Goal: Task Accomplishment & Management: Manage account settings

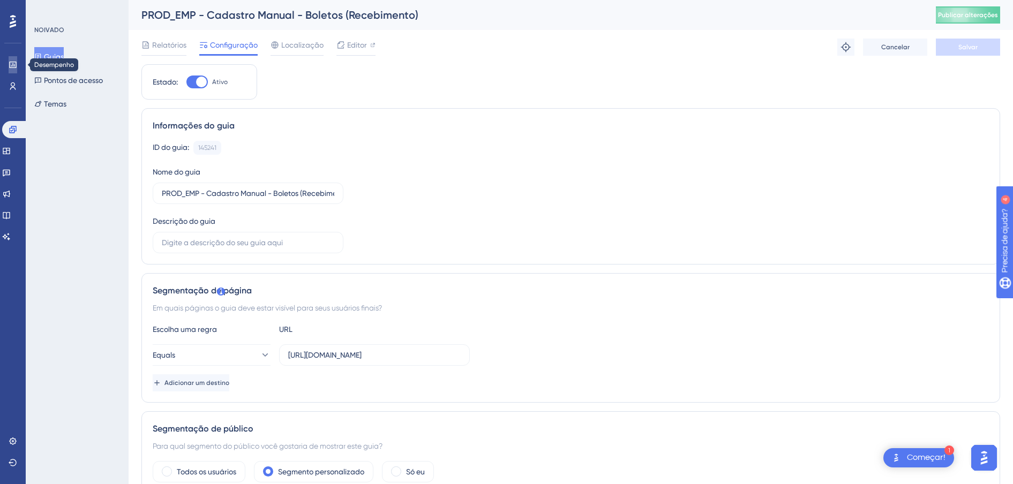
click at [16, 64] on icon at bounding box center [13, 65] width 9 height 9
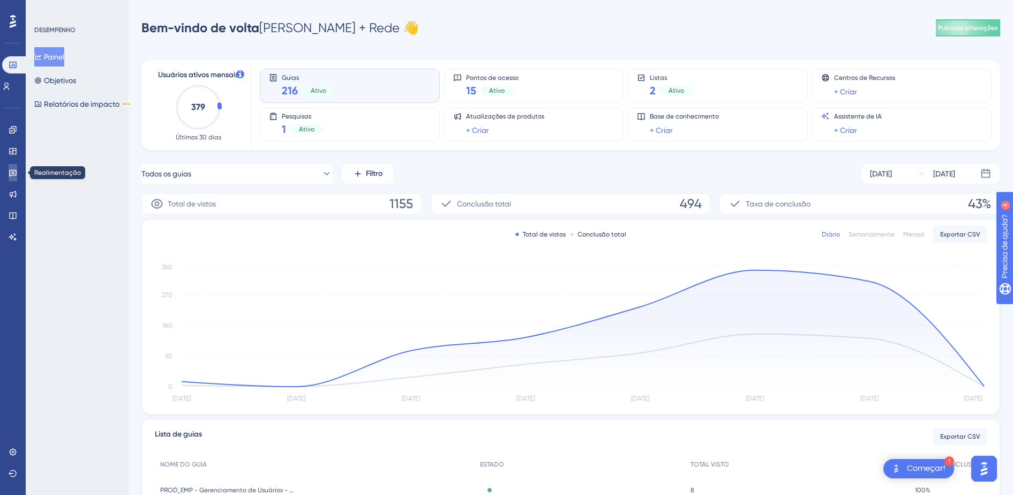
click at [15, 175] on icon at bounding box center [13, 173] width 8 height 7
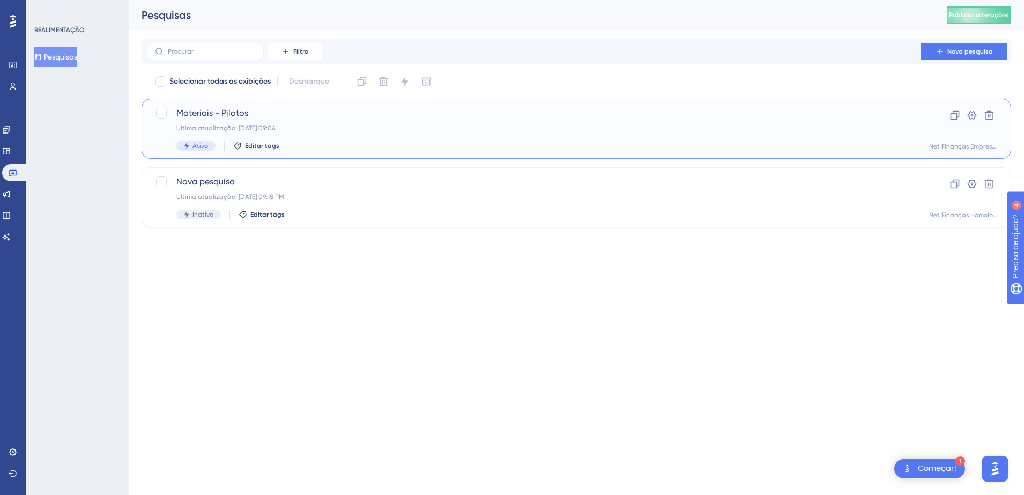
click at [316, 126] on div "Última atualização: 18 de ago. de 2025 09:04" at bounding box center [533, 128] width 714 height 9
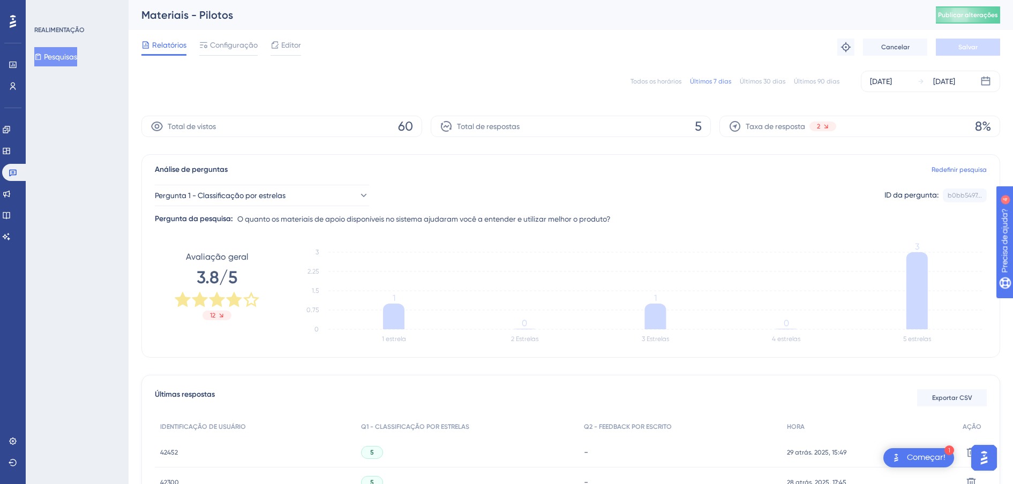
click at [673, 79] on div "Todos os horários" at bounding box center [656, 81] width 51 height 9
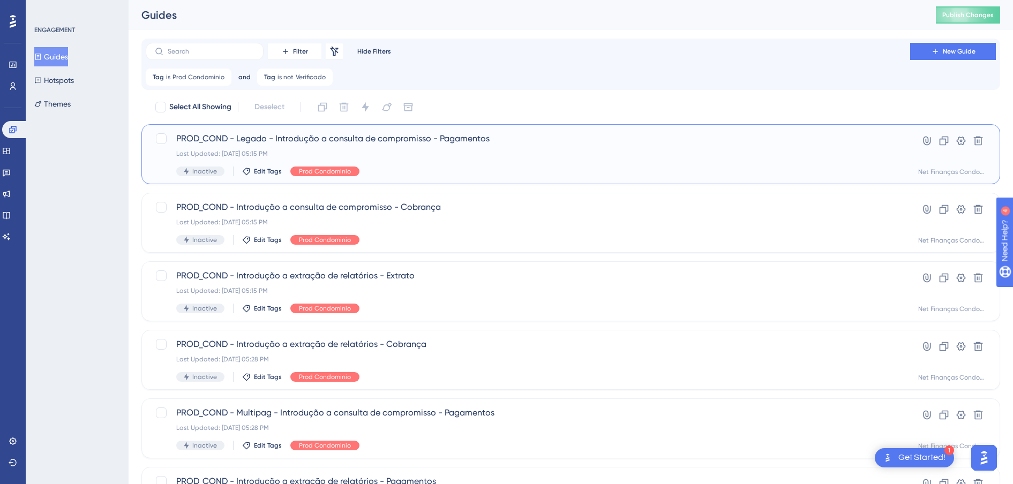
click at [361, 142] on span "PROD_COND - Legado - Introdução a consulta de compromisso - Pagamentos" at bounding box center [528, 138] width 704 height 13
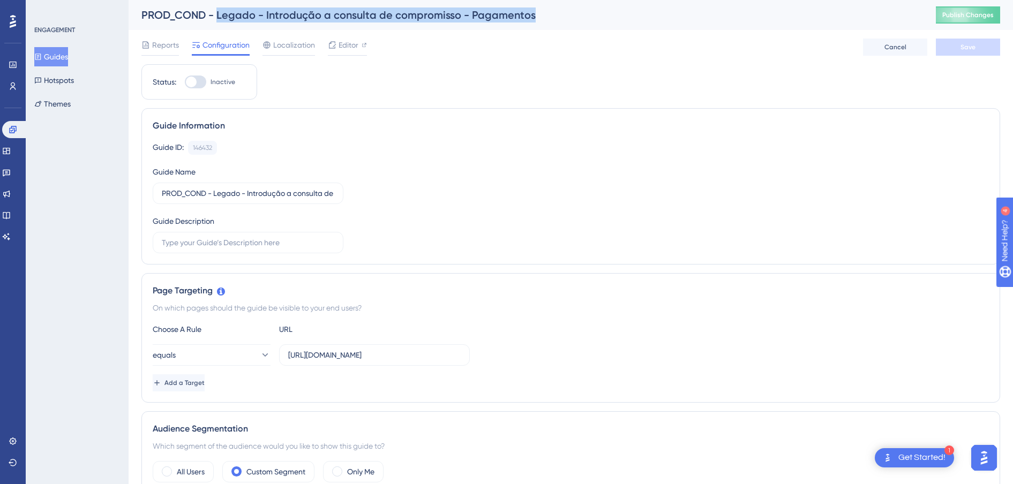
drag, startPoint x: 547, startPoint y: 22, endPoint x: 217, endPoint y: 19, distance: 329.6
click at [217, 19] on div "PROD_COND - Legado - Introdução a consulta de compromisso - Pagamentos" at bounding box center [525, 15] width 768 height 15
copy div "Legado - Introdução a consulta de compromisso - Pagamentos"
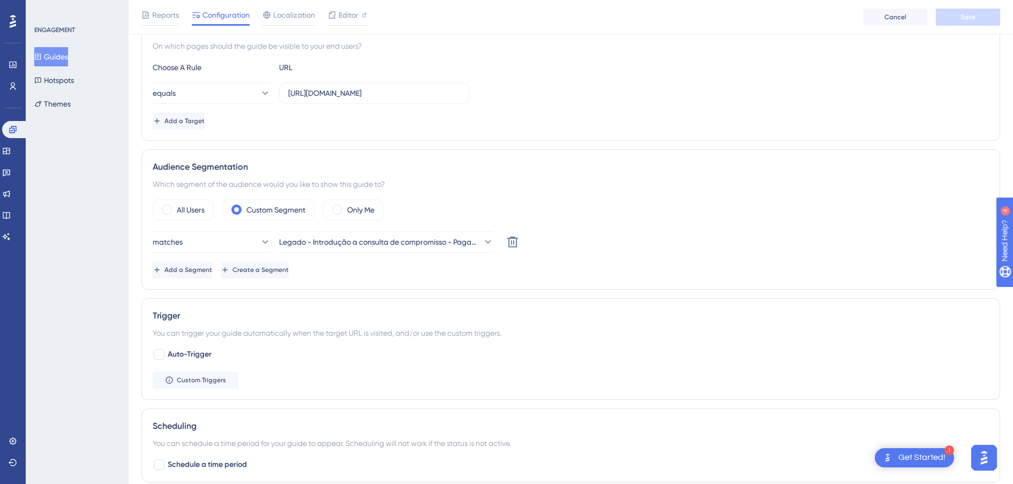
scroll to position [268, 0]
click at [213, 266] on span "Add a Segment" at bounding box center [190, 268] width 48 height 9
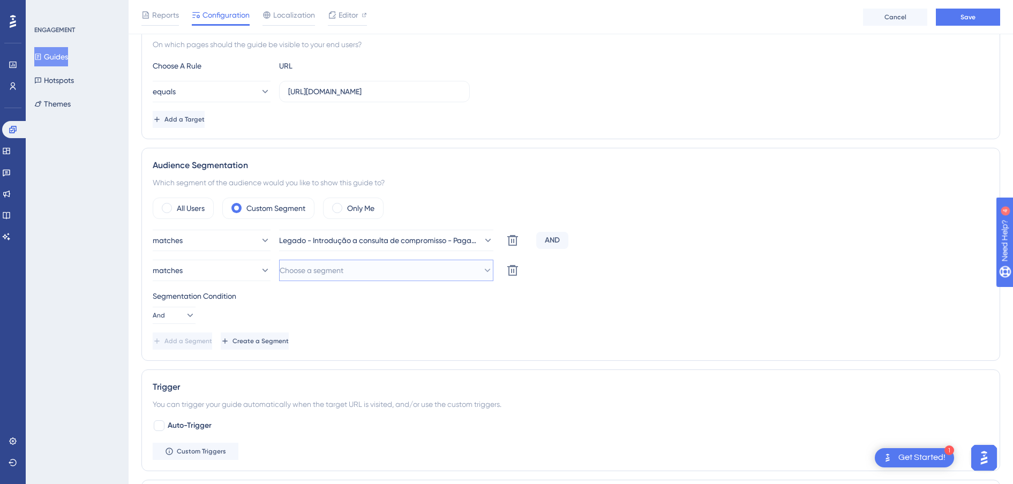
click at [314, 273] on span "Choose a segment" at bounding box center [312, 270] width 64 height 13
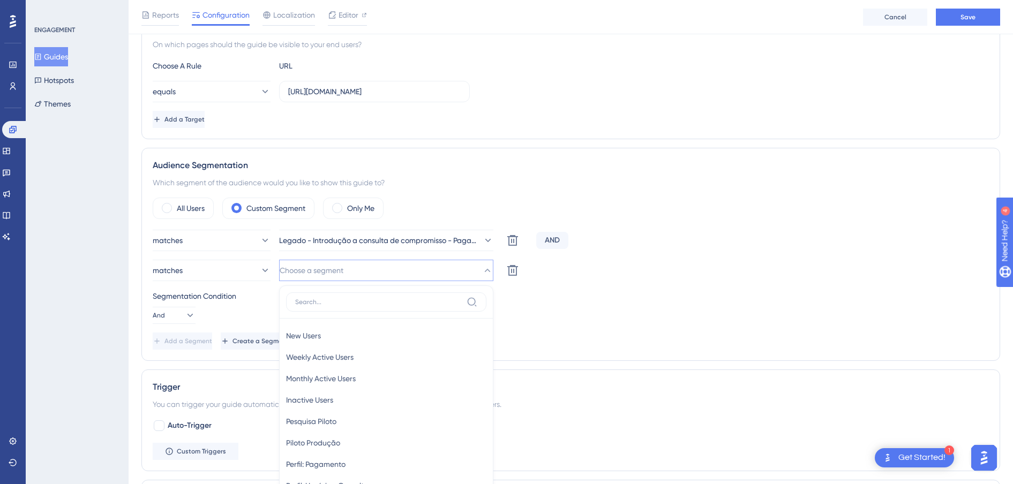
scroll to position [411, 0]
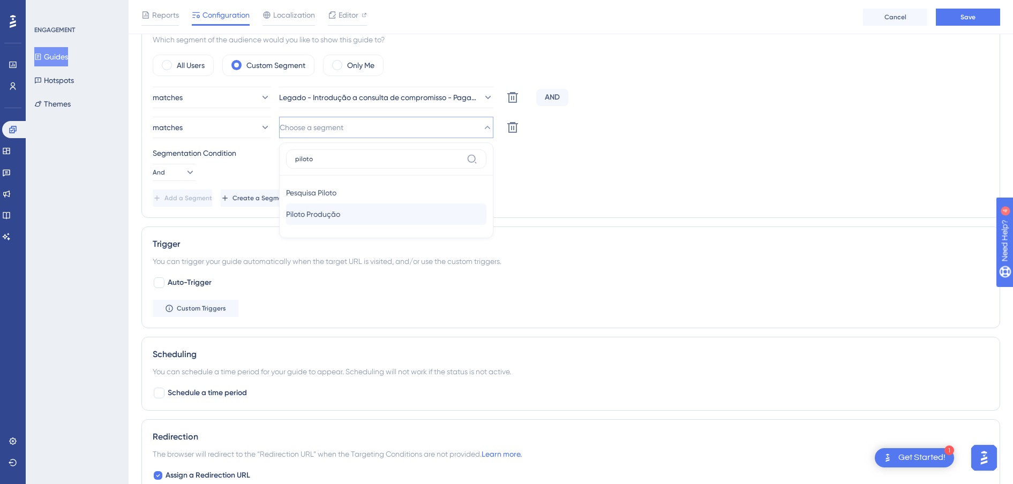
type input "piloto"
click at [311, 215] on span "Piloto Produção" at bounding box center [313, 214] width 54 height 13
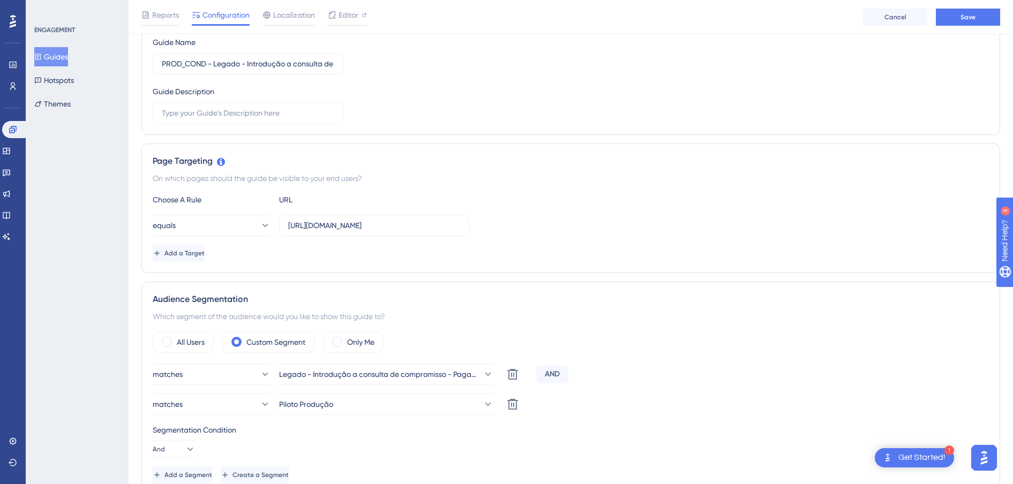
scroll to position [76, 0]
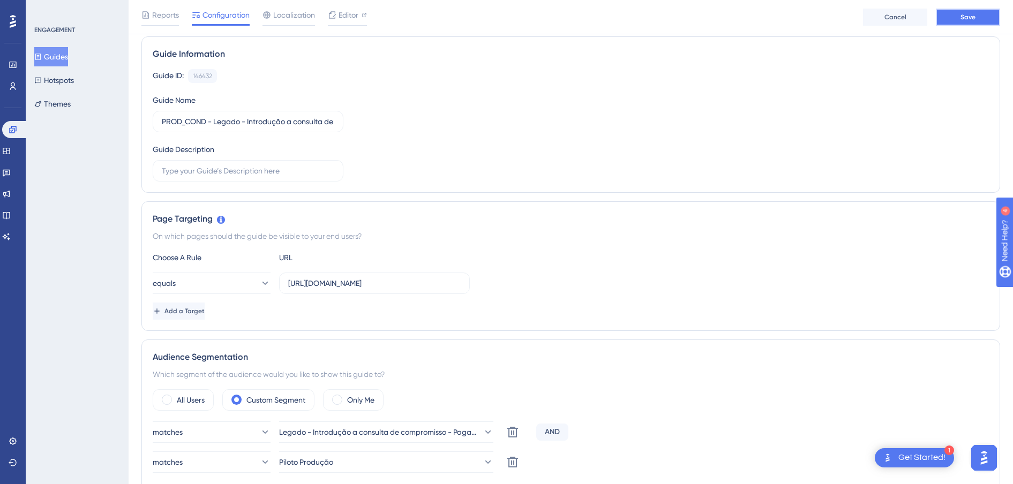
click at [961, 21] on button "Save" at bounding box center [968, 17] width 64 height 17
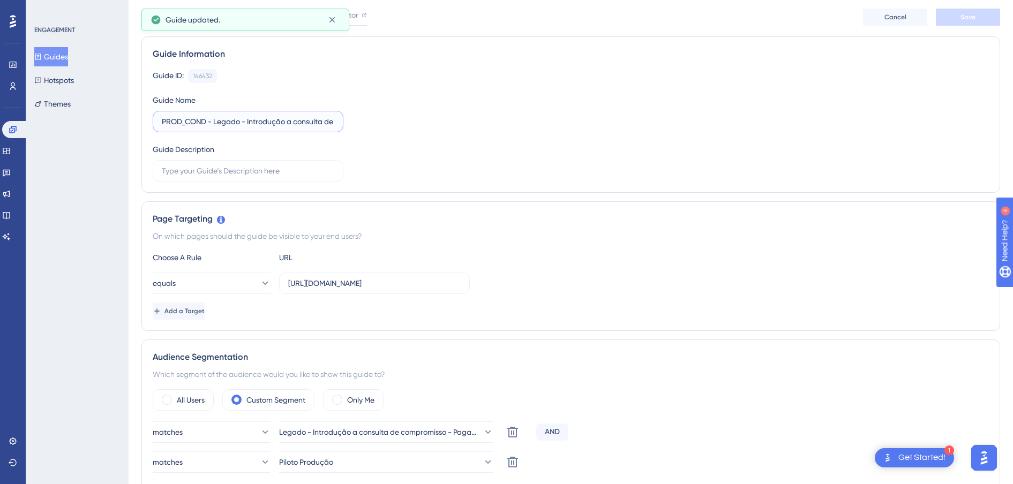
scroll to position [0, 100]
drag, startPoint x: 214, startPoint y: 122, endPoint x: 392, endPoint y: 122, distance: 178.5
click at [392, 122] on div "Guide ID: 146432 Copy Guide Name PROD_COND - Legado - Introdução a consulta de …" at bounding box center [571, 125] width 837 height 113
click at [65, 60] on button "Guides" at bounding box center [51, 56] width 34 height 19
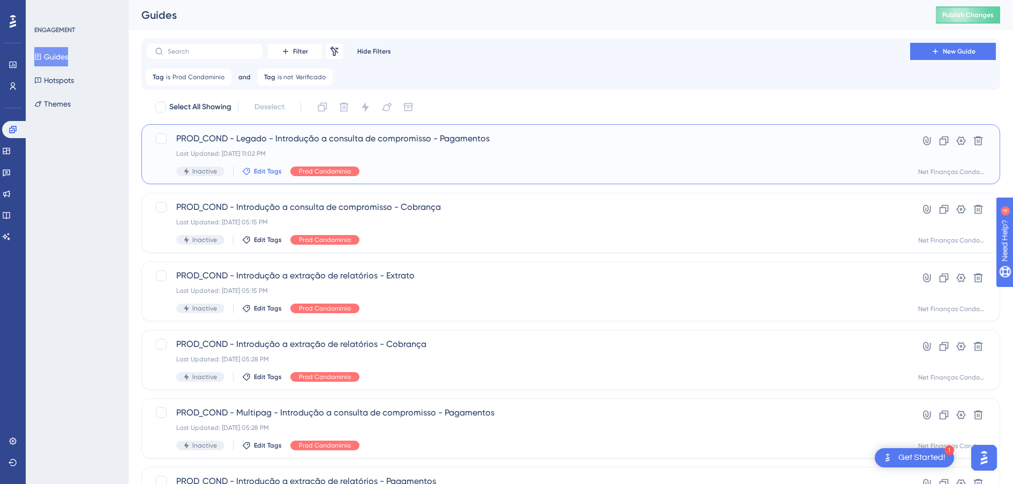
click at [259, 171] on span "Edit Tags" at bounding box center [268, 171] width 28 height 9
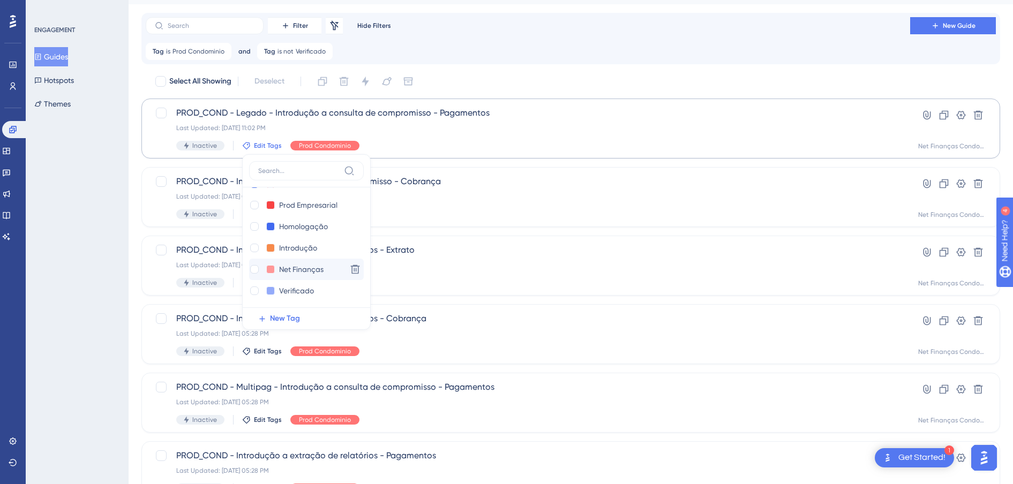
scroll to position [21, 0]
click at [256, 292] on div at bounding box center [254, 290] width 9 height 9
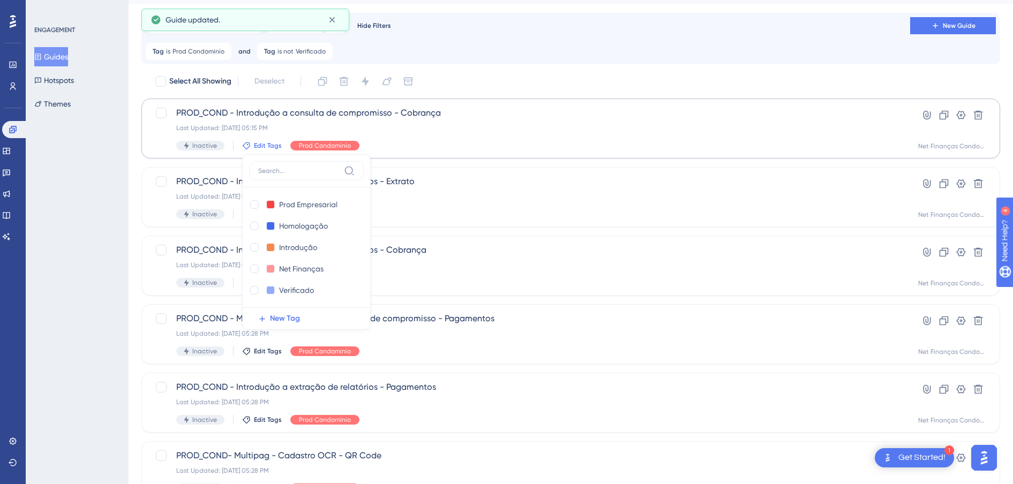
click at [77, 220] on div "ENGAGEMENT Guides Hotspots Themes" at bounding box center [77, 242] width 103 height 484
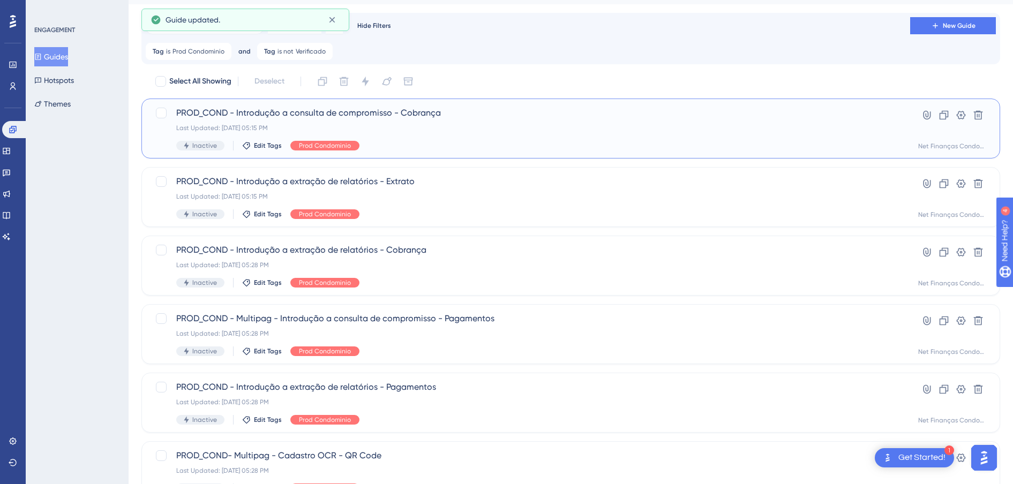
click at [413, 114] on span "PROD_COND - Introdução a consulta de compromisso - Cobrança" at bounding box center [528, 113] width 704 height 13
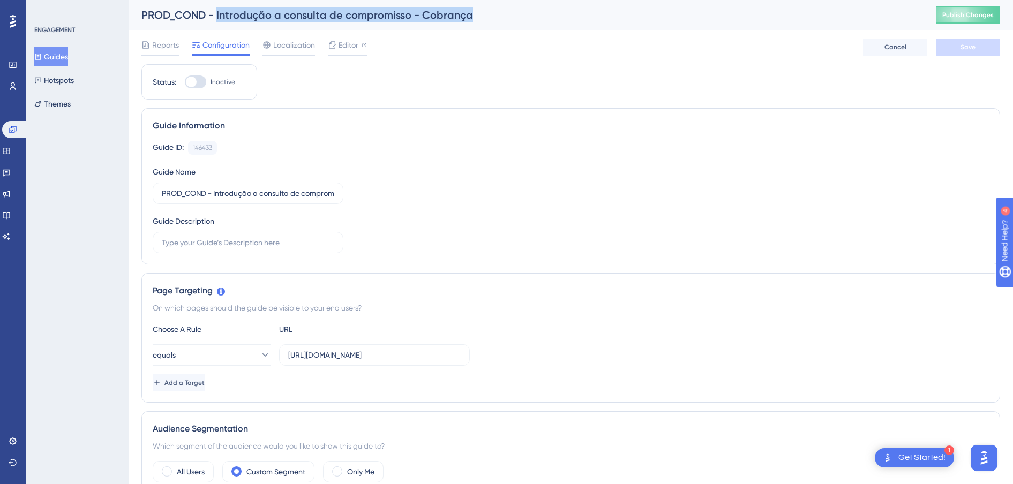
drag, startPoint x: 354, startPoint y: 15, endPoint x: 217, endPoint y: 9, distance: 136.8
click at [217, 9] on div "PROD_COND - Introdução a consulta de compromisso - Cobrança" at bounding box center [525, 15] width 768 height 15
copy div "Introdução a consulta de compromisso - Cobrança"
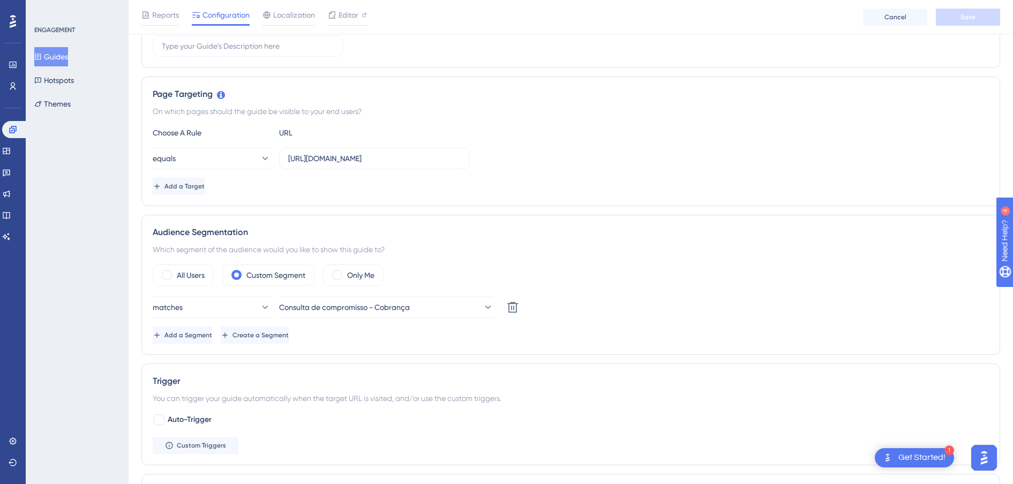
scroll to position [268, 0]
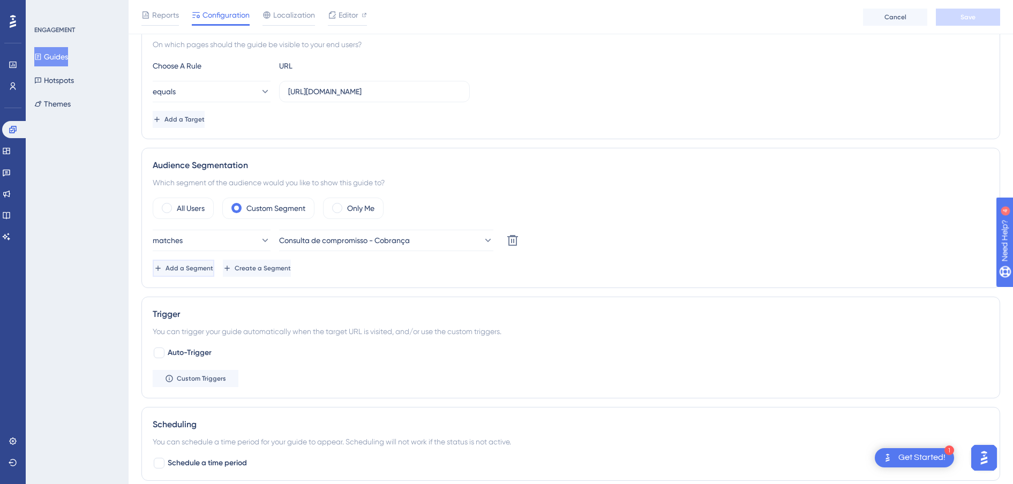
click at [214, 274] on button "Add a Segment" at bounding box center [184, 268] width 62 height 17
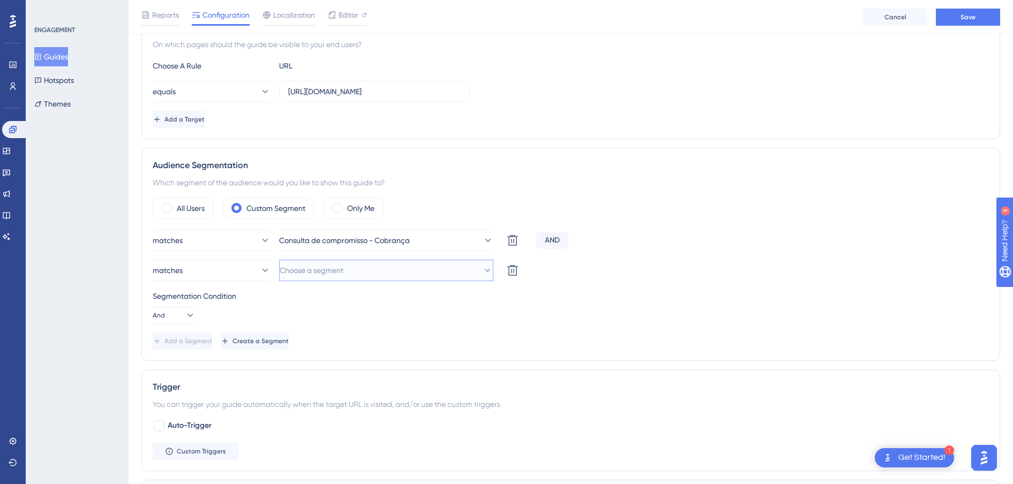
click at [337, 278] on button "Choose a segment" at bounding box center [386, 270] width 214 height 21
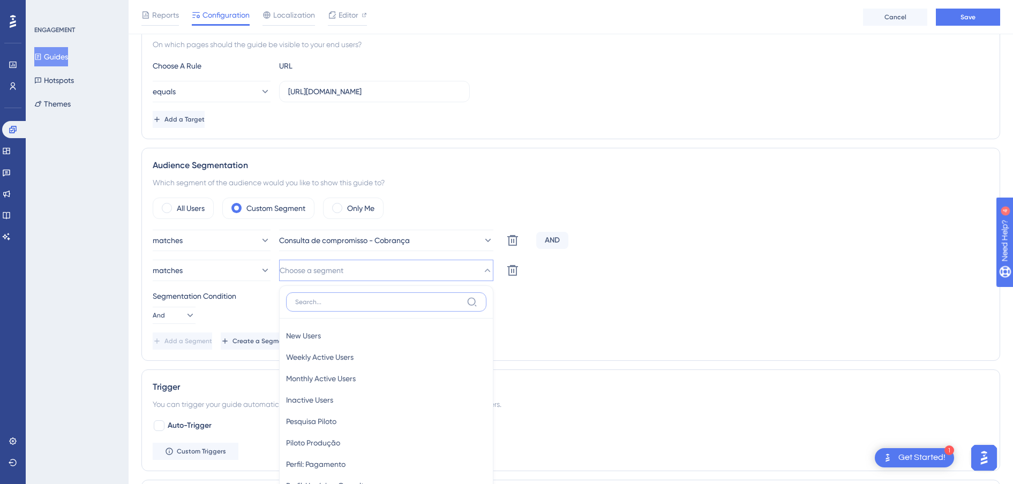
scroll to position [417, 0]
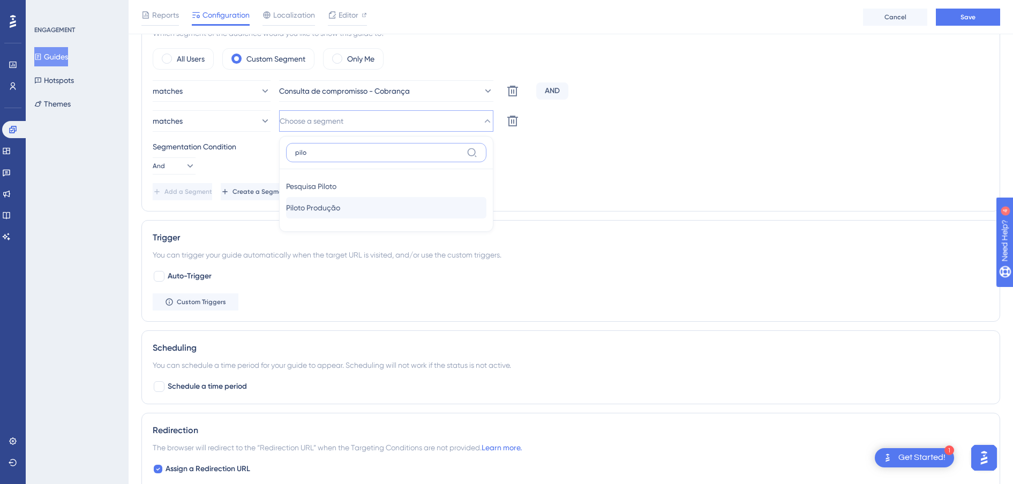
type input "pilo"
click at [322, 204] on span "Piloto Produção" at bounding box center [313, 208] width 54 height 13
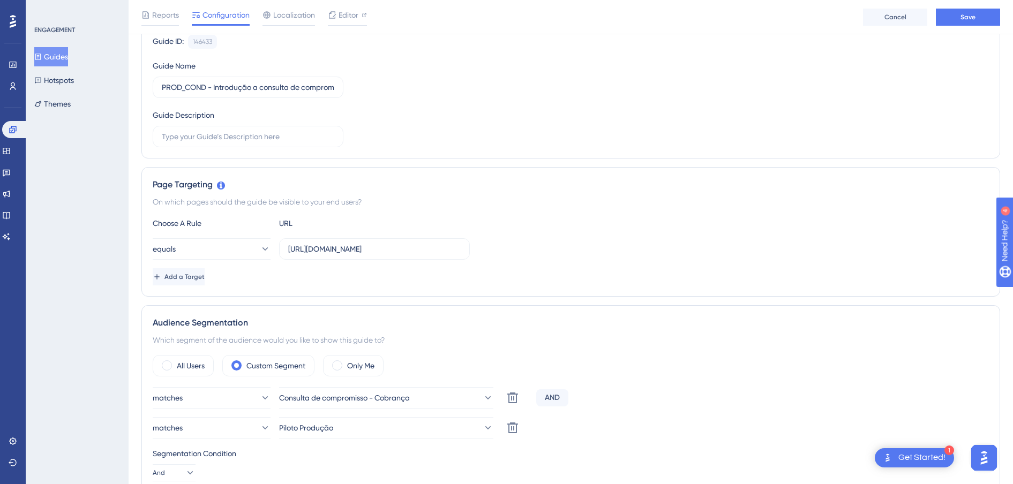
scroll to position [0, 0]
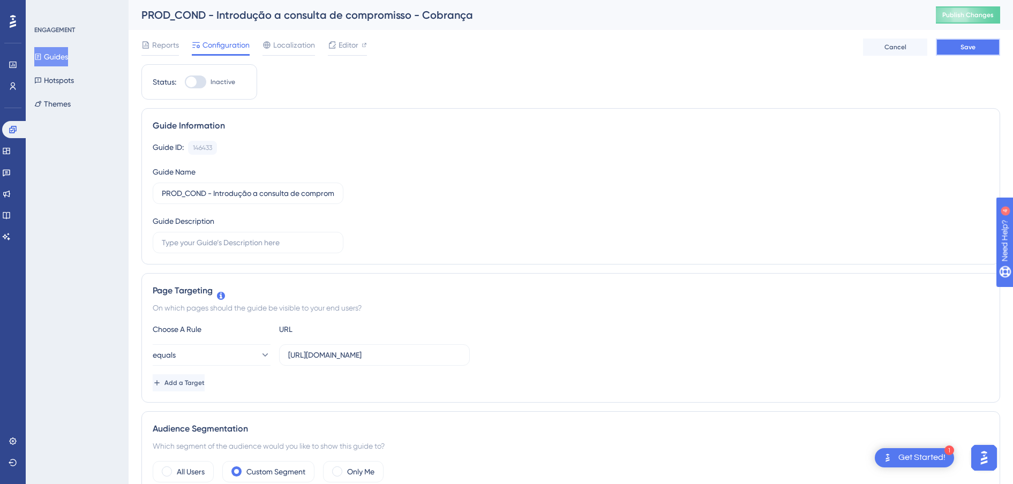
click at [966, 46] on span "Save" at bounding box center [968, 47] width 15 height 9
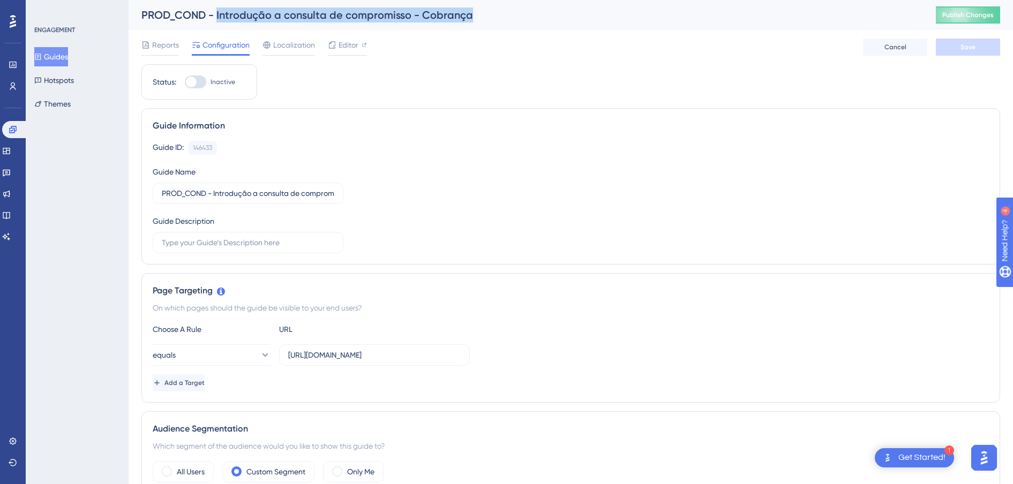
drag, startPoint x: 480, startPoint y: 15, endPoint x: 218, endPoint y: 9, distance: 261.6
click at [218, 9] on div "PROD_COND - Introdução a consulta de compromisso - Cobrança" at bounding box center [525, 15] width 768 height 15
copy div "Introdução a consulta de compromisso - Cobrança"
click at [59, 57] on button "Guides" at bounding box center [51, 56] width 34 height 19
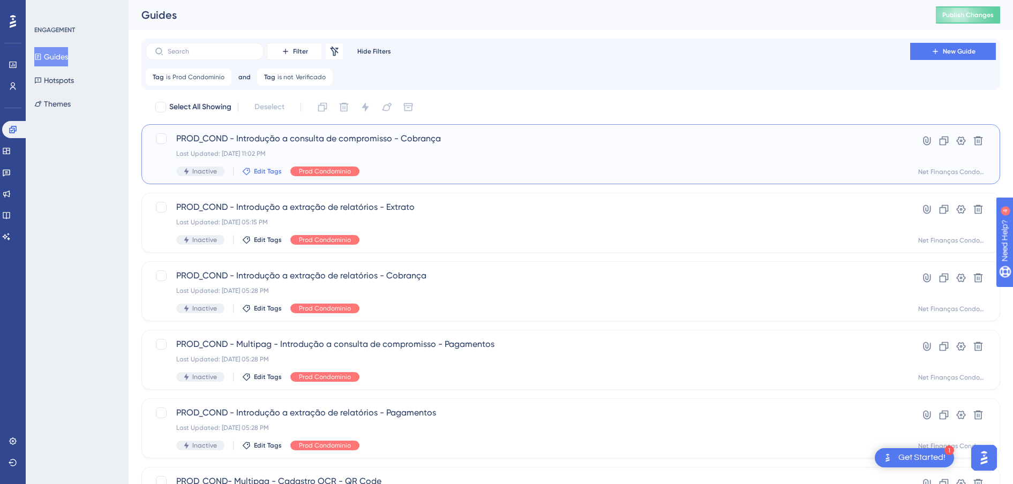
click at [259, 168] on span "Edit Tags" at bounding box center [268, 171] width 28 height 9
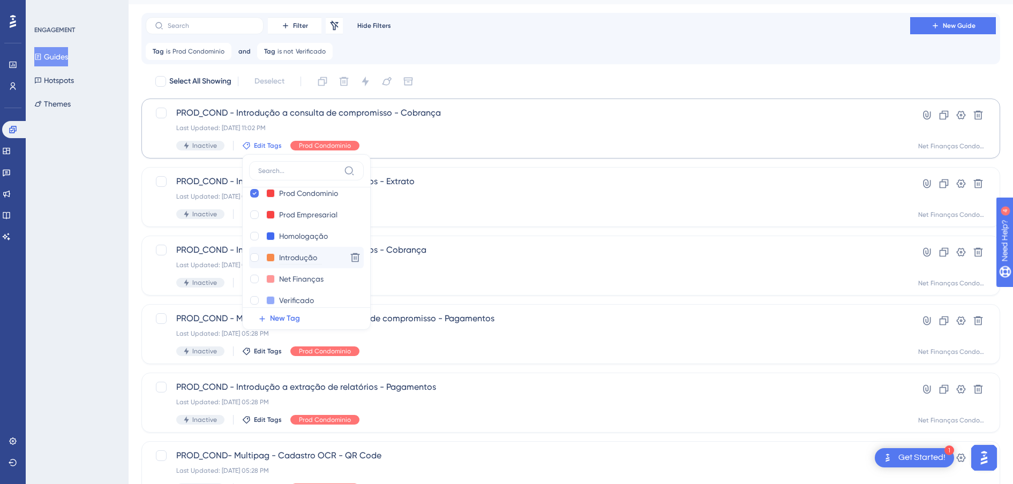
scroll to position [21, 0]
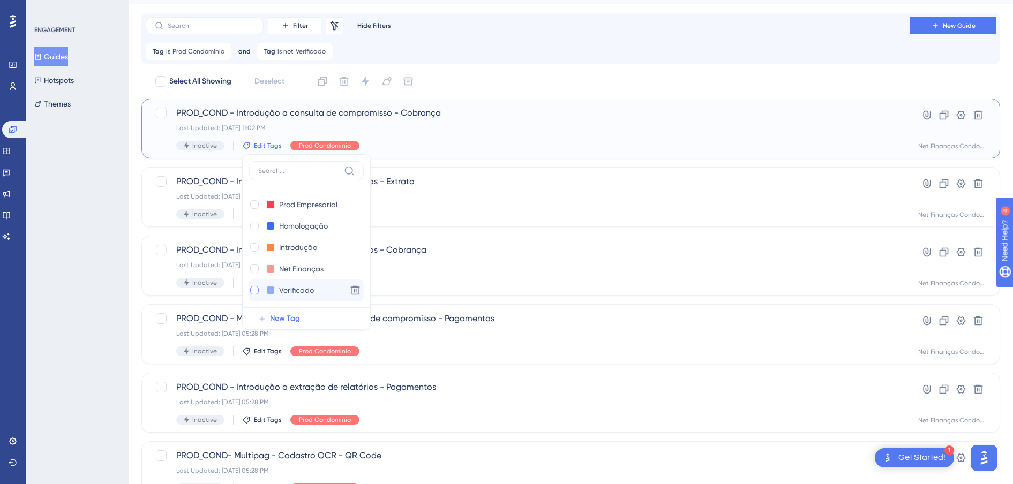
click at [255, 290] on div at bounding box center [254, 290] width 9 height 9
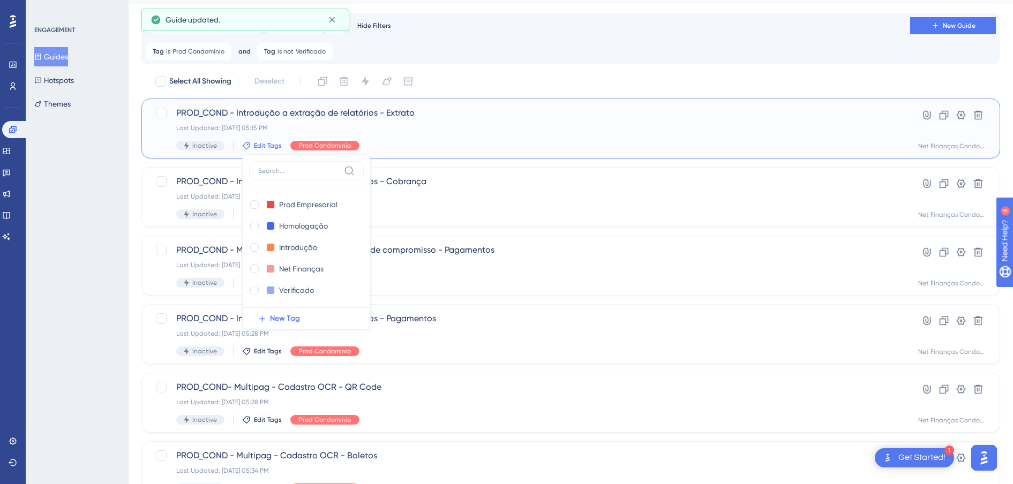
click at [360, 107] on span "PROD_COND - Introdução a extração de relatórios - Extrato" at bounding box center [528, 113] width 704 height 13
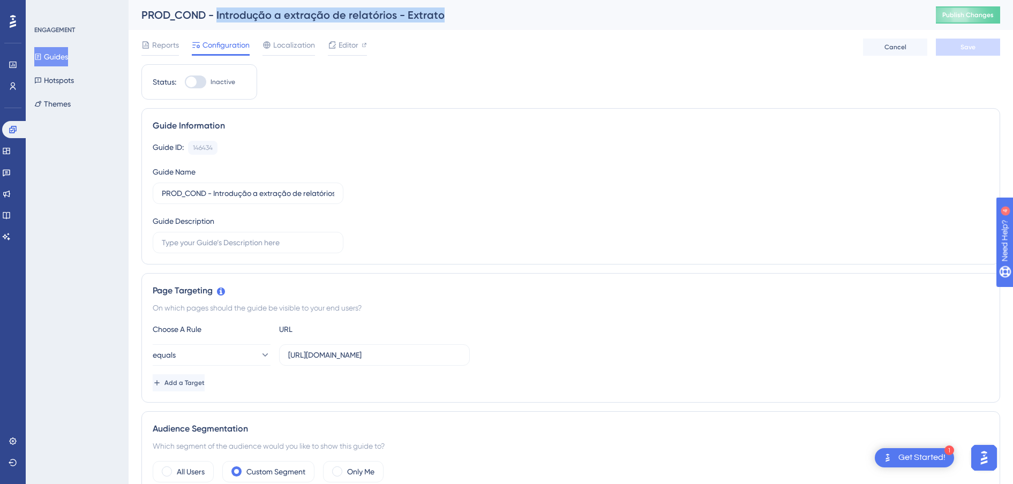
drag, startPoint x: 400, startPoint y: 14, endPoint x: 217, endPoint y: 17, distance: 183.3
click at [217, 17] on div "PROD_COND - Introdução a extração de relatórios - Extrato" at bounding box center [525, 15] width 768 height 15
copy div "Introdução a extração de relatórios - Extrato"
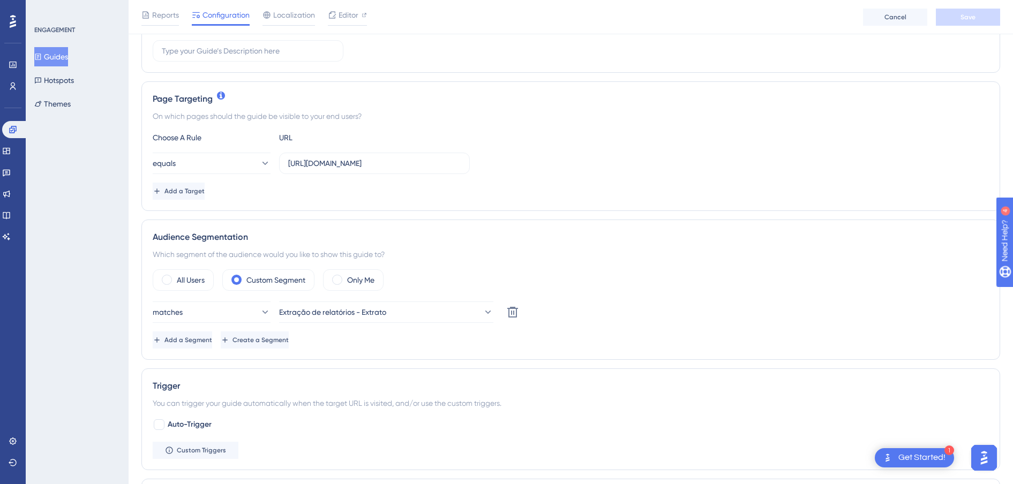
scroll to position [268, 0]
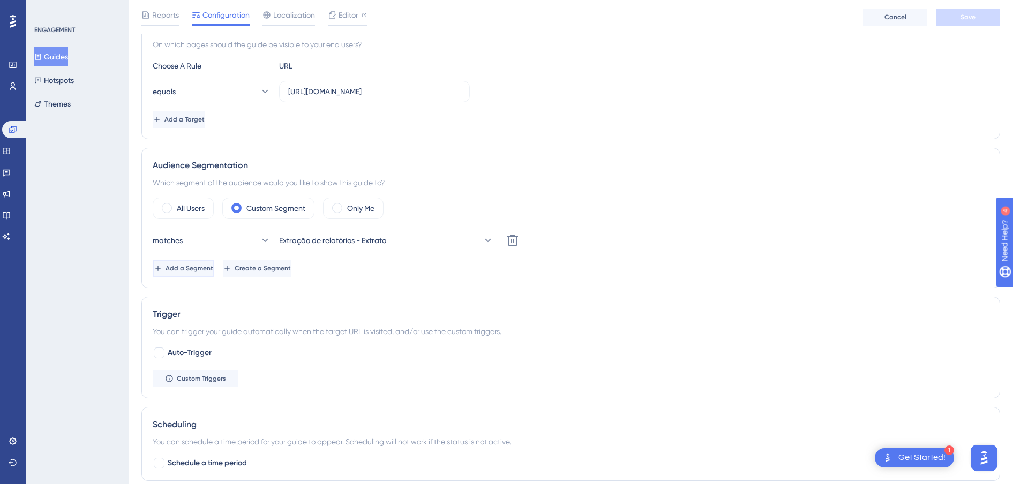
click at [206, 270] on span "Add a Segment" at bounding box center [190, 268] width 48 height 9
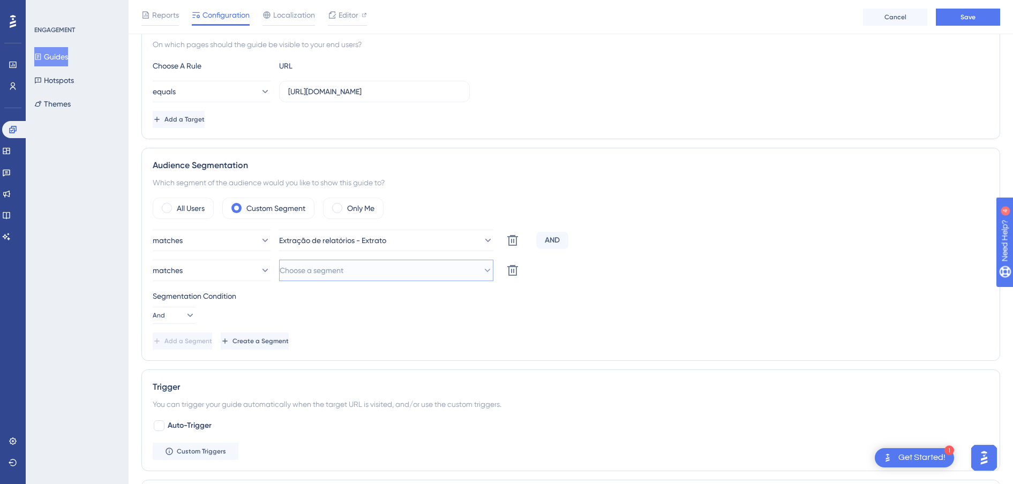
click at [326, 273] on span "Choose a segment" at bounding box center [312, 270] width 64 height 13
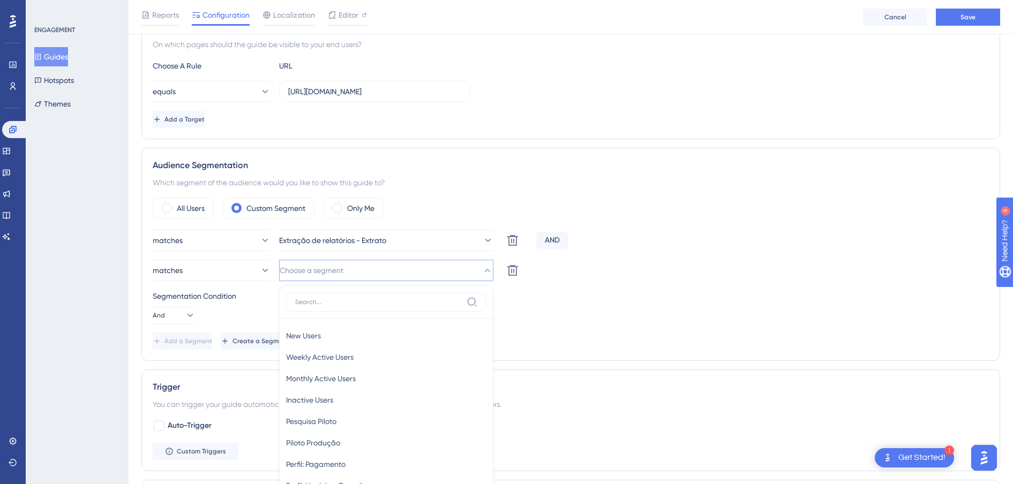
scroll to position [398, 0]
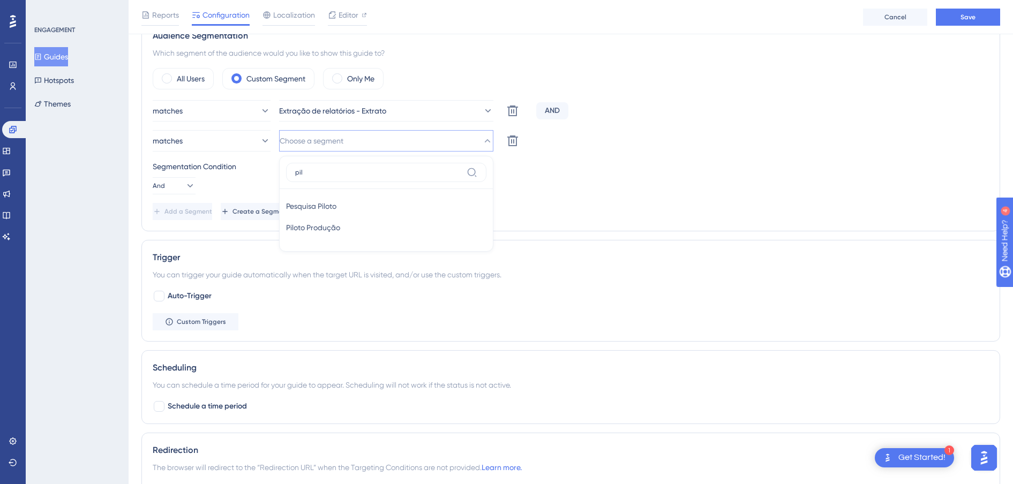
type input "pilo"
click at [332, 225] on span "Piloto Produção" at bounding box center [313, 227] width 54 height 13
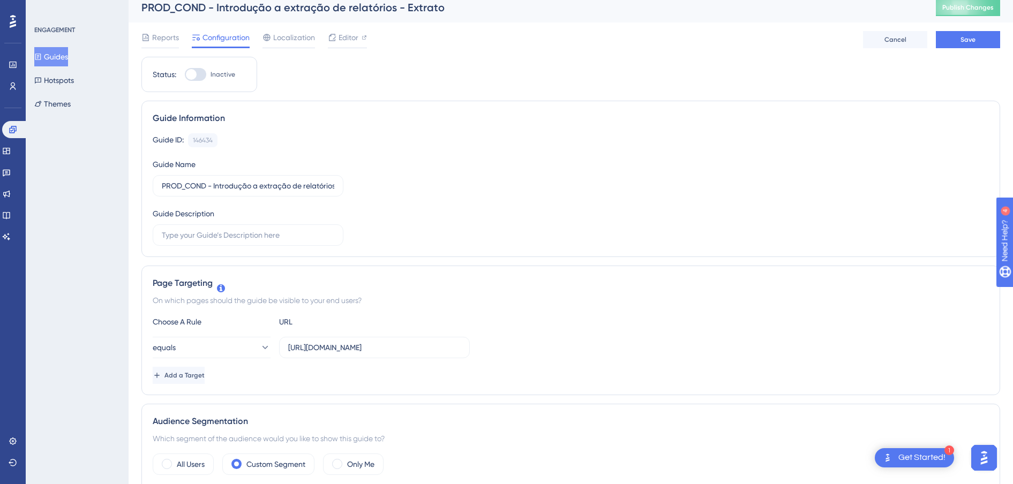
scroll to position [0, 0]
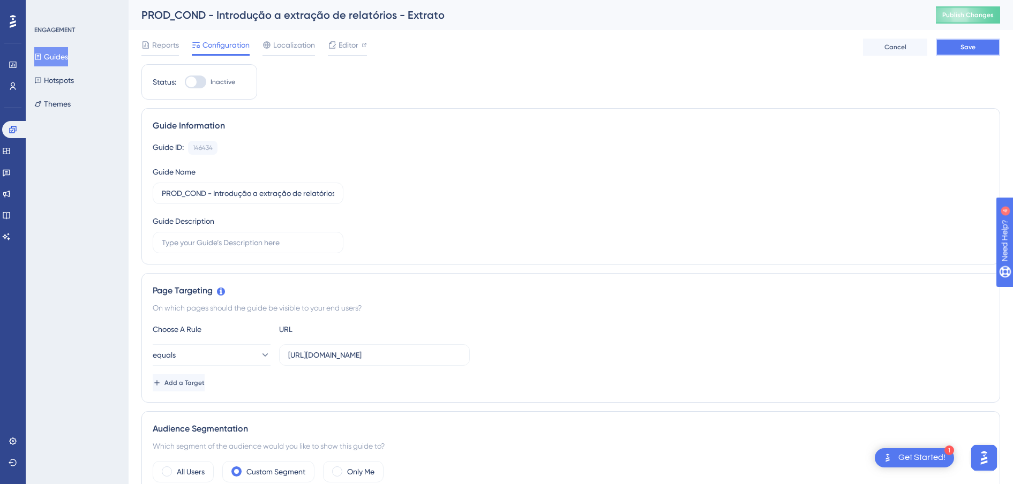
click at [968, 44] on span "Save" at bounding box center [968, 47] width 15 height 9
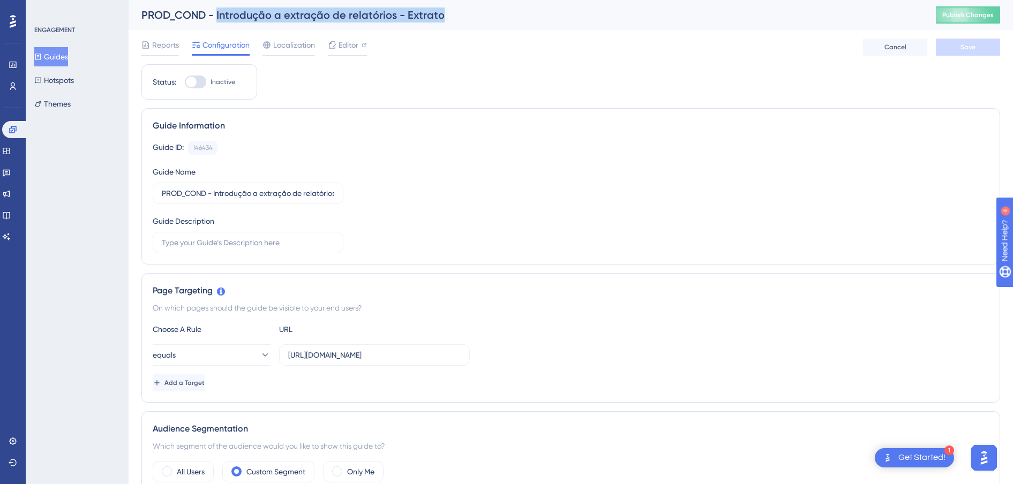
drag, startPoint x: 427, startPoint y: 17, endPoint x: 217, endPoint y: 21, distance: 210.1
click at [217, 21] on div "PROD_COND - Introdução a extração de relatórios - Extrato" at bounding box center [525, 15] width 768 height 15
copy div "Introdução a extração de relatórios - Extrato"
click at [48, 56] on button "Guides" at bounding box center [51, 56] width 34 height 19
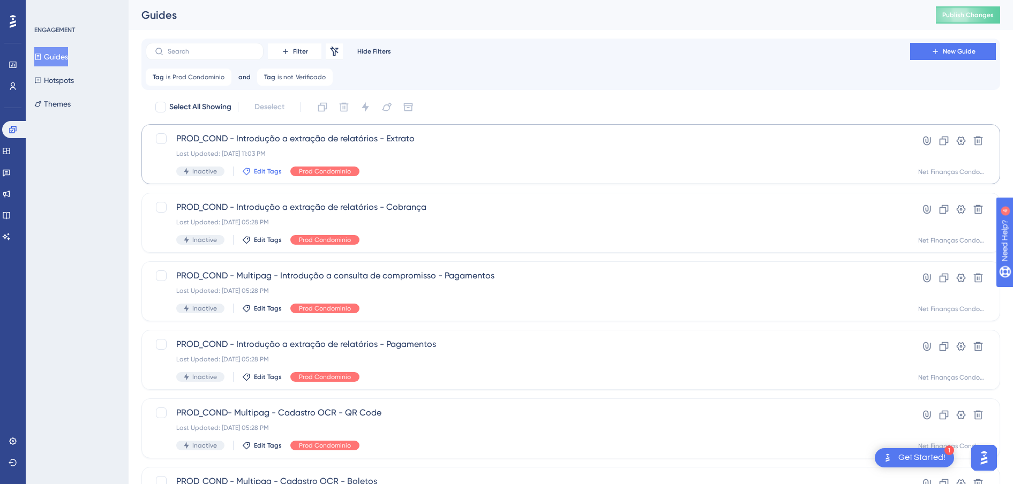
click at [265, 171] on span "Edit Tags" at bounding box center [268, 171] width 28 height 9
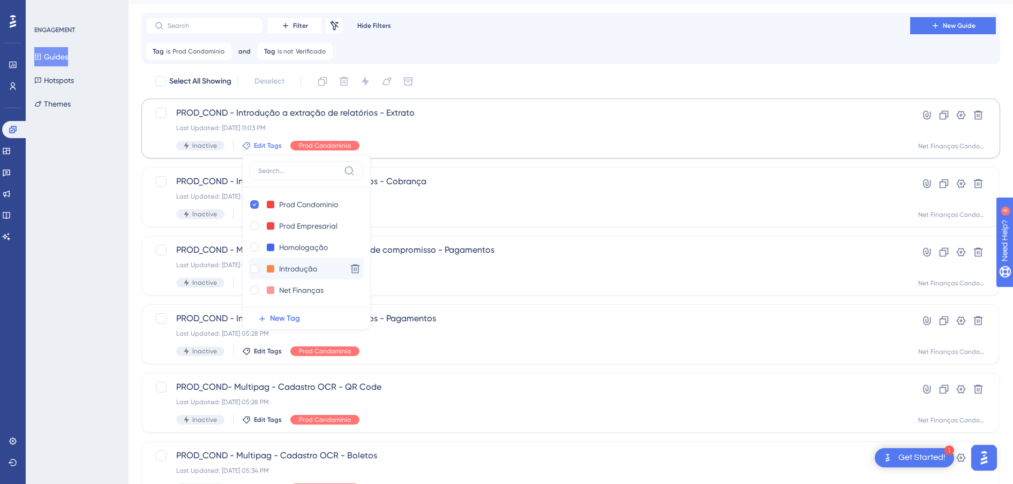
scroll to position [21, 0]
click at [254, 290] on div at bounding box center [254, 290] width 9 height 9
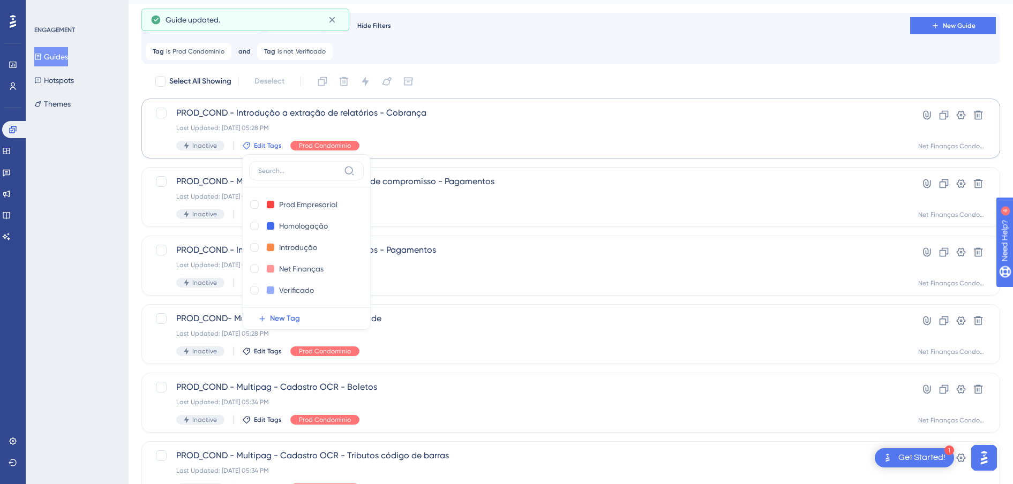
click at [103, 236] on div "ENGAGEMENT Guides Hotspots Themes" at bounding box center [77, 242] width 103 height 484
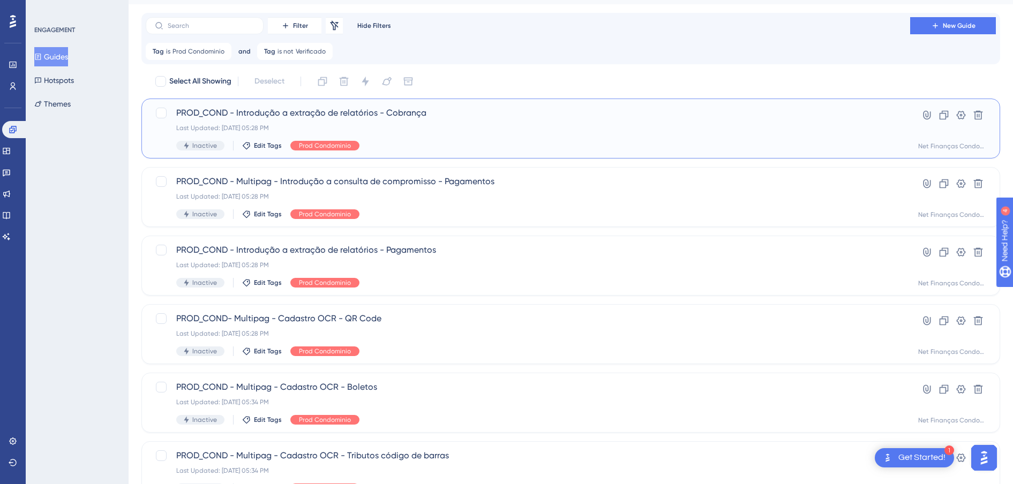
click at [364, 113] on span "PROD_COND - Introdução a extração de relatórios - Cobrança" at bounding box center [528, 113] width 704 height 13
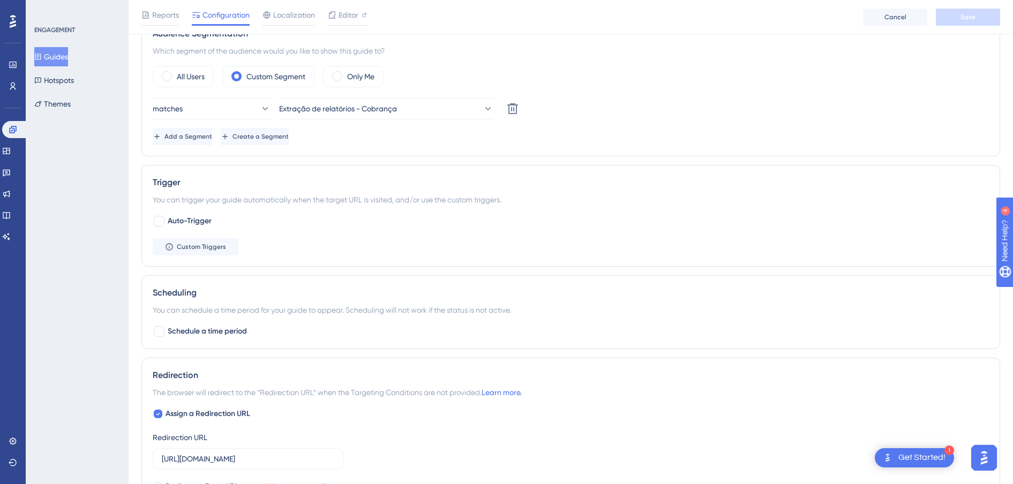
scroll to position [268, 0]
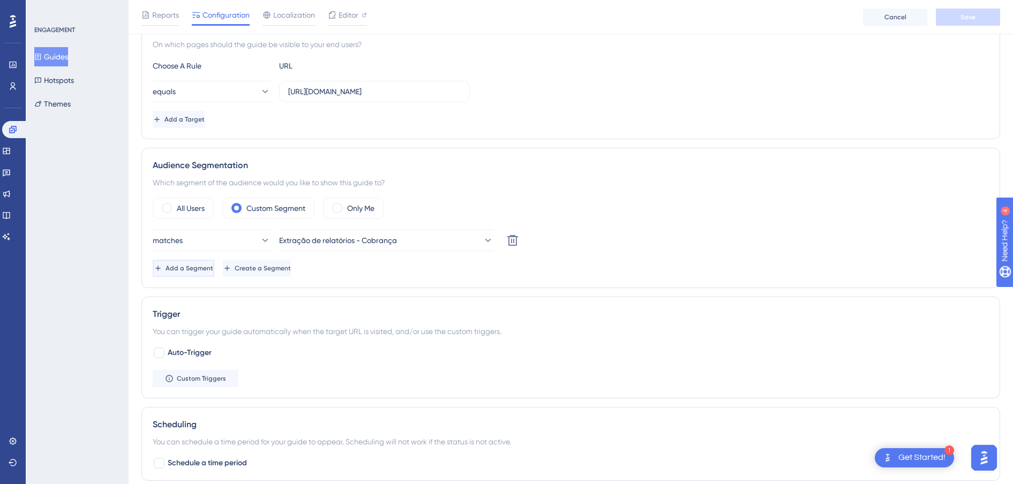
click at [206, 273] on button "Add a Segment" at bounding box center [184, 268] width 62 height 17
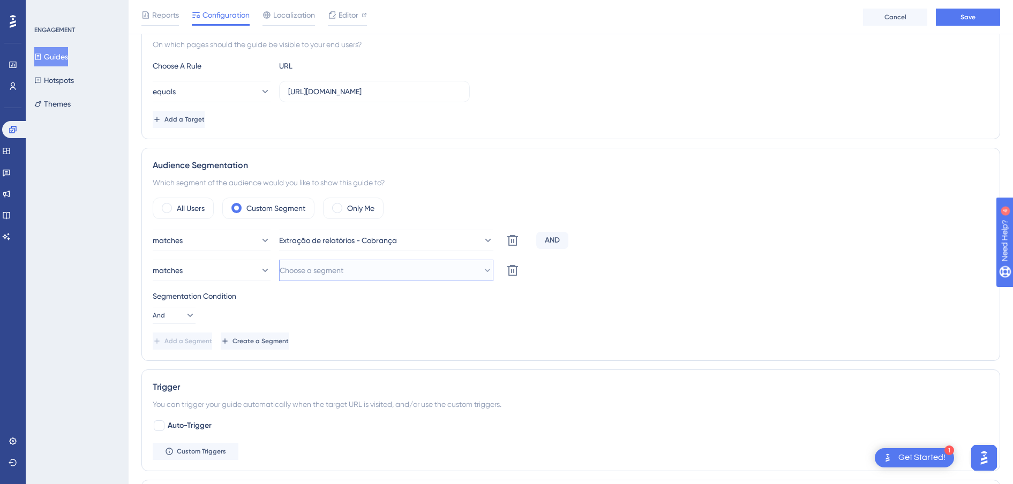
click at [338, 275] on span "Choose a segment" at bounding box center [312, 270] width 64 height 13
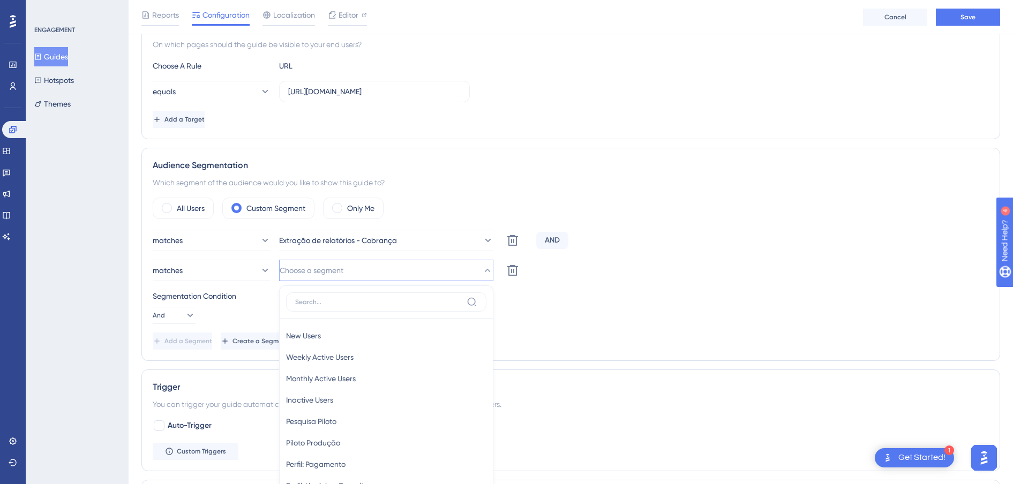
scroll to position [282, 0]
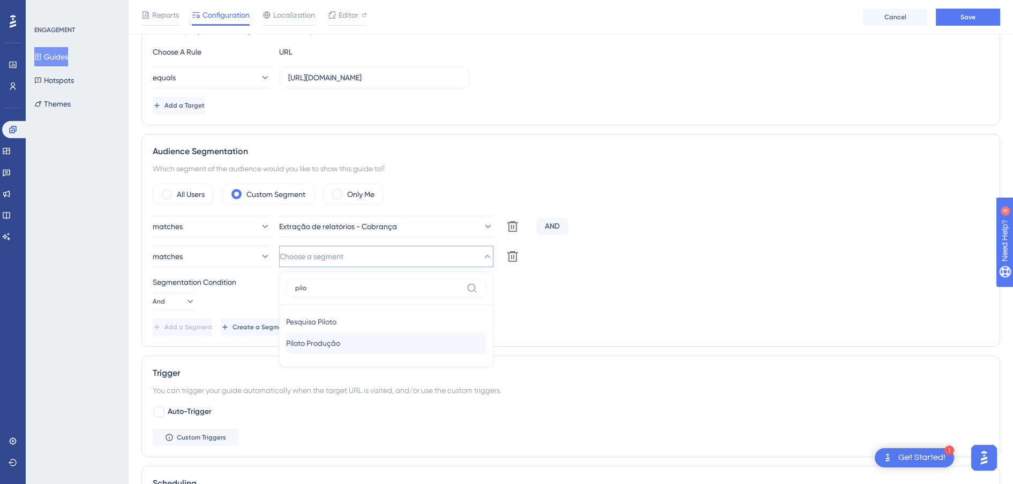
type input "pilo"
click at [320, 338] on span "Piloto Produção" at bounding box center [313, 343] width 54 height 13
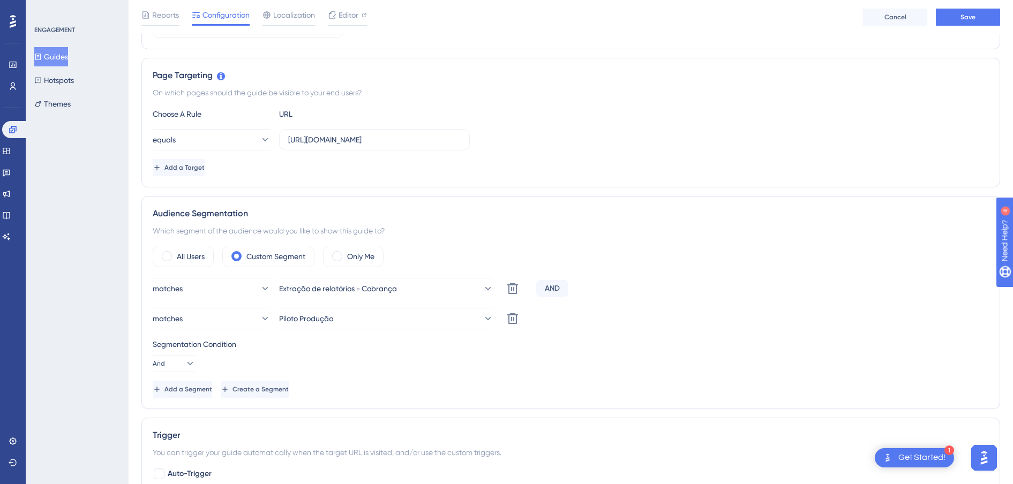
scroll to position [91, 0]
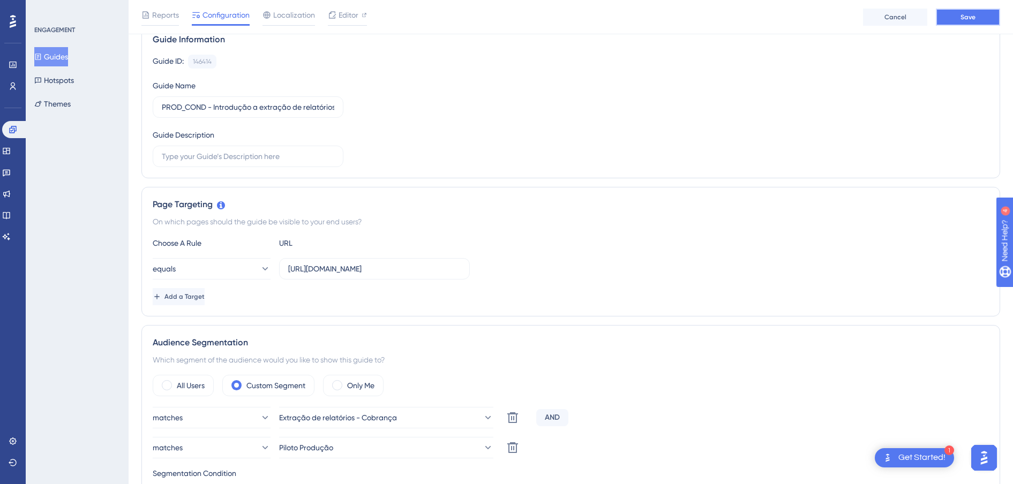
click at [989, 18] on button "Save" at bounding box center [968, 17] width 64 height 17
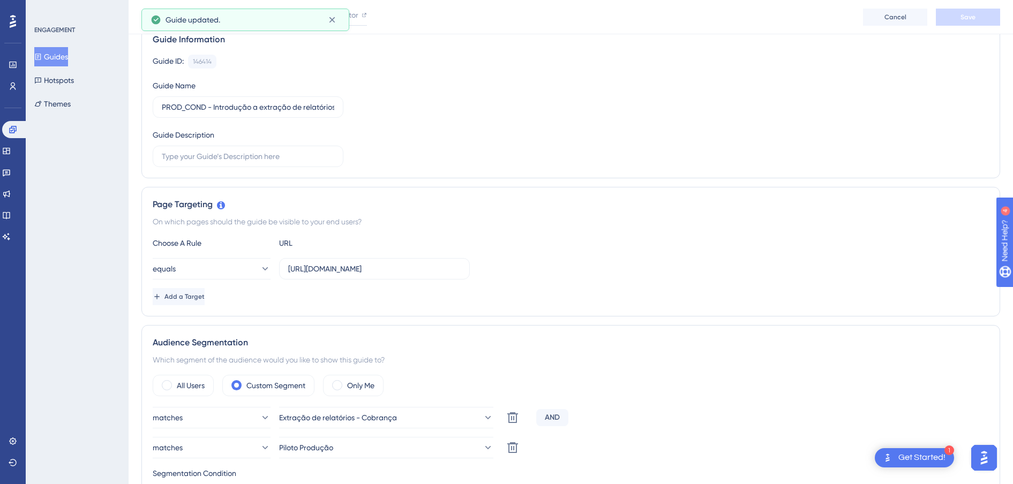
click at [68, 64] on button "Guides" at bounding box center [51, 56] width 34 height 19
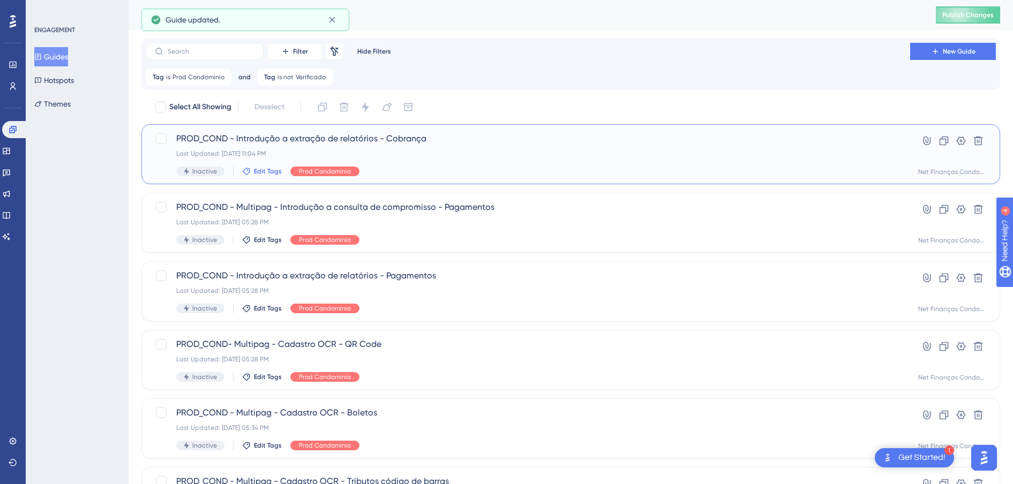
click at [268, 168] on span "Edit Tags" at bounding box center [268, 171] width 28 height 9
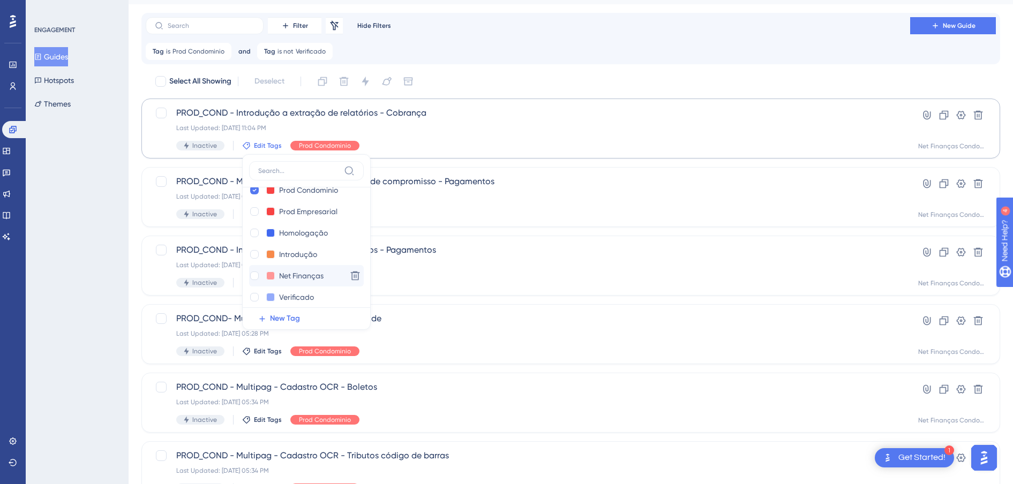
scroll to position [21, 0]
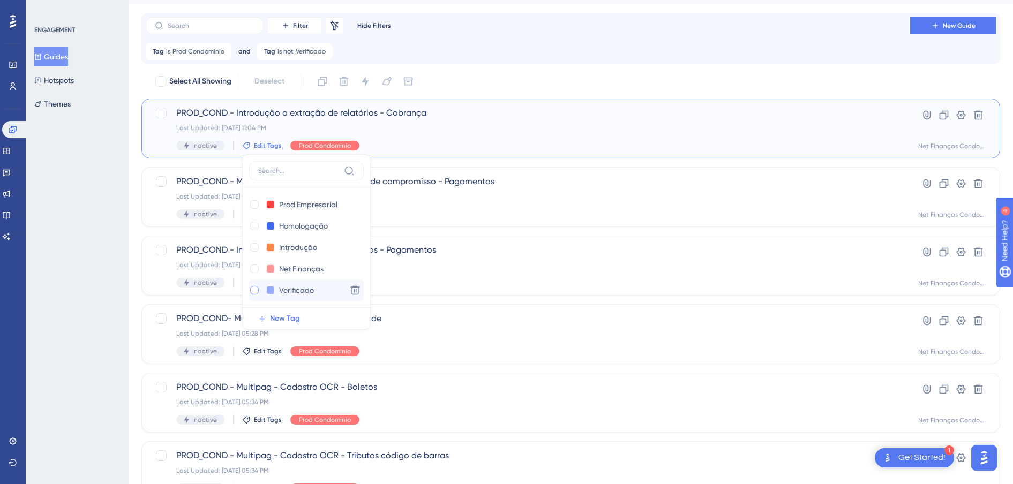
click at [254, 290] on div at bounding box center [254, 290] width 9 height 9
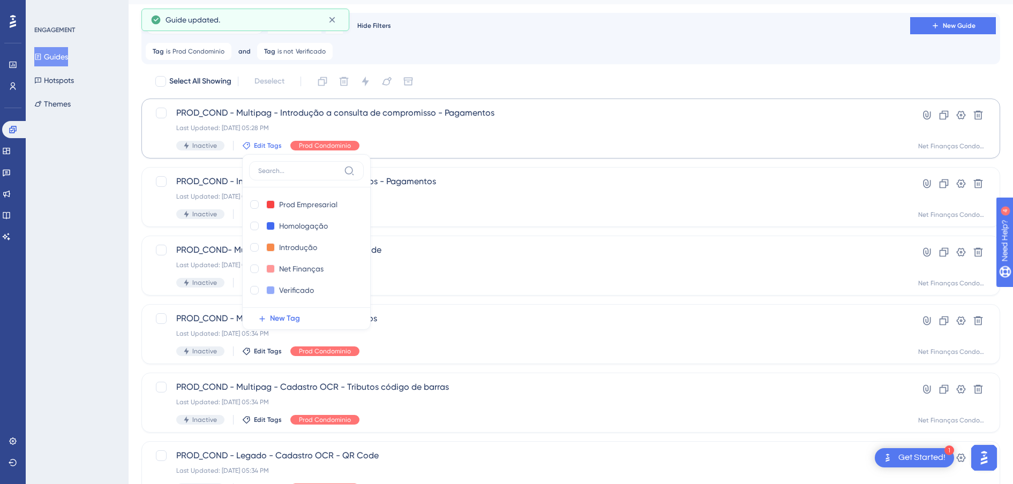
click at [52, 264] on div "ENGAGEMENT Guides Hotspots Themes" at bounding box center [77, 242] width 103 height 484
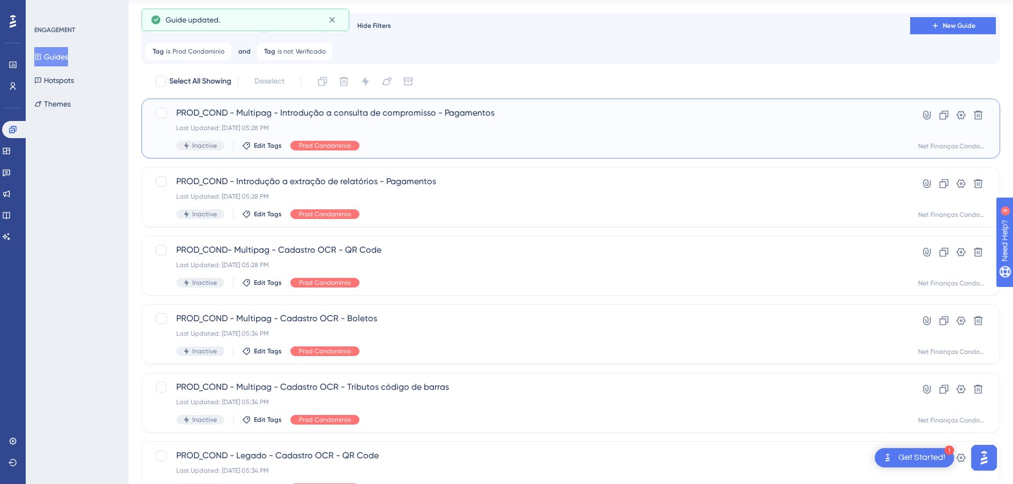
click at [344, 108] on span "PROD_COND - Multipag - Introdução a consulta de compromisso - Pagamentos" at bounding box center [528, 113] width 704 height 13
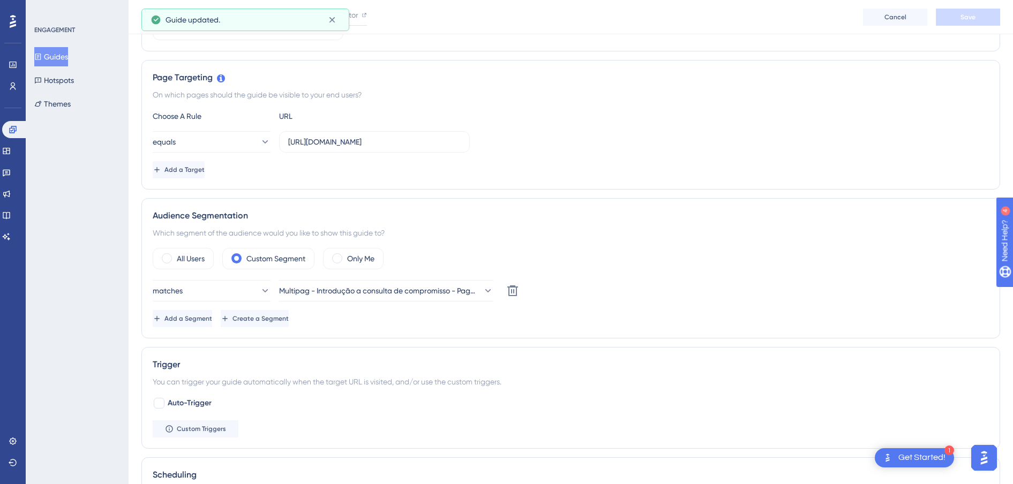
scroll to position [335, 0]
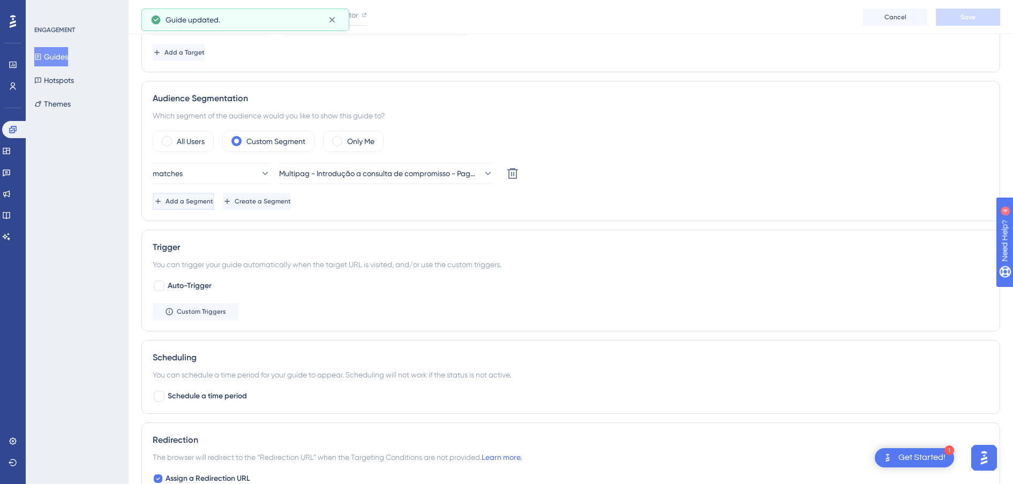
click at [204, 202] on span "Add a Segment" at bounding box center [190, 201] width 48 height 9
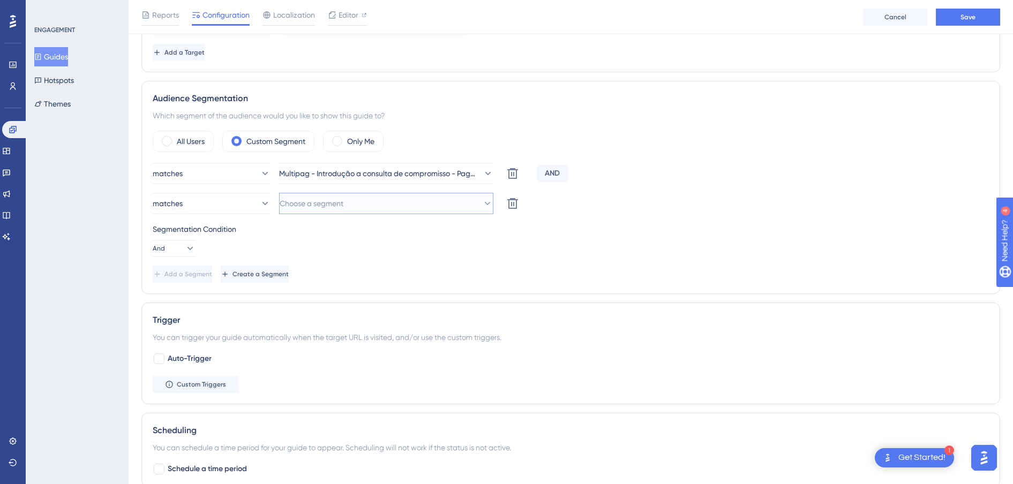
click at [300, 206] on span "Choose a segment" at bounding box center [312, 203] width 64 height 13
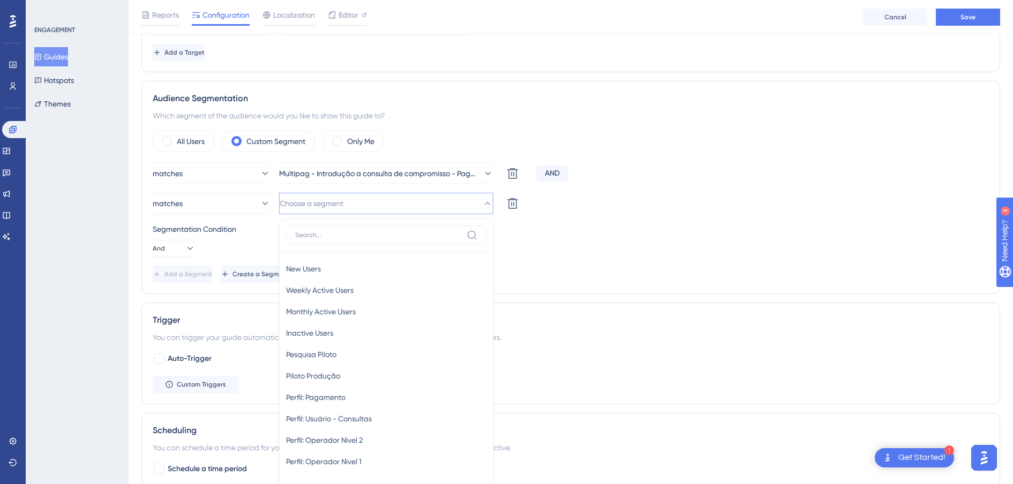
scroll to position [436, 0]
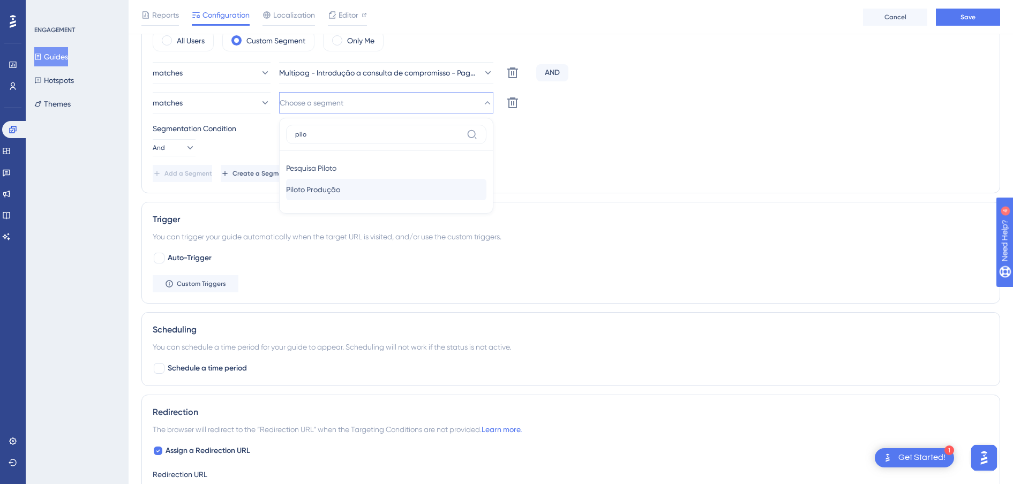
type input "pilo"
click at [319, 190] on span "Piloto Produção" at bounding box center [313, 189] width 54 height 13
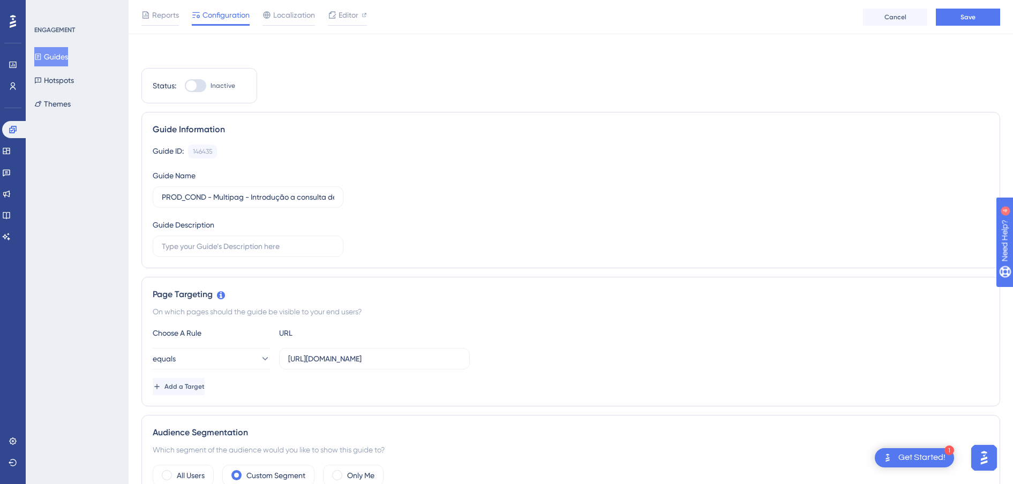
scroll to position [0, 0]
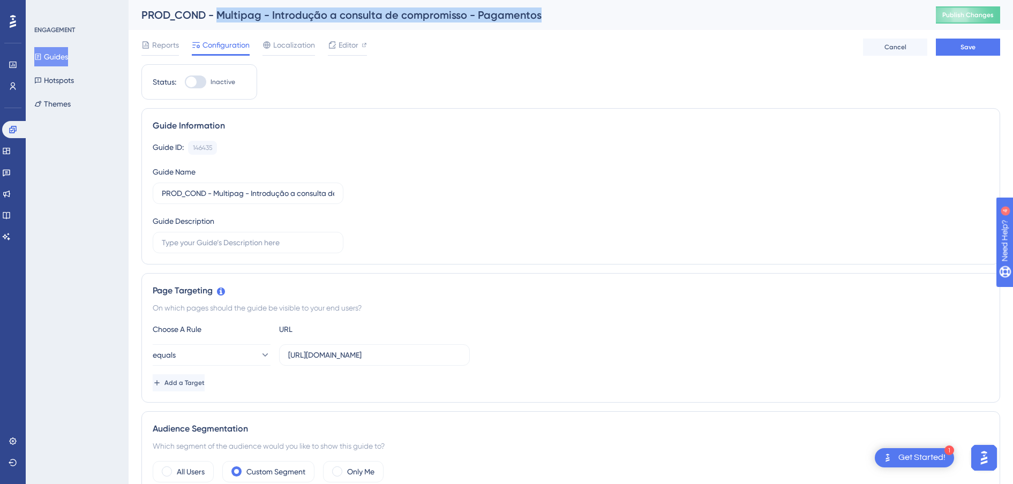
drag, startPoint x: 547, startPoint y: 20, endPoint x: 217, endPoint y: 19, distance: 330.1
click at [217, 19] on div "PROD_COND - Multipag - Introdução a consulta de compromisso - Pagamentos" at bounding box center [525, 15] width 768 height 15
copy div "Multipag - Introdução a consulta de compromisso - Pagamentos"
click at [980, 51] on button "Save" at bounding box center [968, 47] width 64 height 17
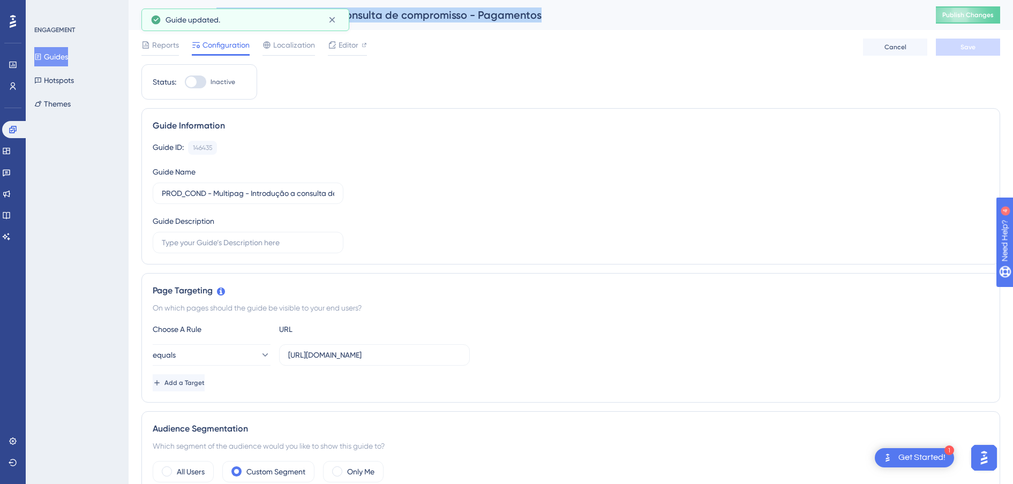
click at [51, 51] on button "Guides" at bounding box center [51, 56] width 34 height 19
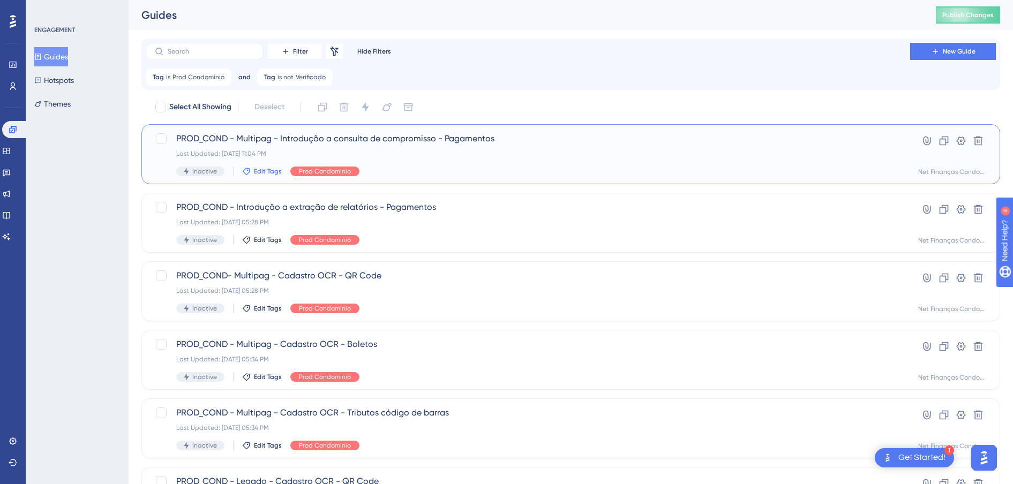
click at [252, 170] on button "Edit Tags" at bounding box center [262, 171] width 40 height 9
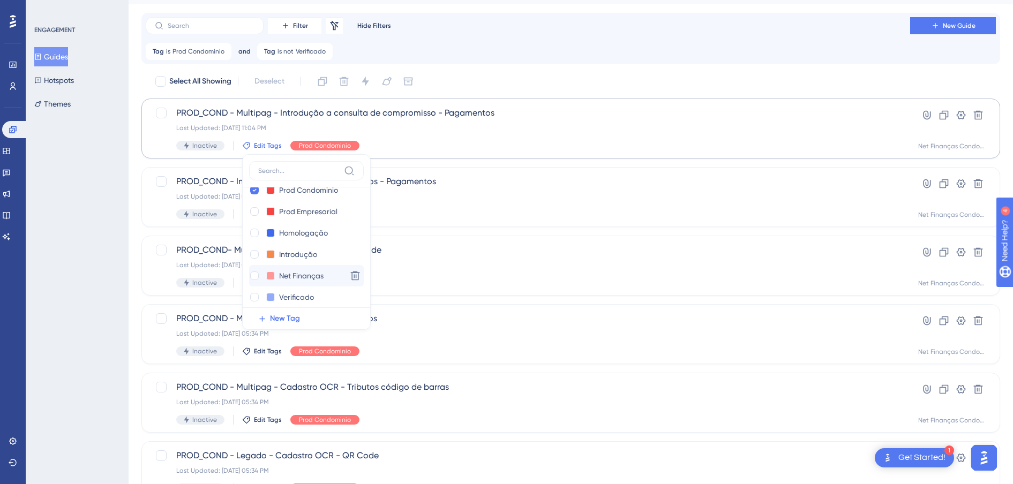
scroll to position [21, 0]
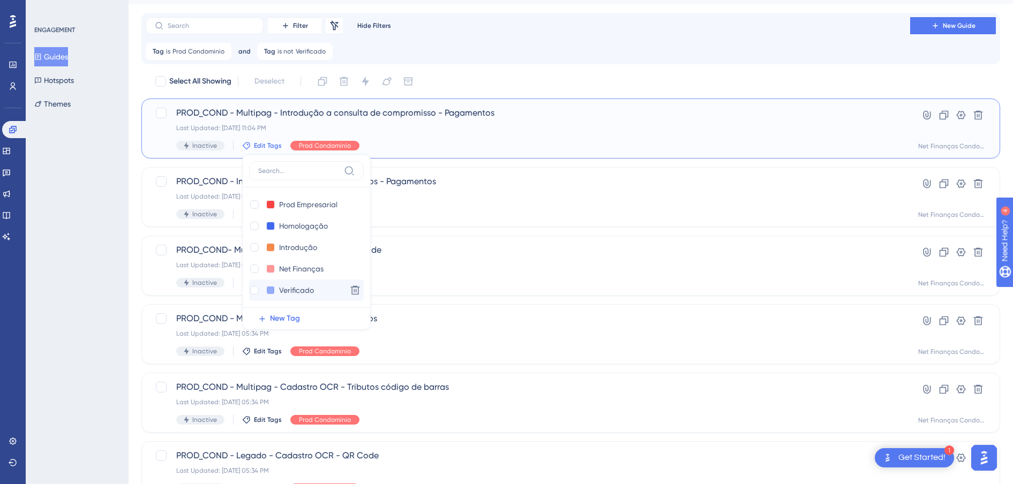
click at [274, 292] on div "Verificado Verificado" at bounding box center [295, 290] width 93 height 13
click at [255, 290] on div at bounding box center [254, 290] width 9 height 9
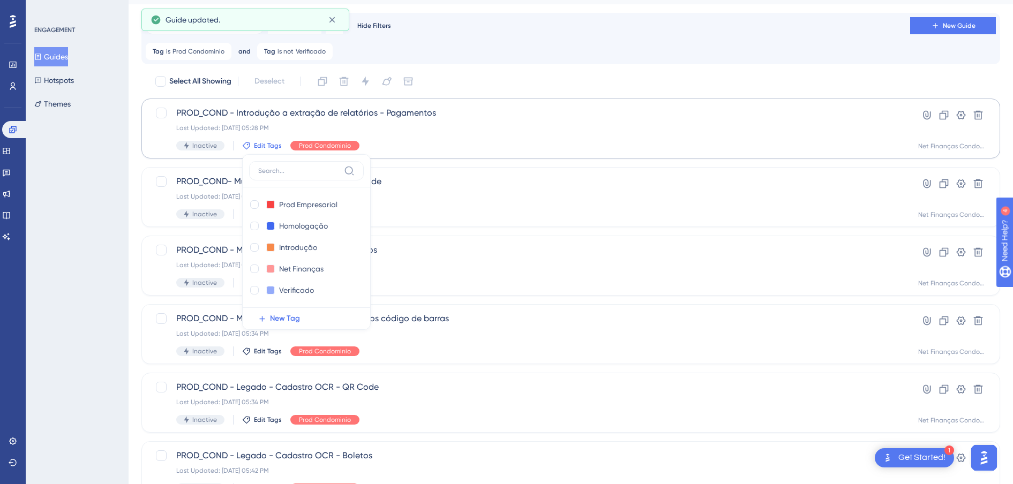
drag, startPoint x: 66, startPoint y: 237, endPoint x: 179, endPoint y: 156, distance: 139.4
click at [66, 237] on div "ENGAGEMENT Guides Hotspots Themes" at bounding box center [77, 242] width 103 height 484
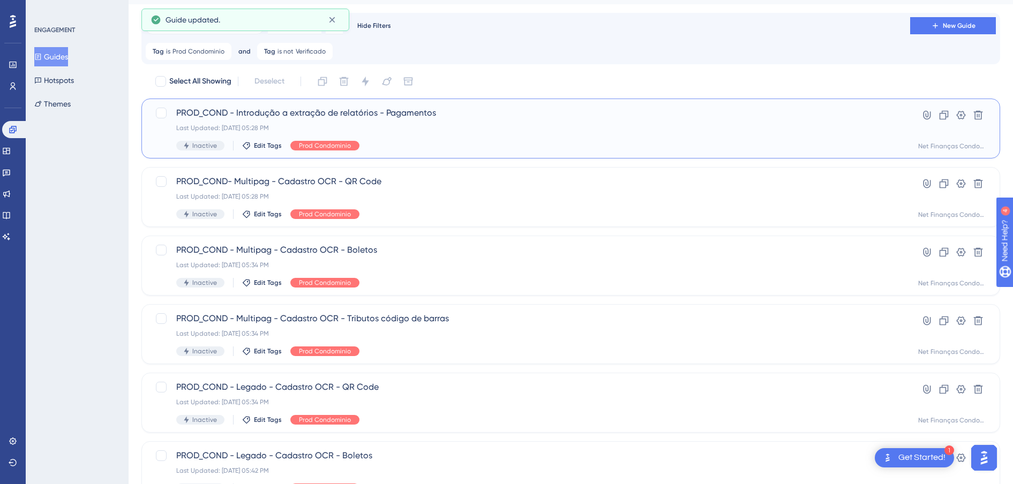
click at [300, 112] on span "PROD_COND - Introdução a extração de relatórios - Pagamentos" at bounding box center [528, 113] width 704 height 13
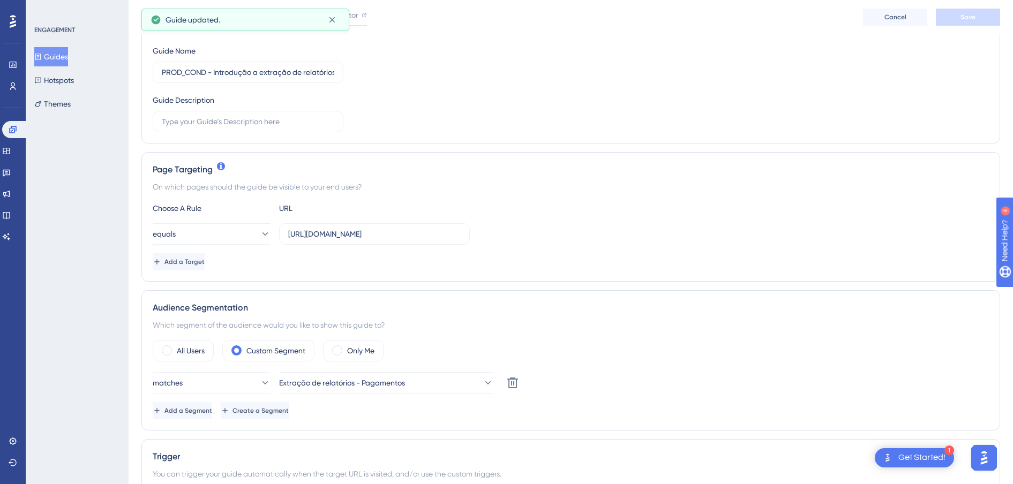
scroll to position [335, 0]
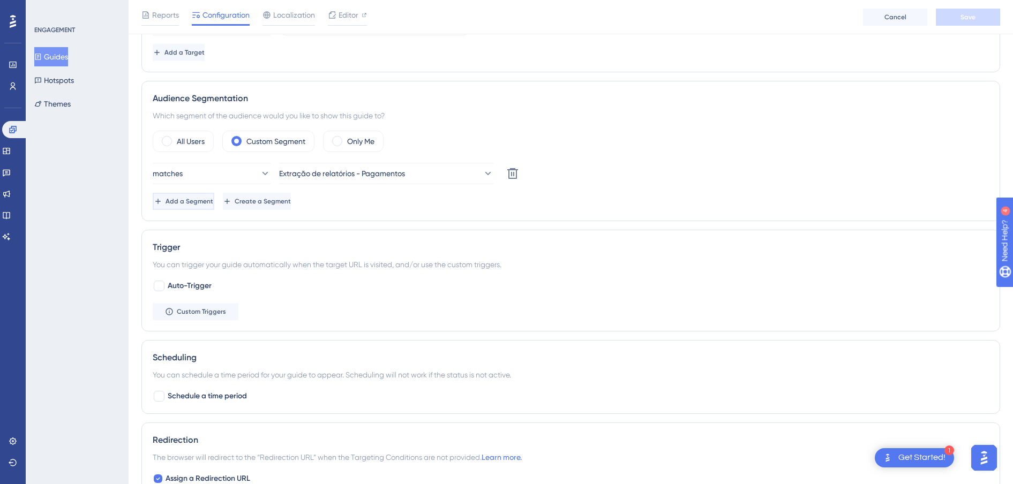
click at [205, 204] on span "Add a Segment" at bounding box center [190, 201] width 48 height 9
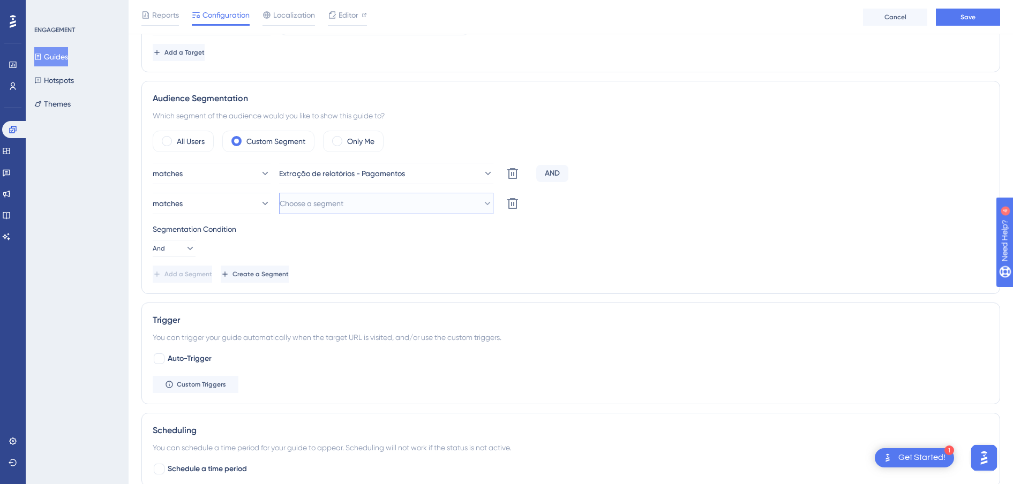
click at [341, 199] on span "Choose a segment" at bounding box center [312, 203] width 64 height 13
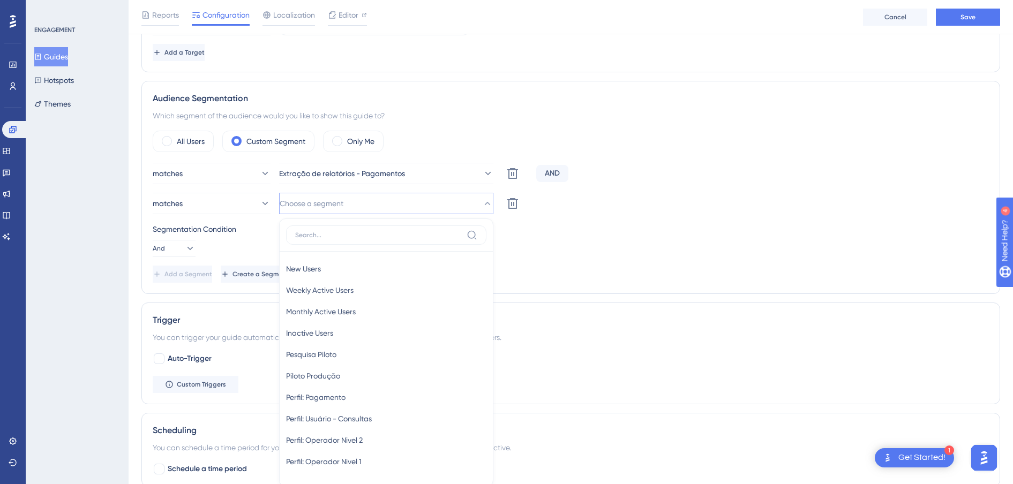
scroll to position [436, 0]
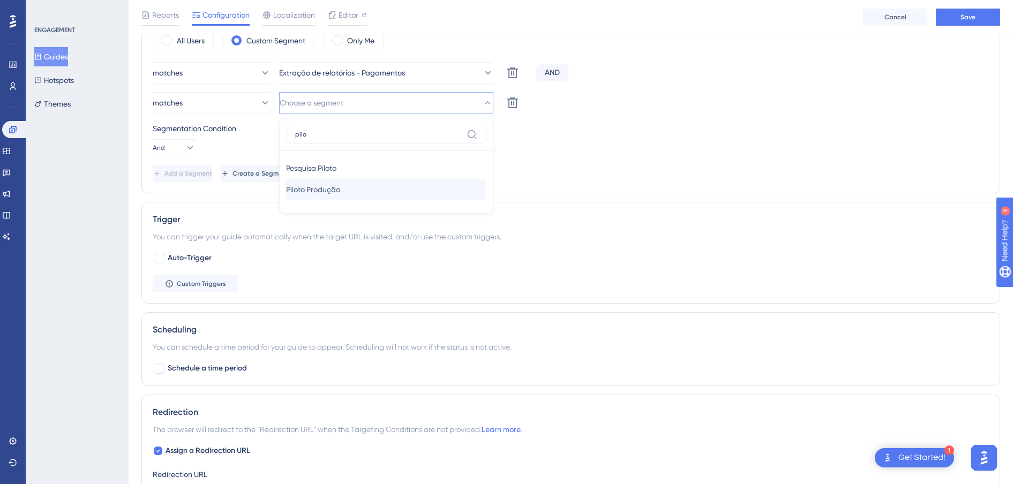
type input "pilo"
click at [340, 195] on span "Piloto Produção" at bounding box center [313, 189] width 54 height 13
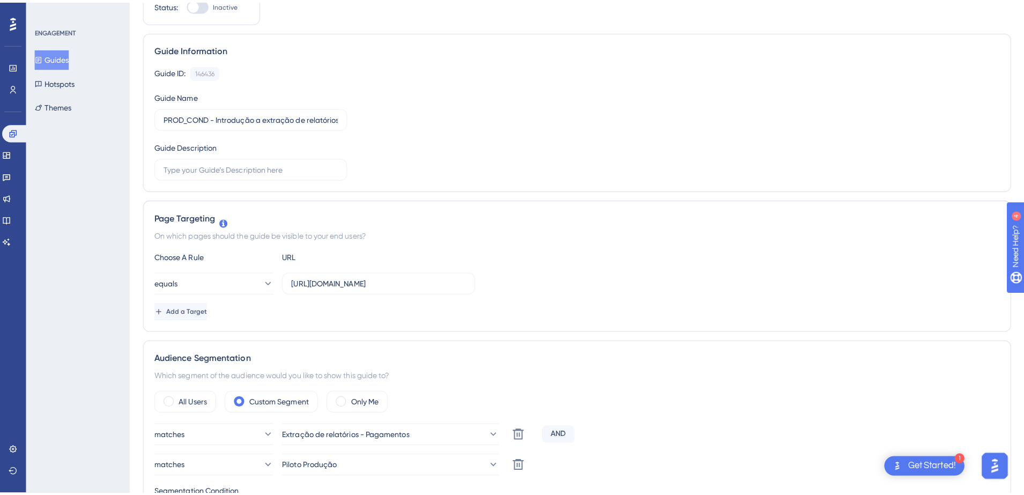
scroll to position [0, 0]
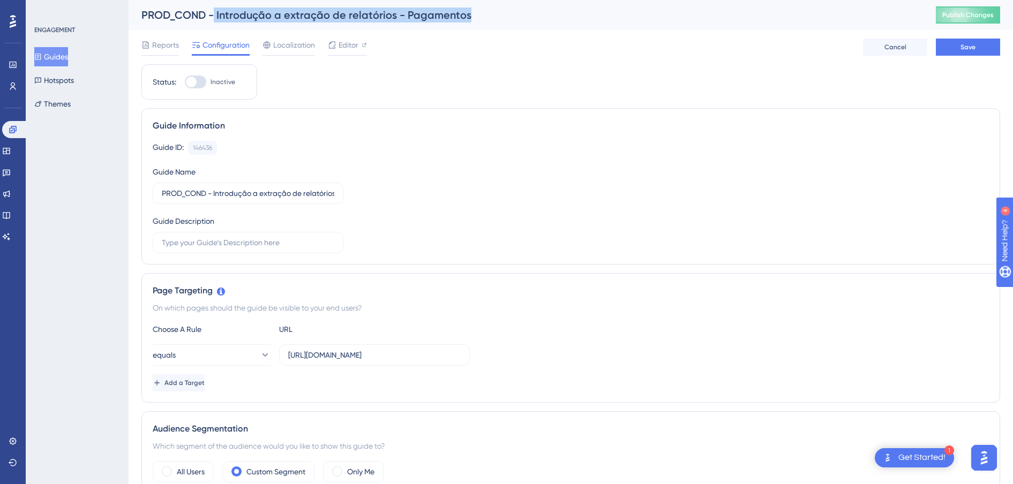
drag, startPoint x: 465, startPoint y: 17, endPoint x: 215, endPoint y: 16, distance: 249.7
click at [215, 16] on div "PROD_COND - Introdução a extração de relatórios - Pagamentos" at bounding box center [525, 15] width 768 height 15
copy div "Introdução a extração de relatórios - Pagamentos"
click at [974, 50] on span "Save" at bounding box center [968, 47] width 15 height 9
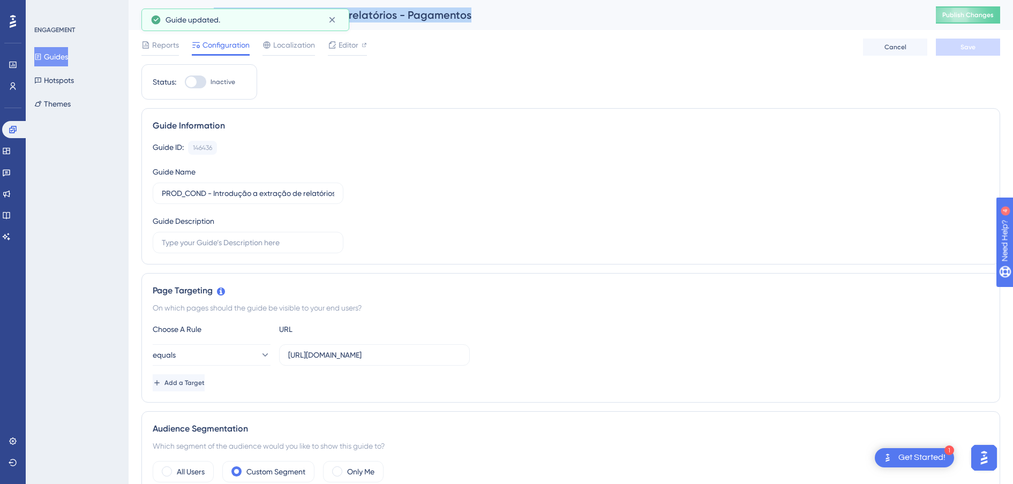
click at [42, 47] on button "Guides" at bounding box center [51, 56] width 34 height 19
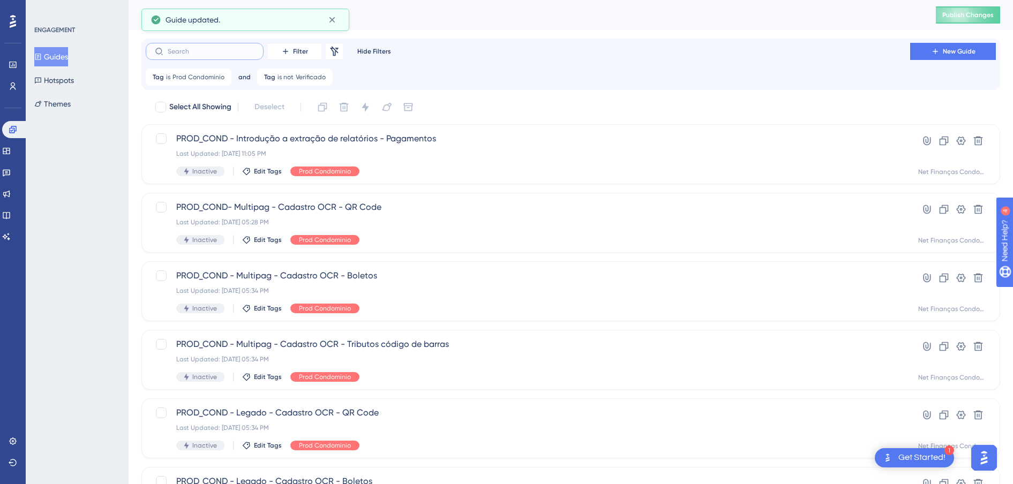
click at [227, 55] on input "text" at bounding box center [211, 52] width 87 height 8
paste input "Introdução a extração de relatórios - Pagamentos"
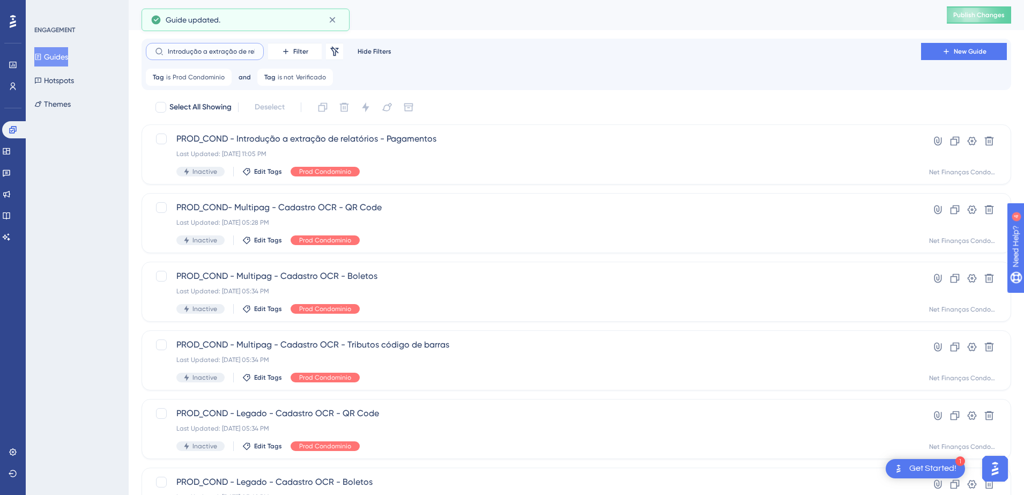
scroll to position [0, 64]
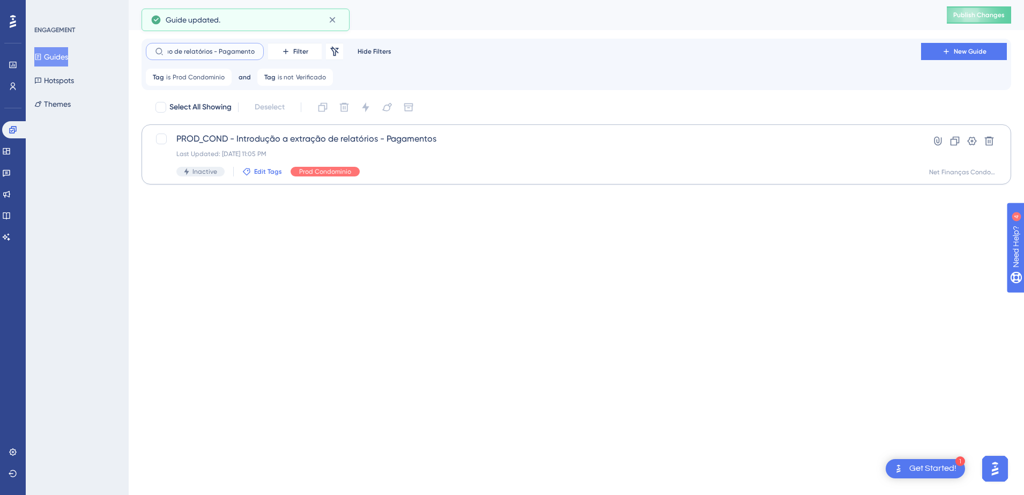
type input "Introdução a extração de relatórios - Pagamentos"
click at [257, 171] on span "Edit Tags" at bounding box center [268, 171] width 28 height 9
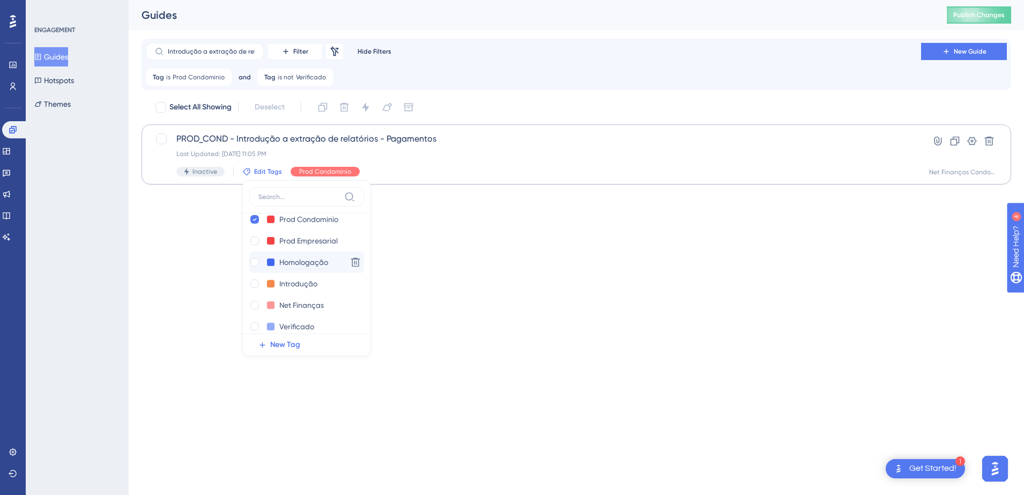
scroll to position [21, 0]
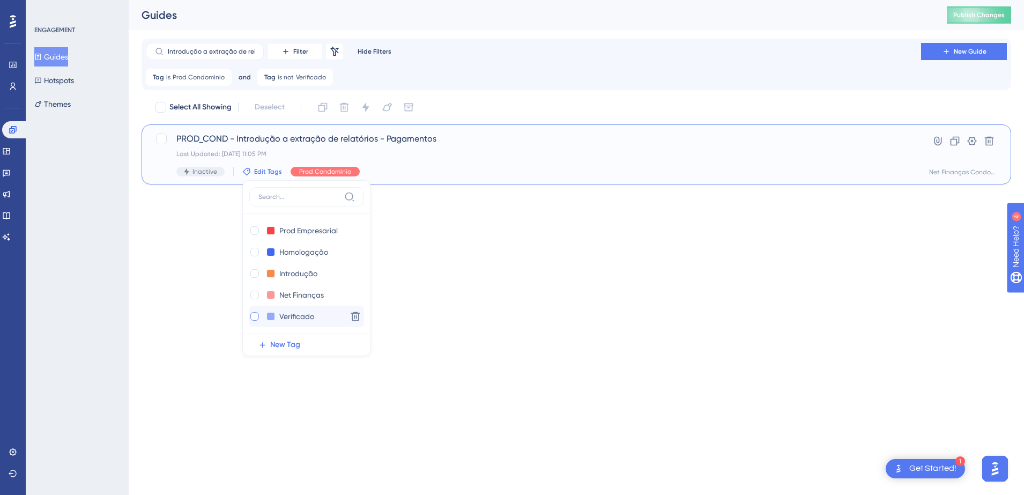
click at [255, 316] on div at bounding box center [254, 316] width 9 height 9
checkbox input "true"
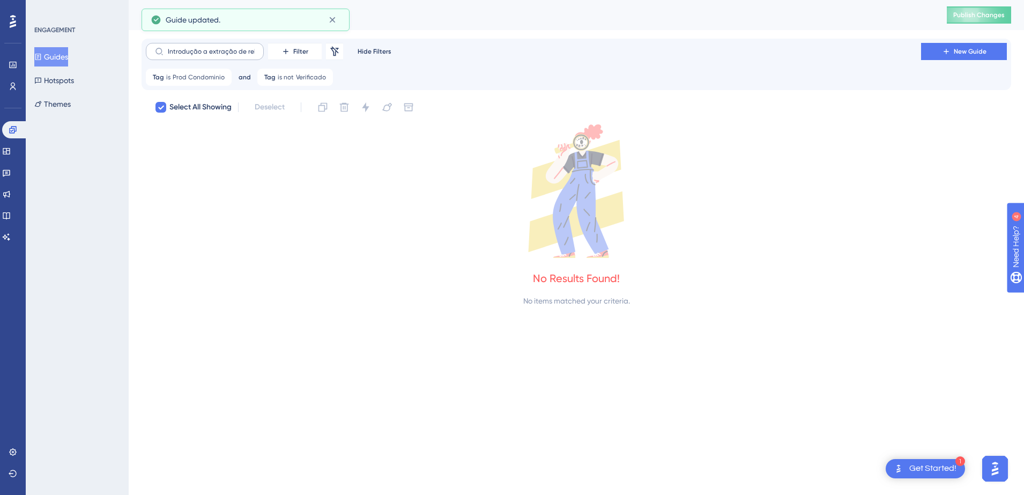
click at [221, 56] on label "Introdução a extração de relatórios - Pagamentos" at bounding box center [205, 51] width 118 height 17
click at [221, 55] on input "Introdução a extração de relatórios - Pagamentos" at bounding box center [211, 52] width 87 height 8
type input "Introdução a extração de relatórios - Pagamento"
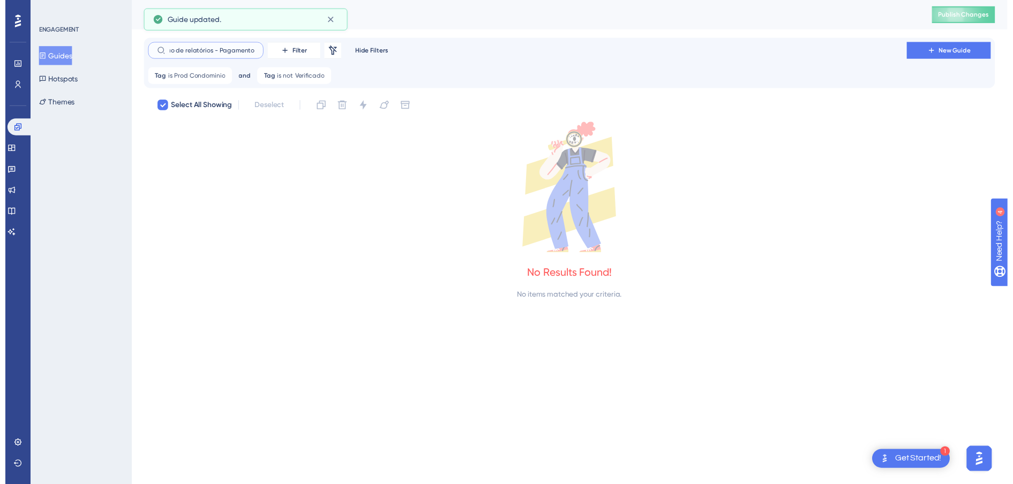
scroll to position [0, 61]
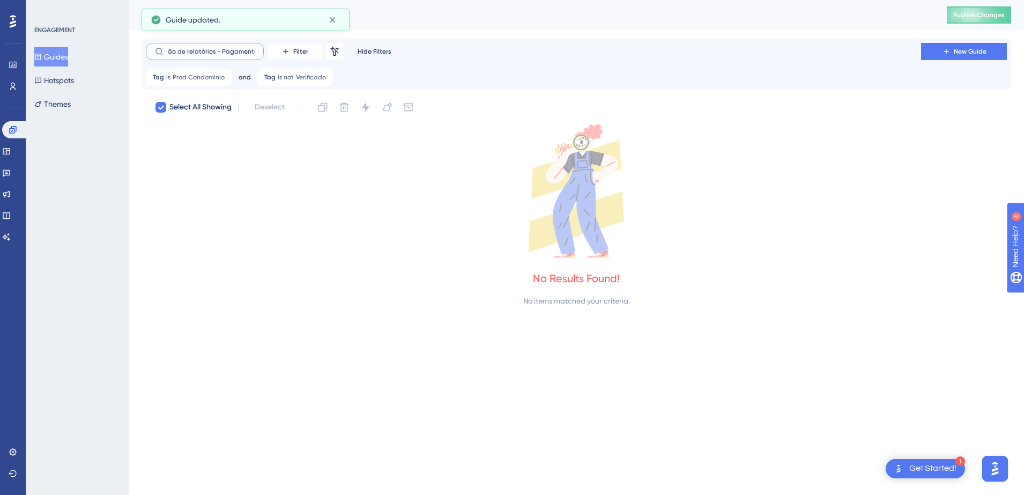
checkbox input "false"
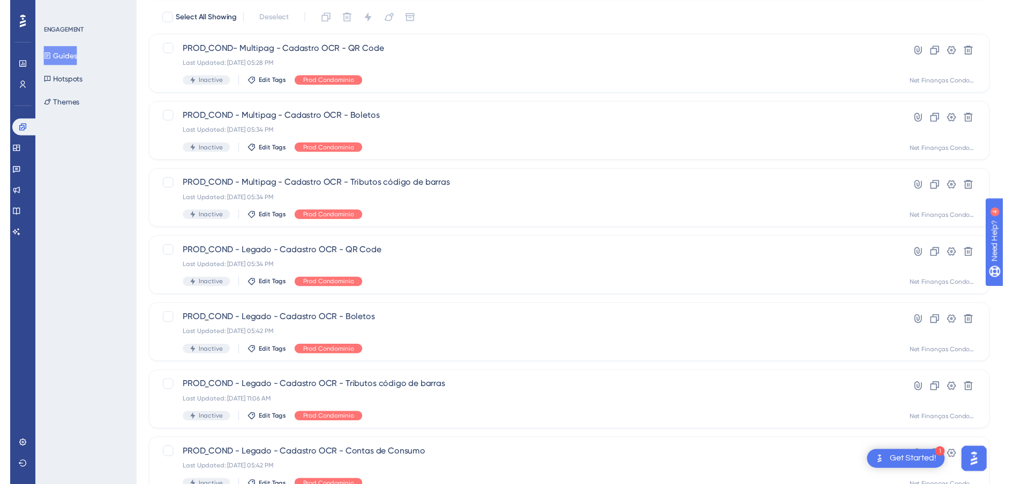
scroll to position [0, 0]
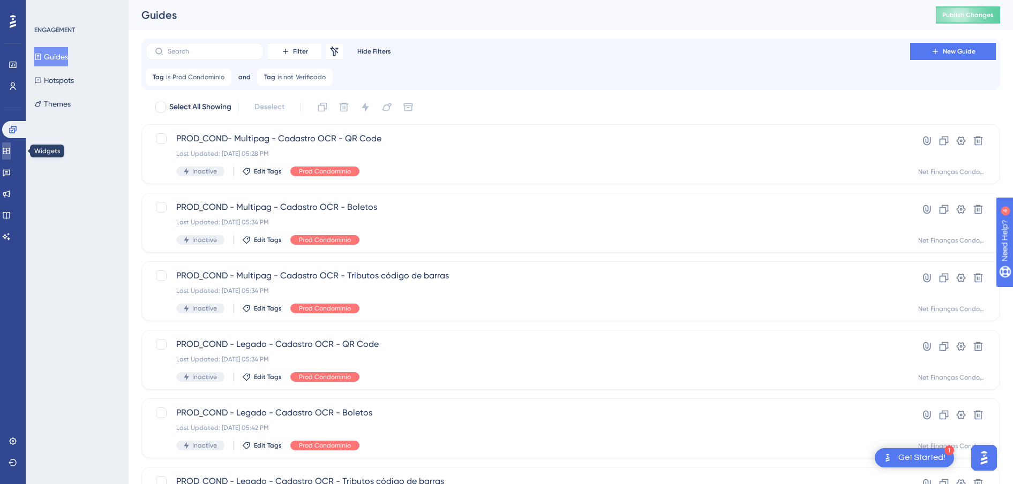
click at [11, 153] on icon at bounding box center [6, 151] width 9 height 9
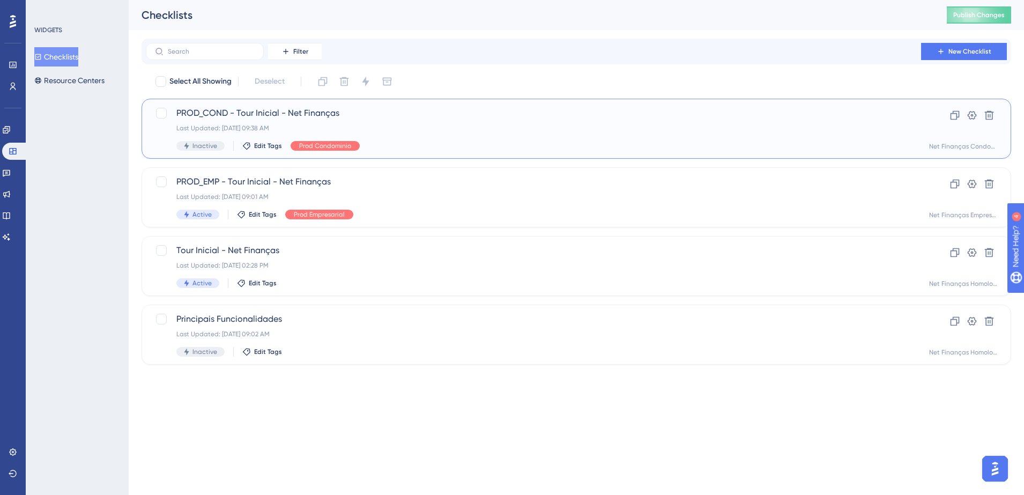
click at [259, 108] on span "PROD_COND - Tour Inicial - Net Finanças" at bounding box center [533, 113] width 714 height 13
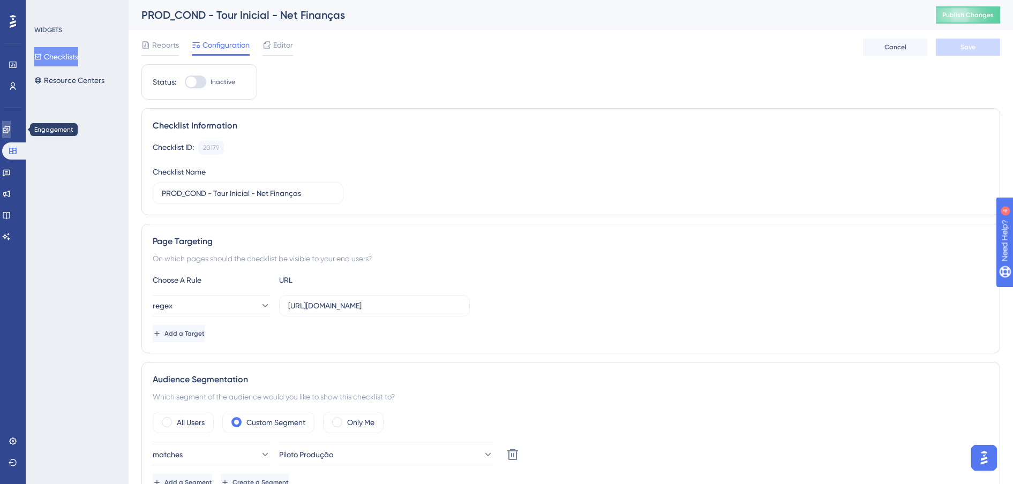
drag, startPoint x: 9, startPoint y: 128, endPoint x: 29, endPoint y: 124, distance: 20.7
click at [9, 128] on icon at bounding box center [6, 129] width 9 height 9
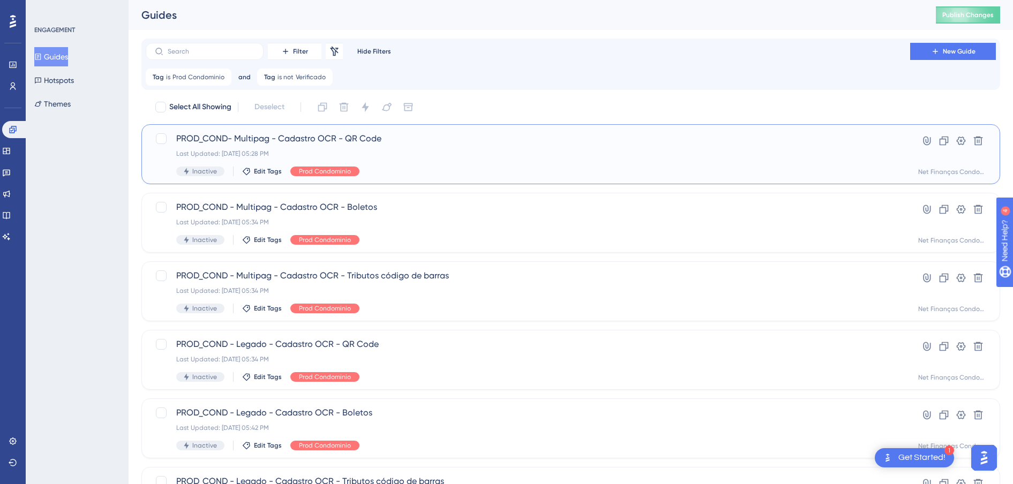
click at [365, 146] on div "PROD_COND- Multipag - Cadastro OCR - QR Code Last Updated: [DATE] 05:28 PM Inac…" at bounding box center [528, 154] width 704 height 44
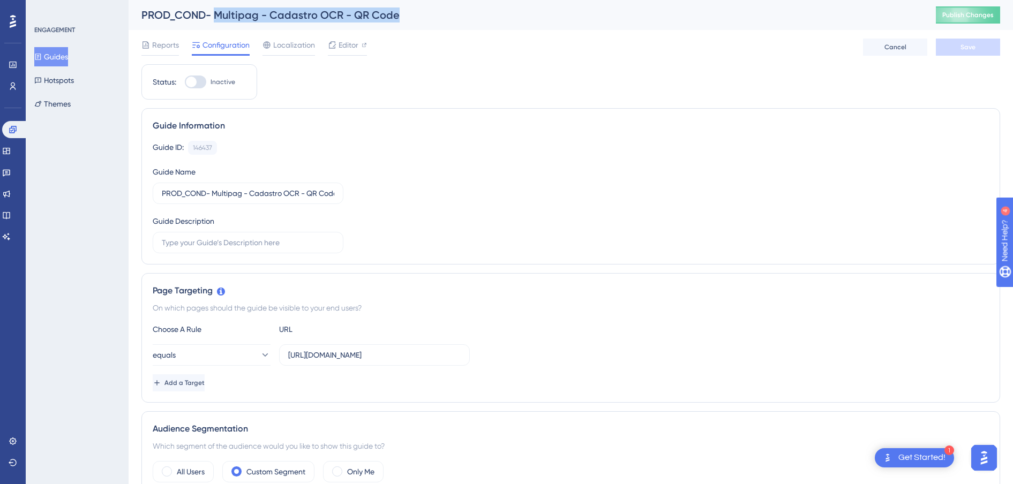
drag, startPoint x: 390, startPoint y: 14, endPoint x: 213, endPoint y: 14, distance: 176.8
click at [213, 14] on div "PROD_COND- Multipag - Cadastro OCR - QR Code" at bounding box center [525, 15] width 768 height 15
copy div "Multipag - Cadastro OCR - QR Code"
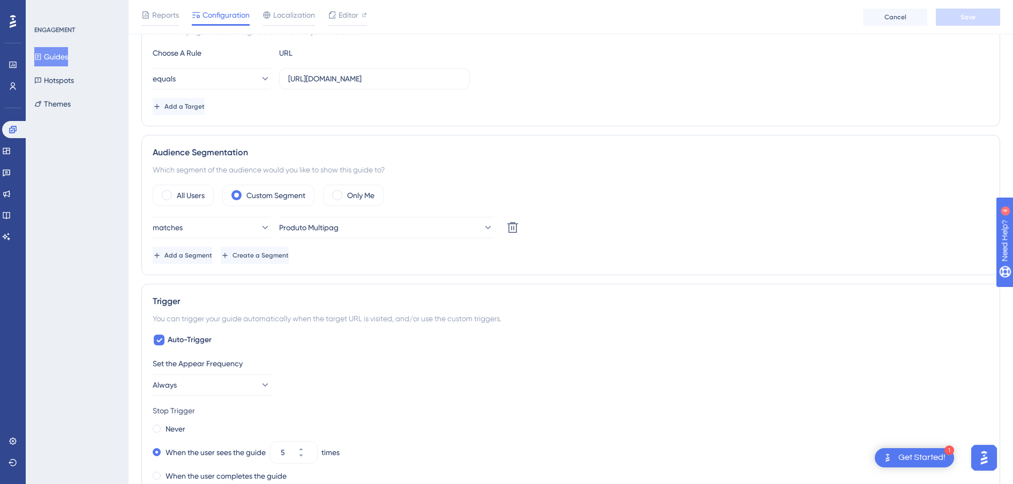
scroll to position [335, 0]
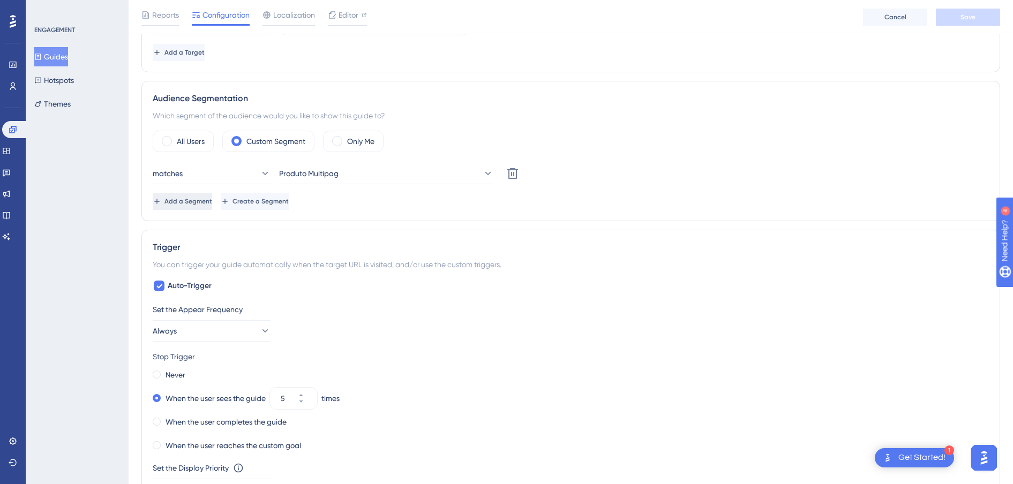
click at [205, 198] on span "Add a Segment" at bounding box center [189, 201] width 48 height 9
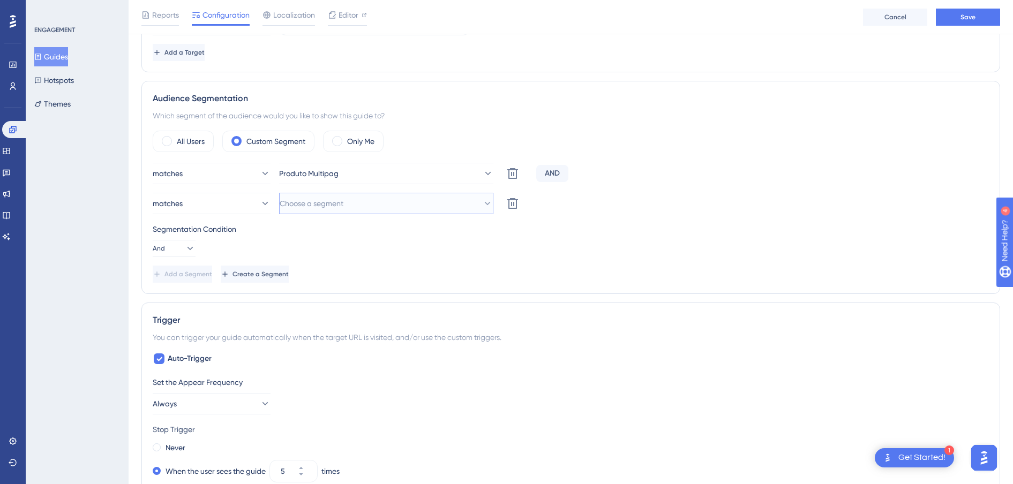
click at [315, 199] on span "Choose a segment" at bounding box center [312, 203] width 64 height 13
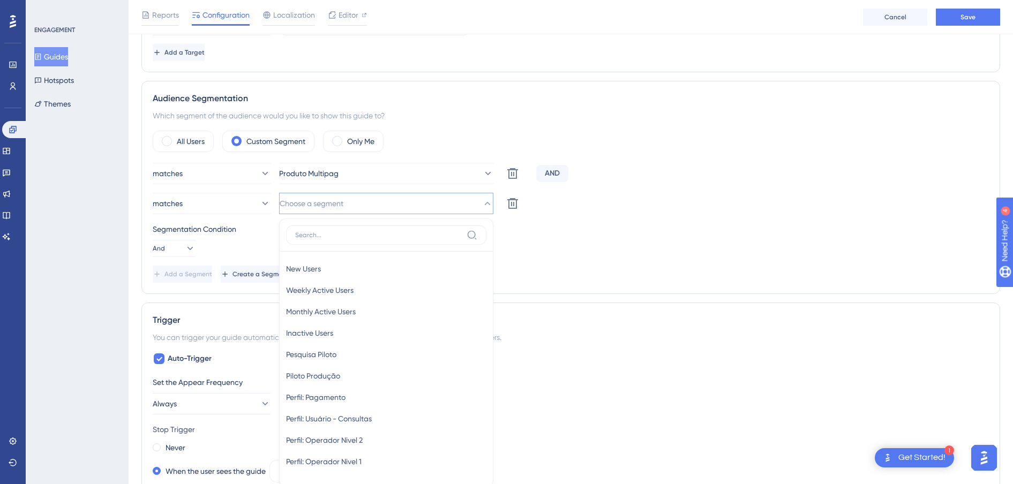
scroll to position [443, 0]
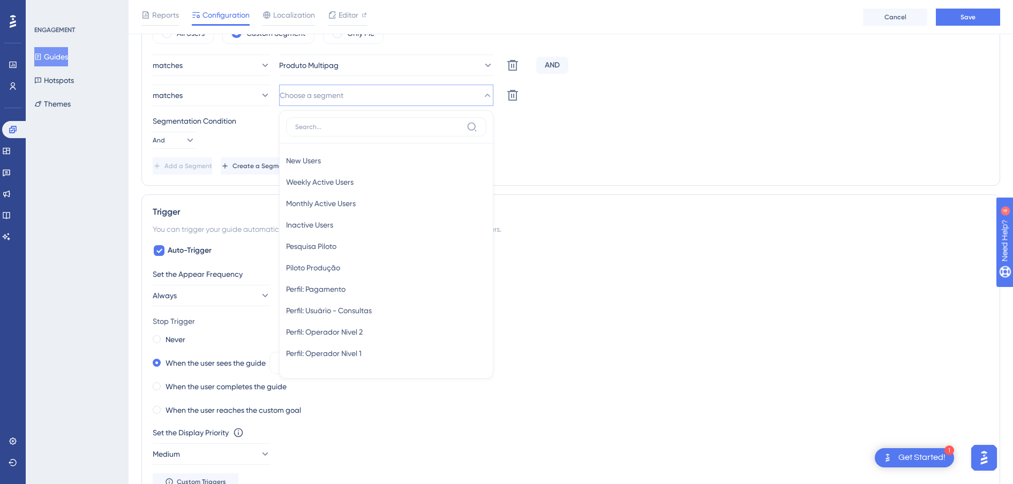
type input "i"
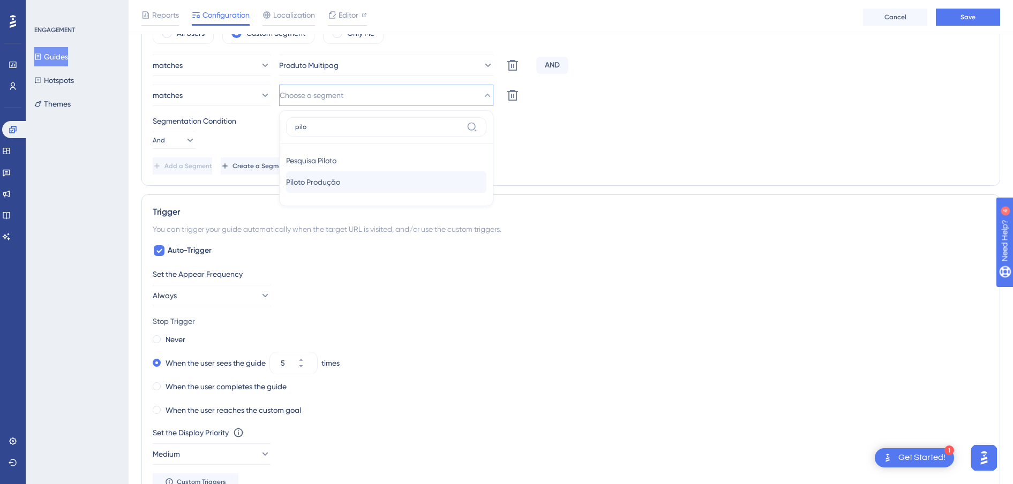
type input "pilo"
click at [337, 185] on span "Piloto Produção" at bounding box center [313, 182] width 54 height 13
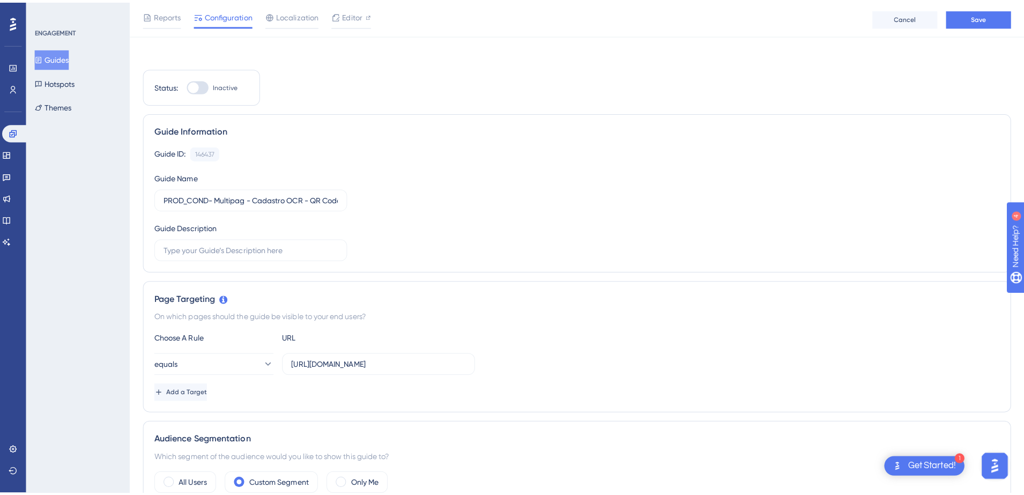
scroll to position [0, 0]
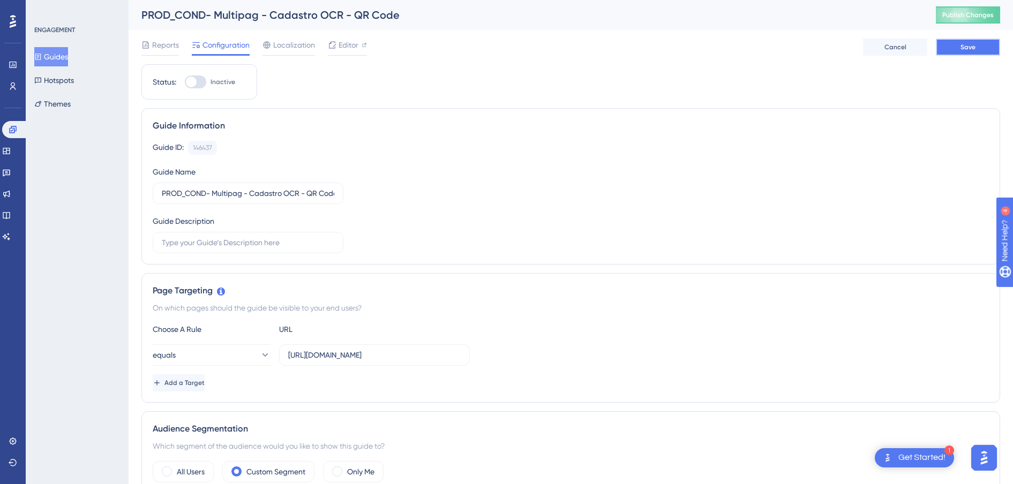
click at [964, 41] on button "Save" at bounding box center [968, 47] width 64 height 17
click at [58, 57] on button "Guides" at bounding box center [51, 56] width 34 height 19
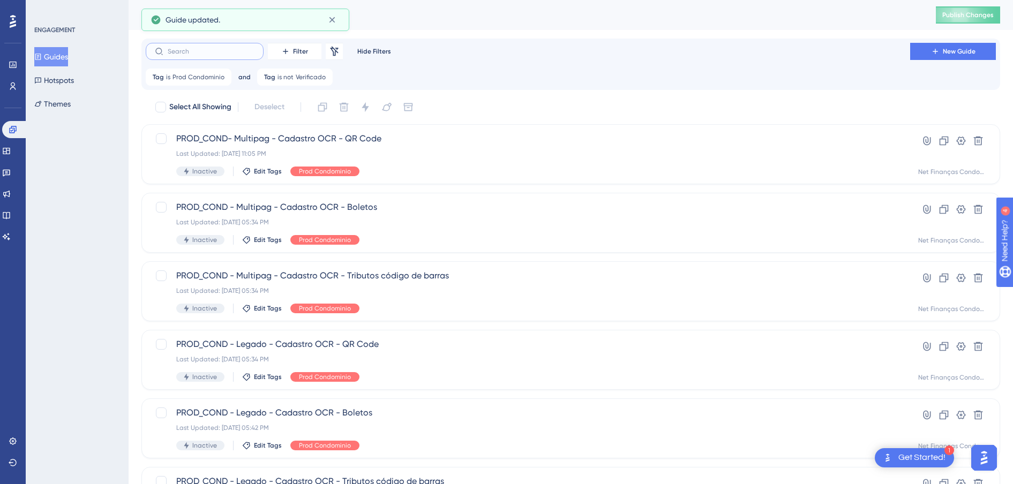
click at [232, 55] on input "text" at bounding box center [211, 52] width 87 height 8
paste input "Multipag - Cadastro OCR - QR Code"
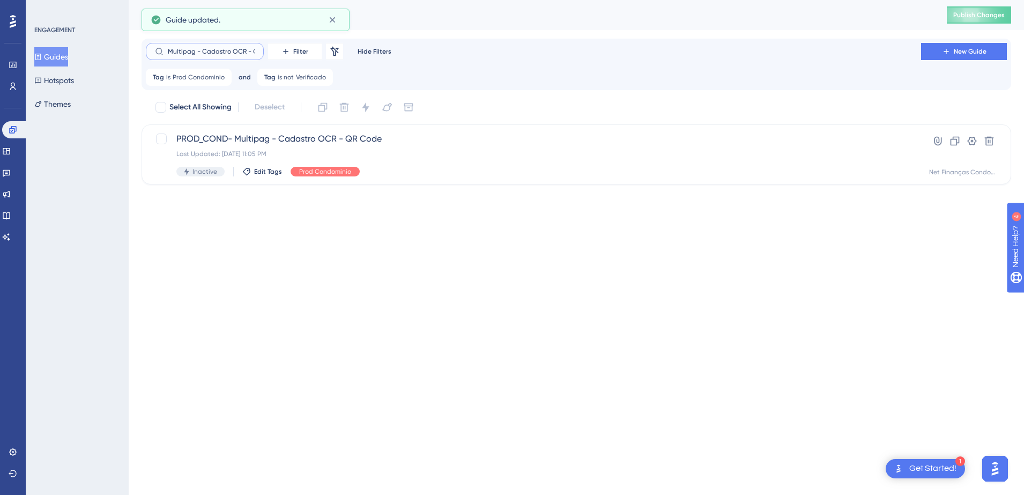
scroll to position [0, 23]
type input "Multipag - Cadastro OCR - QR Code"
click at [252, 174] on button "Edit Tags" at bounding box center [262, 171] width 40 height 9
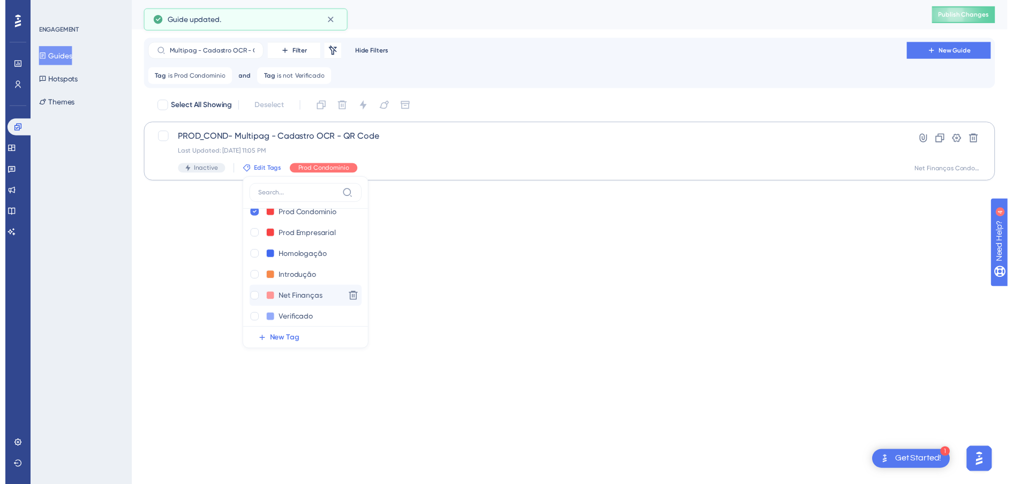
scroll to position [21, 0]
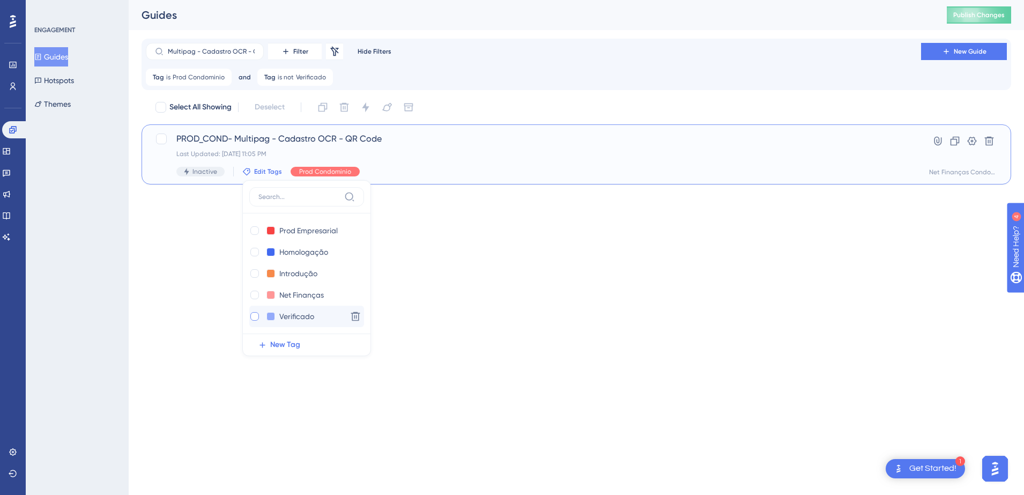
click at [258, 317] on div at bounding box center [254, 316] width 11 height 11
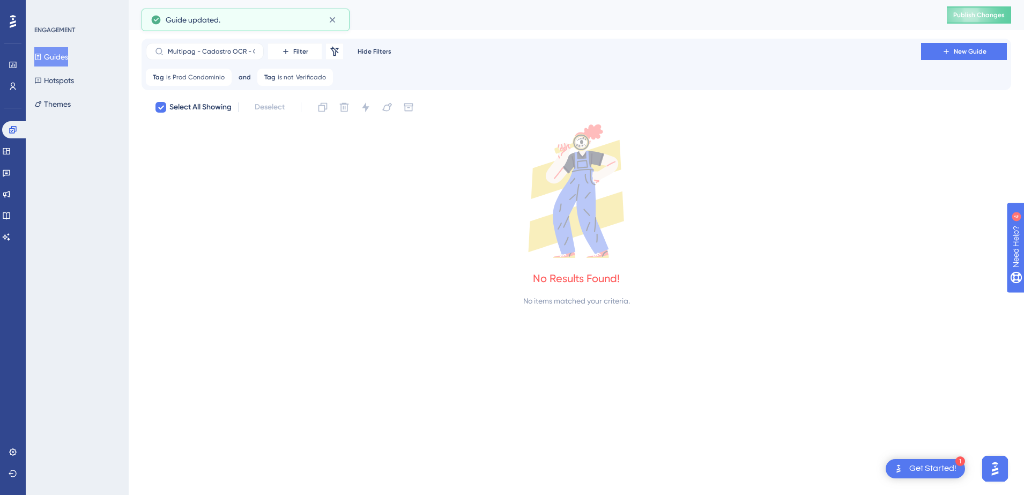
checkbox input "true"
click at [200, 51] on input "Multipag - Cadastro OCR - QR Code" at bounding box center [211, 52] width 87 height 8
checkbox input "false"
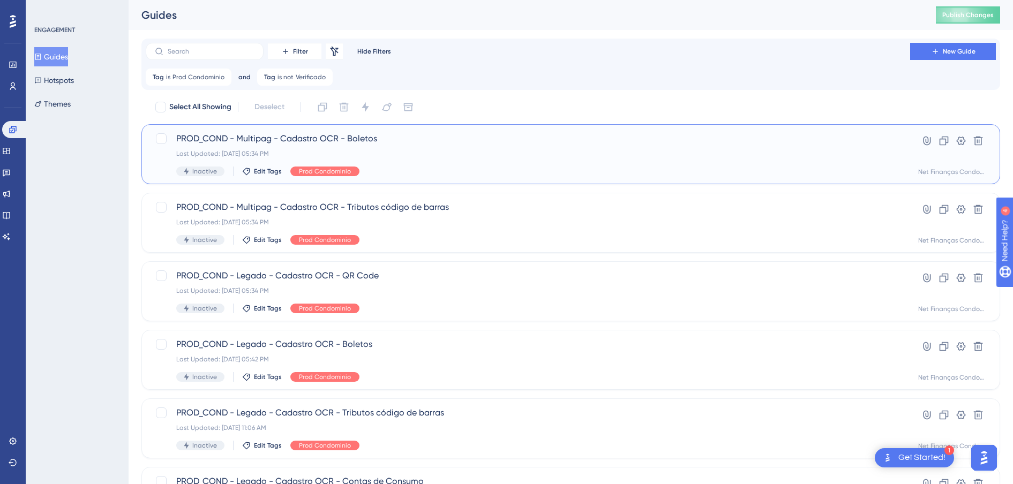
click at [309, 140] on span "PROD_COND - Multipag - Cadastro OCR - Boletos" at bounding box center [528, 138] width 704 height 13
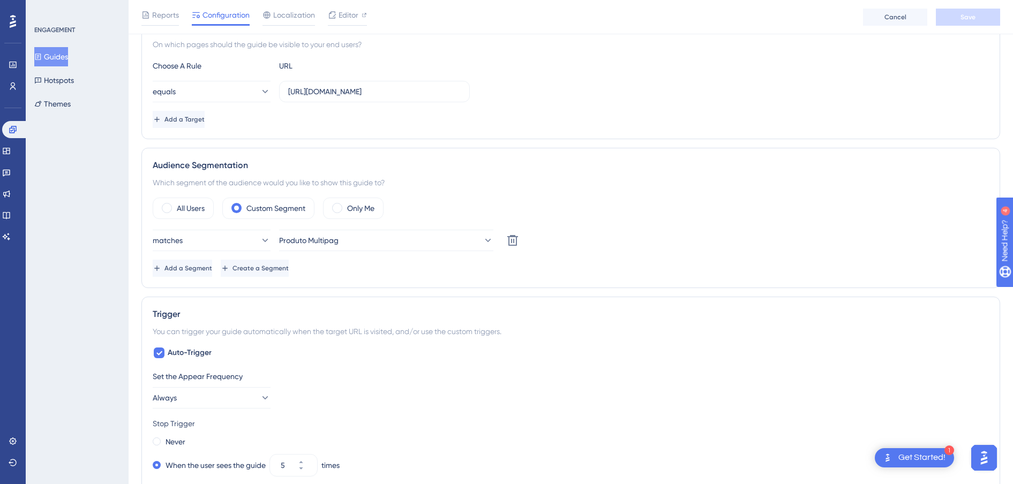
scroll to position [335, 0]
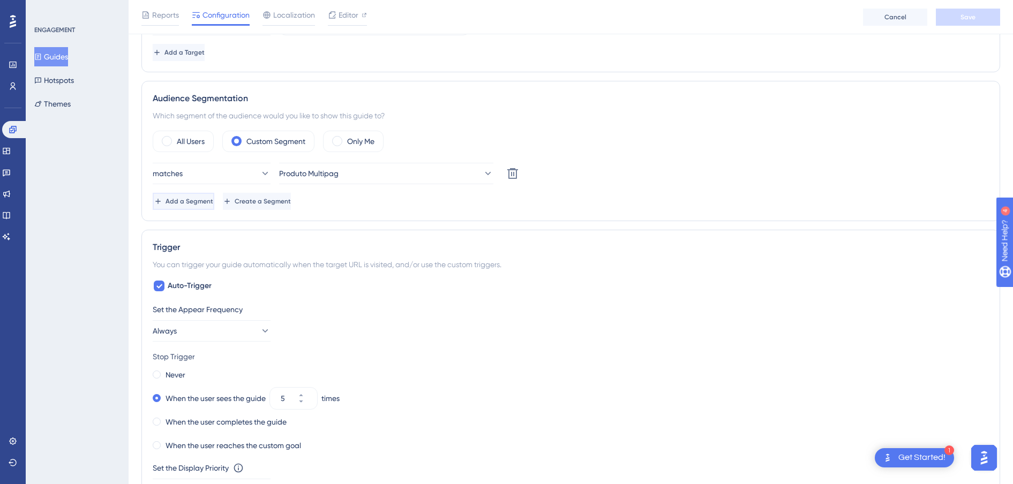
click at [208, 203] on span "Add a Segment" at bounding box center [190, 201] width 48 height 9
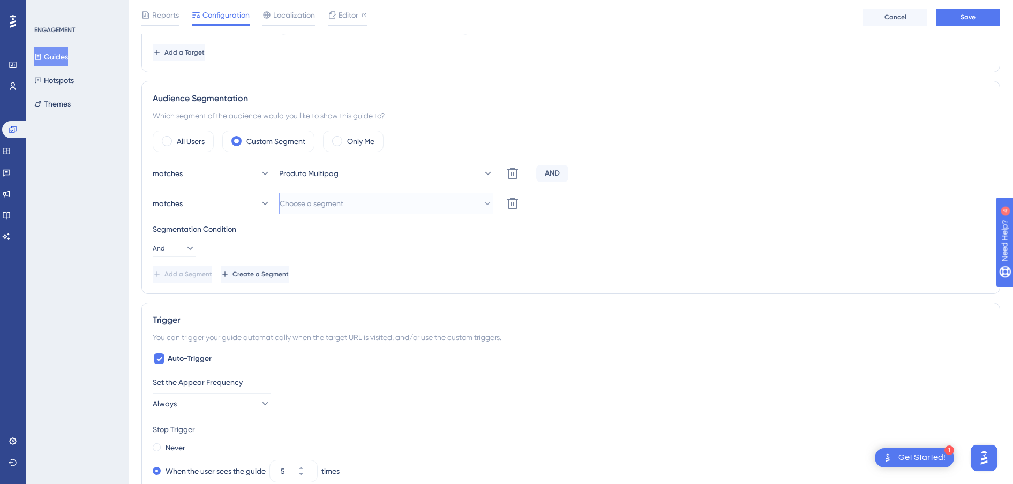
click at [315, 200] on span "Choose a segment" at bounding box center [312, 203] width 64 height 13
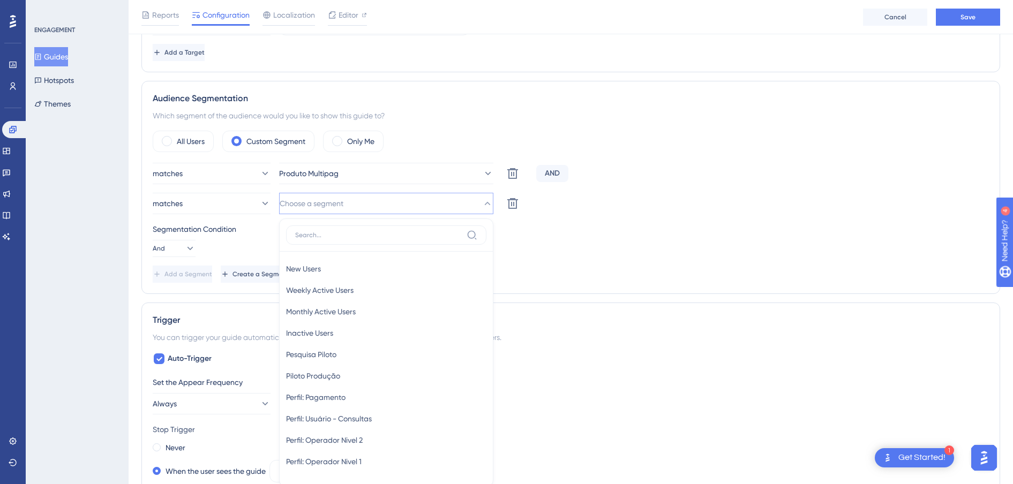
scroll to position [446, 0]
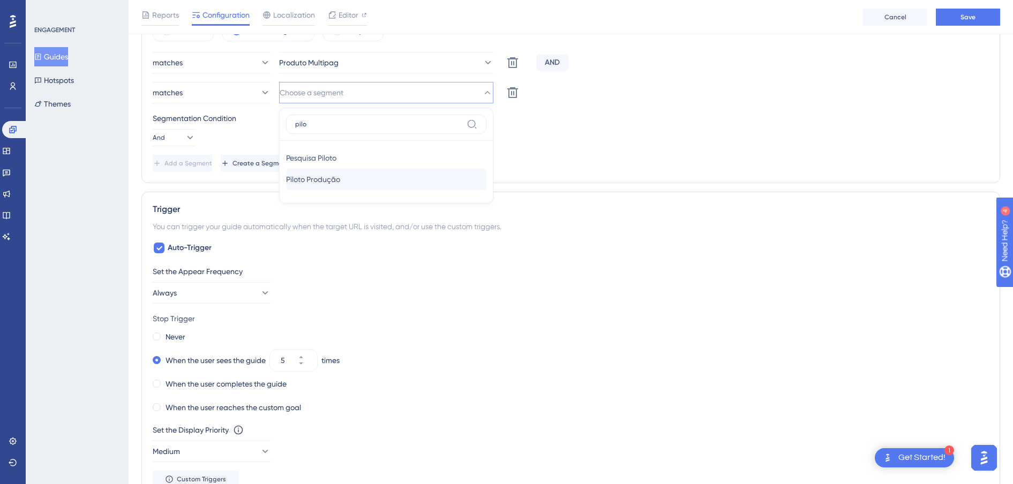
type input "pilo"
click at [334, 185] on span "Piloto Produção" at bounding box center [313, 179] width 54 height 13
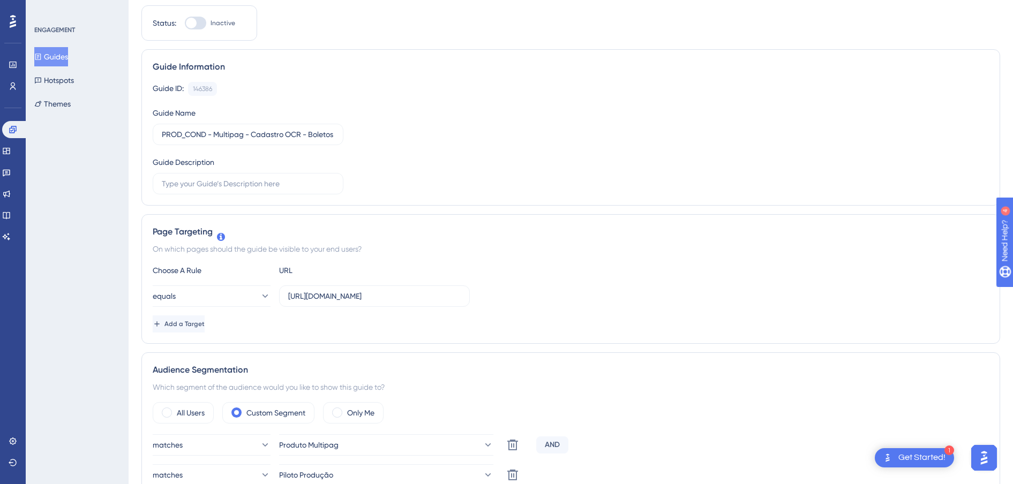
scroll to position [0, 0]
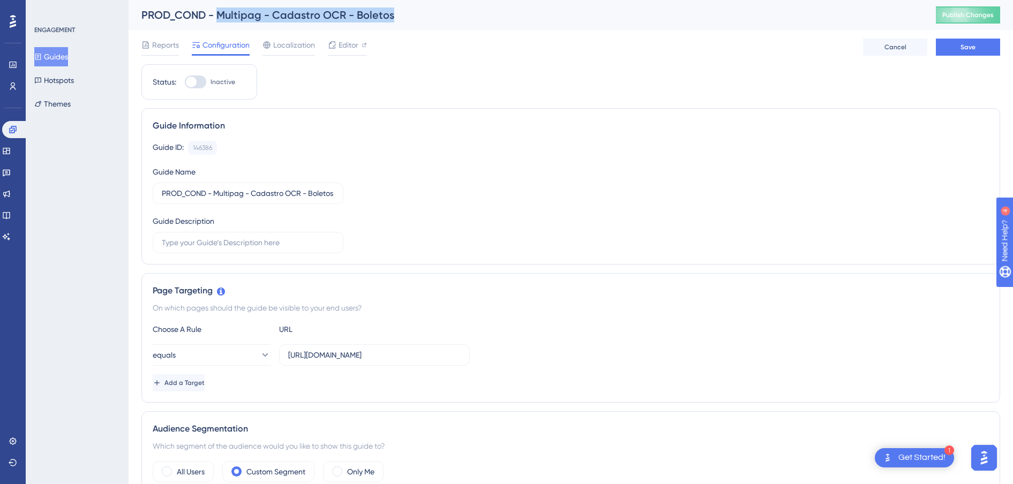
drag, startPoint x: 392, startPoint y: 16, endPoint x: 219, endPoint y: 14, distance: 173.1
click at [219, 14] on div "PROD_COND - Multipag - Cadastro OCR - Boletos" at bounding box center [525, 15] width 768 height 15
copy div "Multipag - Cadastro OCR - Boletos"
click at [977, 53] on button "Save" at bounding box center [968, 47] width 64 height 17
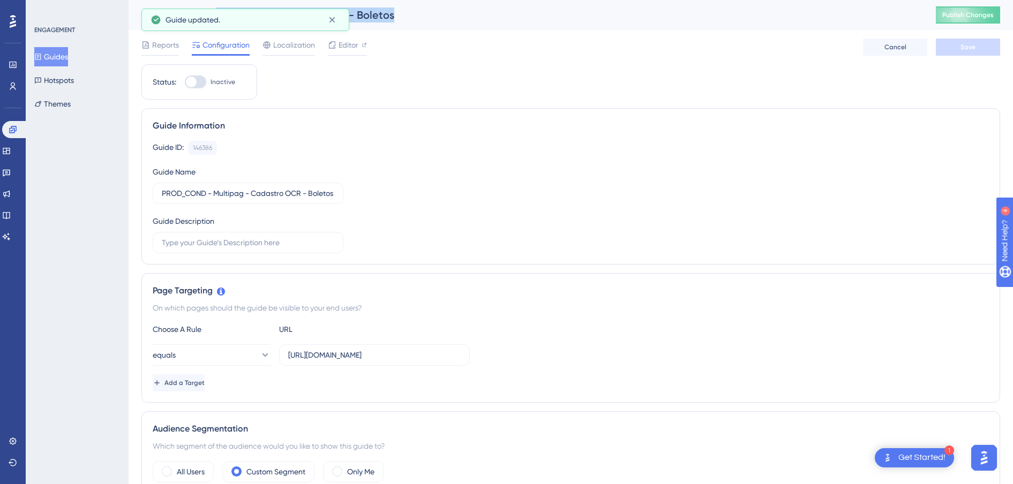
click at [57, 55] on button "Guides" at bounding box center [51, 56] width 34 height 19
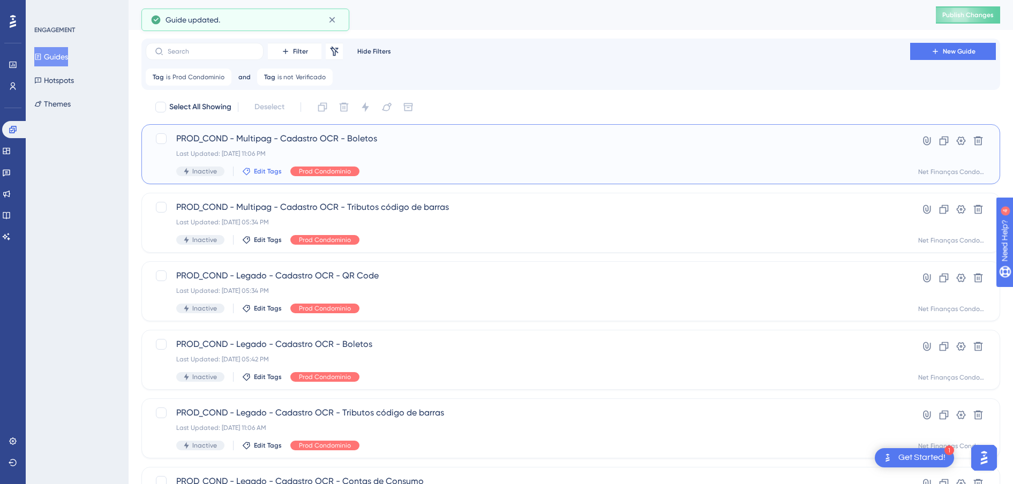
click at [258, 174] on span "Edit Tags" at bounding box center [268, 171] width 28 height 9
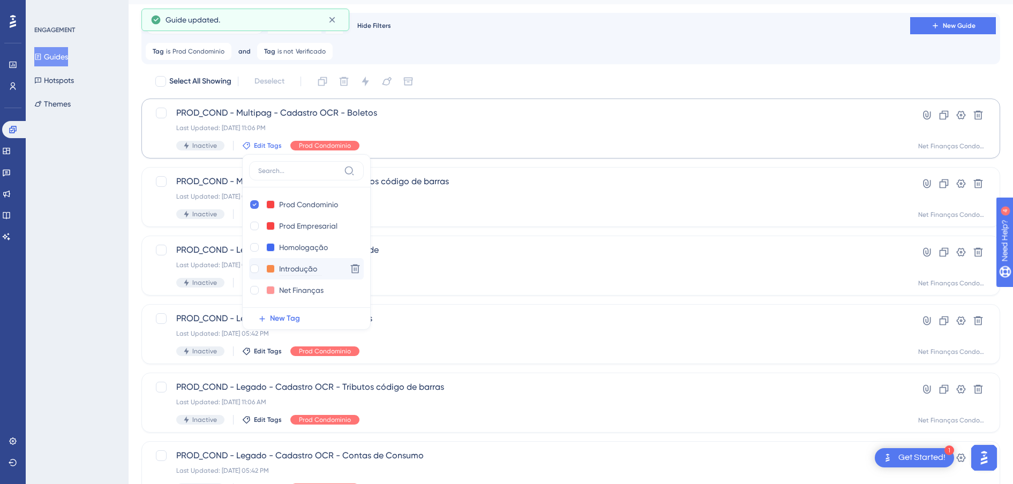
scroll to position [21, 0]
click at [253, 291] on div at bounding box center [254, 290] width 9 height 9
click at [61, 245] on div "ENGAGEMENT Guides Hotspots Themes" at bounding box center [77, 242] width 103 height 484
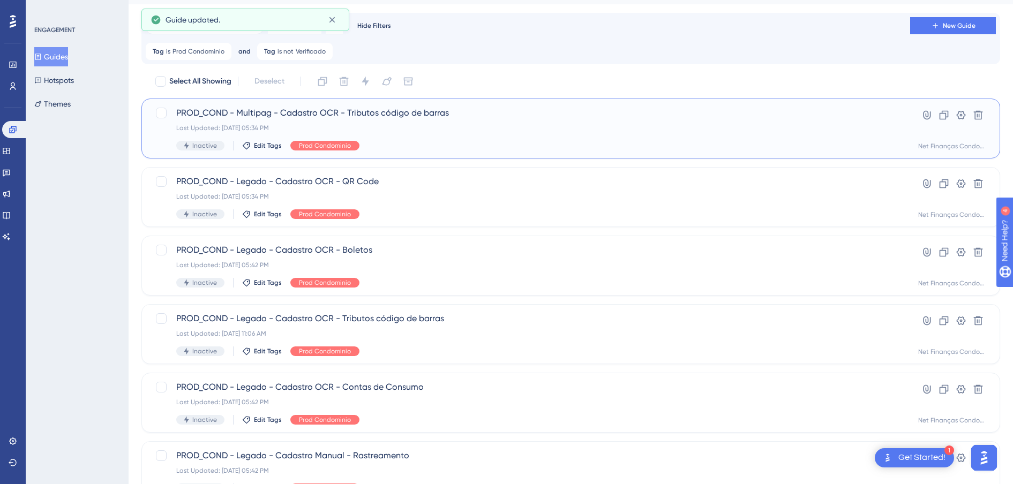
click at [308, 114] on span "PROD_COND - Multipag - Cadastro OCR - Tributos código de barras" at bounding box center [528, 113] width 704 height 13
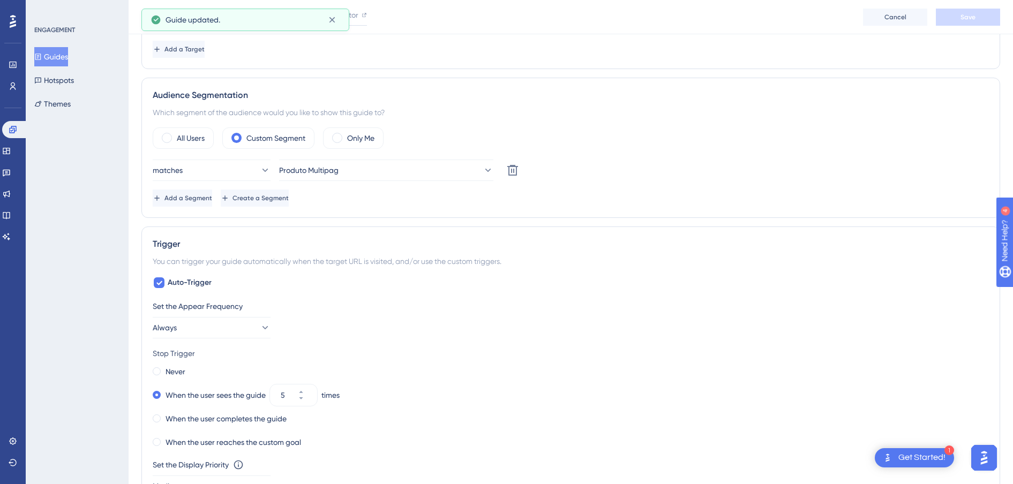
scroll to position [402, 0]
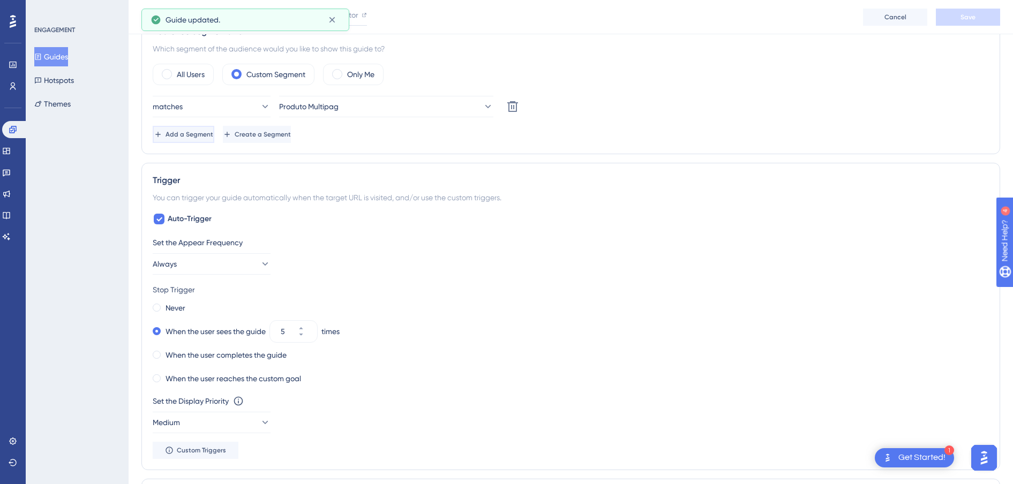
click at [213, 136] on span "Add a Segment" at bounding box center [190, 134] width 48 height 9
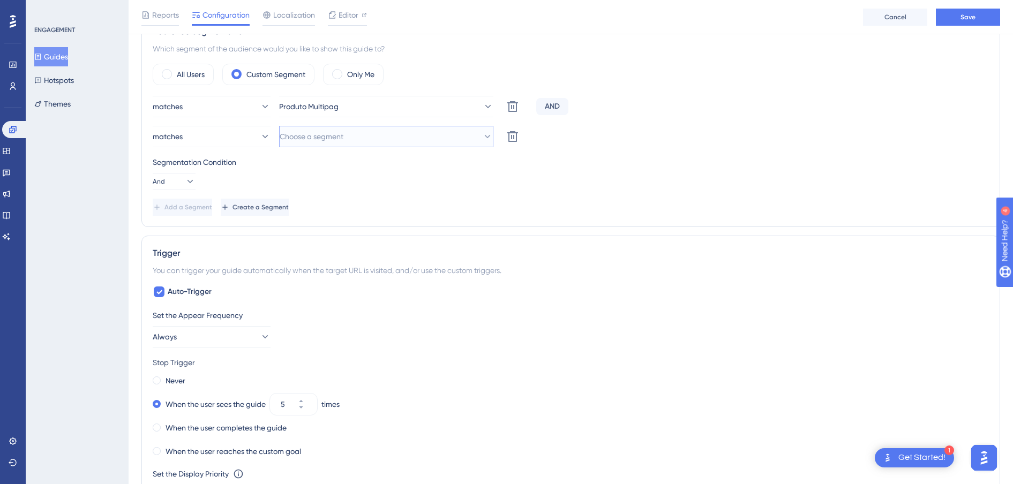
click at [322, 137] on span "Choose a segment" at bounding box center [312, 136] width 64 height 13
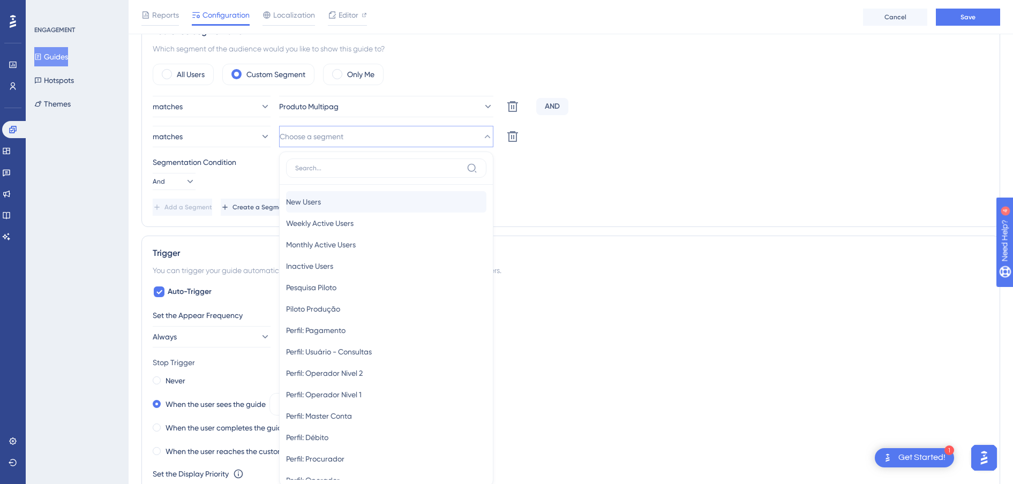
scroll to position [476, 0]
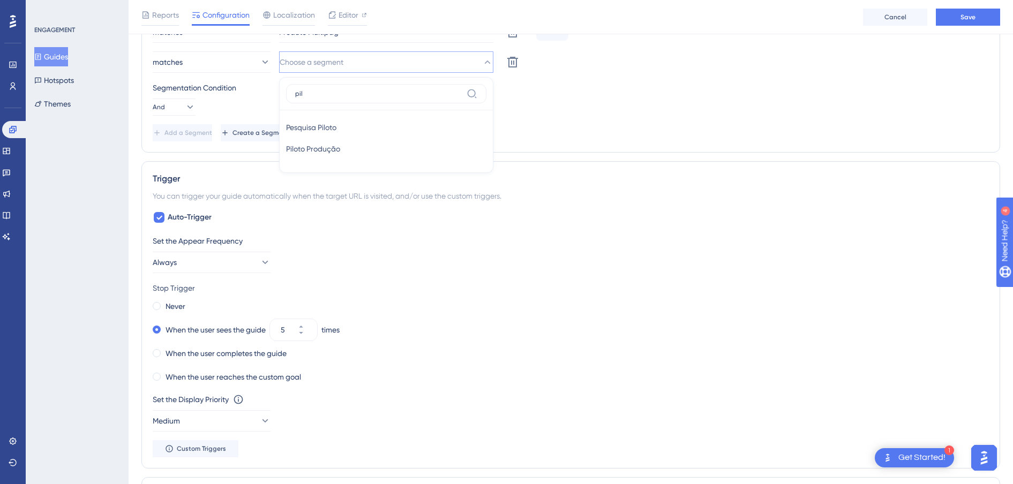
type input "pilo"
click at [340, 145] on span "Piloto Produção" at bounding box center [313, 149] width 54 height 13
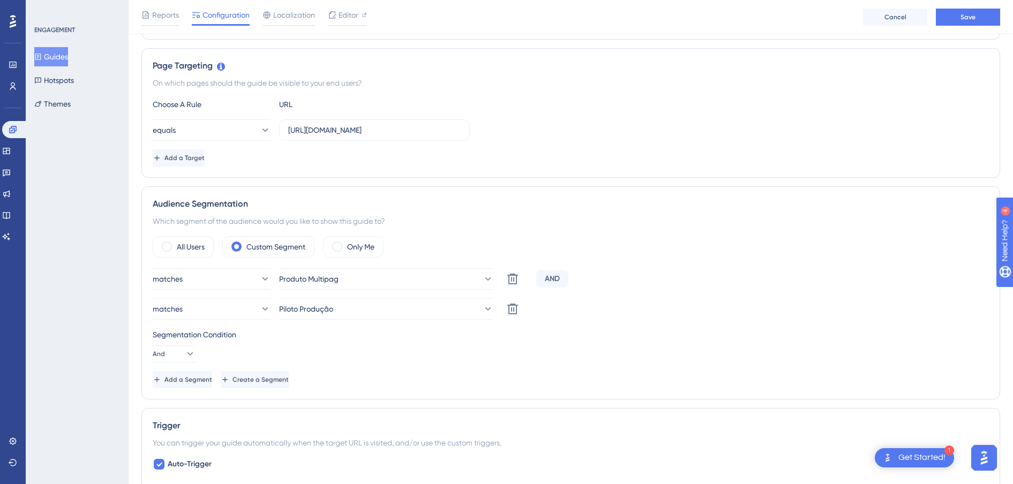
scroll to position [0, 0]
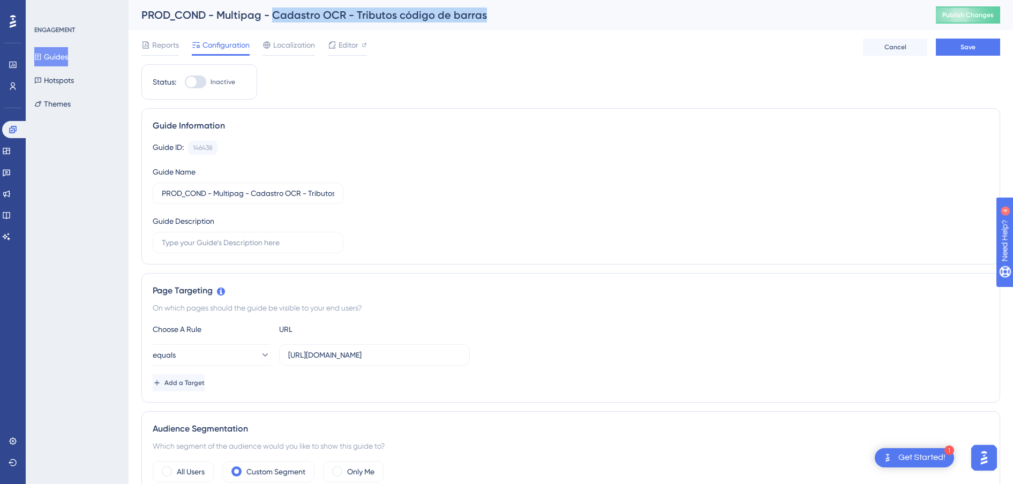
drag, startPoint x: 484, startPoint y: 19, endPoint x: 271, endPoint y: 12, distance: 212.9
click at [271, 12] on div "PROD_COND - Multipag - Cadastro OCR - Tributos código de barras" at bounding box center [525, 15] width 768 height 15
copy div "Cadastro OCR - Tributos código de barras"
click at [977, 47] on button "Save" at bounding box center [968, 47] width 64 height 17
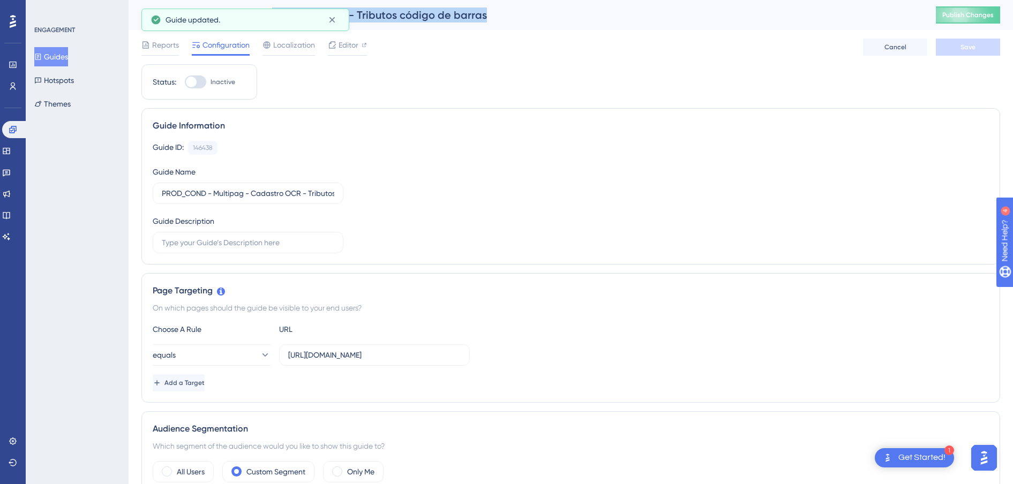
click at [51, 54] on button "Guides" at bounding box center [51, 56] width 34 height 19
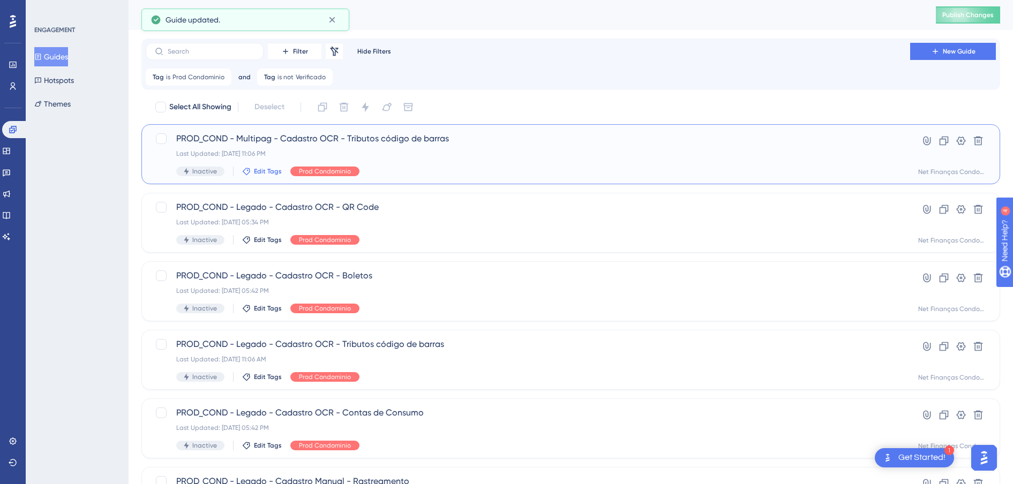
click at [267, 173] on span "Edit Tags" at bounding box center [268, 171] width 28 height 9
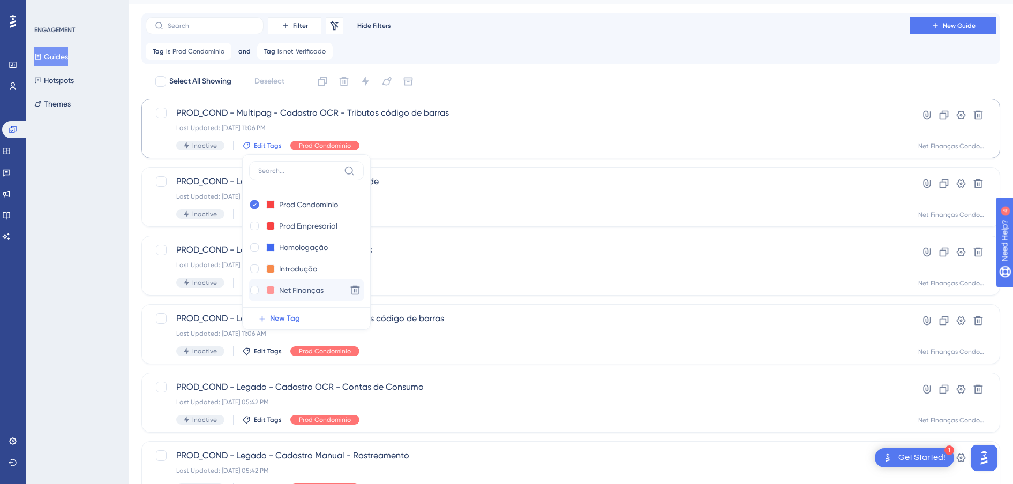
scroll to position [21, 0]
click at [253, 290] on div at bounding box center [254, 290] width 9 height 9
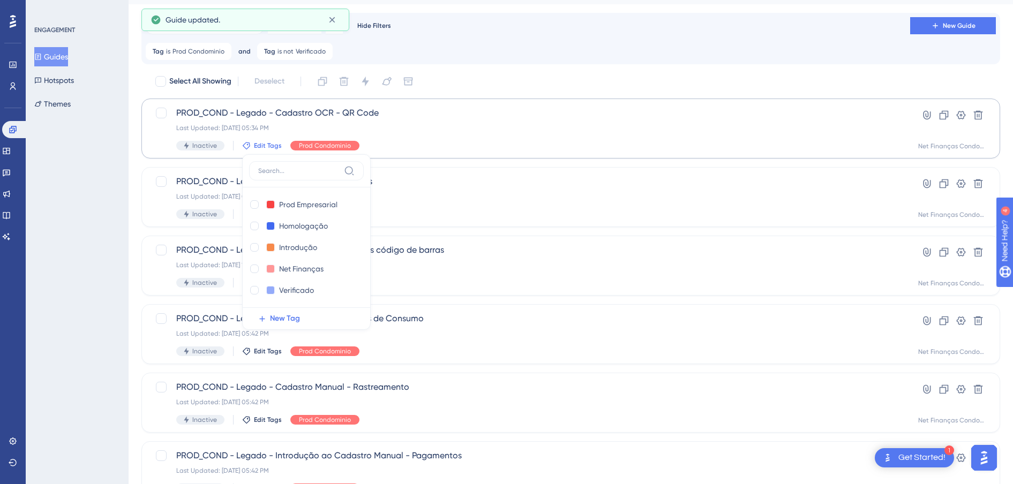
click at [90, 263] on div "ENGAGEMENT Guides Hotspots Themes" at bounding box center [77, 242] width 103 height 484
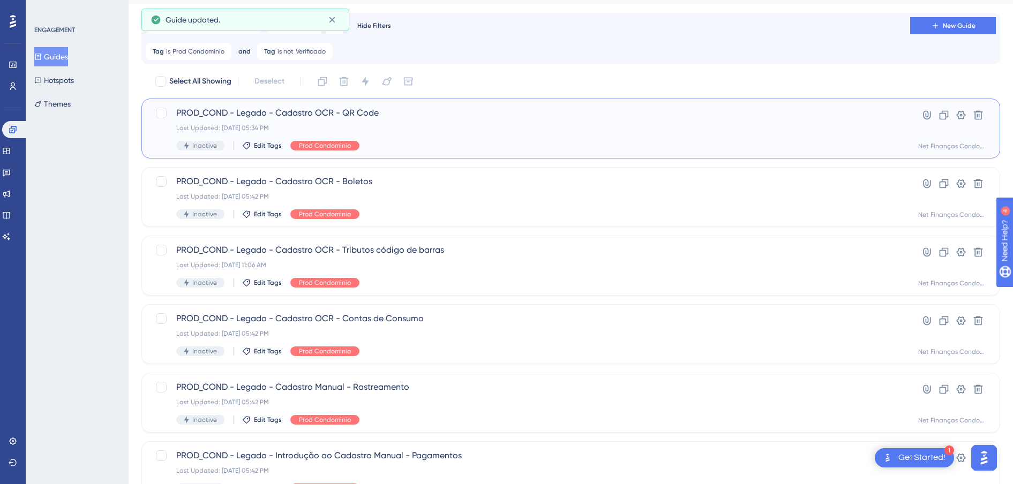
click at [296, 109] on span "PROD_COND - Legado - Cadastro OCR - QR Code" at bounding box center [528, 113] width 704 height 13
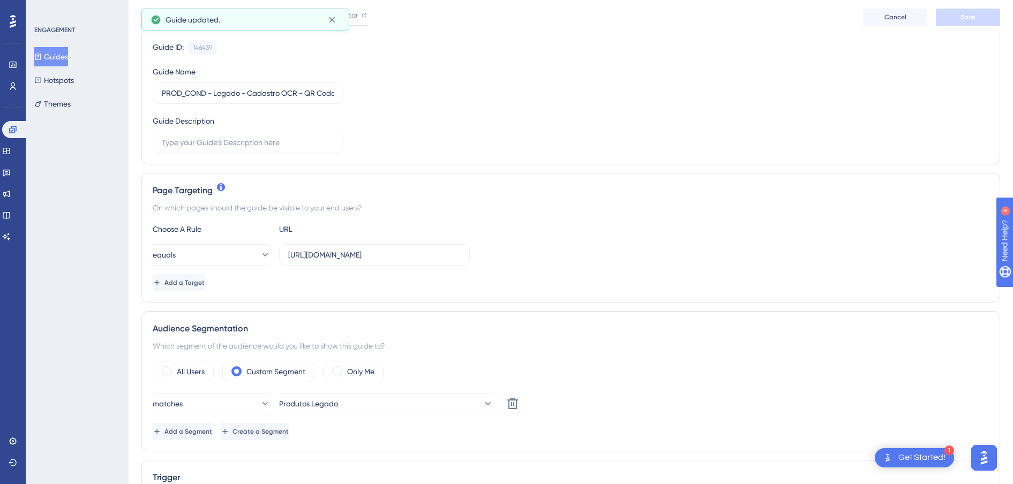
scroll to position [335, 0]
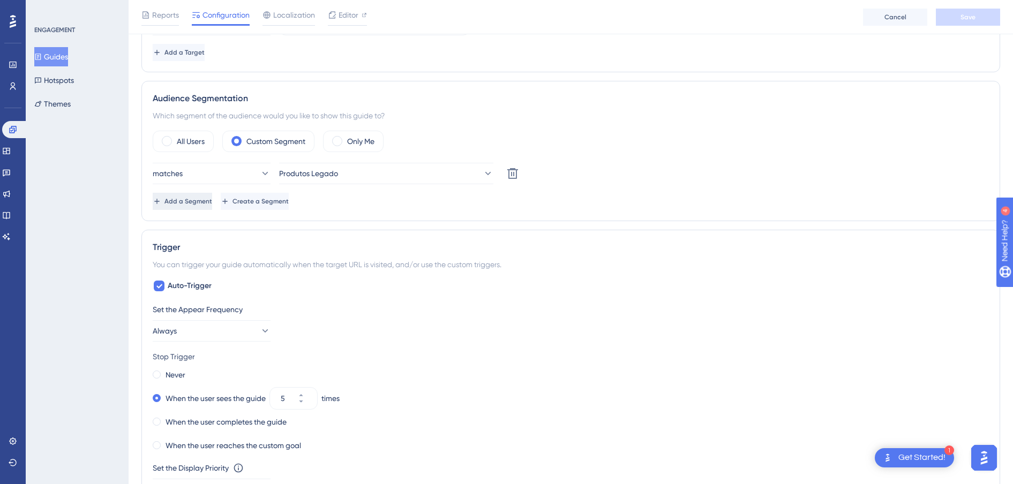
click at [212, 201] on span "Add a Segment" at bounding box center [189, 201] width 48 height 9
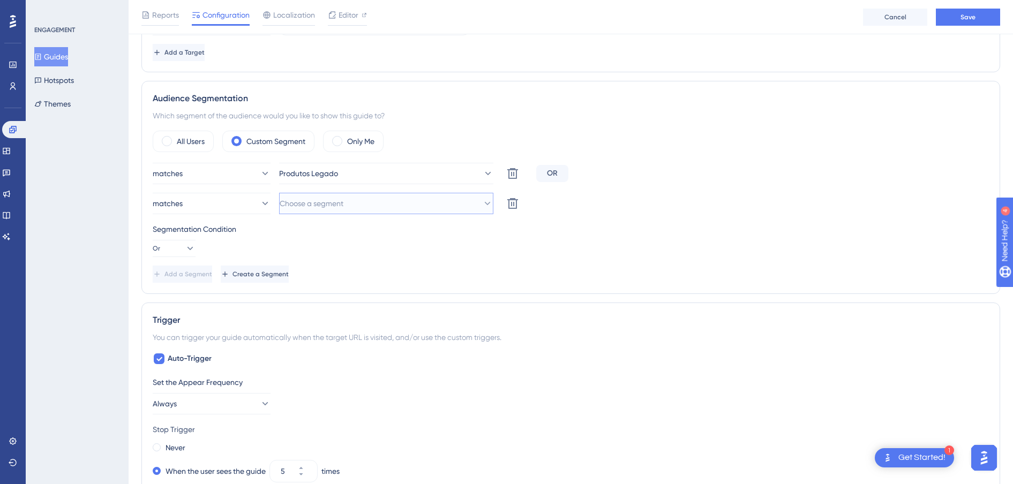
click at [320, 200] on span "Choose a segment" at bounding box center [312, 203] width 64 height 13
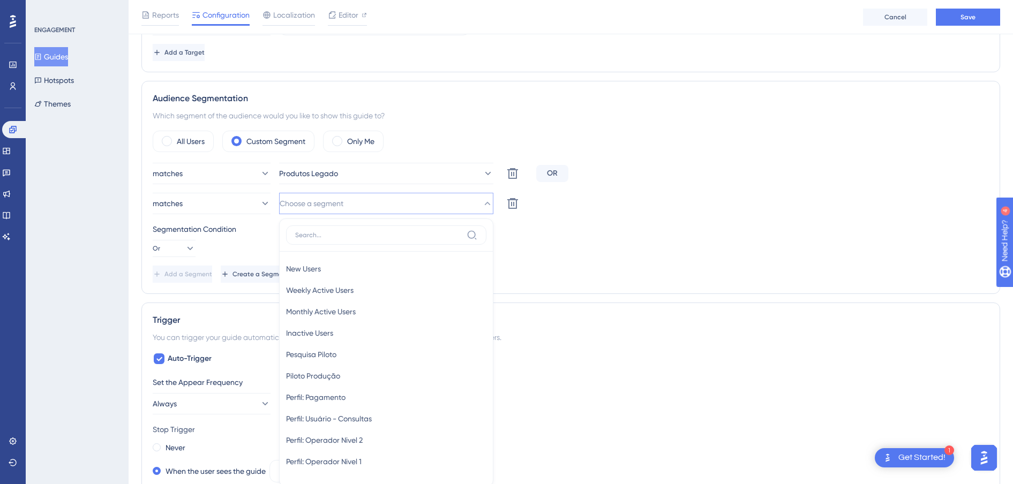
scroll to position [419, 0]
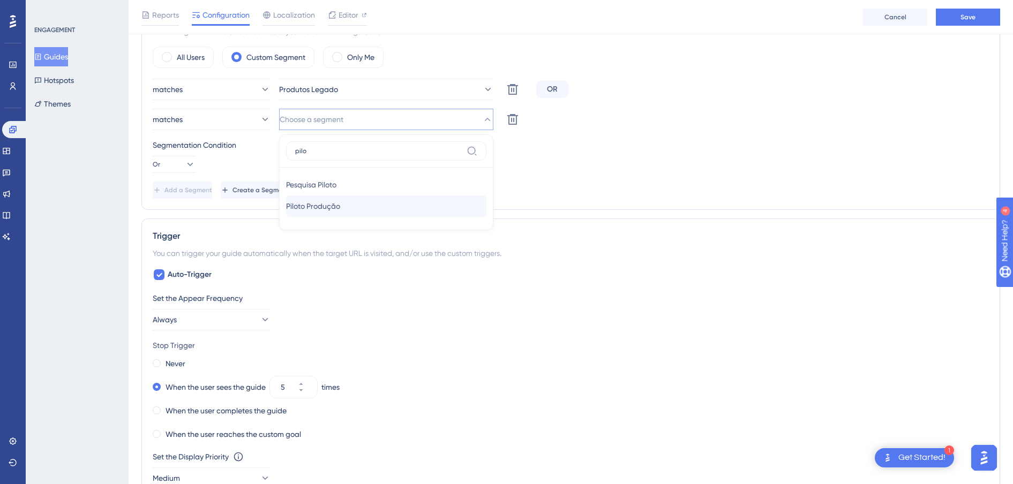
type input "pilo"
click at [340, 208] on span "Piloto Produção" at bounding box center [313, 206] width 54 height 13
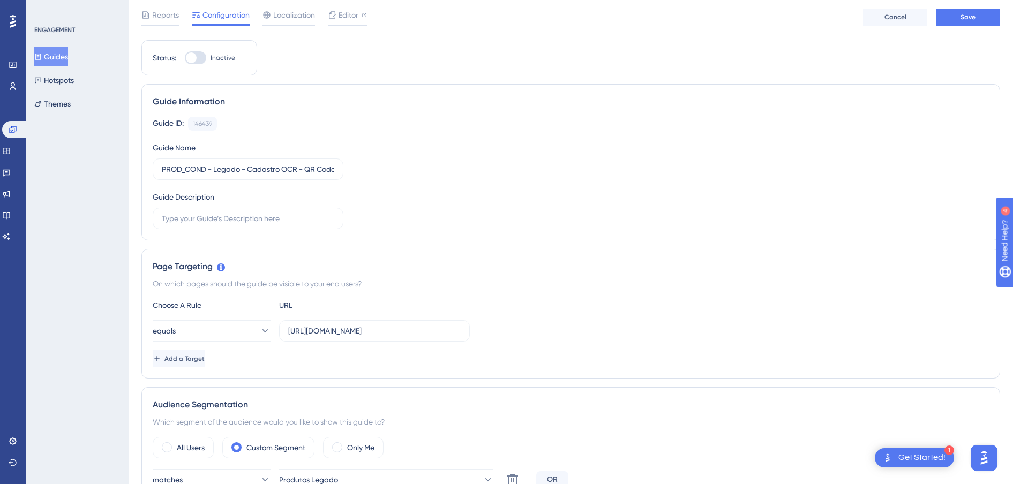
scroll to position [0, 0]
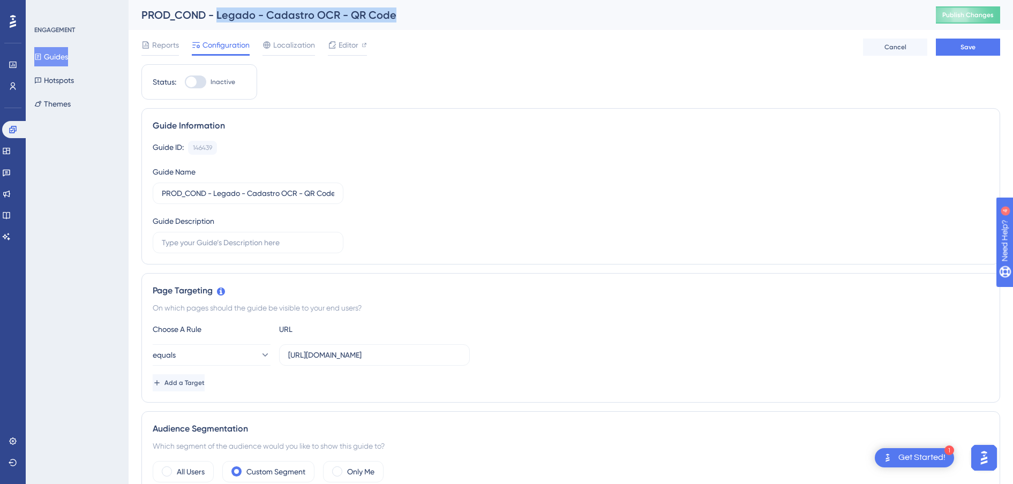
drag, startPoint x: 406, startPoint y: 18, endPoint x: 217, endPoint y: 16, distance: 189.2
click at [217, 16] on div "PROD_COND - Legado - Cadastro OCR - QR Code" at bounding box center [525, 15] width 768 height 15
click at [975, 43] on span "Save" at bounding box center [968, 47] width 15 height 9
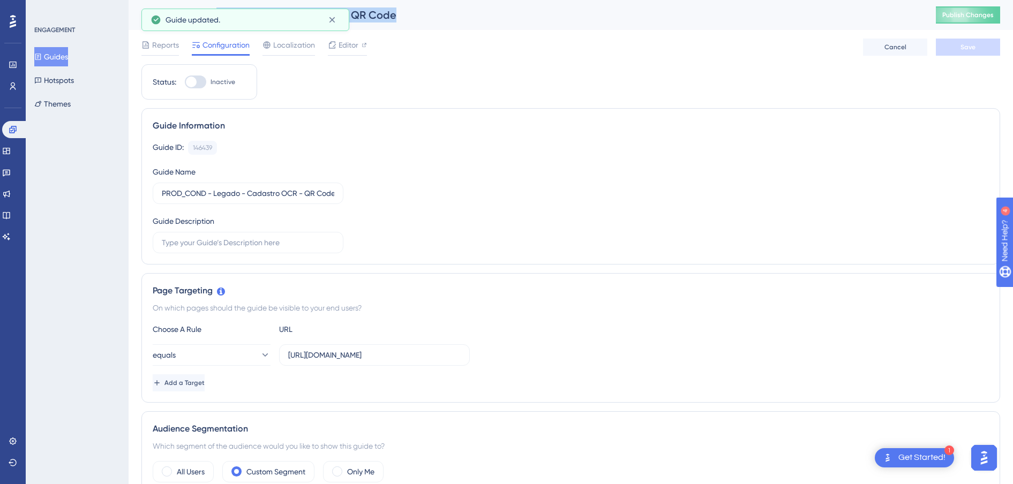
click at [61, 55] on button "Guides" at bounding box center [51, 56] width 34 height 19
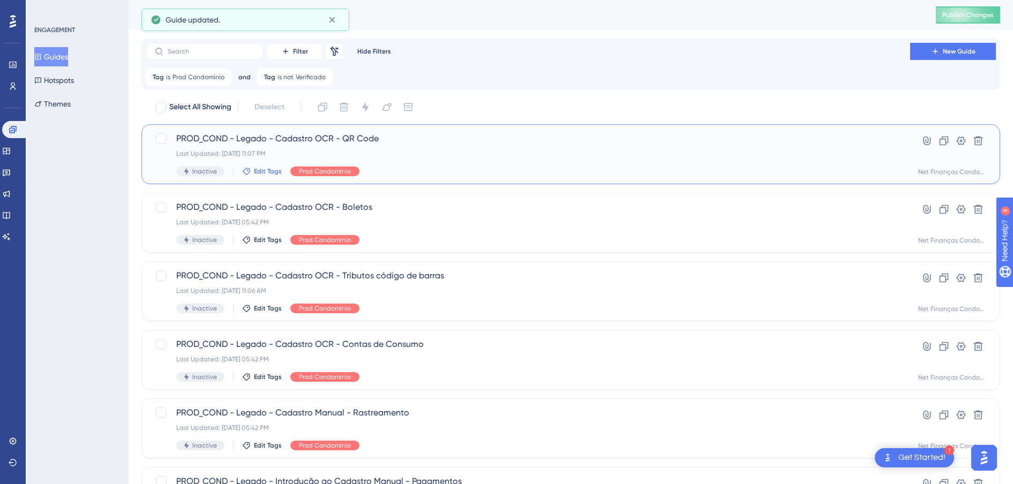
click at [264, 172] on span "Edit Tags" at bounding box center [268, 171] width 28 height 9
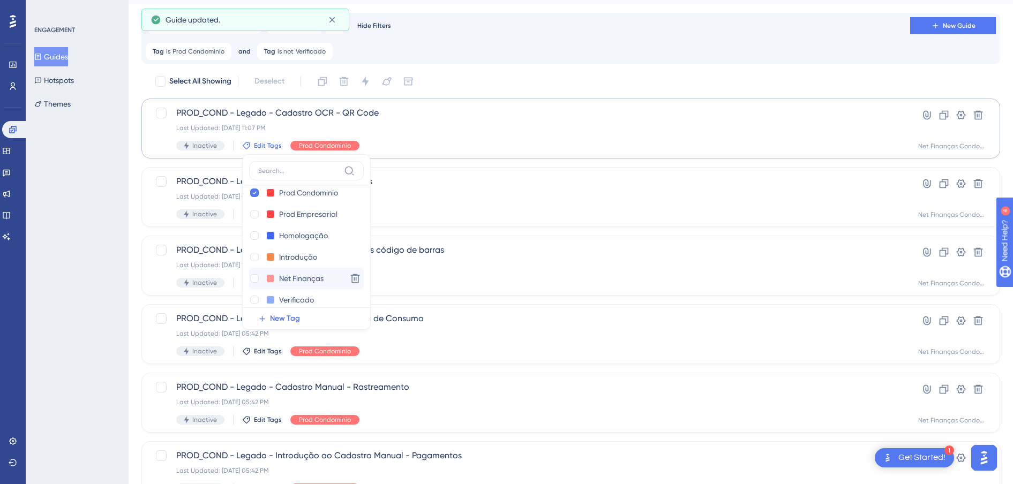
scroll to position [21, 0]
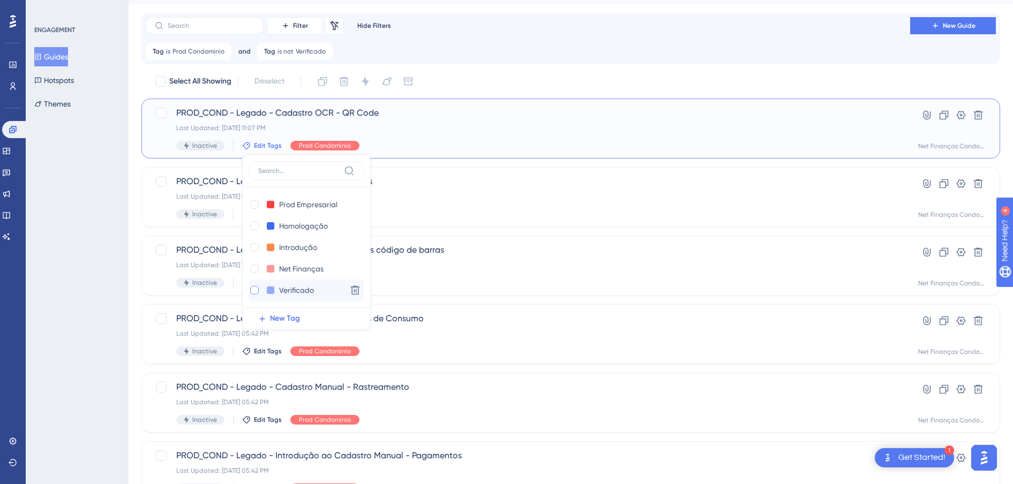
click at [255, 291] on div at bounding box center [254, 290] width 9 height 9
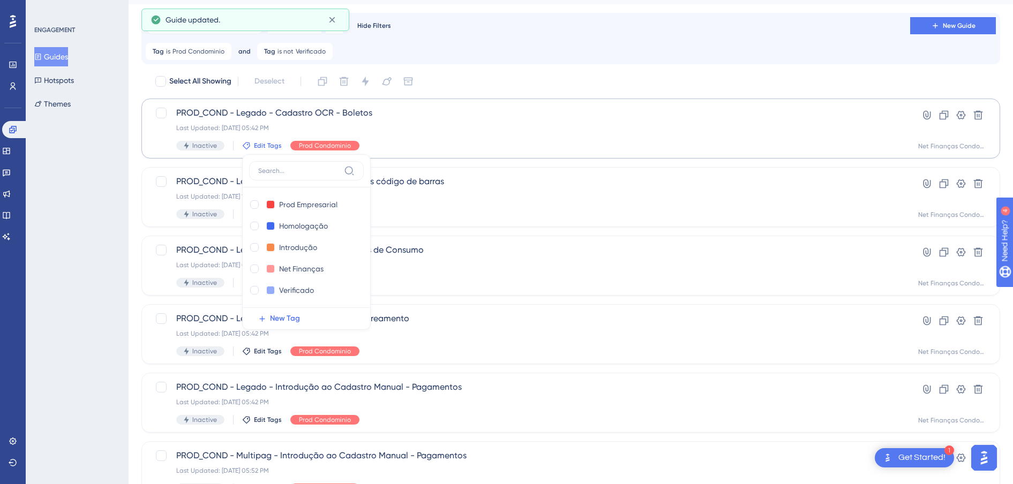
click at [83, 235] on div "ENGAGEMENT Guides Hotspots Themes" at bounding box center [77, 242] width 103 height 484
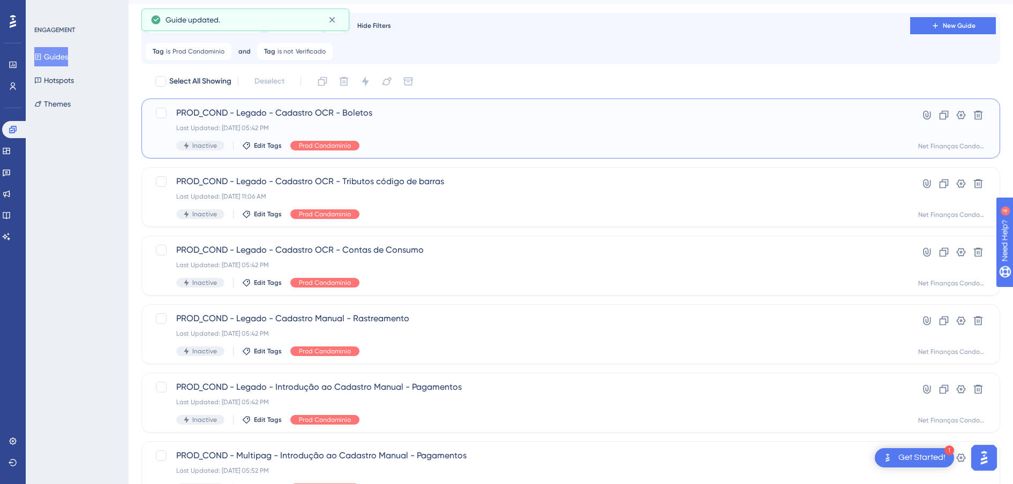
click at [322, 115] on span "PROD_COND - Legado - Cadastro OCR - Boletos" at bounding box center [528, 113] width 704 height 13
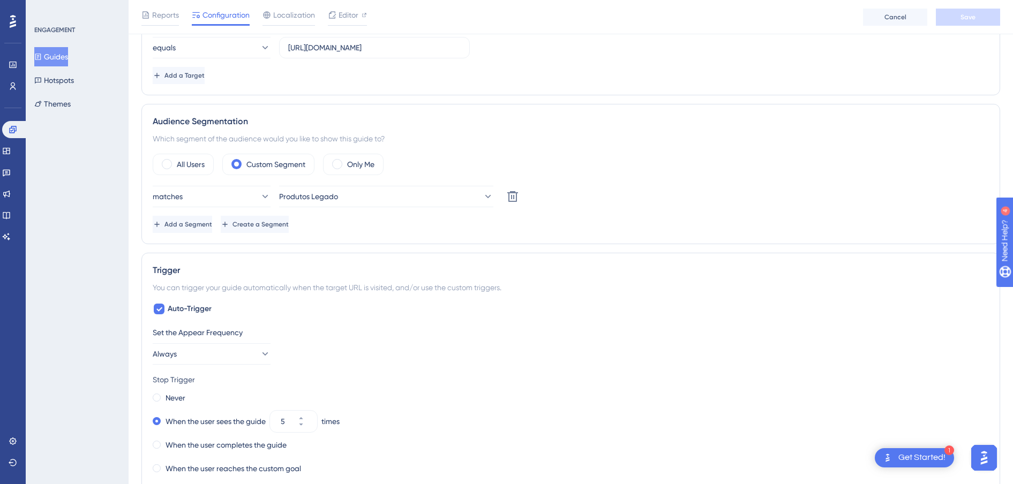
scroll to position [402, 0]
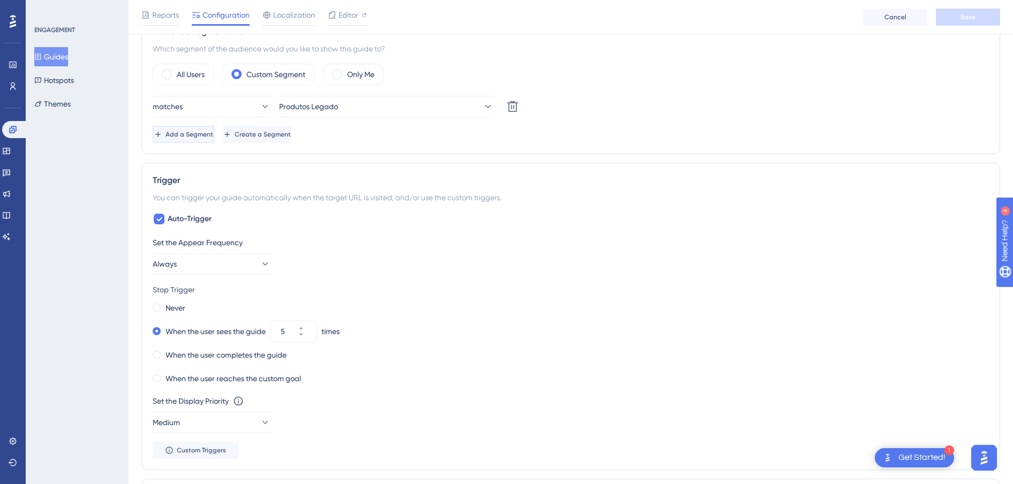
click at [208, 135] on span "Add a Segment" at bounding box center [190, 134] width 48 height 9
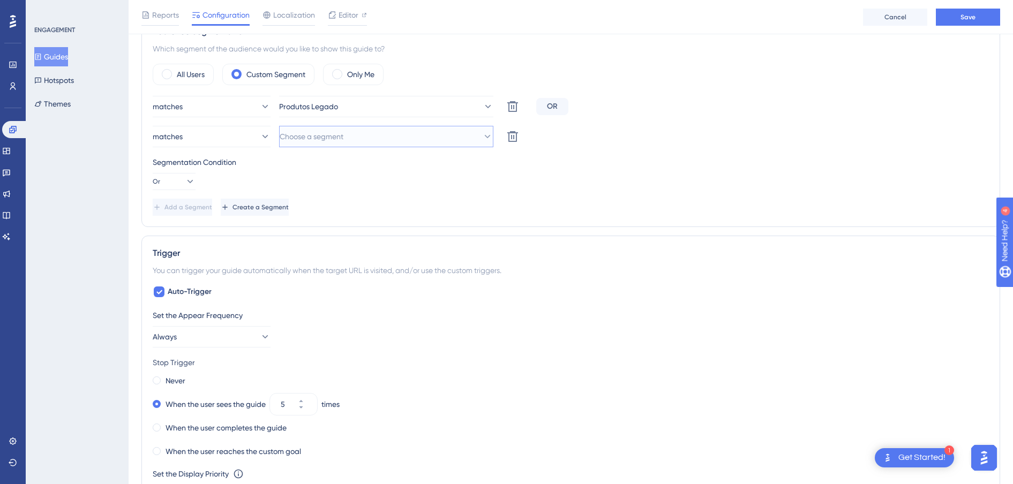
click at [337, 135] on span "Choose a segment" at bounding box center [312, 136] width 64 height 13
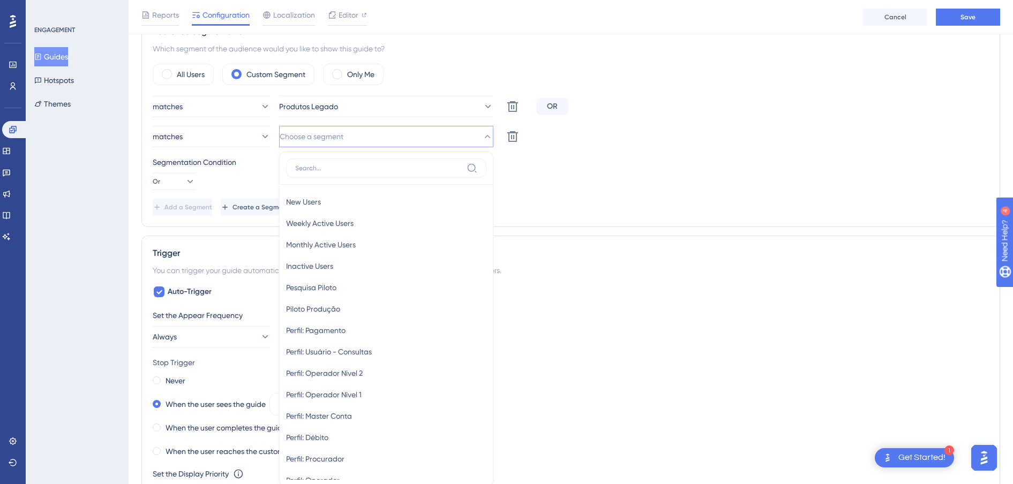
scroll to position [477, 0]
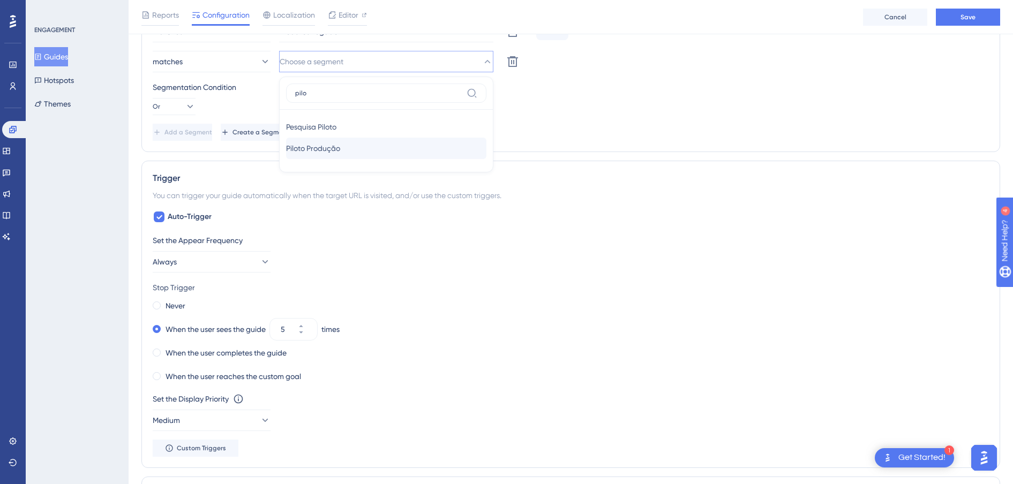
type input "pilo"
click at [339, 150] on span "Piloto Produção" at bounding box center [313, 148] width 54 height 13
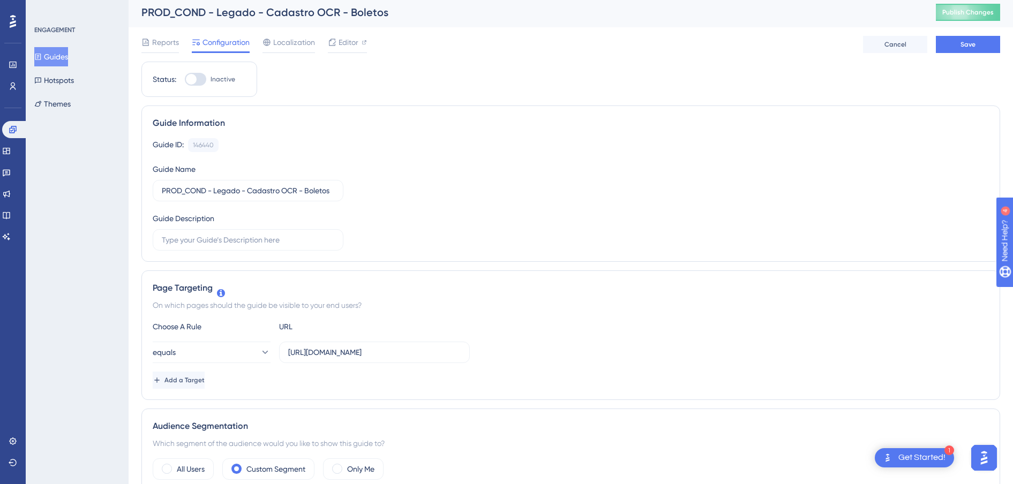
scroll to position [0, 0]
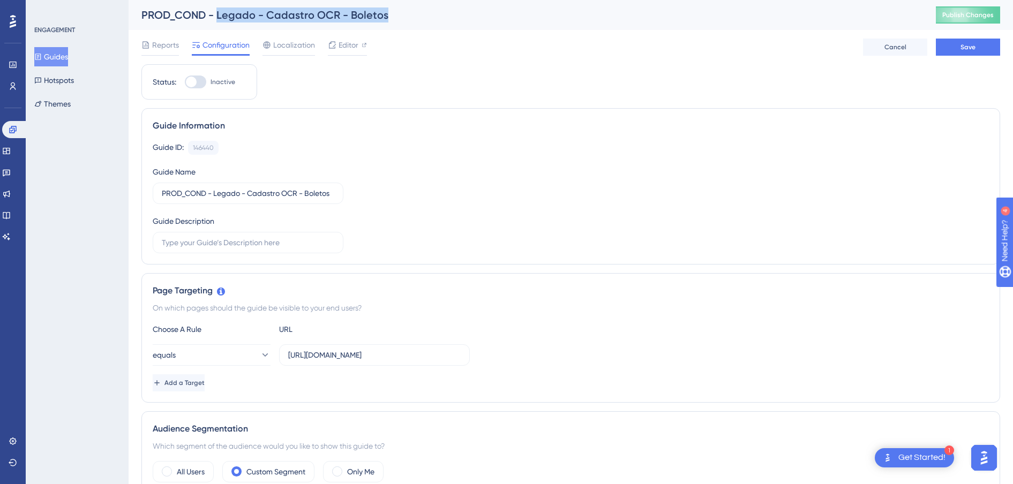
drag, startPoint x: 388, startPoint y: 16, endPoint x: 219, endPoint y: 14, distance: 169.3
click at [219, 14] on div "PROD_COND - Legado - Cadastro OCR - Boletos" at bounding box center [525, 15] width 768 height 15
click at [983, 47] on button "Save" at bounding box center [968, 47] width 64 height 17
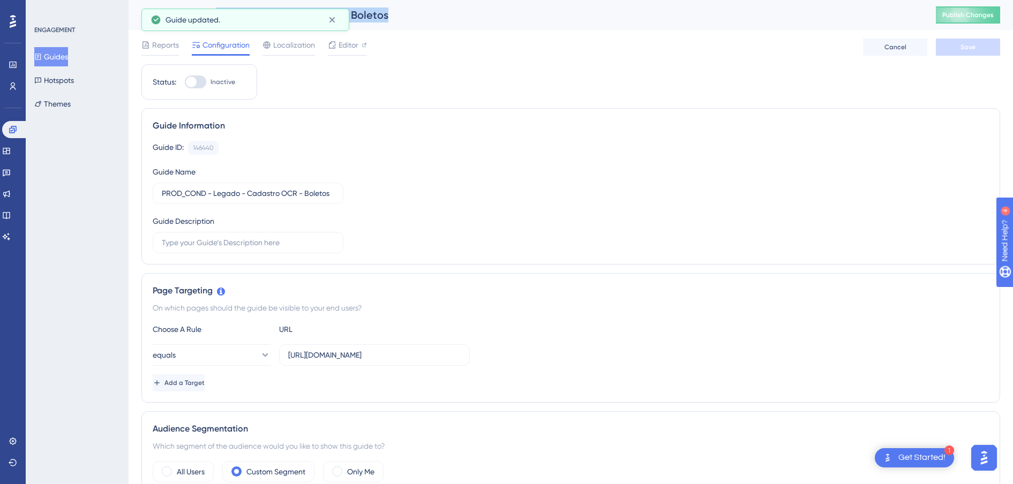
click at [63, 59] on button "Guides" at bounding box center [51, 56] width 34 height 19
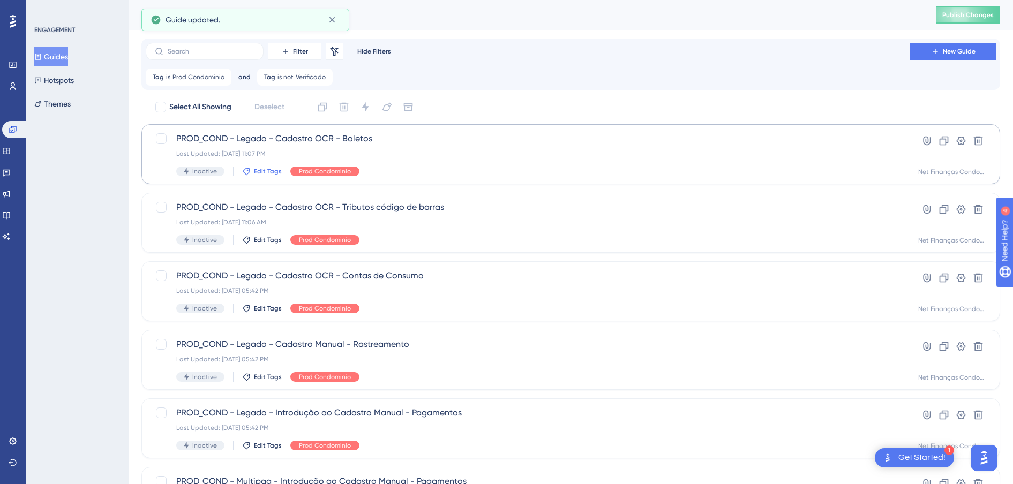
click at [265, 170] on span "Edit Tags" at bounding box center [268, 171] width 28 height 9
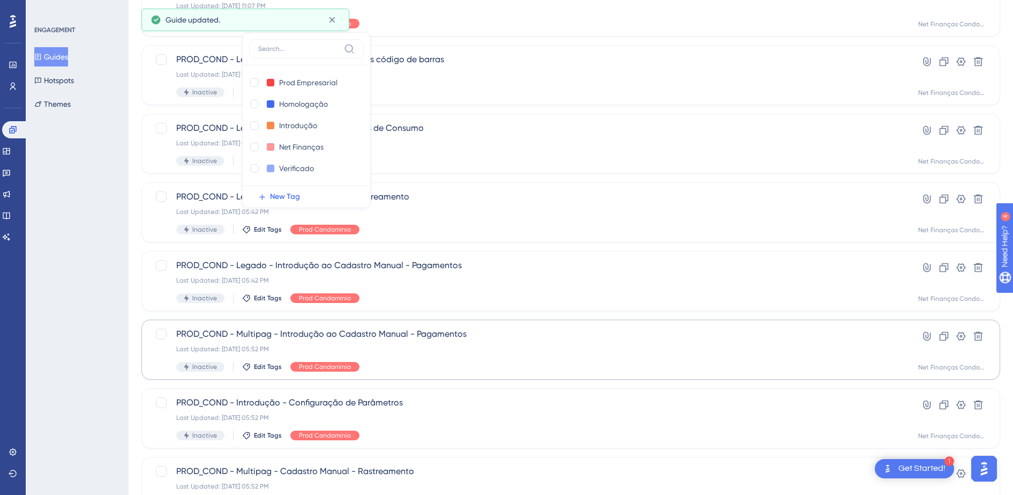
scroll to position [227, 0]
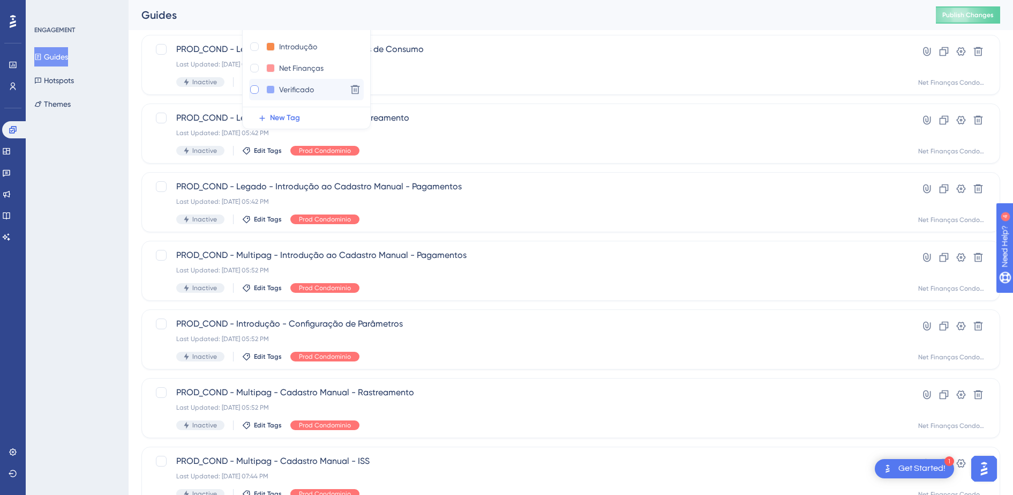
click at [255, 92] on div at bounding box center [254, 89] width 9 height 9
click at [101, 140] on div "ENGAGEMENT Guides Hotspots Themes" at bounding box center [77, 247] width 103 height 495
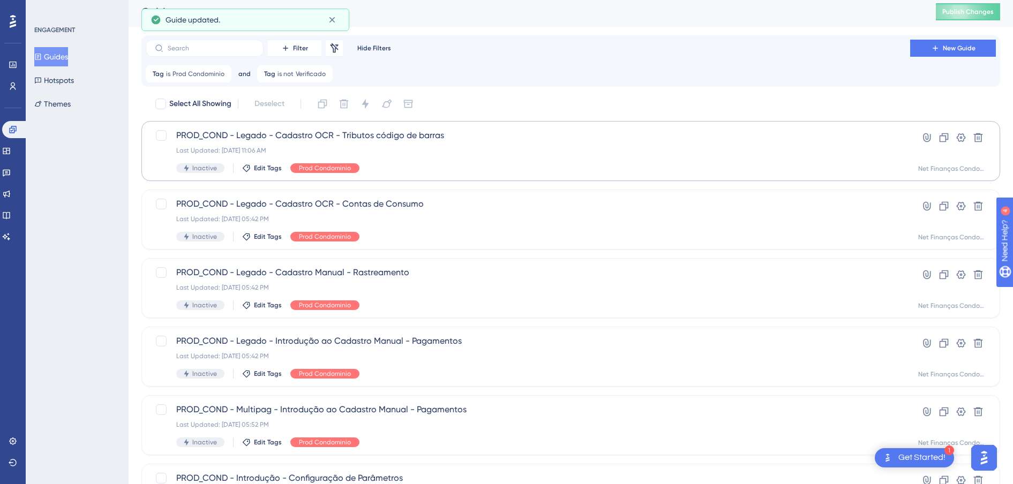
scroll to position [0, 0]
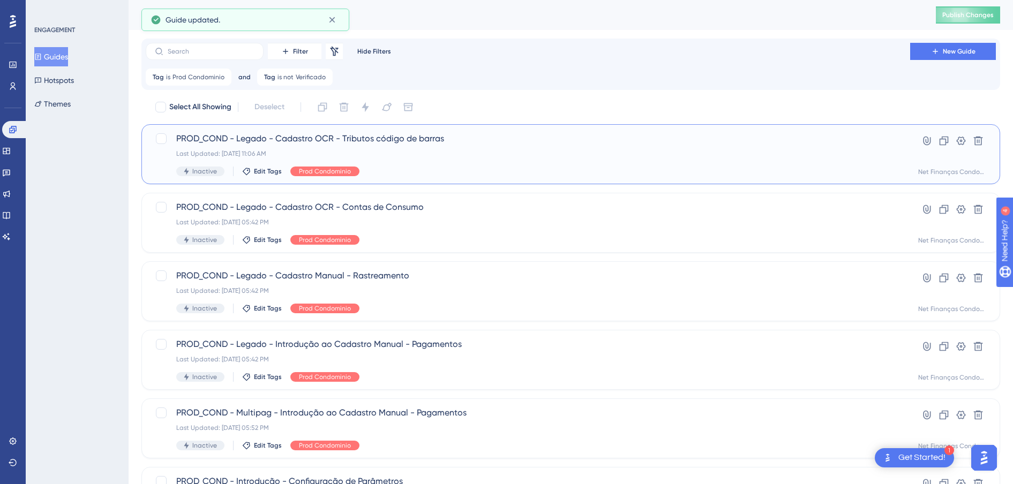
click at [347, 132] on span "PROD_COND - Legado - Cadastro OCR - Tributos código de barras" at bounding box center [528, 138] width 704 height 13
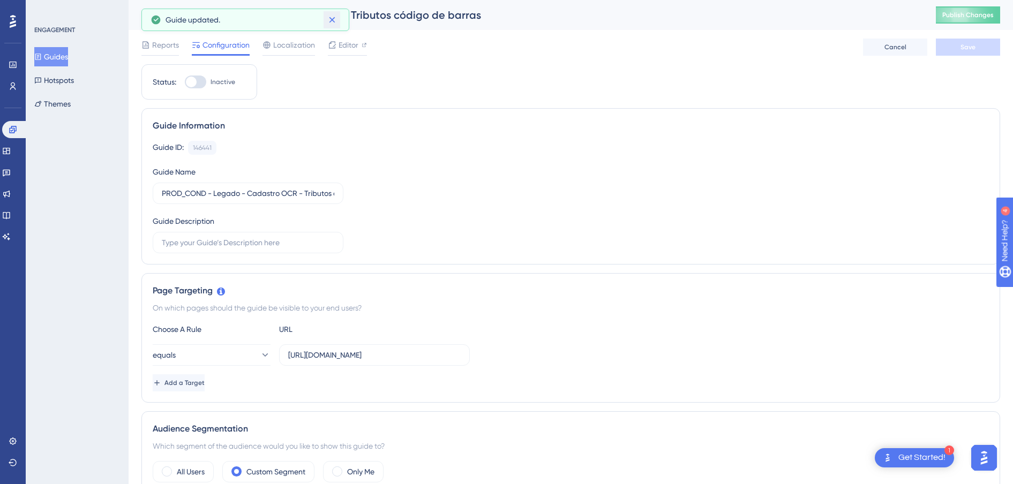
click at [328, 21] on icon at bounding box center [332, 19] width 11 height 11
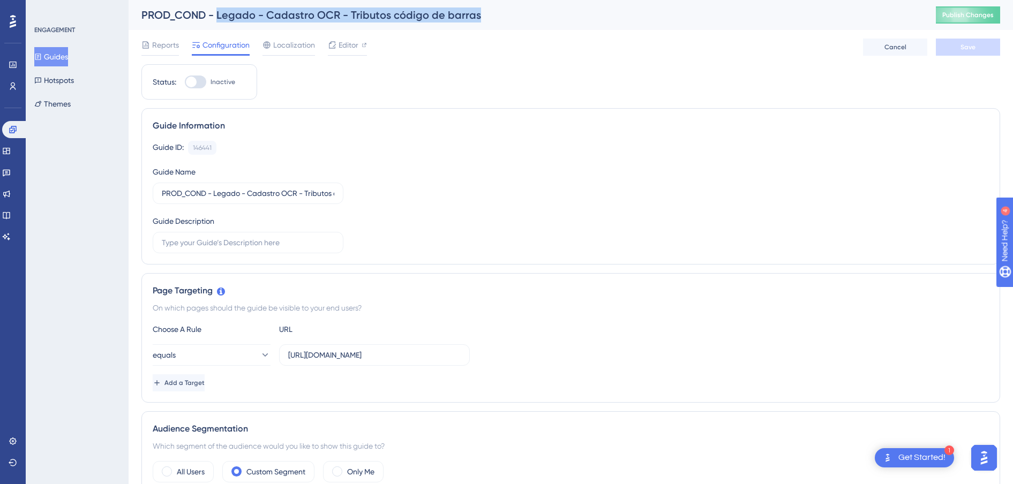
drag, startPoint x: 464, startPoint y: 17, endPoint x: 218, endPoint y: 14, distance: 245.5
click at [218, 14] on div "PROD_COND - Legado - Cadastro OCR - Tributos código de barras" at bounding box center [525, 15] width 768 height 15
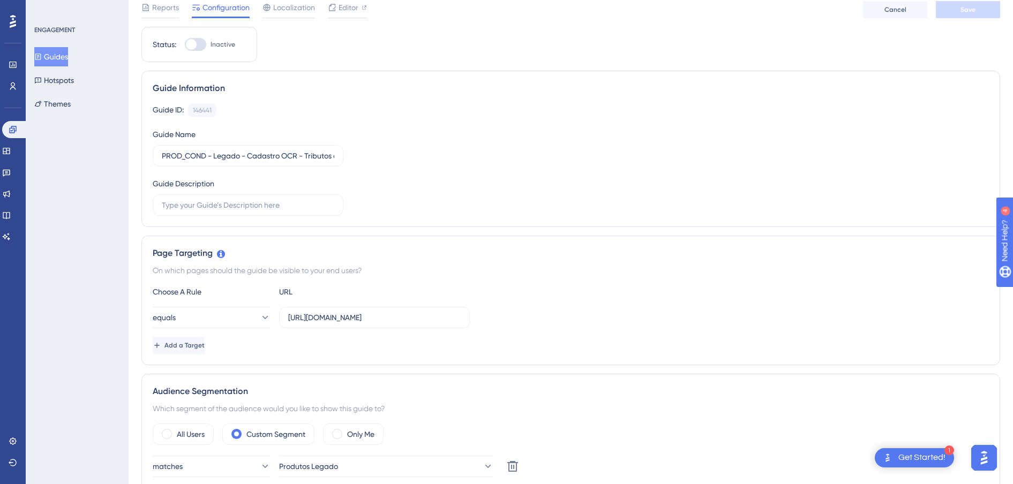
scroll to position [201, 0]
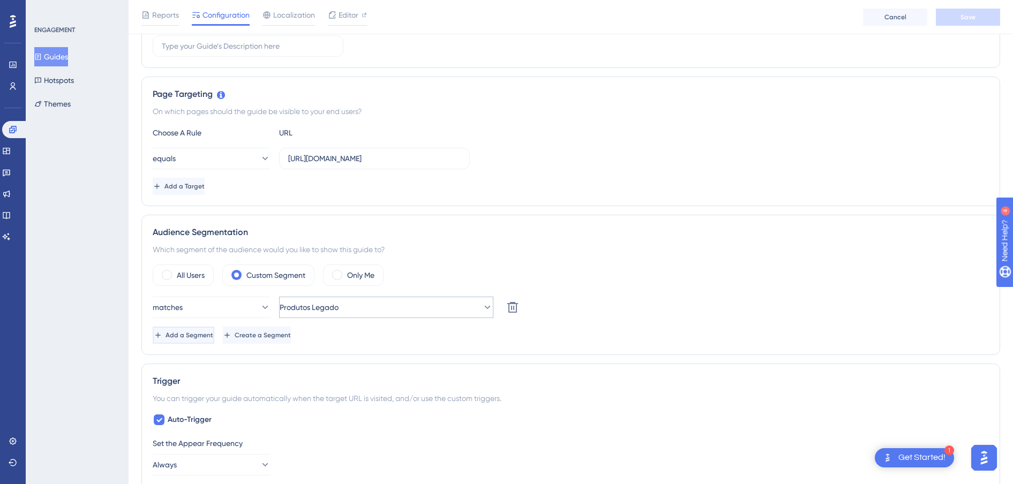
drag, startPoint x: 206, startPoint y: 333, endPoint x: 287, endPoint y: 316, distance: 82.2
click at [208, 333] on span "Add a Segment" at bounding box center [189, 335] width 48 height 9
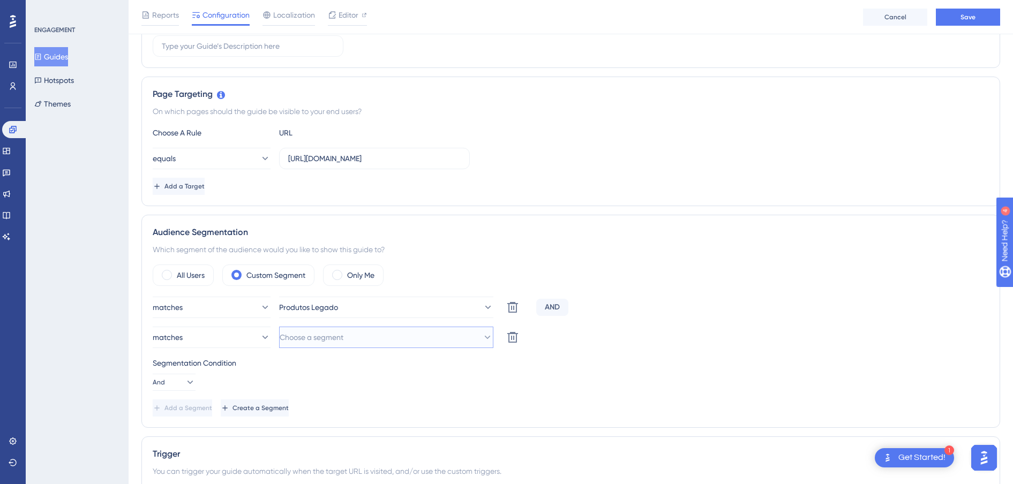
click at [319, 338] on span "Choose a segment" at bounding box center [312, 337] width 64 height 13
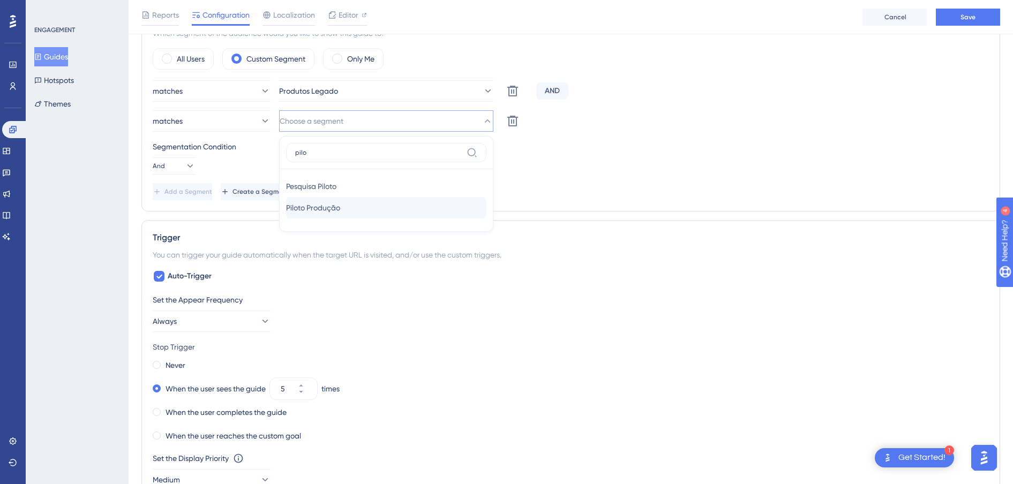
type input "pilo"
click at [337, 208] on span "Piloto Produção" at bounding box center [313, 208] width 54 height 13
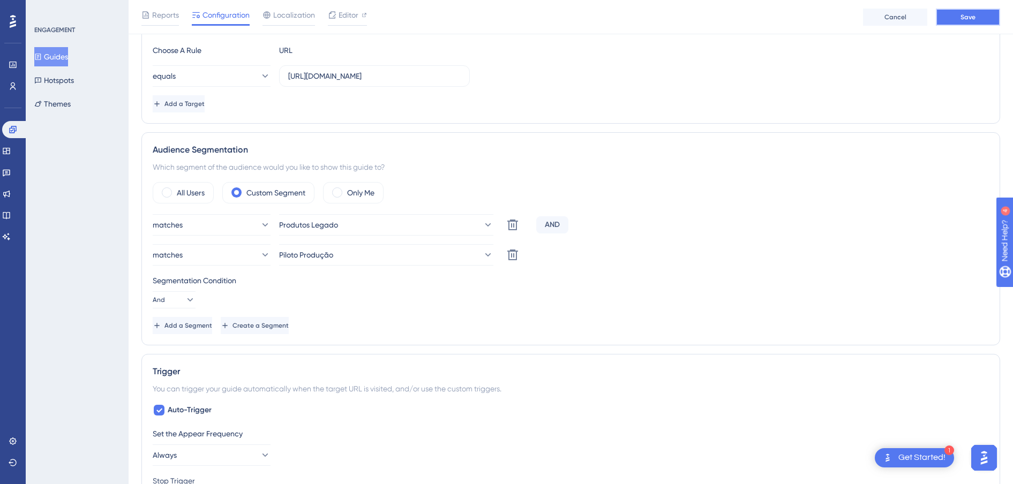
click at [962, 19] on span "Save" at bounding box center [968, 17] width 15 height 9
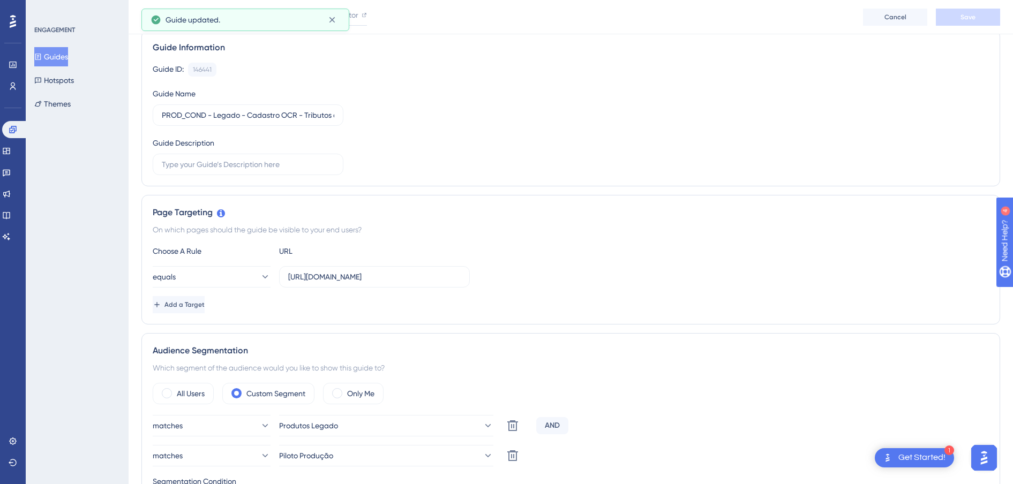
click at [61, 55] on button "Guides" at bounding box center [51, 56] width 34 height 19
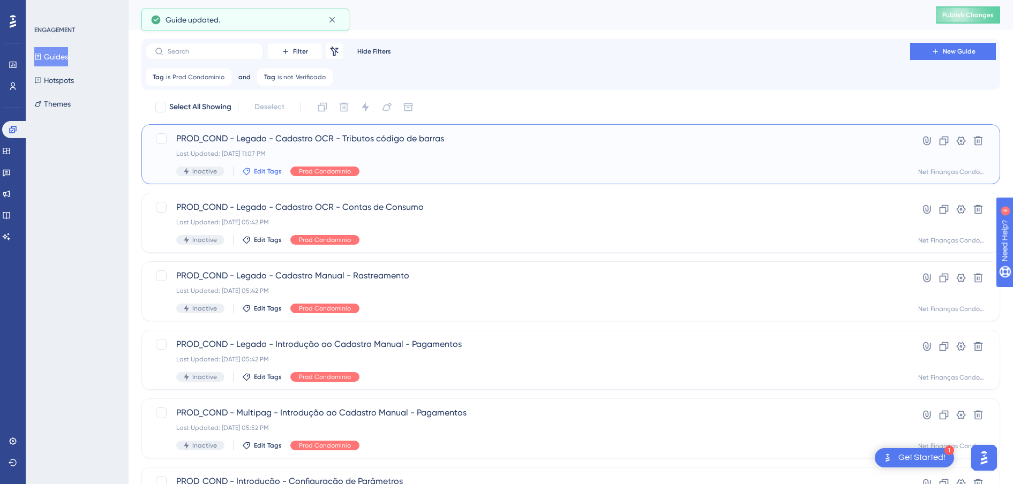
click at [258, 174] on span "Edit Tags" at bounding box center [268, 171] width 28 height 9
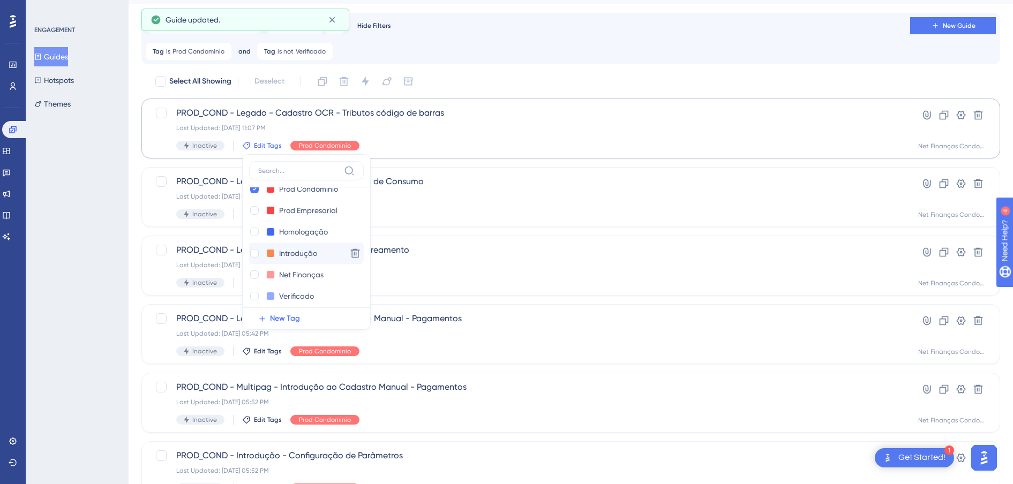
scroll to position [21, 0]
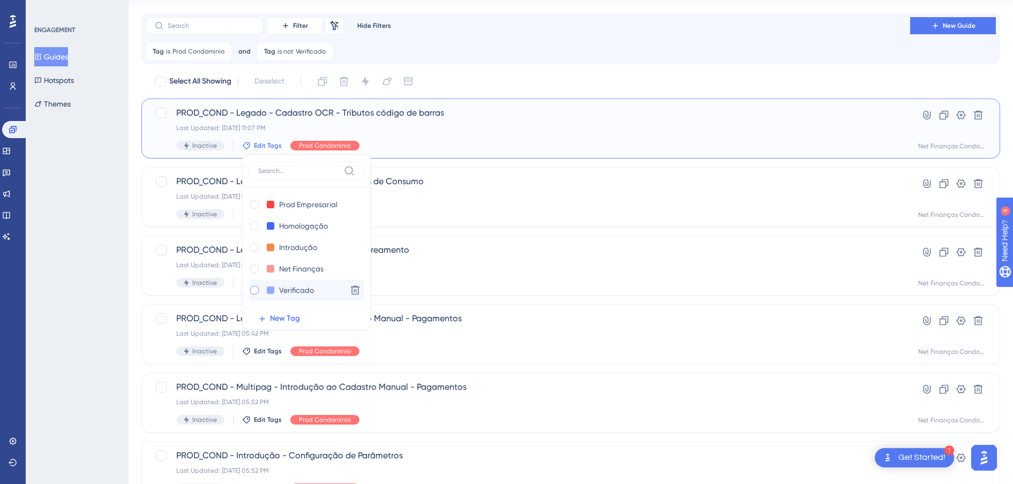
click at [254, 291] on div at bounding box center [254, 290] width 9 height 9
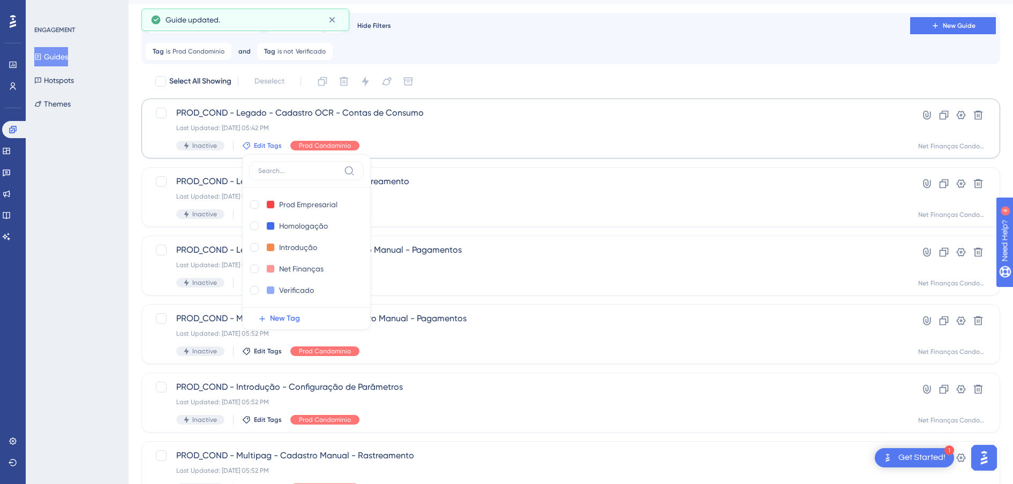
click at [92, 263] on div "ENGAGEMENT Guides Hotspots Themes" at bounding box center [77, 242] width 103 height 484
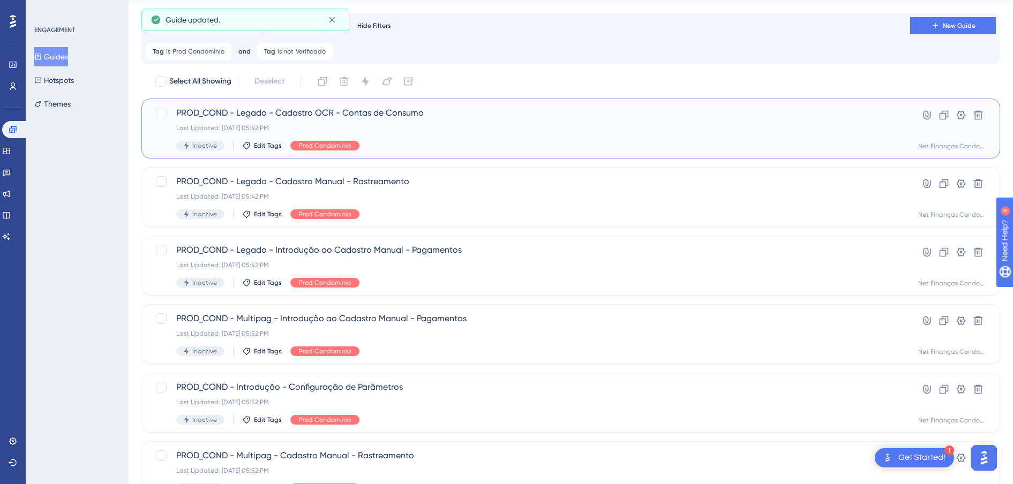
click at [344, 107] on span "PROD_COND - Legado - Cadastro OCR - Contas de Consumo" at bounding box center [528, 113] width 704 height 13
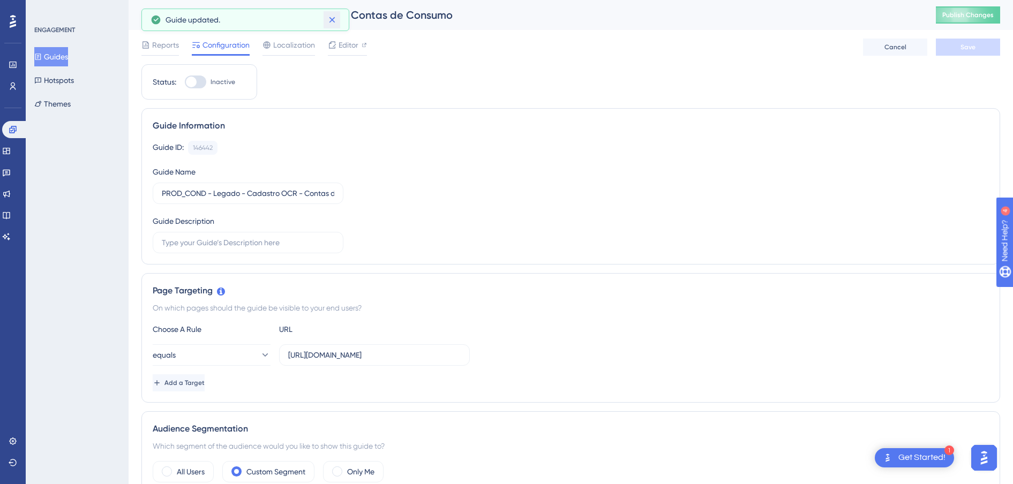
click at [331, 19] on icon at bounding box center [332, 19] width 11 height 11
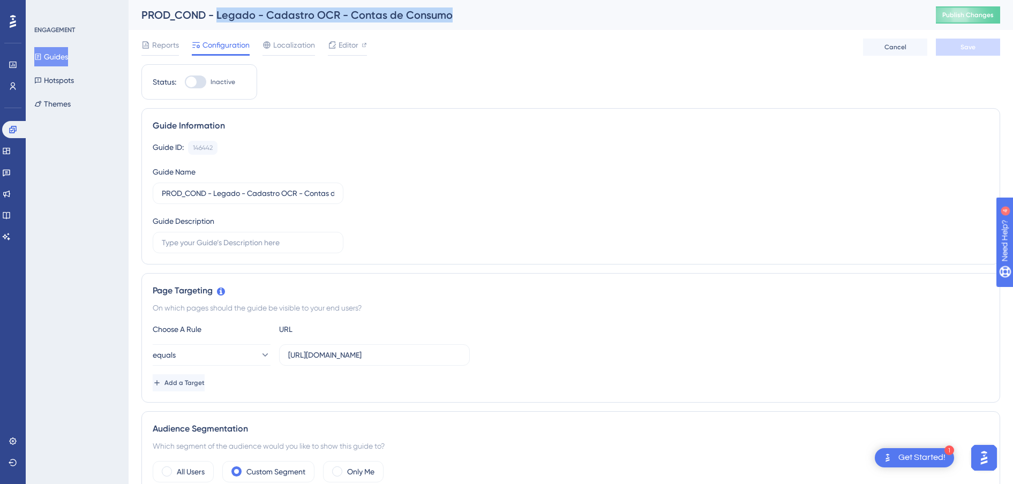
drag, startPoint x: 266, startPoint y: 14, endPoint x: 219, endPoint y: 14, distance: 47.2
click at [219, 14] on div "PROD_COND - Legado - Cadastro OCR - Contas de Consumo" at bounding box center [525, 15] width 768 height 15
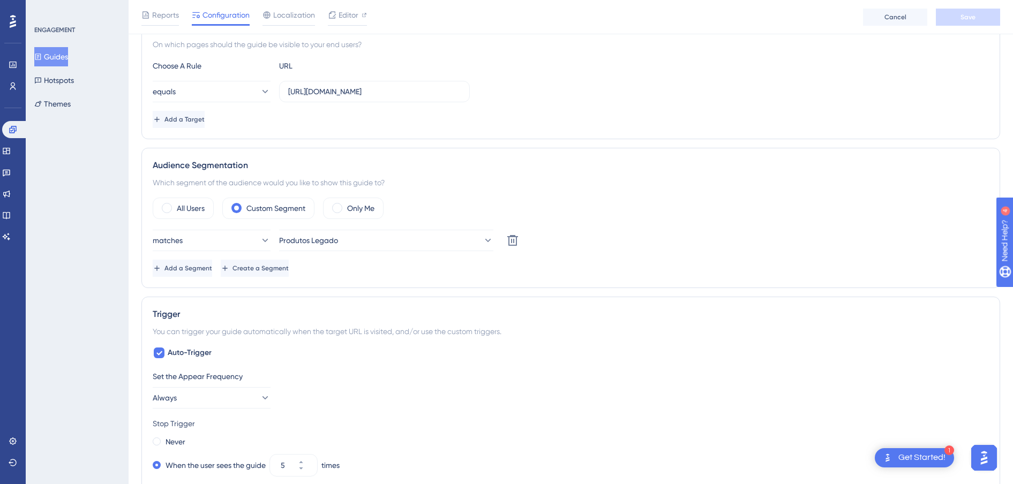
scroll to position [402, 0]
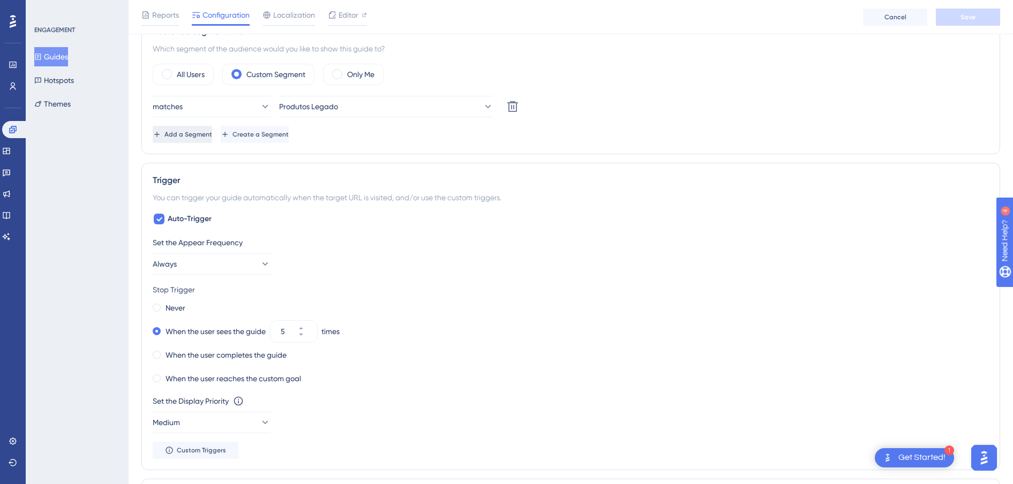
click at [195, 134] on span "Add a Segment" at bounding box center [189, 134] width 48 height 9
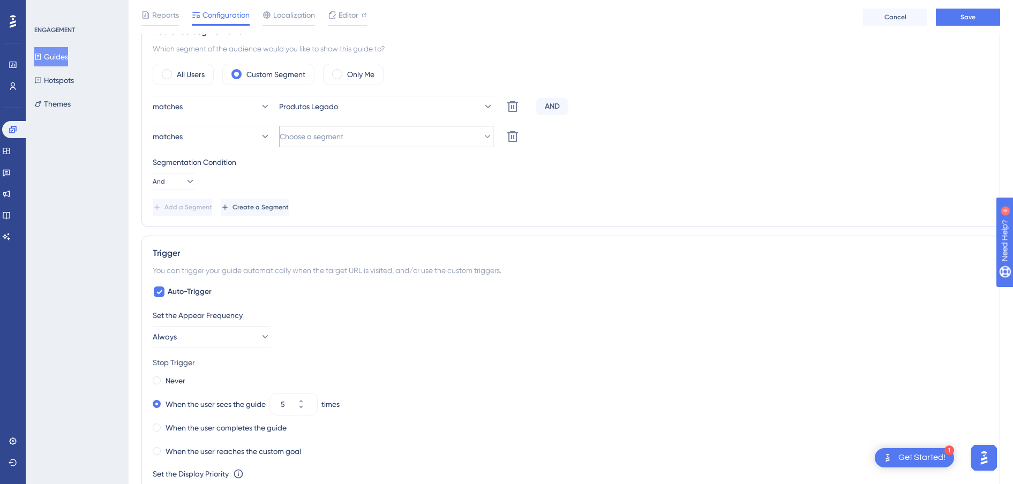
click at [326, 142] on span "Choose a segment" at bounding box center [312, 136] width 64 height 13
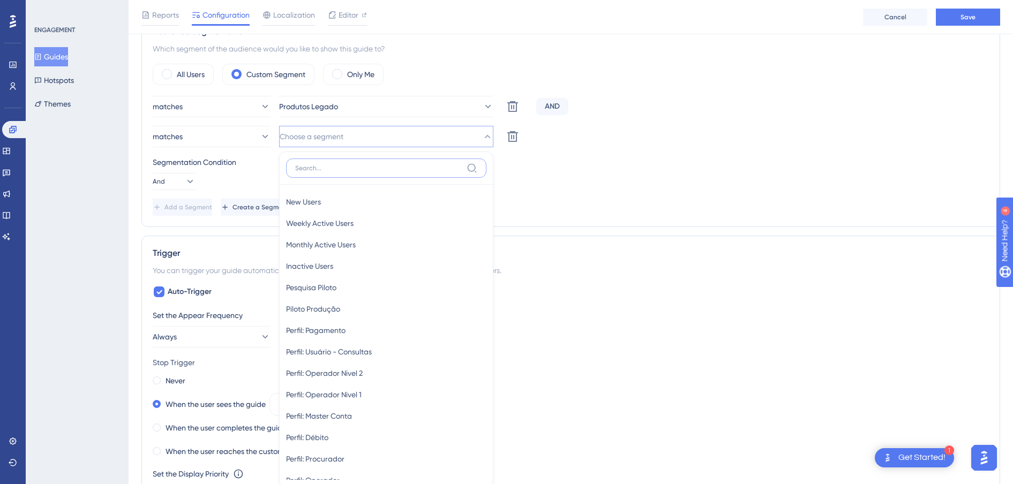
scroll to position [479, 0]
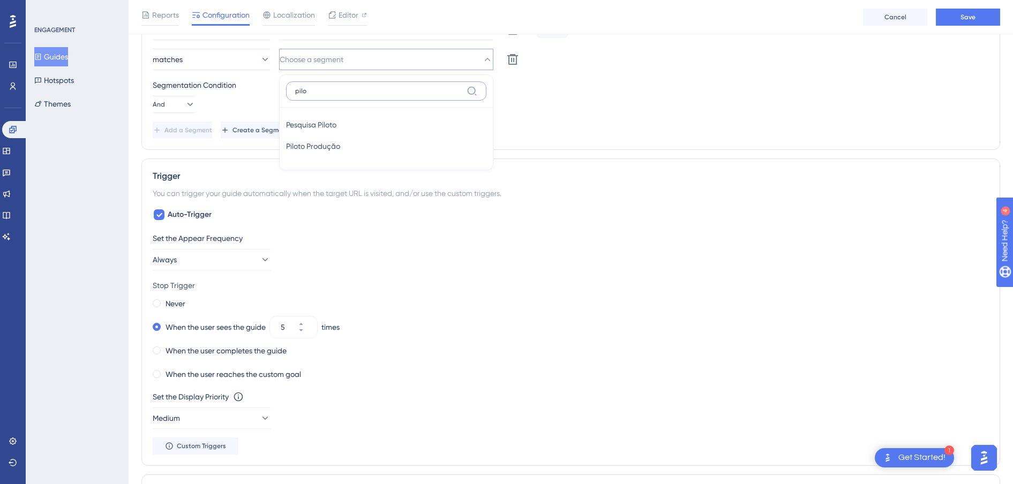
type input "pilo"
click at [331, 140] on span "Piloto Produção" at bounding box center [313, 146] width 54 height 13
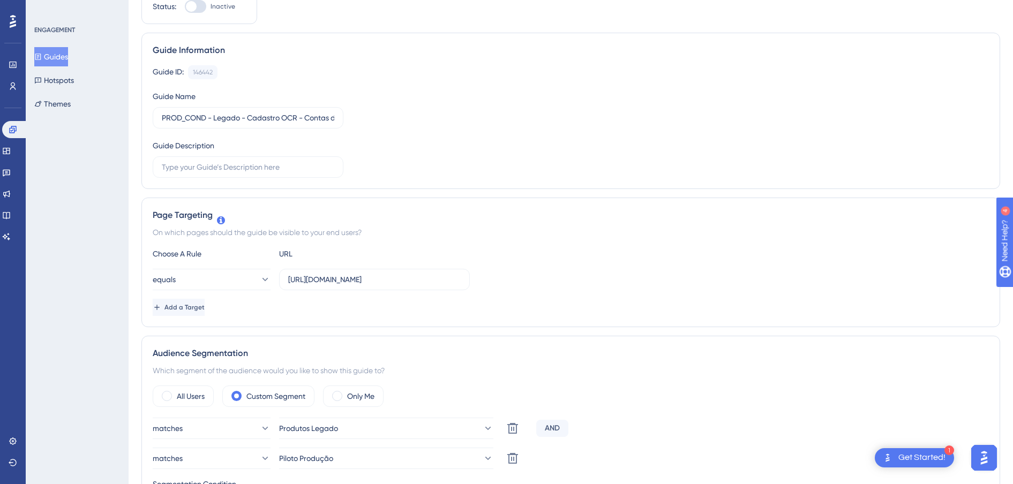
scroll to position [0, 0]
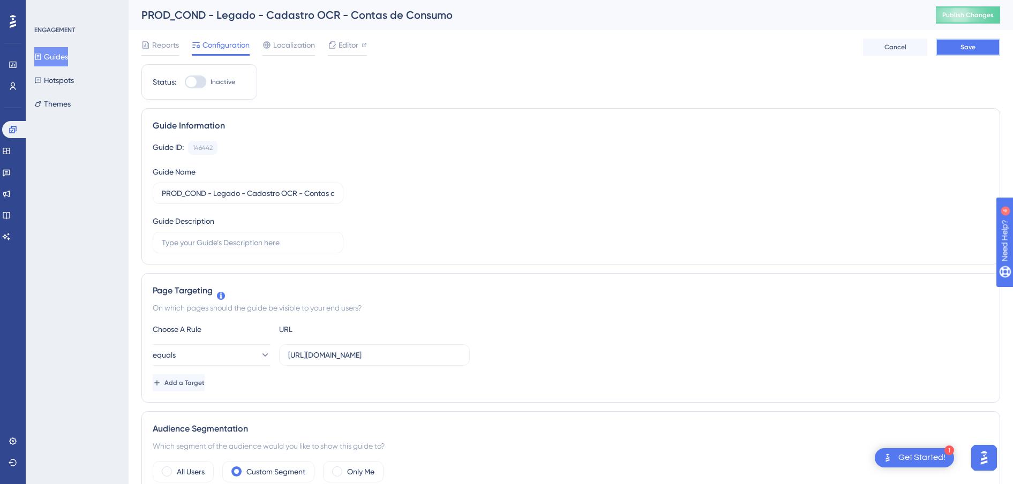
click at [975, 44] on span "Save" at bounding box center [968, 47] width 15 height 9
click at [59, 55] on button "Guides" at bounding box center [51, 56] width 34 height 19
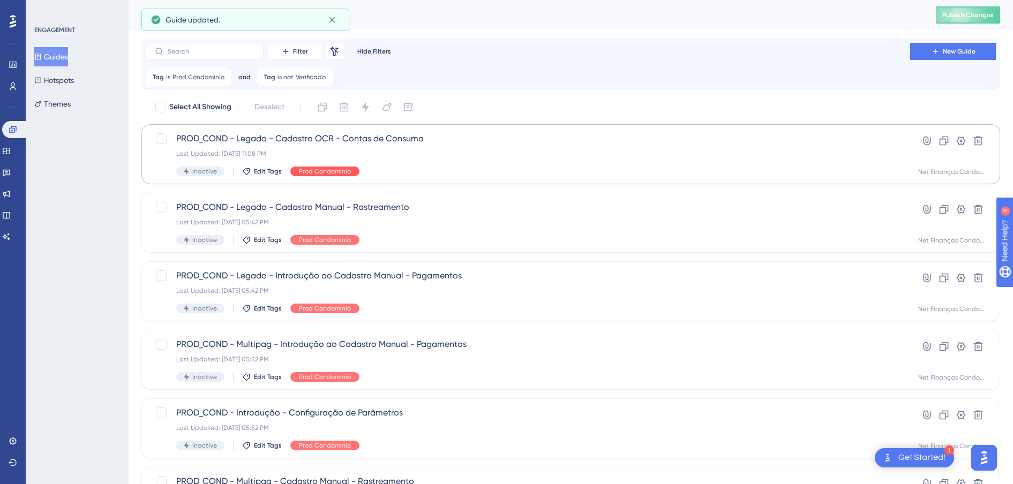
click at [264, 172] on span "Edit Tags" at bounding box center [268, 171] width 28 height 9
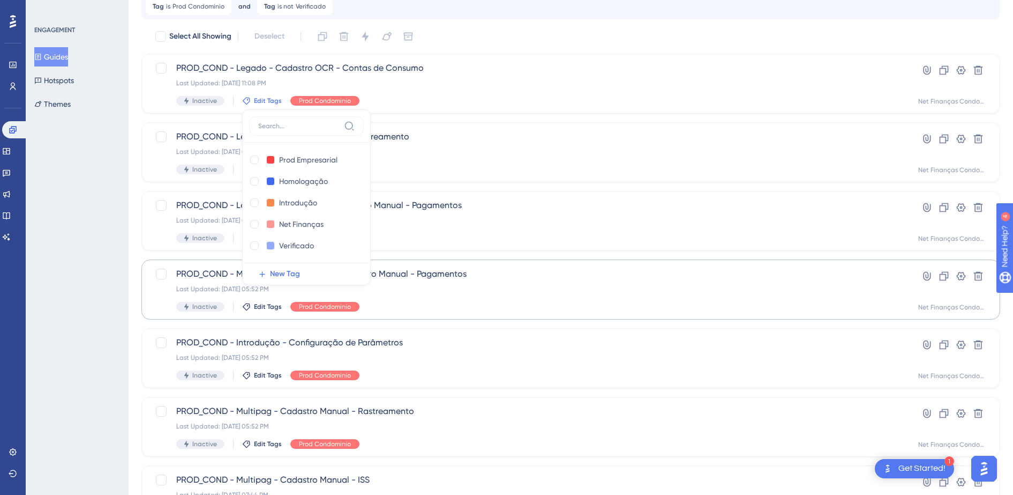
scroll to position [93, 0]
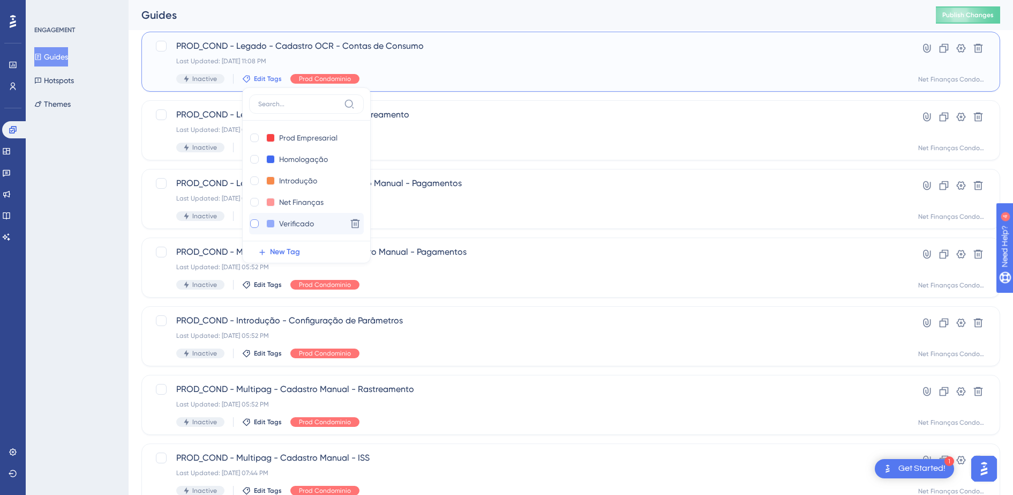
click at [255, 227] on div at bounding box center [254, 223] width 9 height 9
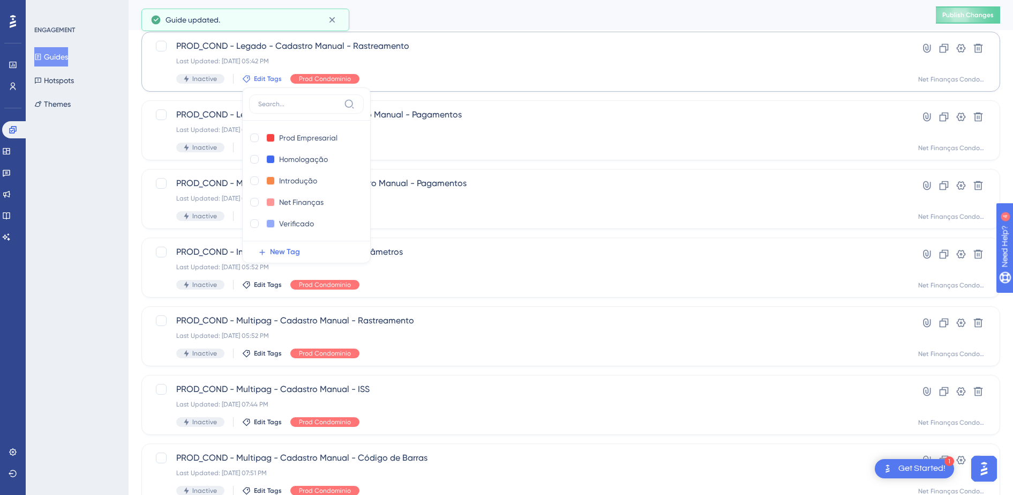
click at [76, 187] on div "ENGAGEMENT Guides Hotspots Themes" at bounding box center [77, 247] width 103 height 495
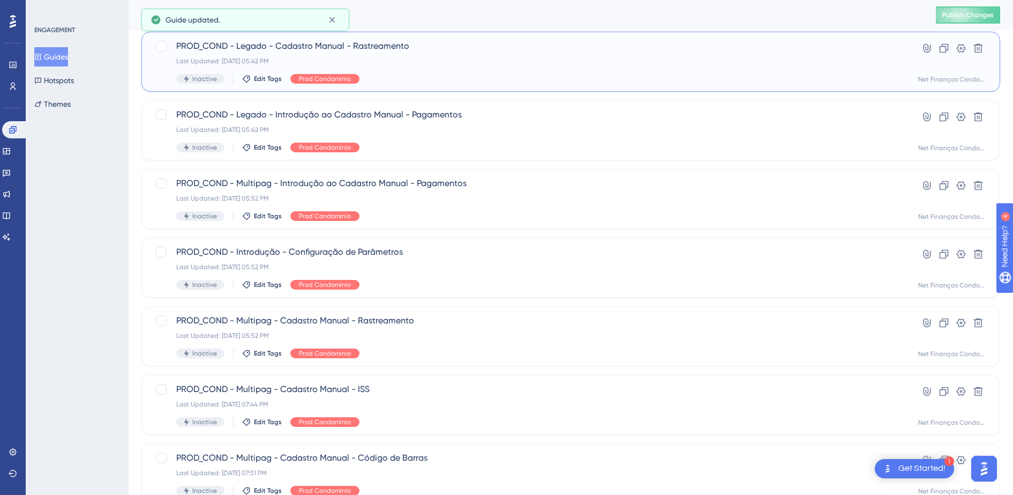
click at [361, 41] on span "PROD_COND - Legado - Cadastro Manual - Rastreamento" at bounding box center [528, 46] width 704 height 13
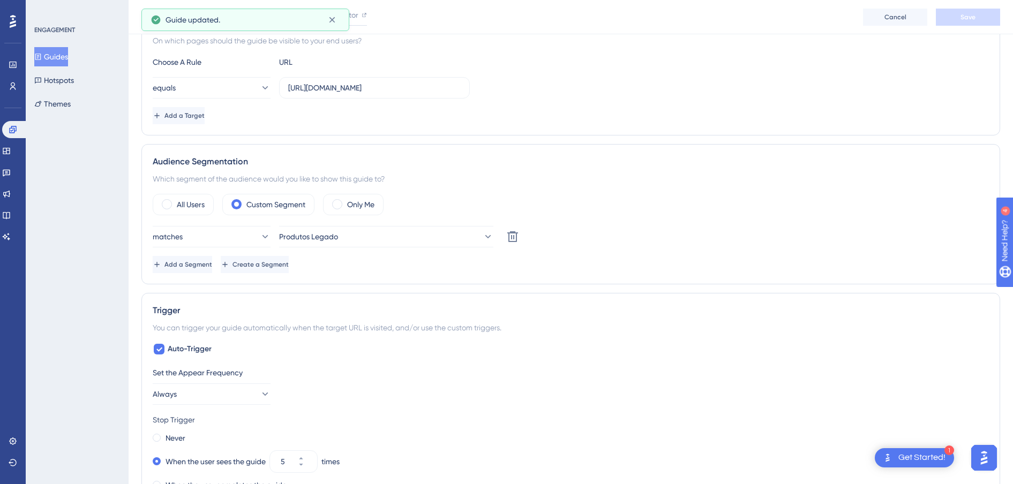
scroll to position [402, 0]
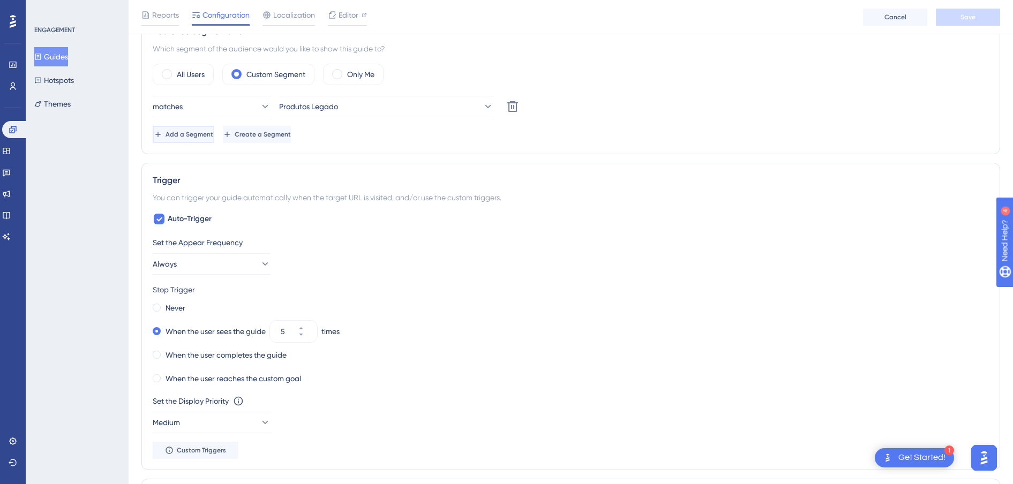
click at [194, 132] on span "Add a Segment" at bounding box center [190, 134] width 48 height 9
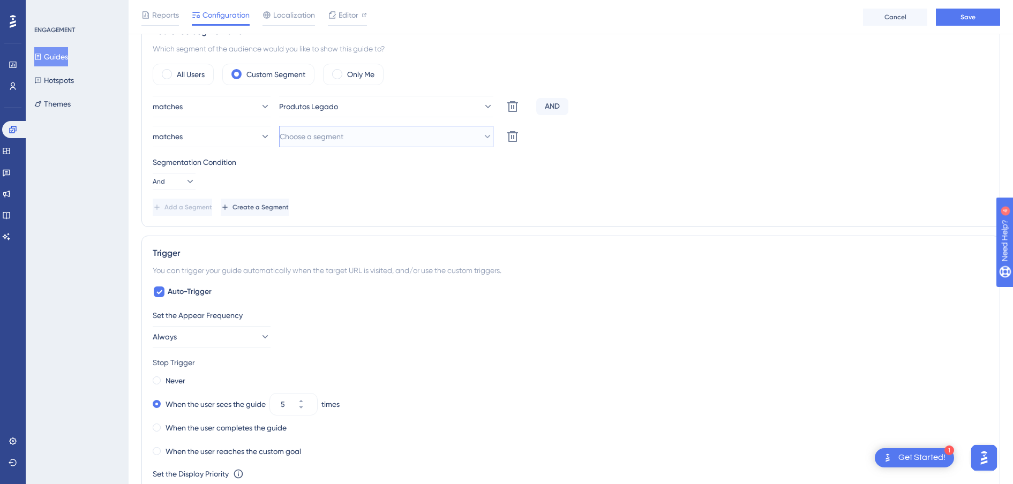
click at [309, 139] on span "Choose a segment" at bounding box center [312, 136] width 64 height 13
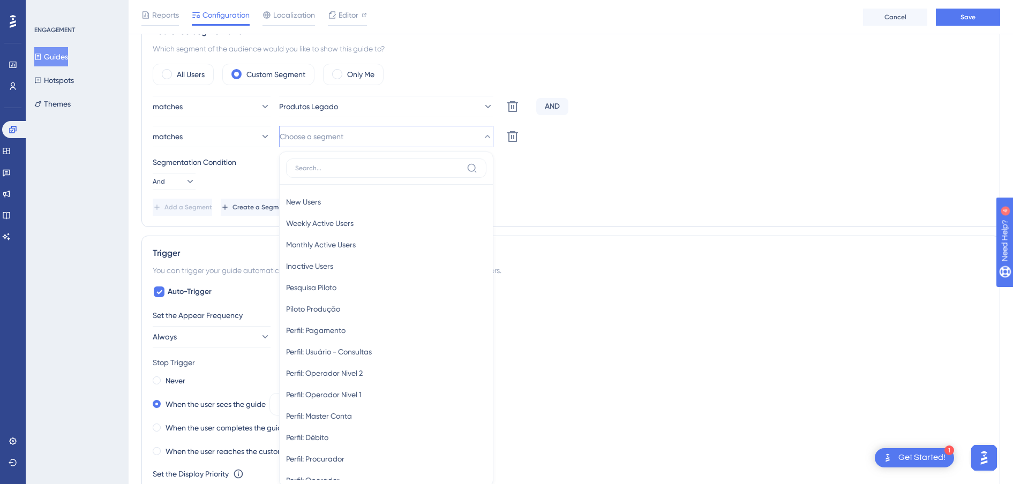
scroll to position [470, 0]
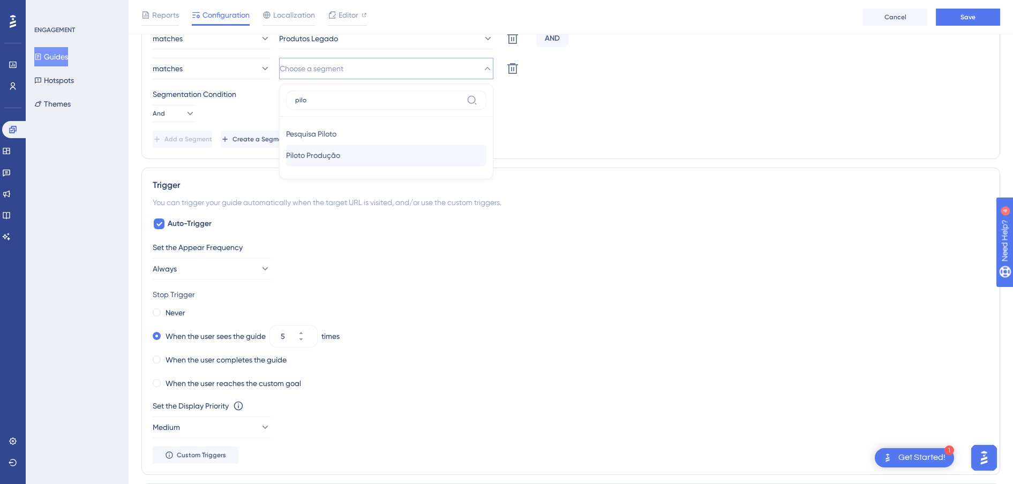
type input "pilo"
click at [332, 155] on span "Piloto Produção" at bounding box center [313, 155] width 54 height 13
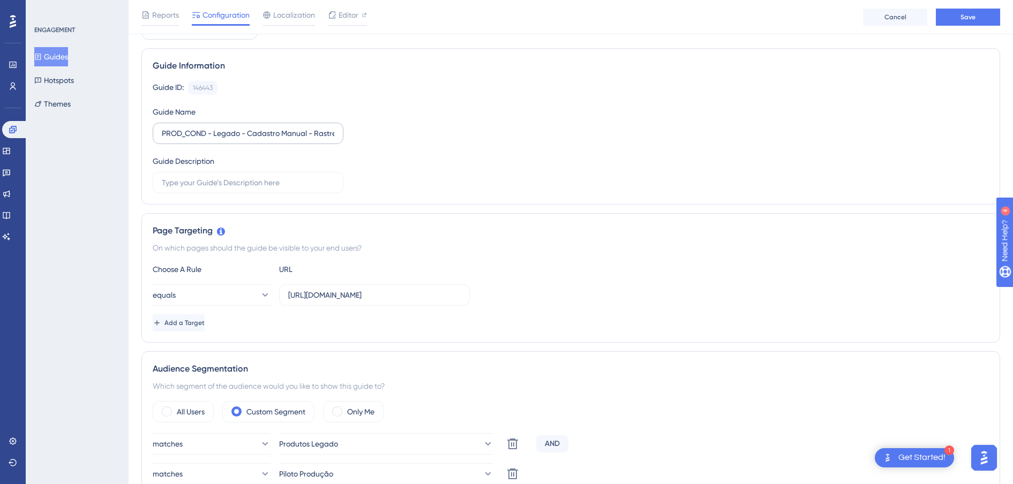
scroll to position [0, 0]
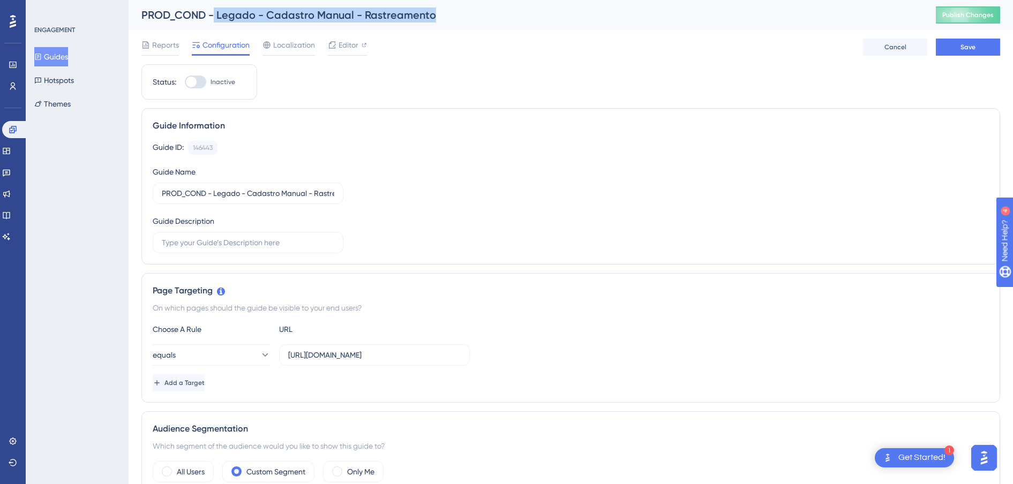
drag, startPoint x: 432, startPoint y: 16, endPoint x: 215, endPoint y: 12, distance: 217.1
click at [215, 12] on div "PROD_COND - Legado - Cadastro Manual - Rastreamento" at bounding box center [525, 15] width 768 height 15
click at [979, 49] on button "Save" at bounding box center [968, 47] width 64 height 17
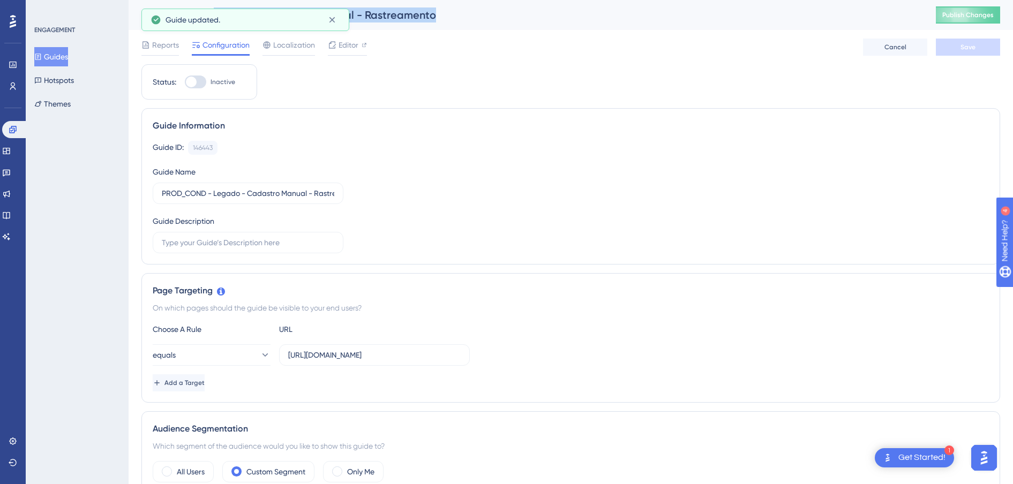
click at [42, 54] on icon at bounding box center [38, 57] width 8 height 8
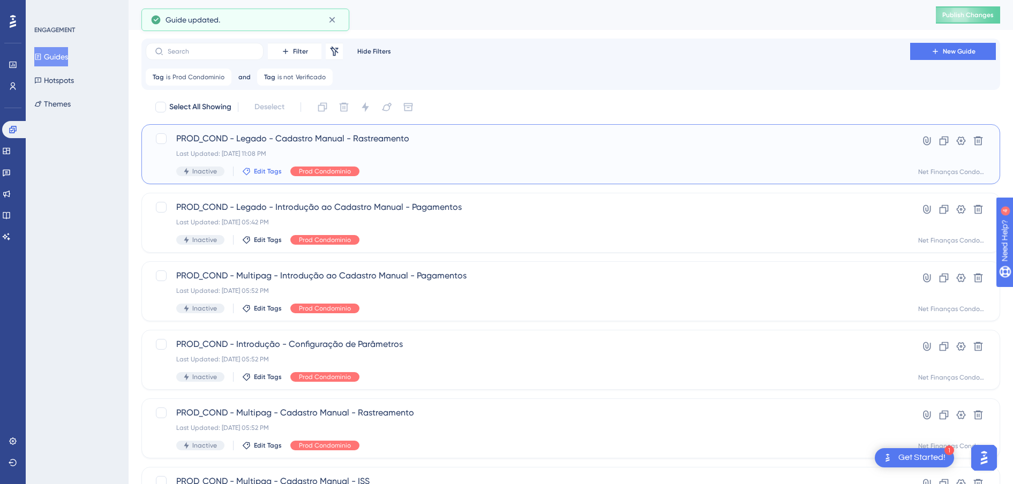
click at [254, 172] on span "Edit Tags" at bounding box center [268, 171] width 28 height 9
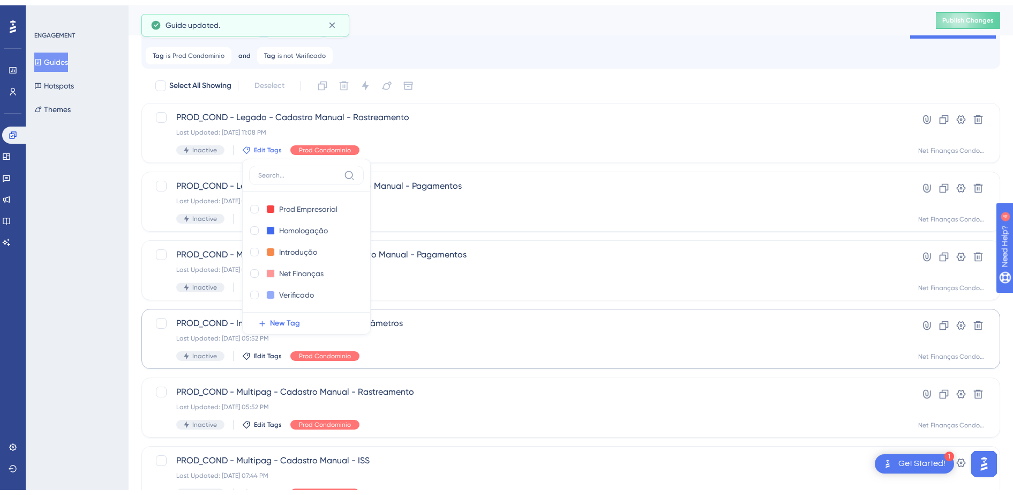
scroll to position [93, 0]
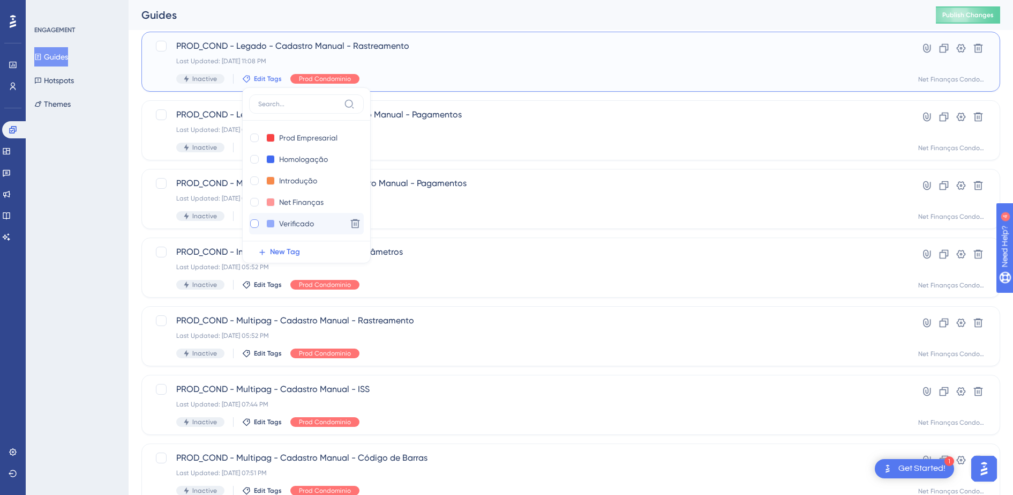
click at [254, 223] on div at bounding box center [254, 223] width 9 height 9
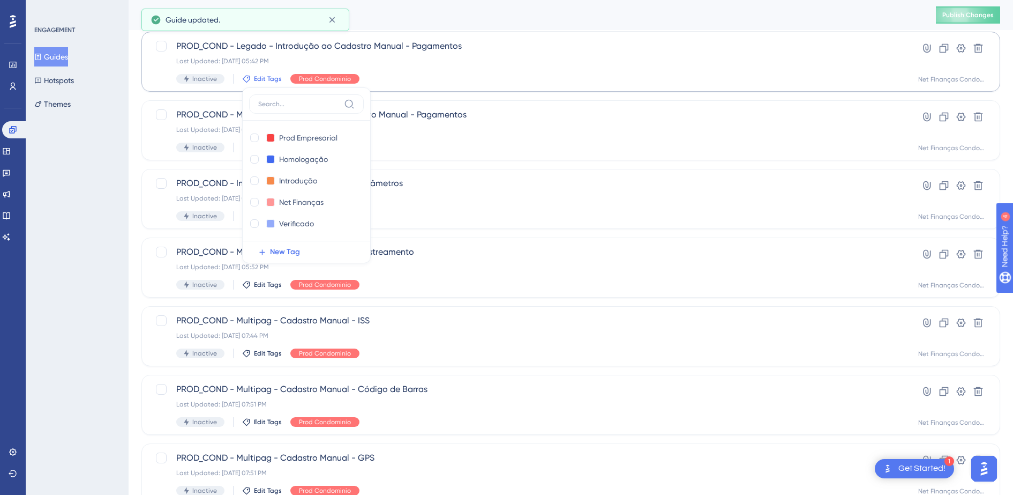
click at [80, 231] on div "ENGAGEMENT Guides Hotspots Themes" at bounding box center [77, 247] width 103 height 495
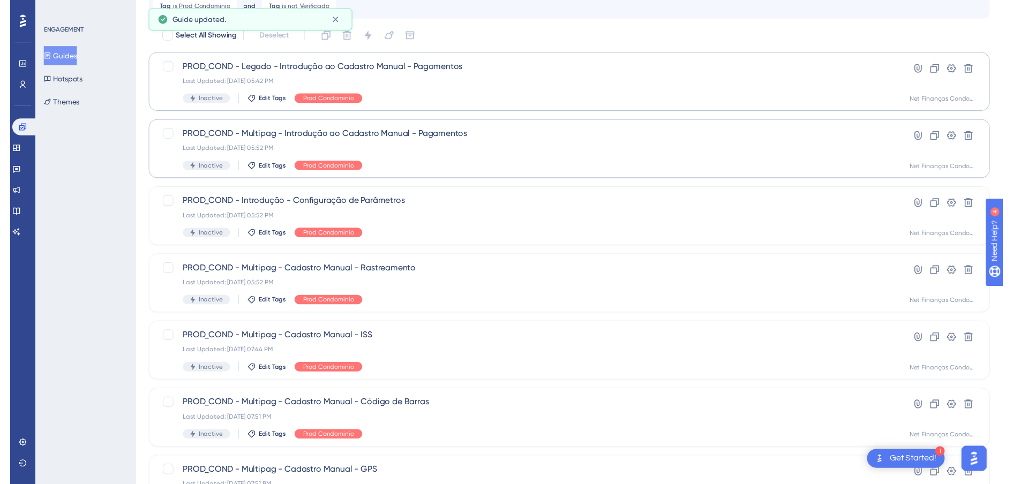
scroll to position [28, 0]
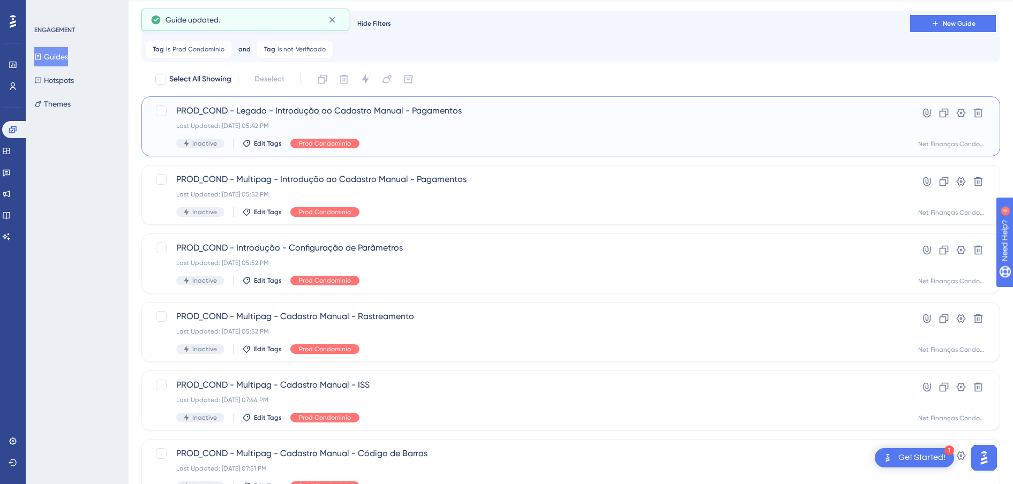
click at [352, 113] on span "PROD_COND - Legado - Introdução ao Cadastro Manual - Pagamentos" at bounding box center [528, 111] width 704 height 13
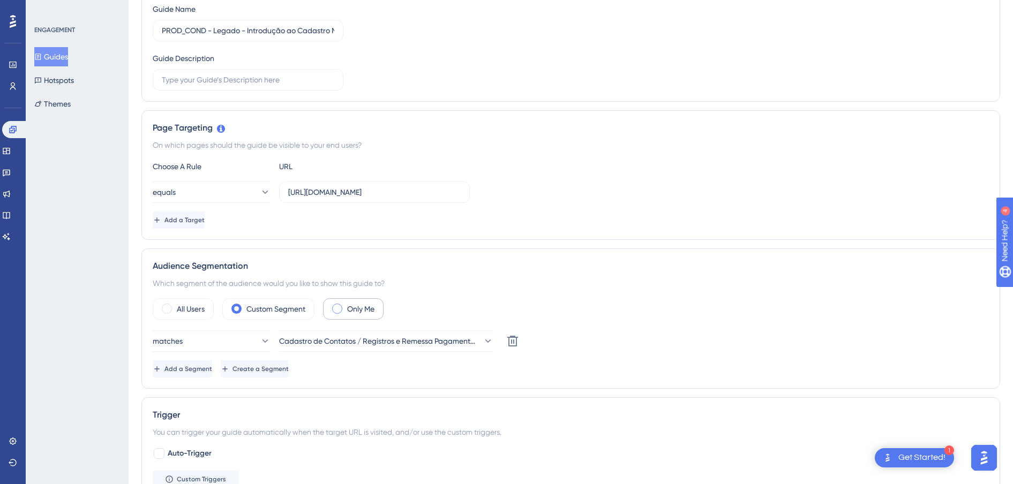
scroll to position [268, 0]
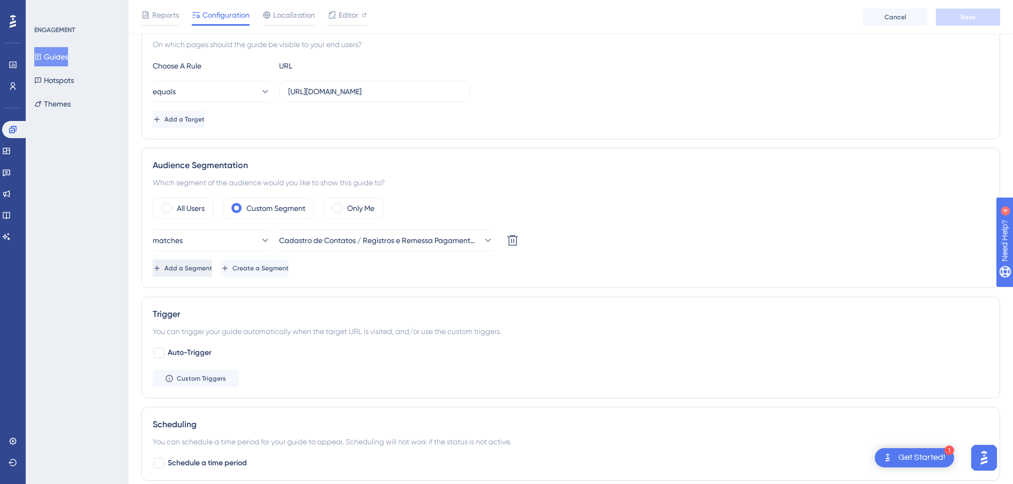
click at [201, 272] on span "Add a Segment" at bounding box center [189, 268] width 48 height 9
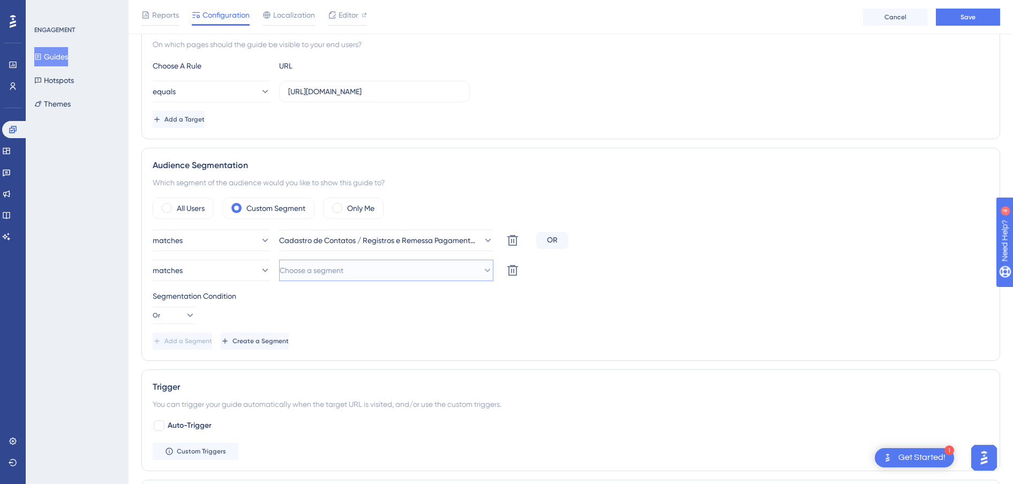
click at [352, 279] on button "Choose a segment" at bounding box center [386, 270] width 214 height 21
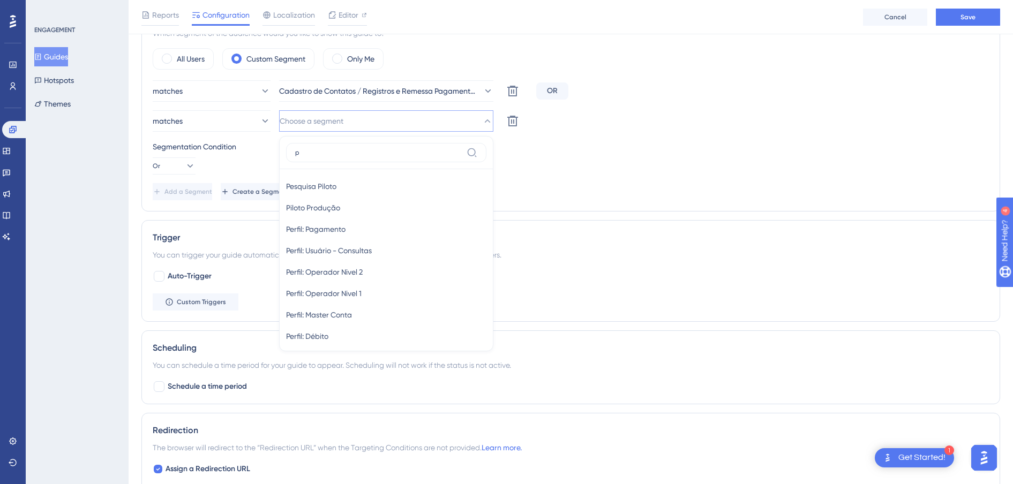
type input "p"
click at [327, 208] on span "Piloto Produção" at bounding box center [313, 208] width 54 height 13
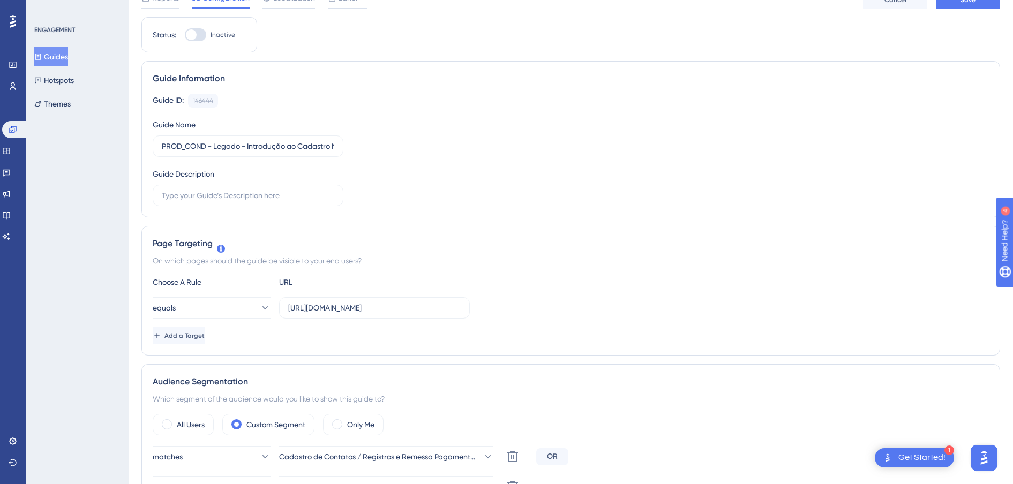
scroll to position [0, 0]
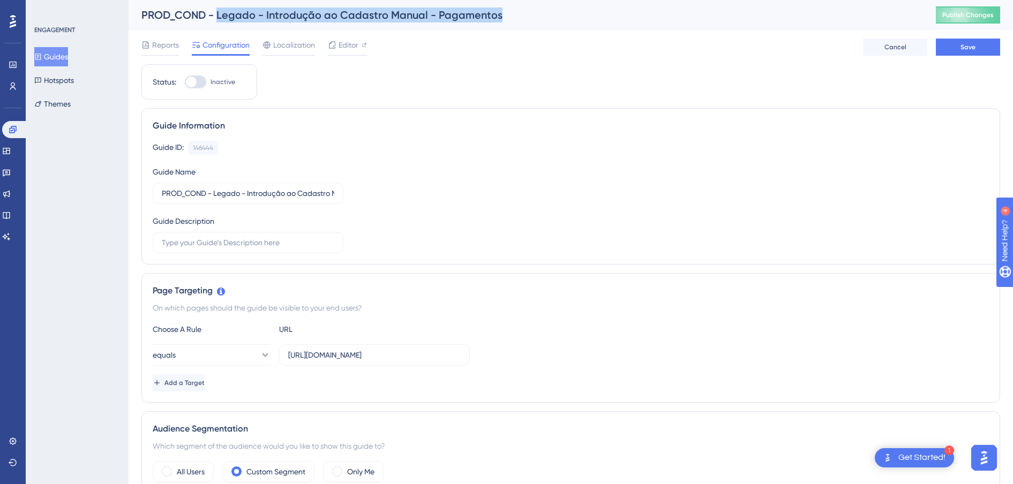
drag, startPoint x: 502, startPoint y: 19, endPoint x: 217, endPoint y: 16, distance: 285.1
click at [217, 16] on div "PROD_COND - Legado - Introdução ao Cadastro Manual - Pagamentos" at bounding box center [525, 15] width 768 height 15
click at [957, 51] on button "Save" at bounding box center [968, 47] width 64 height 17
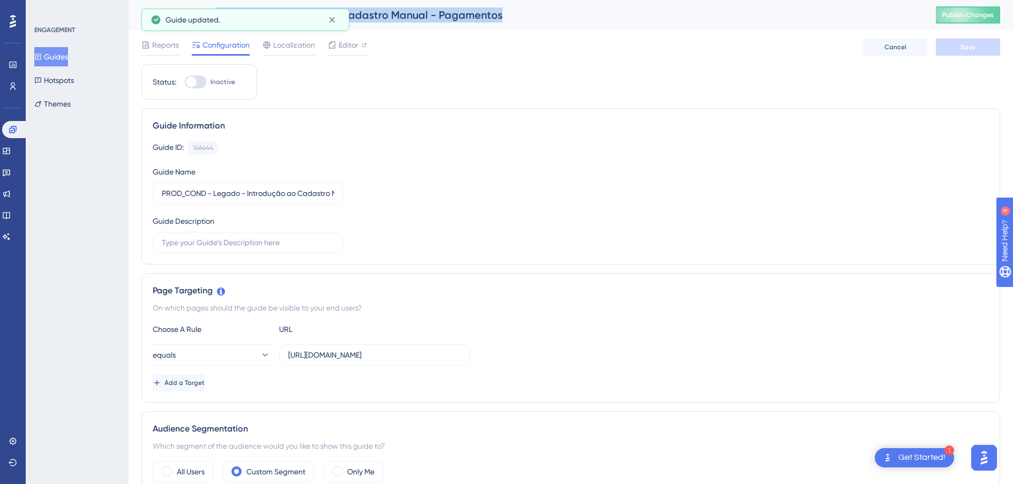
click at [52, 56] on button "Guides" at bounding box center [51, 56] width 34 height 19
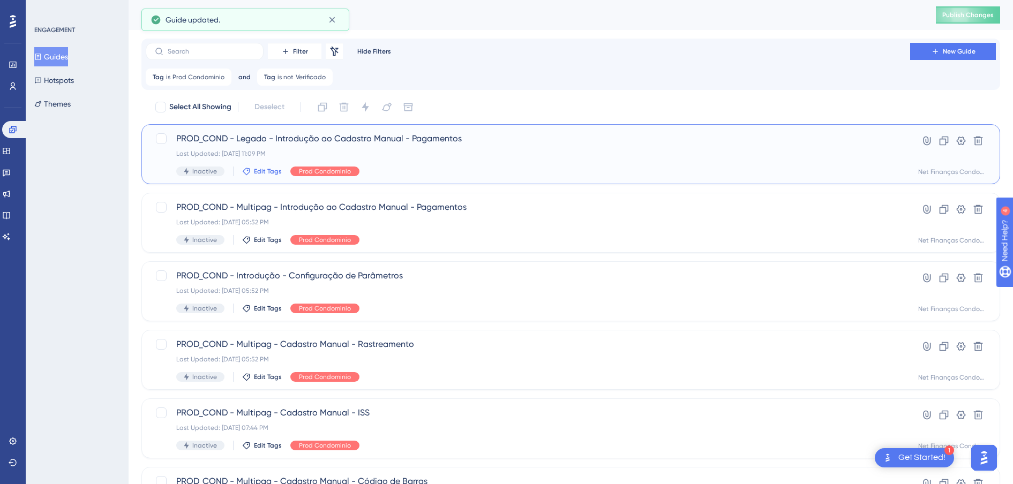
click at [257, 170] on span "Edit Tags" at bounding box center [268, 171] width 28 height 9
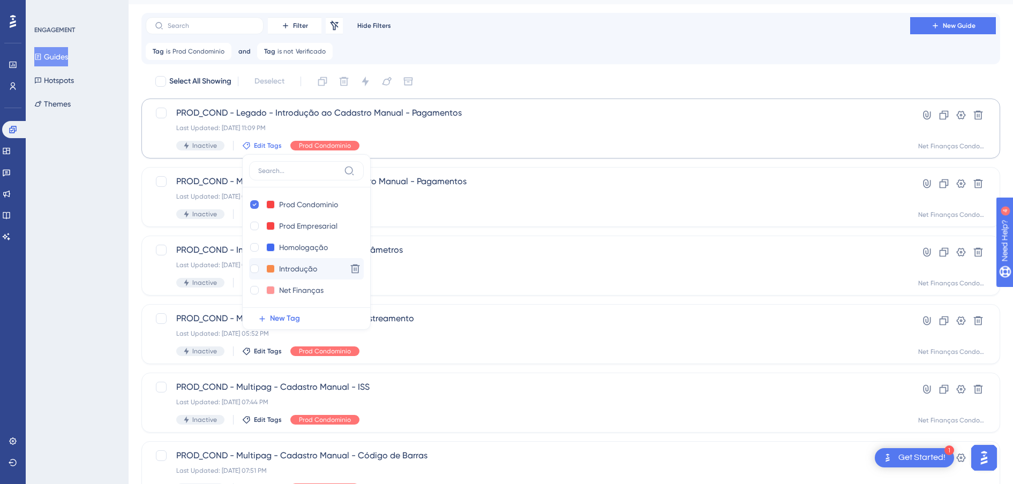
scroll to position [21, 0]
click at [254, 288] on div at bounding box center [254, 290] width 9 height 9
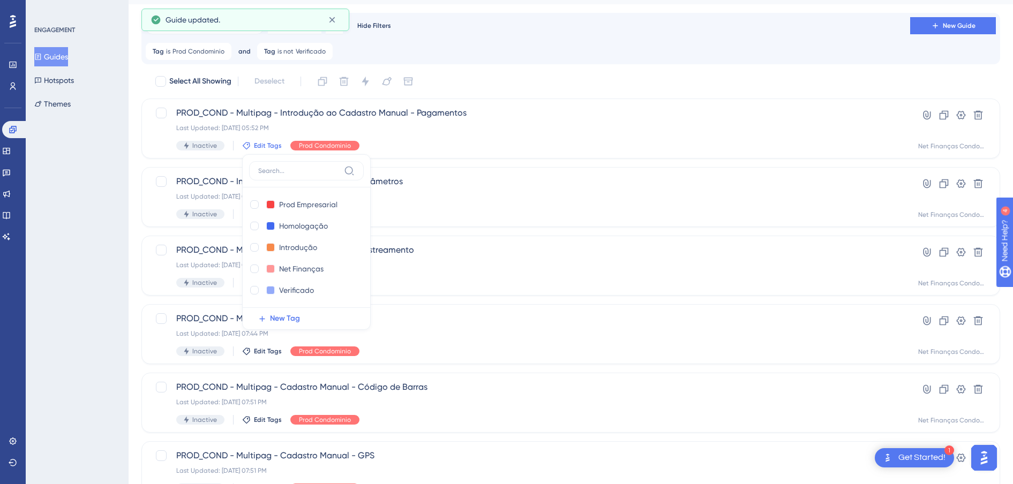
click at [49, 258] on div "ENGAGEMENT Guides Hotspots Themes" at bounding box center [77, 242] width 103 height 484
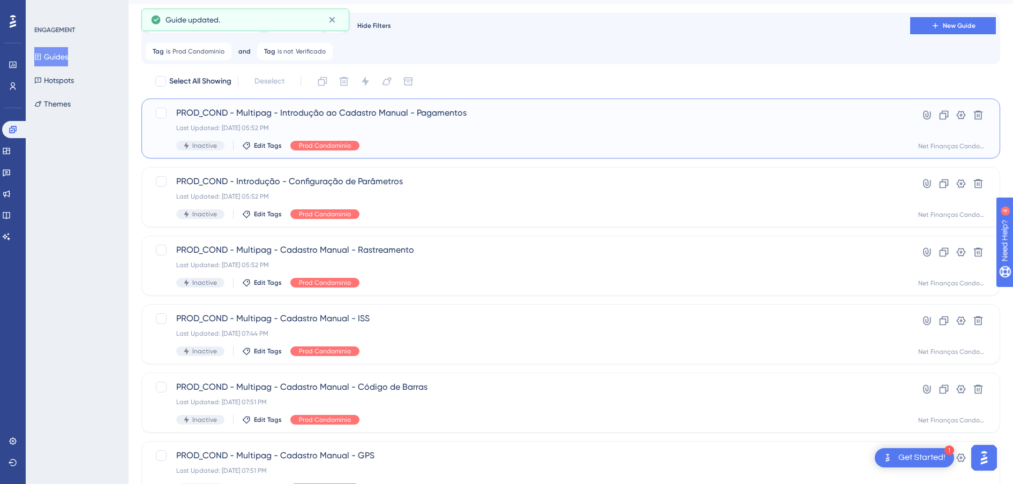
click at [317, 114] on span "PROD_COND - Multipag - Introdução ao Cadastro Manual - Pagamentos" at bounding box center [528, 113] width 704 height 13
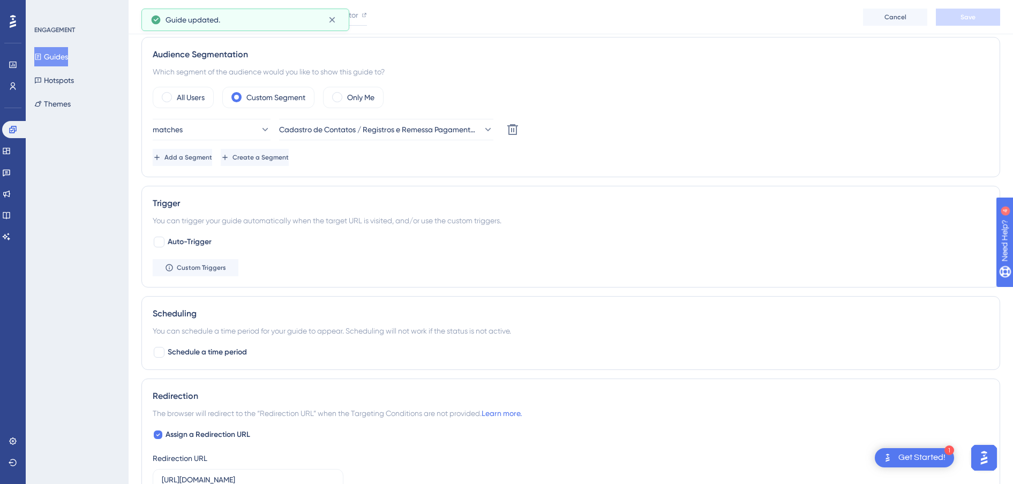
scroll to position [402, 0]
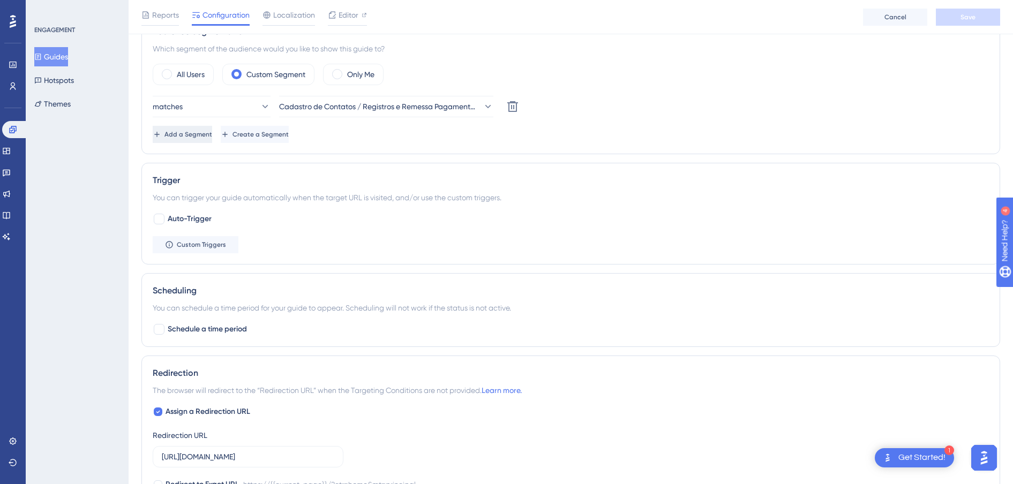
click at [198, 131] on span "Add a Segment" at bounding box center [189, 134] width 48 height 9
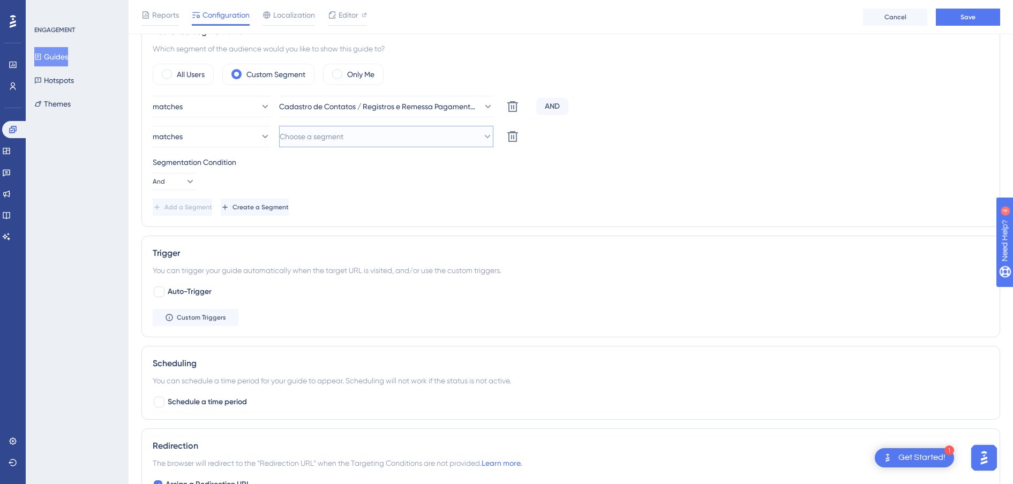
click at [306, 136] on span "Choose a segment" at bounding box center [312, 136] width 64 height 13
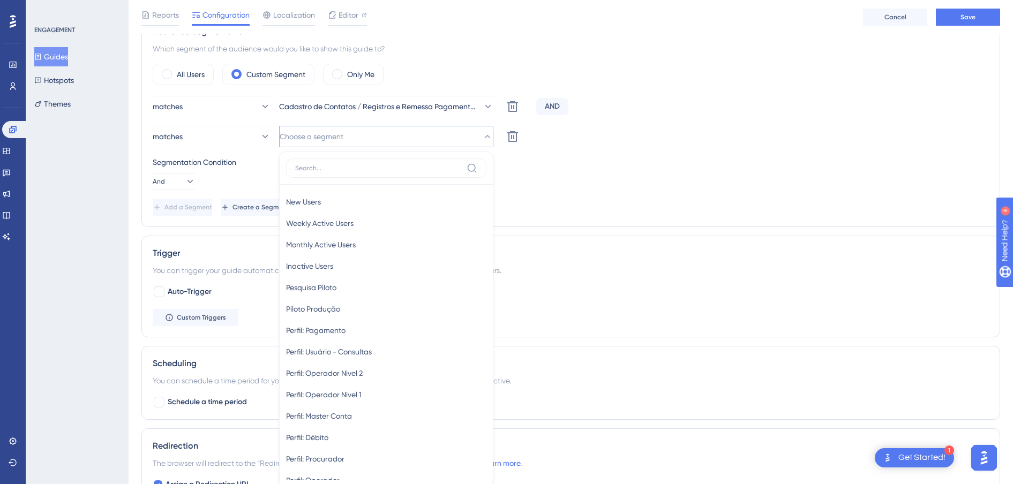
scroll to position [466, 0]
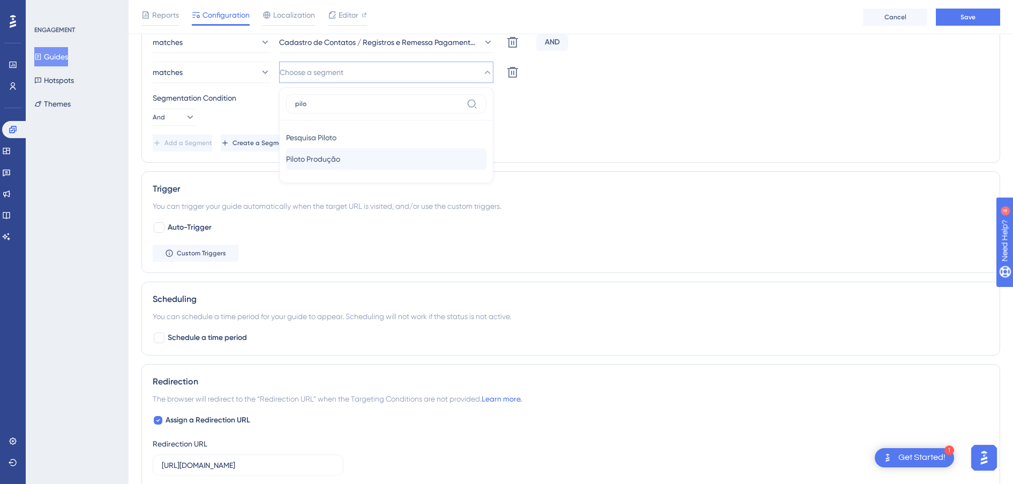
type input "pilo"
click at [320, 151] on div "Piloto Produção Piloto Produção" at bounding box center [386, 158] width 200 height 21
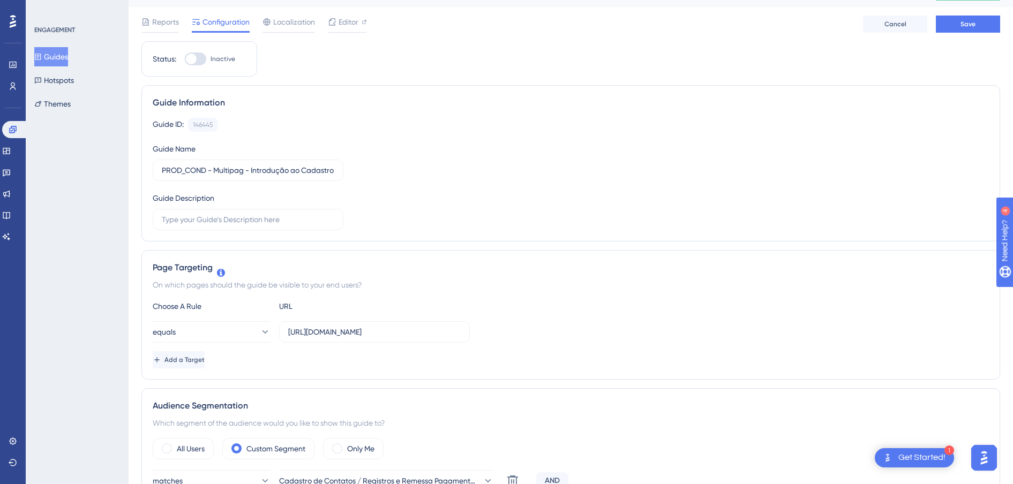
scroll to position [0, 0]
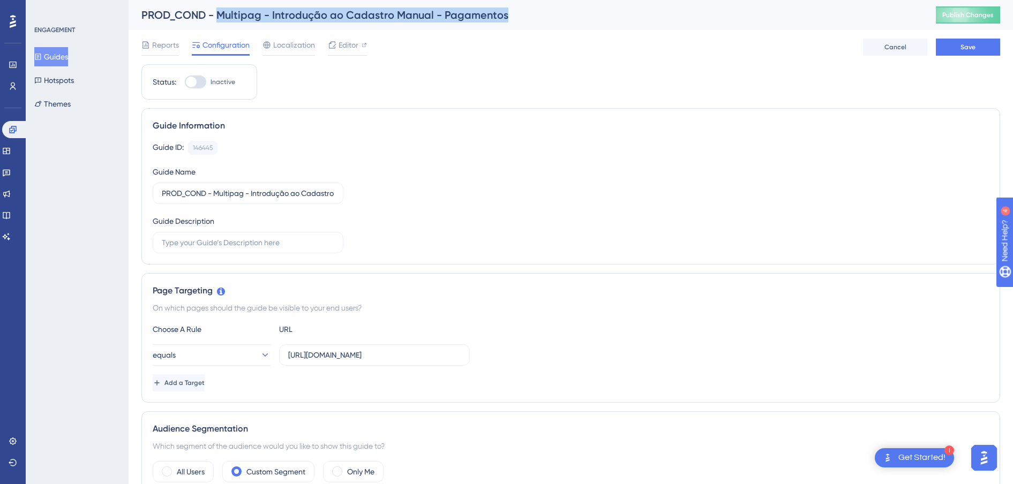
drag, startPoint x: 514, startPoint y: 20, endPoint x: 218, endPoint y: 13, distance: 295.9
click at [218, 13] on div "PROD_COND - Multipag - Introdução ao Cadastro Manual - Pagamentos" at bounding box center [525, 15] width 768 height 15
click at [970, 42] on button "Save" at bounding box center [968, 47] width 64 height 17
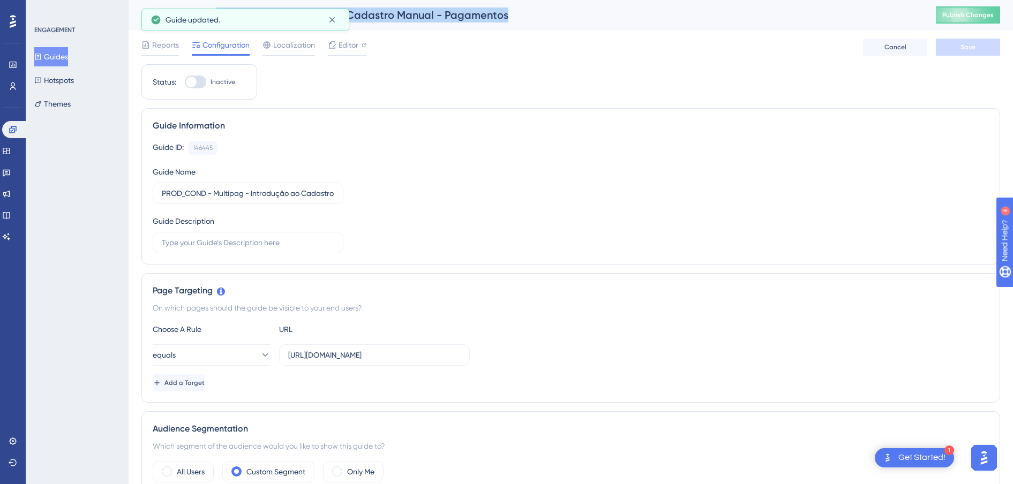
click at [40, 50] on button "Guides" at bounding box center [51, 56] width 34 height 19
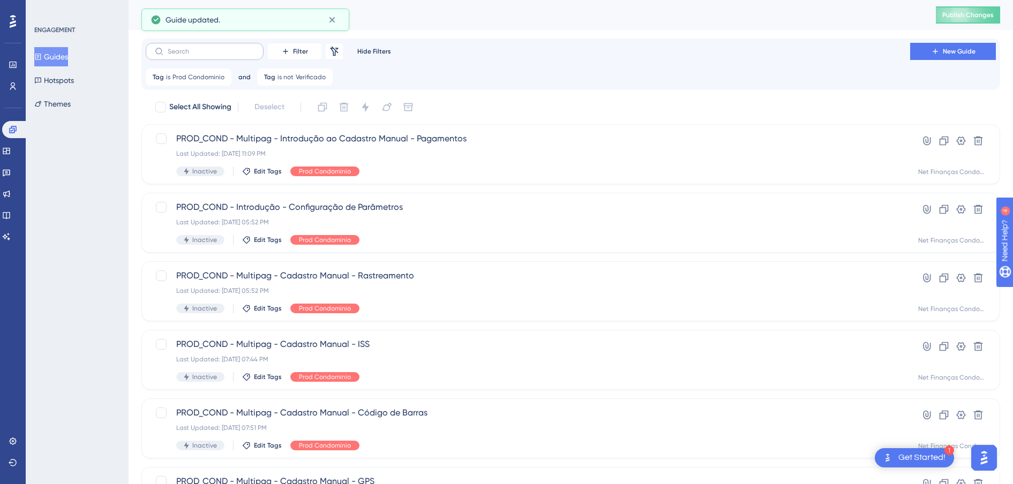
click at [161, 51] on icon at bounding box center [159, 51] width 9 height 9
click at [168, 51] on input "text" at bounding box center [211, 52] width 87 height 8
click at [468, 52] on div "Filter Remove Filters Hide Filters New Guide" at bounding box center [571, 51] width 850 height 17
click at [261, 174] on span "Edit Tags" at bounding box center [268, 171] width 28 height 9
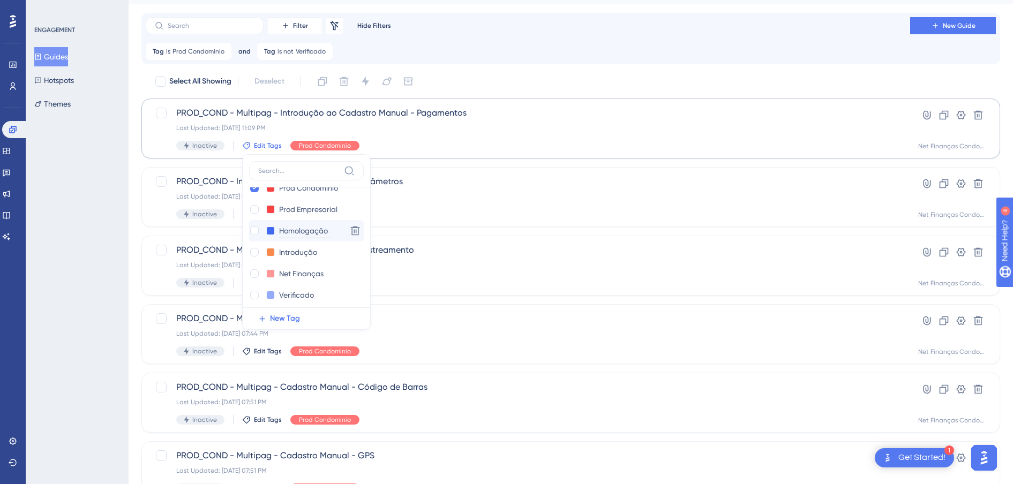
scroll to position [21, 0]
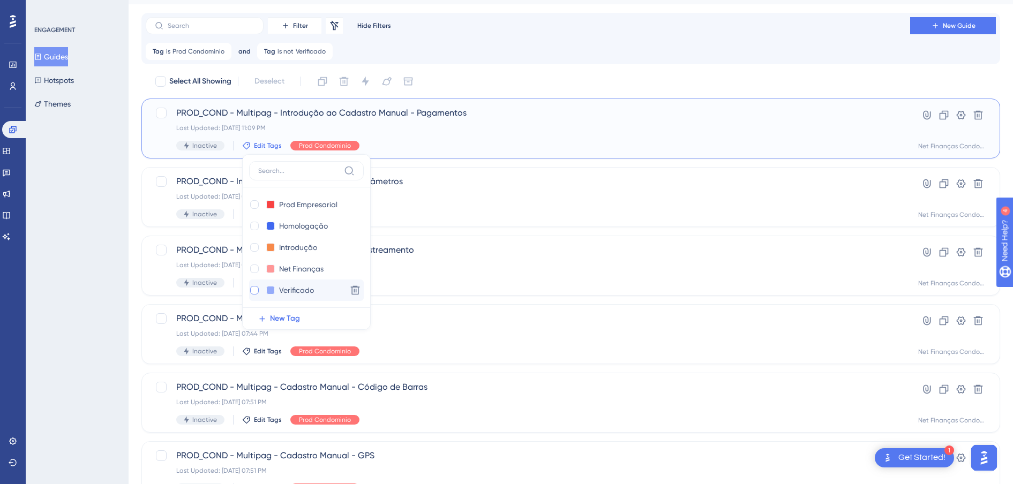
click at [253, 292] on div at bounding box center [254, 290] width 9 height 9
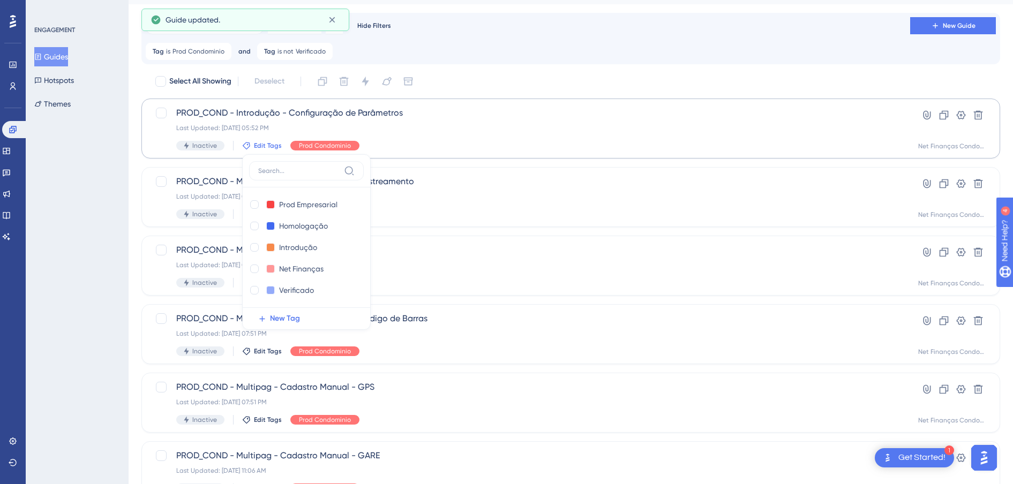
click at [88, 259] on div "ENGAGEMENT Guides Hotspots Themes" at bounding box center [77, 242] width 103 height 484
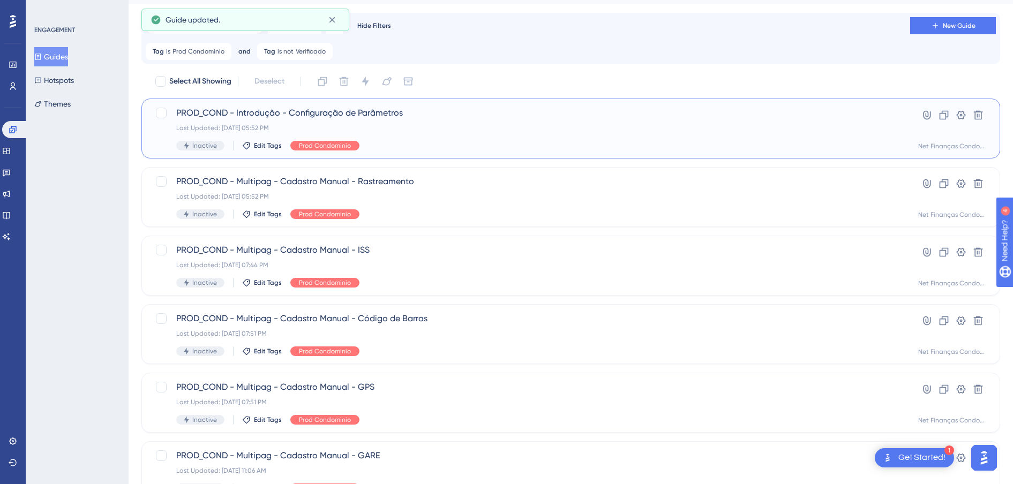
click at [305, 109] on span "PROD_COND - Introdução - Configuração de Parâmetros" at bounding box center [528, 113] width 704 height 13
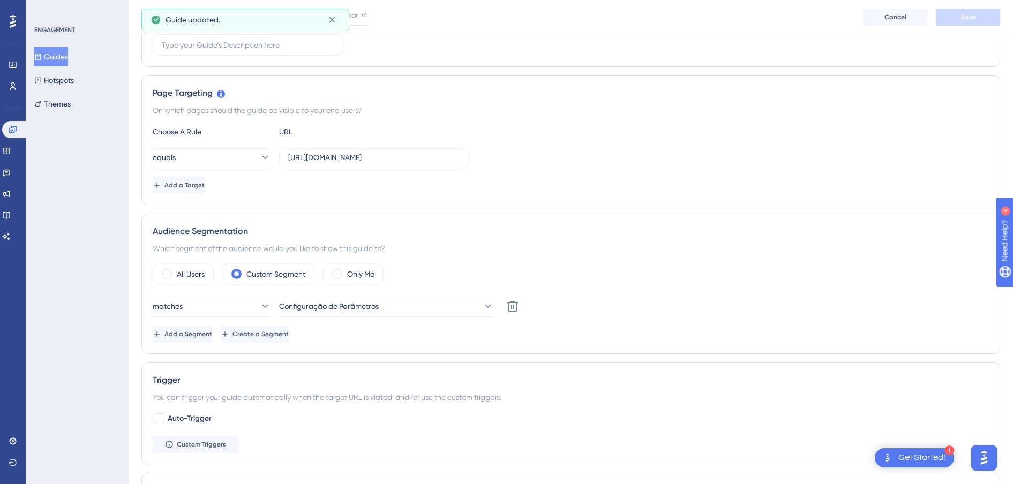
scroll to position [335, 0]
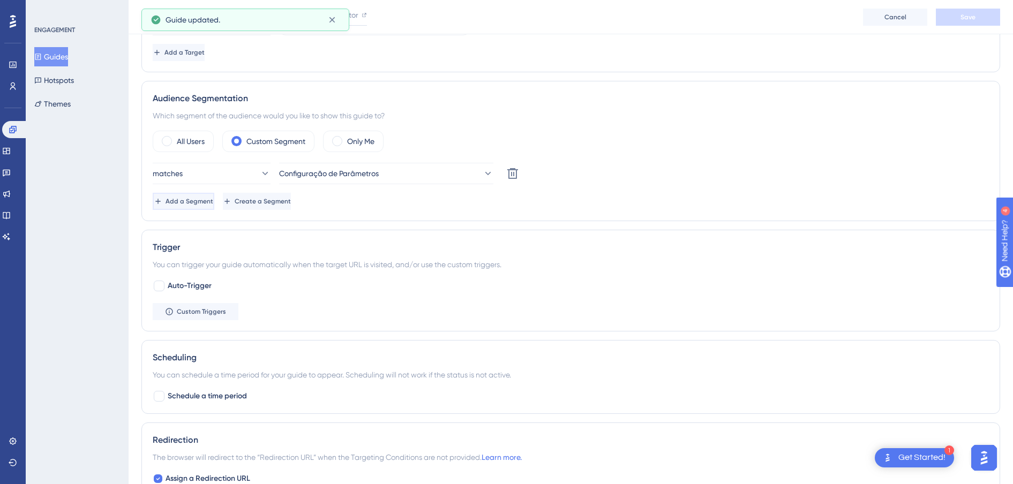
click at [207, 200] on span "Add a Segment" at bounding box center [190, 201] width 48 height 9
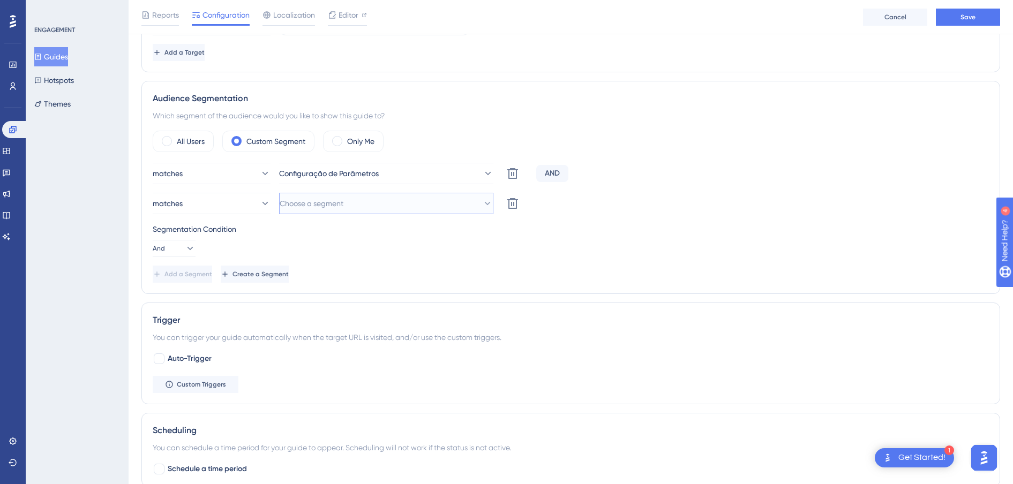
click at [332, 199] on span "Choose a segment" at bounding box center [312, 203] width 64 height 13
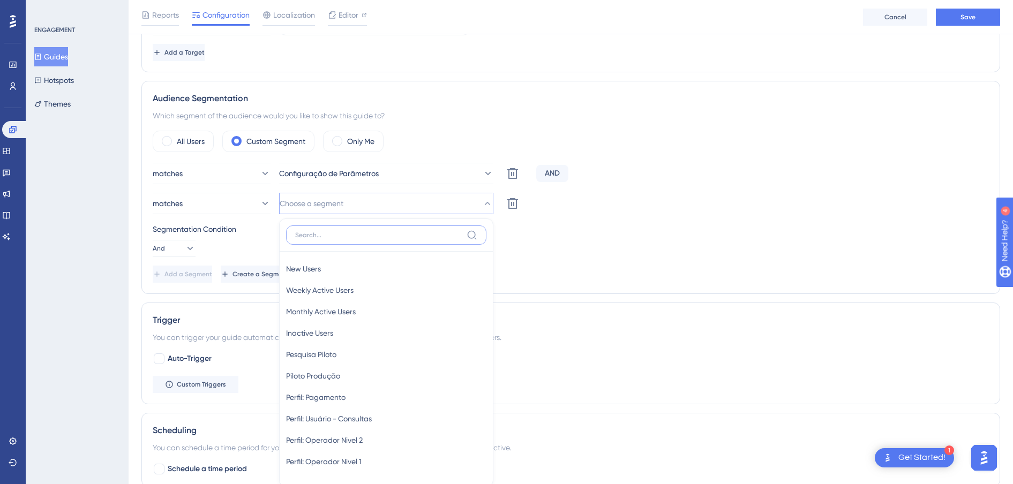
scroll to position [443, 0]
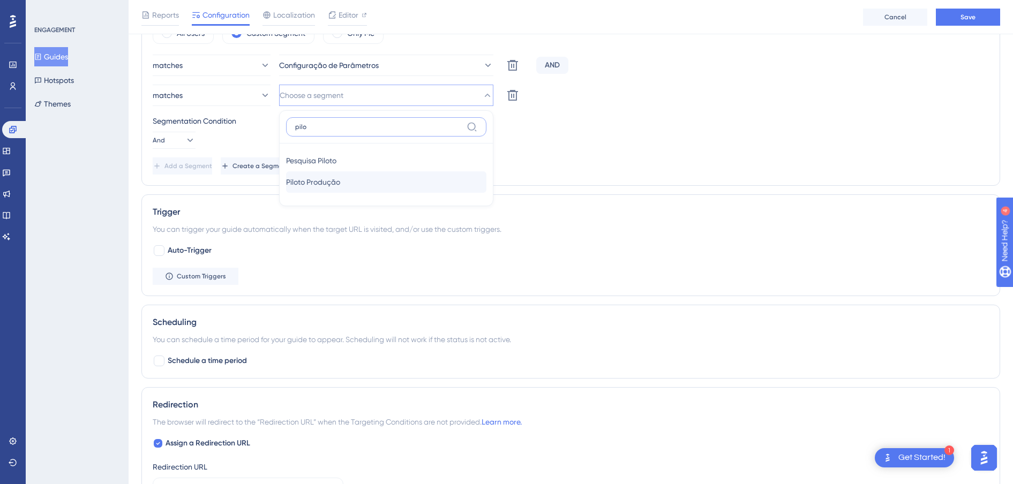
type input "pilo"
click at [332, 190] on div "Piloto Produção Piloto Produção" at bounding box center [386, 181] width 200 height 21
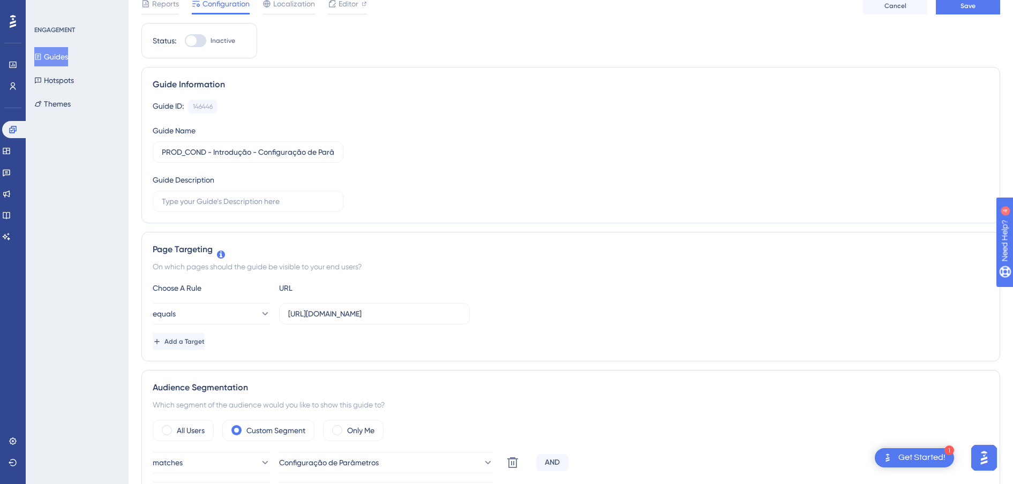
scroll to position [0, 0]
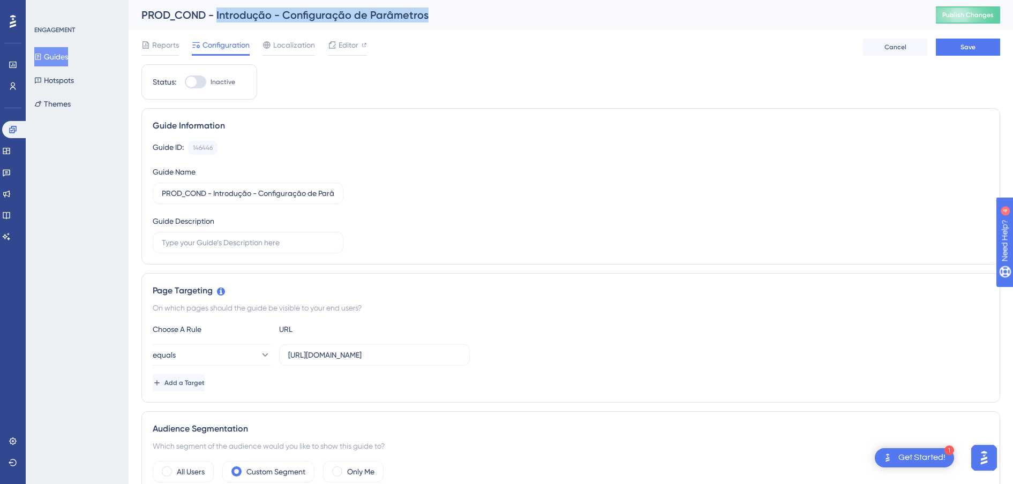
drag, startPoint x: 428, startPoint y: 15, endPoint x: 218, endPoint y: 10, distance: 210.7
click at [218, 10] on div "PROD_COND - Introdução - Configuração de Parâmetros" at bounding box center [525, 15] width 768 height 15
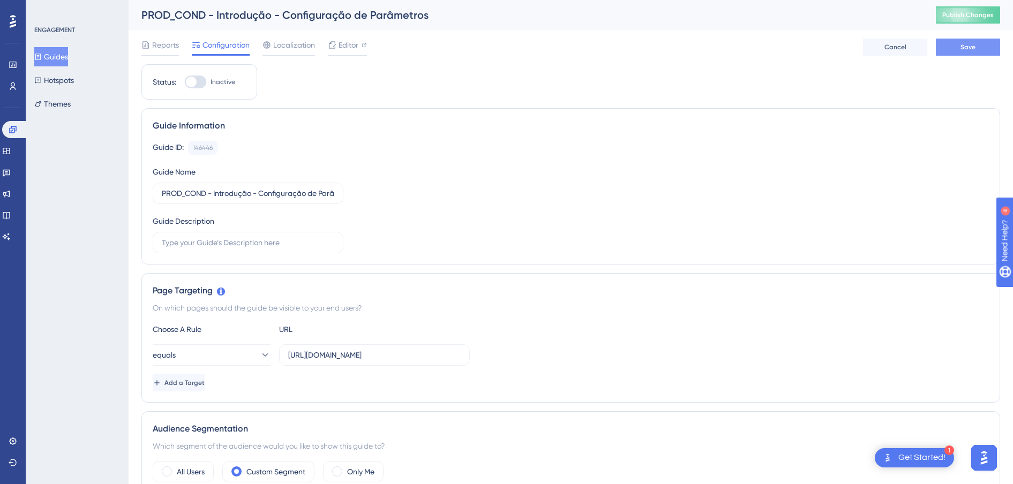
click at [989, 45] on button "Save" at bounding box center [968, 47] width 64 height 17
click at [61, 54] on button "Guides" at bounding box center [51, 56] width 34 height 19
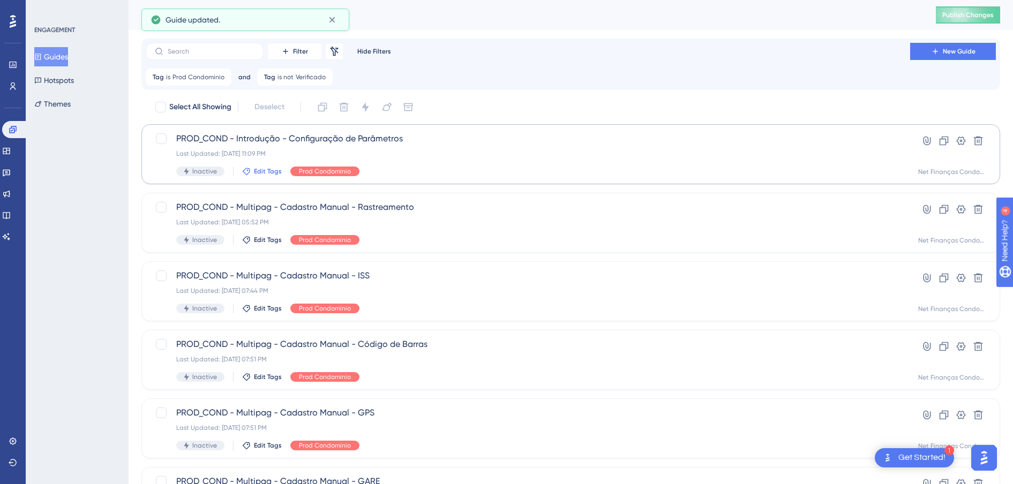
click at [268, 172] on span "Edit Tags" at bounding box center [268, 171] width 28 height 9
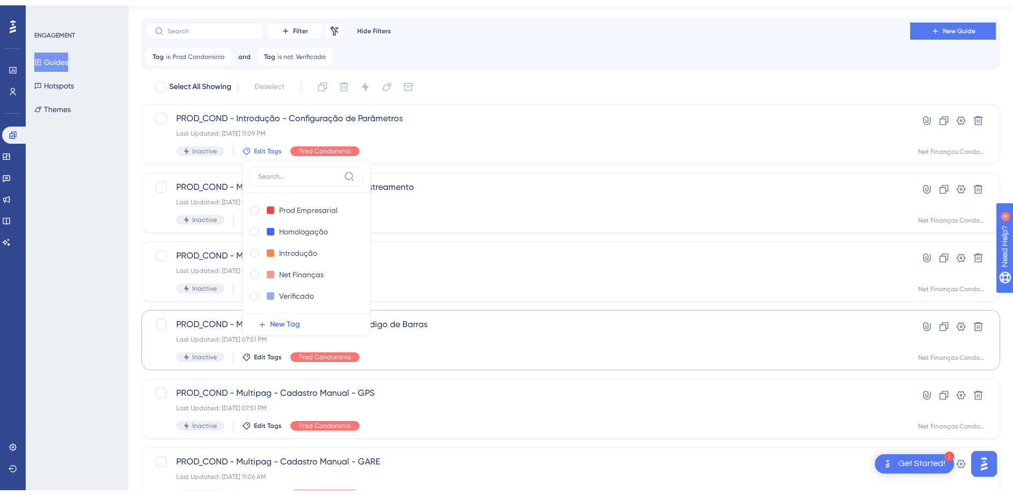
scroll to position [93, 0]
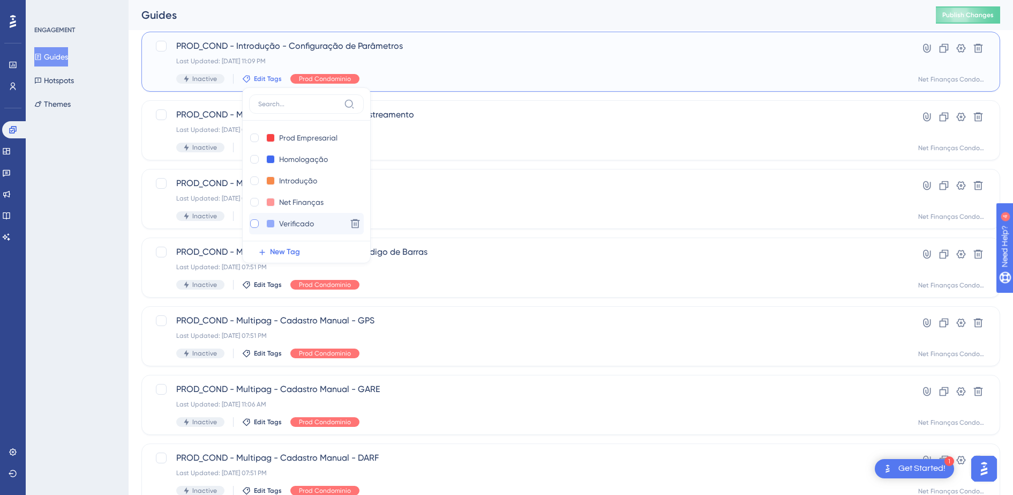
click at [253, 220] on div at bounding box center [254, 223] width 9 height 9
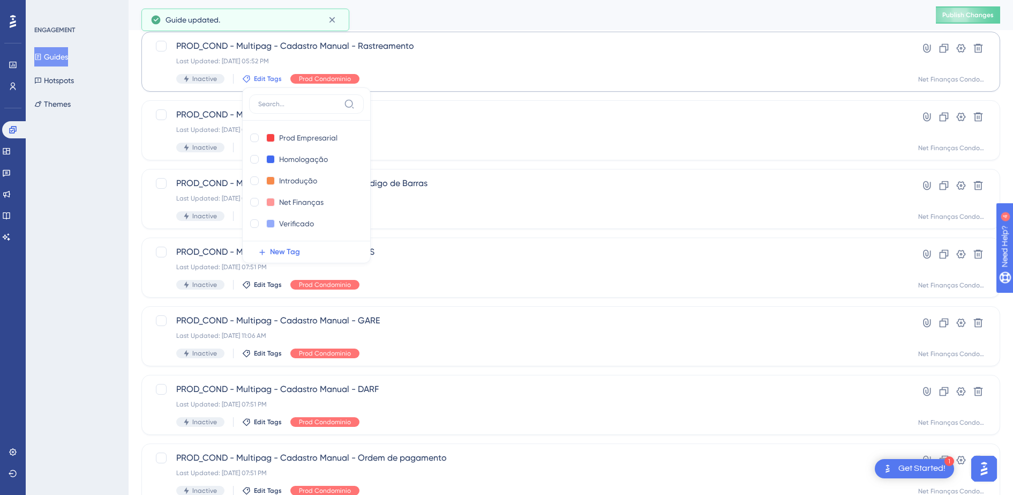
click at [100, 205] on div "ENGAGEMENT Guides Hotspots Themes" at bounding box center [77, 247] width 103 height 495
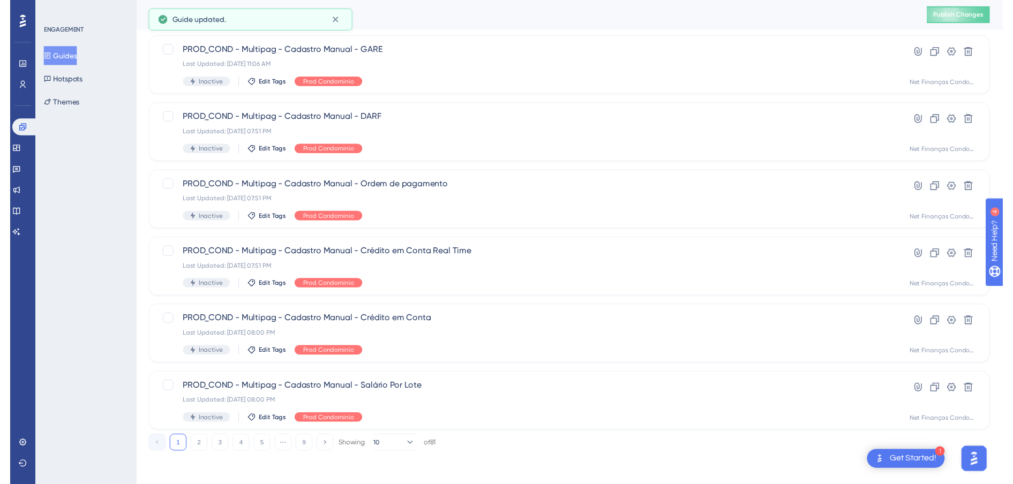
scroll to position [28, 0]
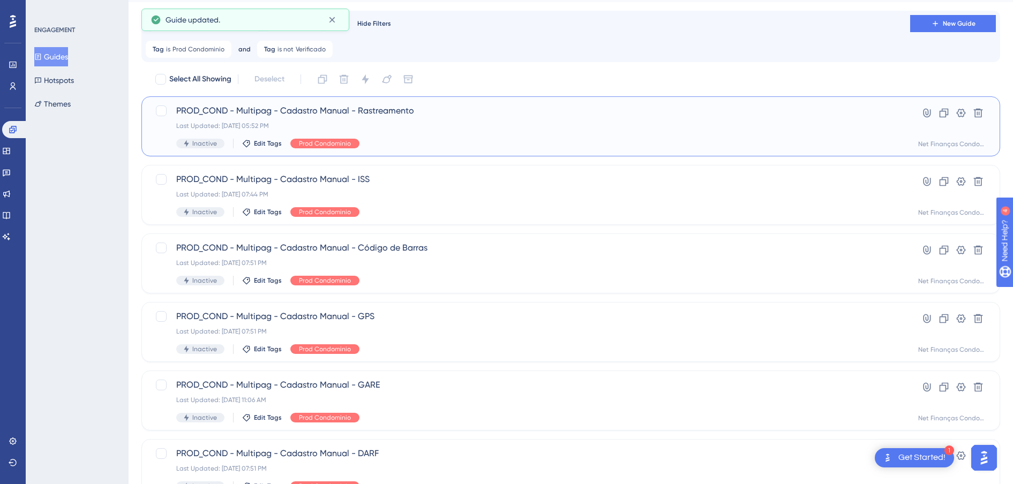
click at [293, 107] on span "PROD_COND - Multipag - Cadastro Manual - Rastreamento" at bounding box center [528, 111] width 704 height 13
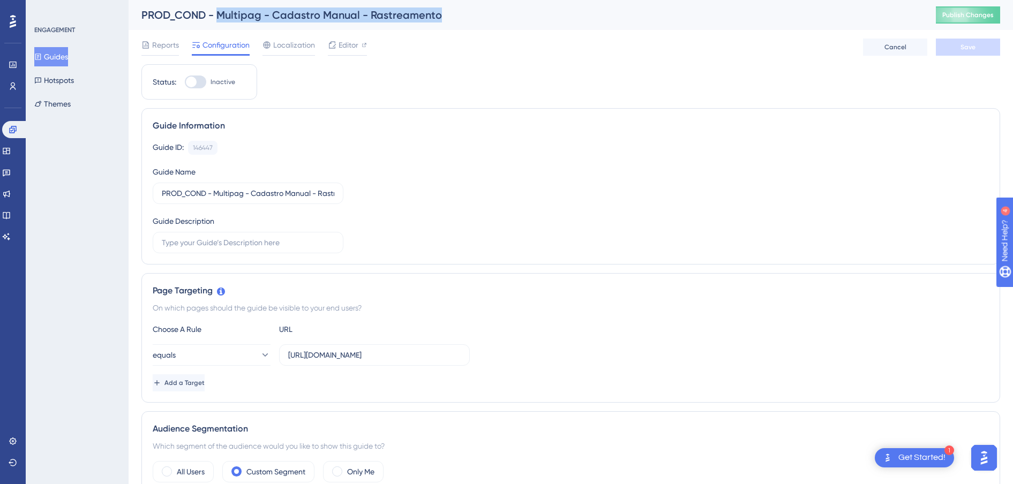
drag, startPoint x: 438, startPoint y: 17, endPoint x: 220, endPoint y: 17, distance: 217.6
click at [220, 17] on div "PROD_COND - Multipag - Cadastro Manual - Rastreamento" at bounding box center [525, 15] width 768 height 15
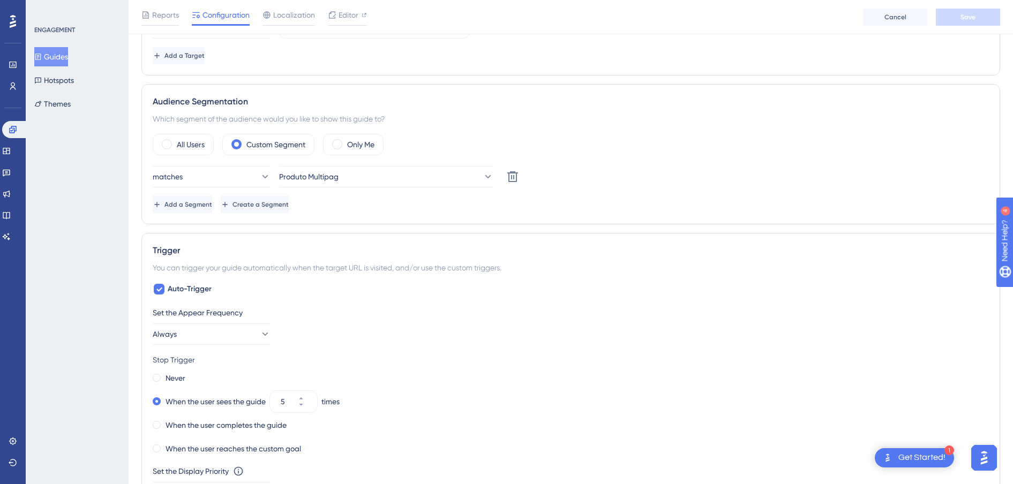
scroll to position [335, 0]
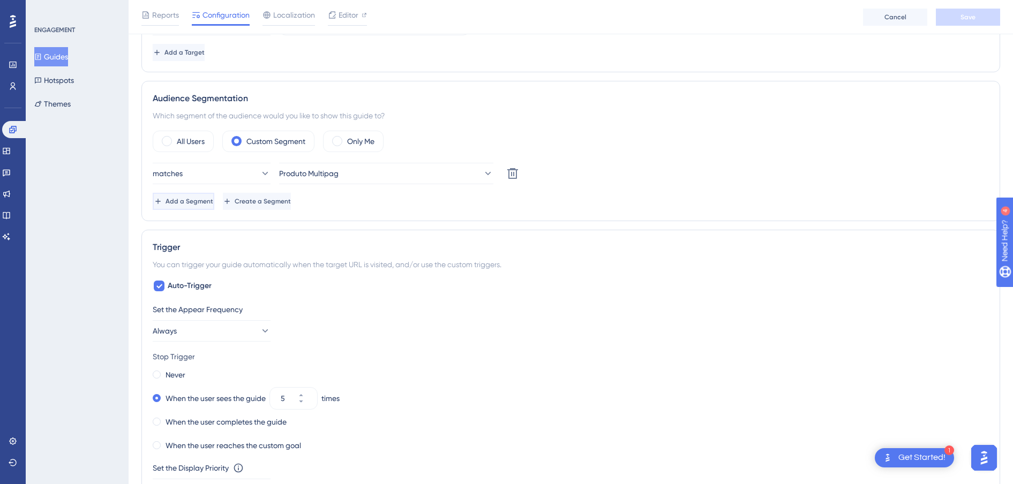
click at [213, 201] on span "Add a Segment" at bounding box center [190, 201] width 48 height 9
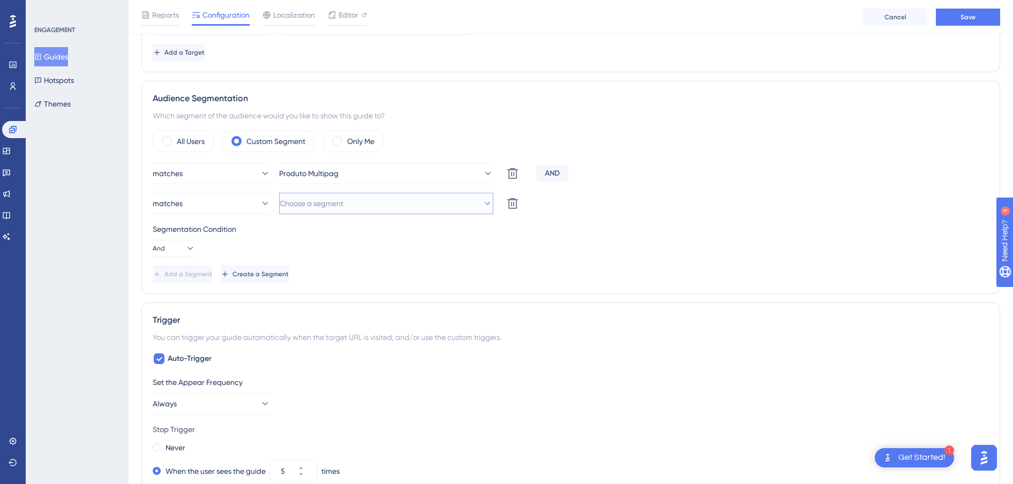
click at [327, 210] on span "Choose a segment" at bounding box center [312, 203] width 64 height 13
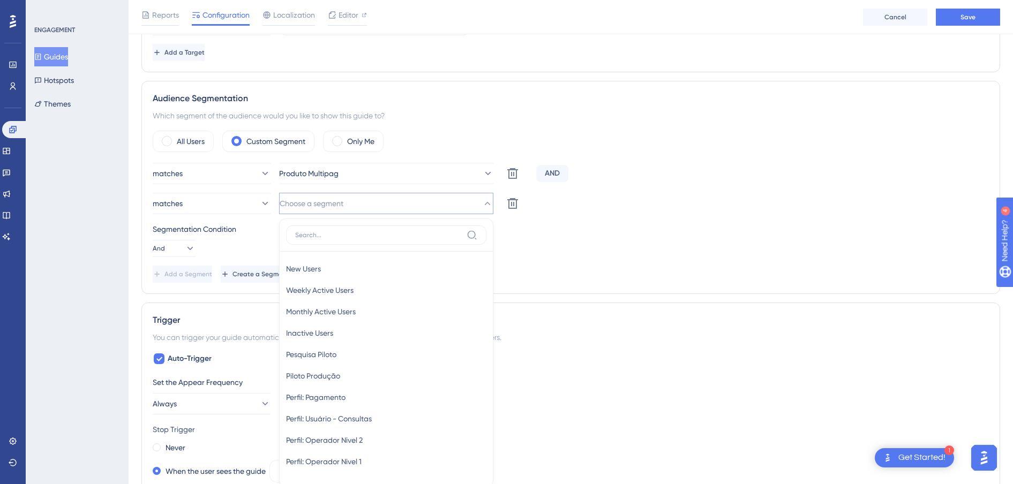
scroll to position [443, 0]
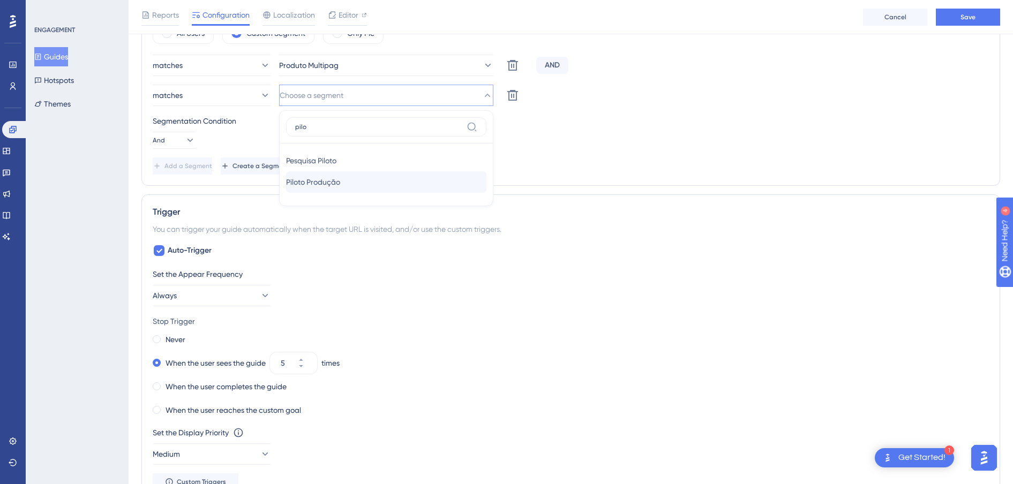
type input "pilo"
click at [340, 182] on span "Piloto Produção" at bounding box center [313, 182] width 54 height 13
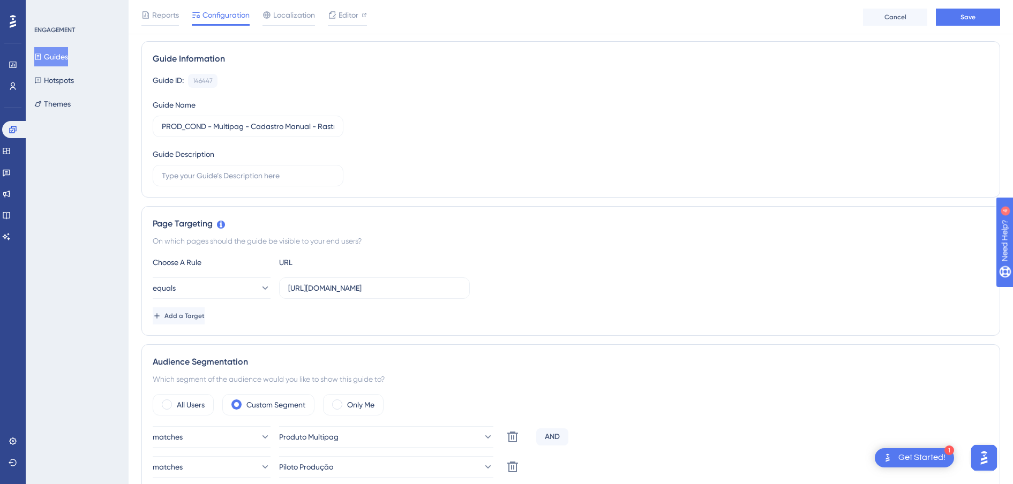
scroll to position [0, 0]
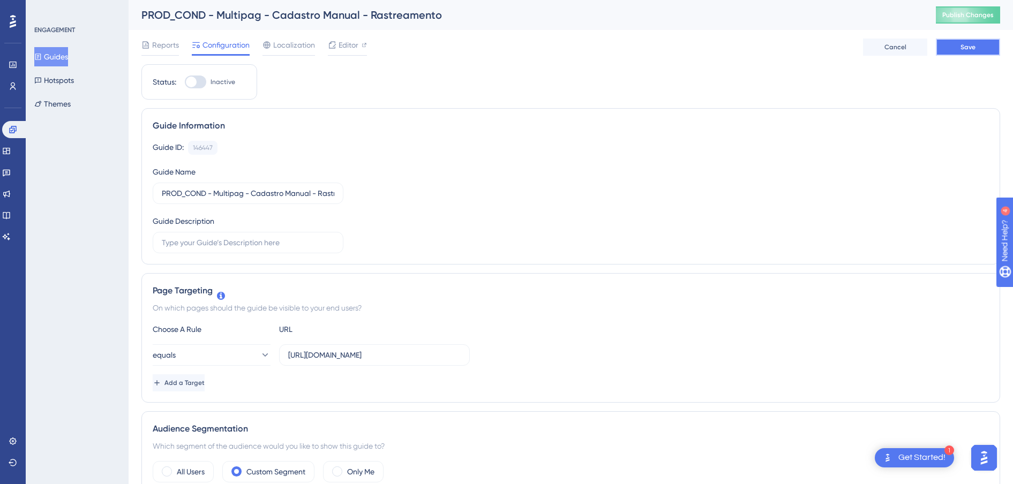
click at [975, 48] on span "Save" at bounding box center [968, 47] width 15 height 9
click at [57, 60] on button "Guides" at bounding box center [51, 56] width 34 height 19
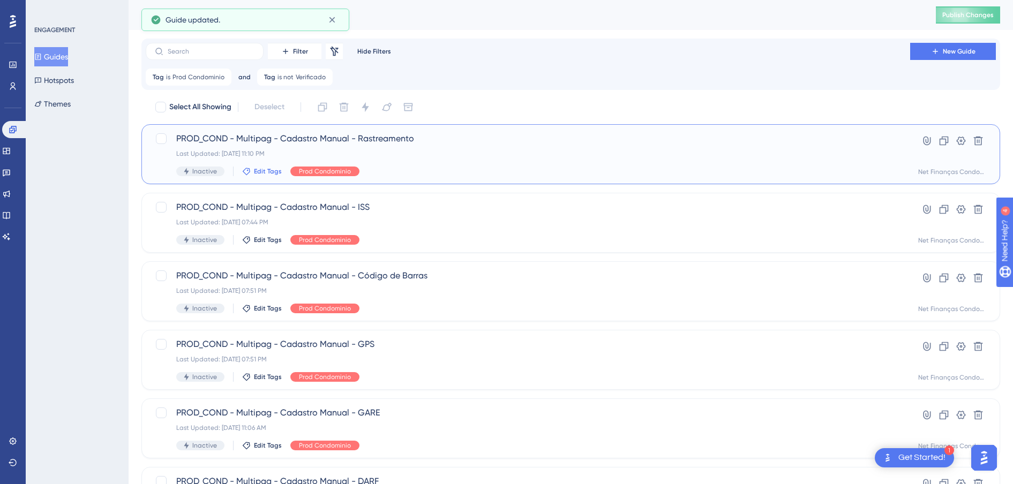
click at [258, 171] on span "Edit Tags" at bounding box center [268, 171] width 28 height 9
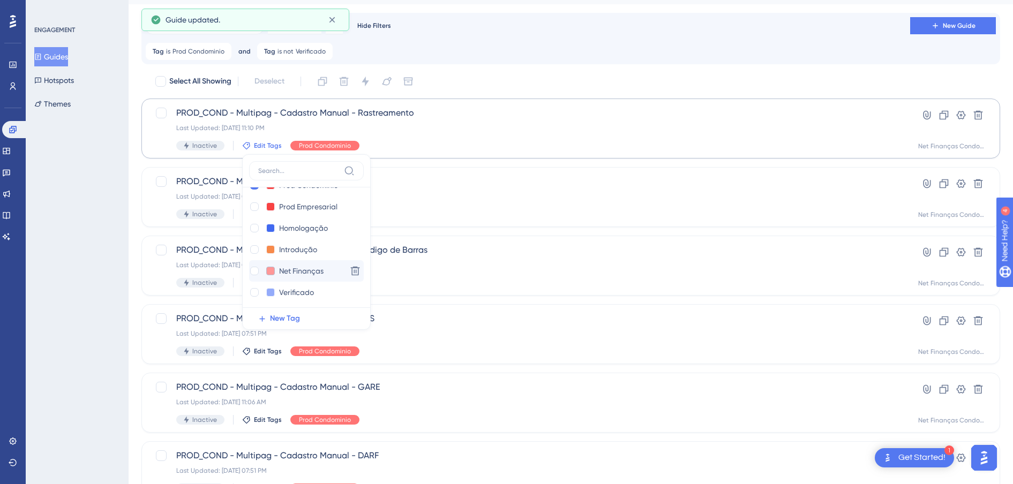
scroll to position [21, 0]
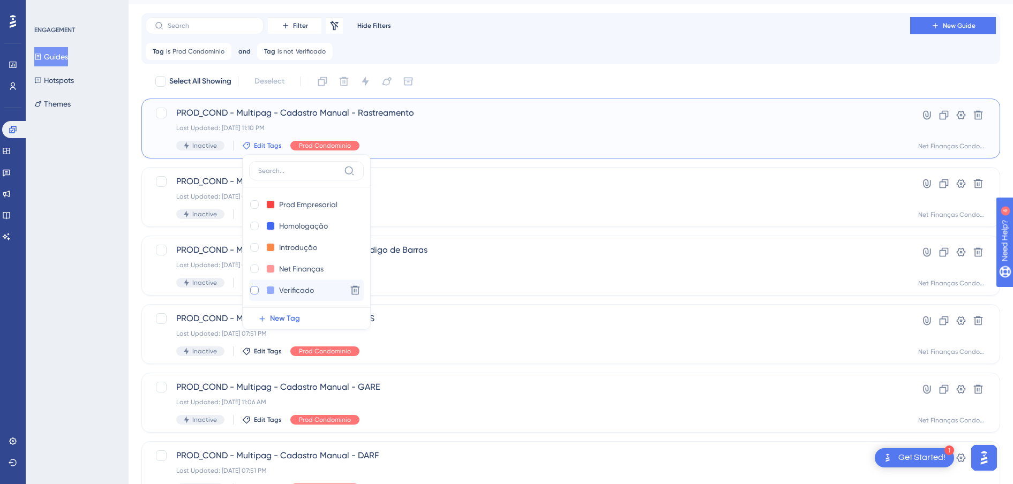
click at [253, 289] on div at bounding box center [254, 290] width 9 height 9
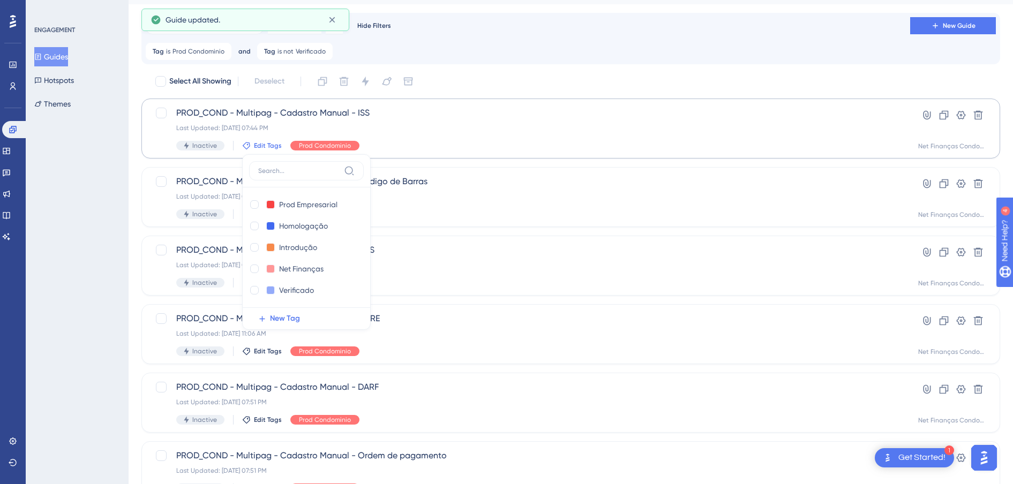
click at [60, 258] on div "ENGAGEMENT Guides Hotspots Themes" at bounding box center [77, 242] width 103 height 484
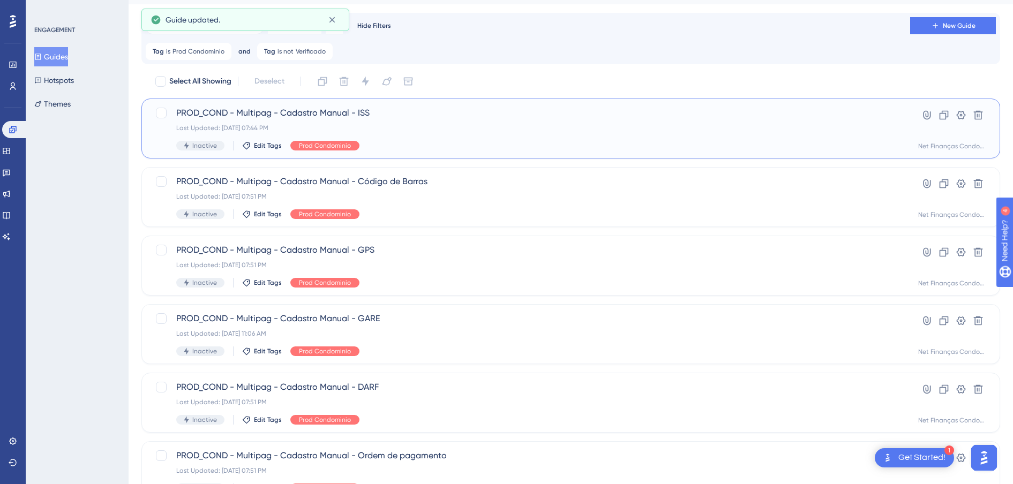
click at [296, 111] on span "PROD_COND - Multipag - Cadastro Manual - ISS" at bounding box center [528, 113] width 704 height 13
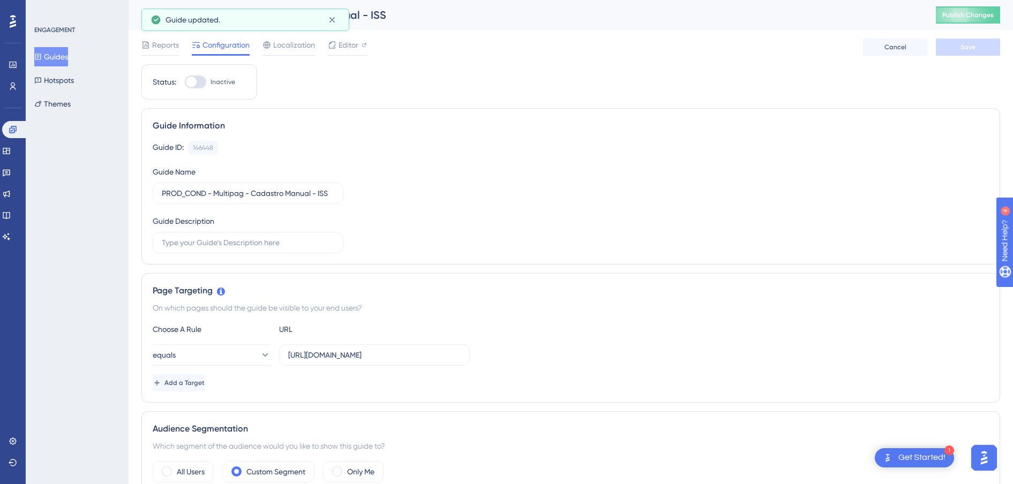
scroll to position [201, 0]
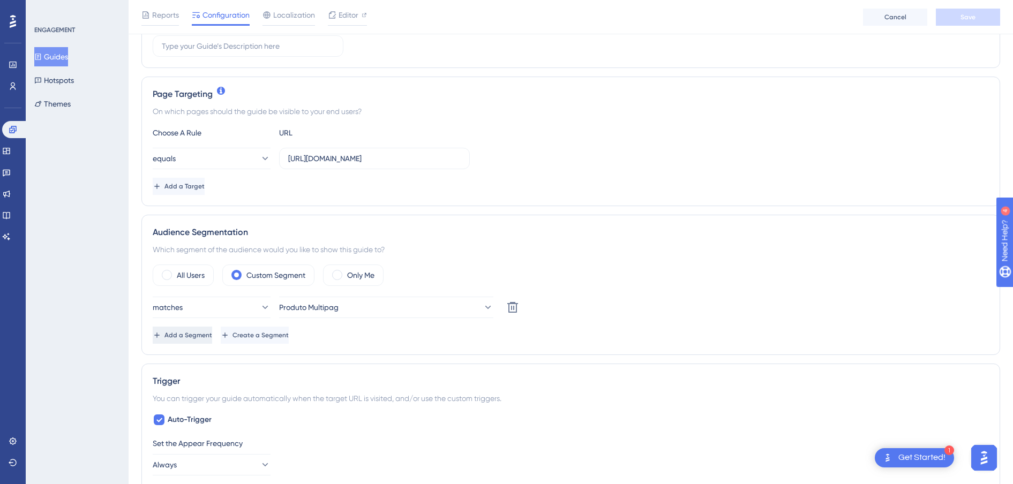
click at [212, 334] on span "Add a Segment" at bounding box center [189, 335] width 48 height 9
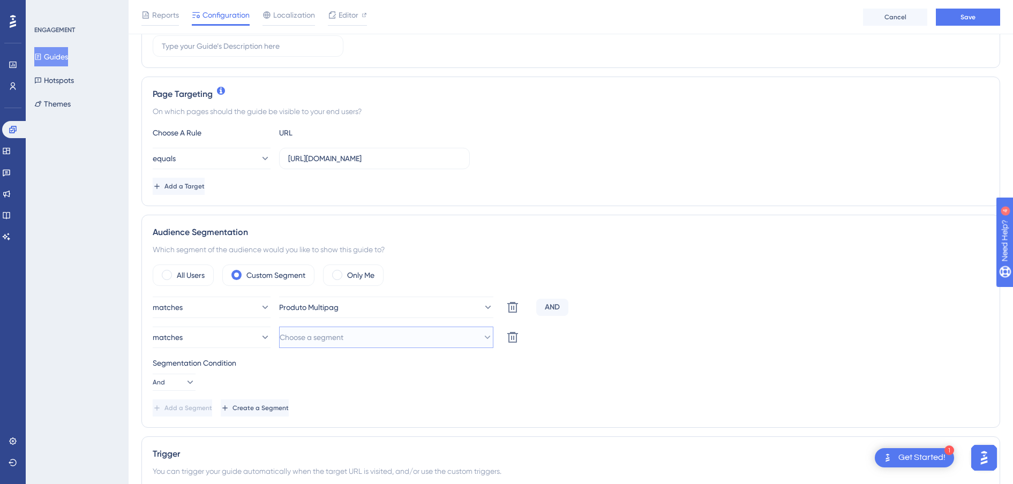
click at [322, 334] on span "Choose a segment" at bounding box center [312, 337] width 64 height 13
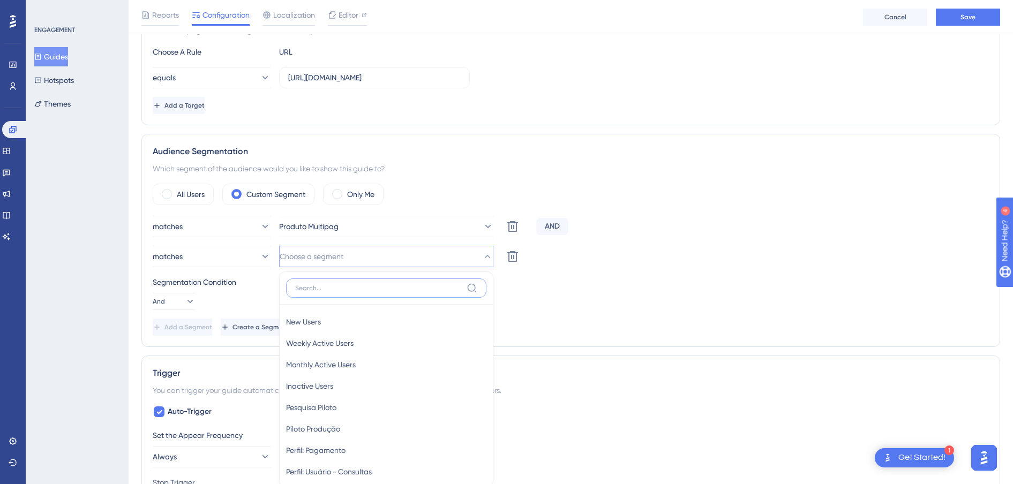
scroll to position [419, 0]
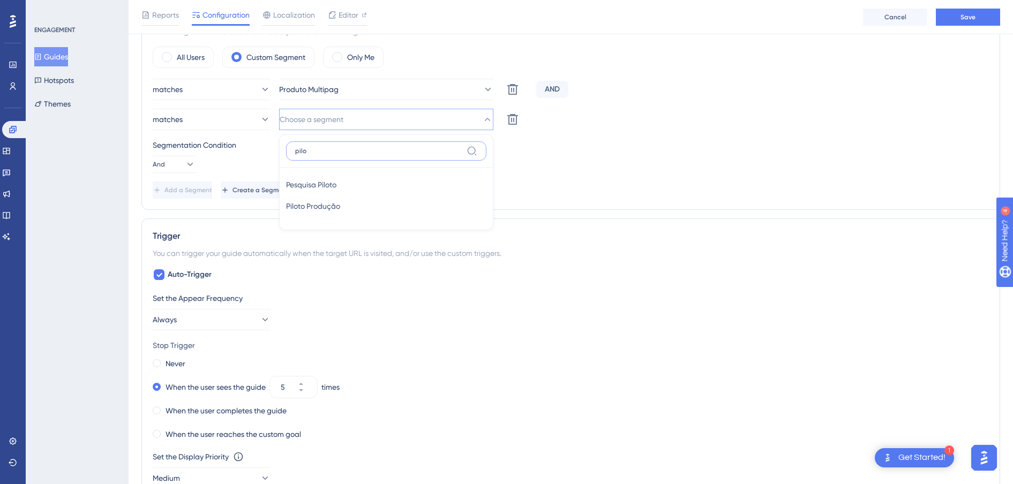
type input "pilo"
click at [325, 205] on span "Piloto Produção" at bounding box center [313, 206] width 54 height 13
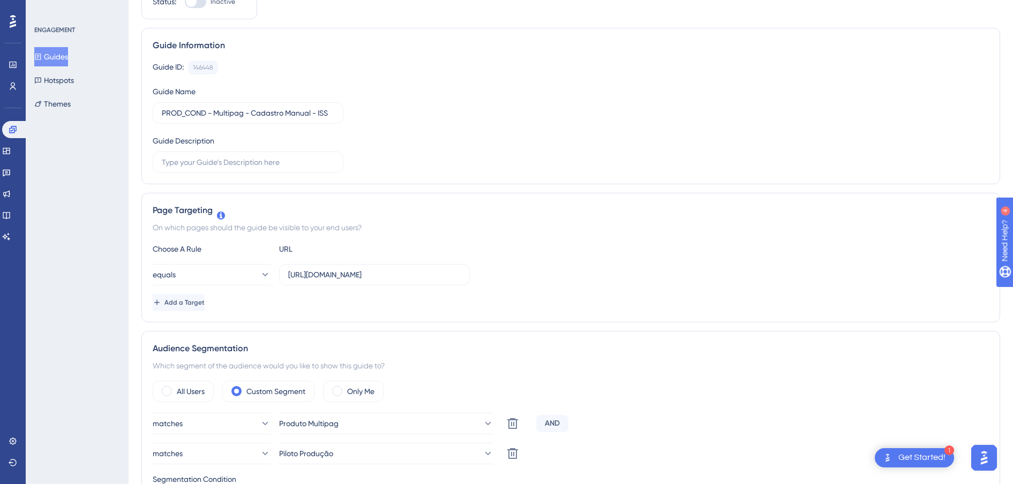
scroll to position [0, 0]
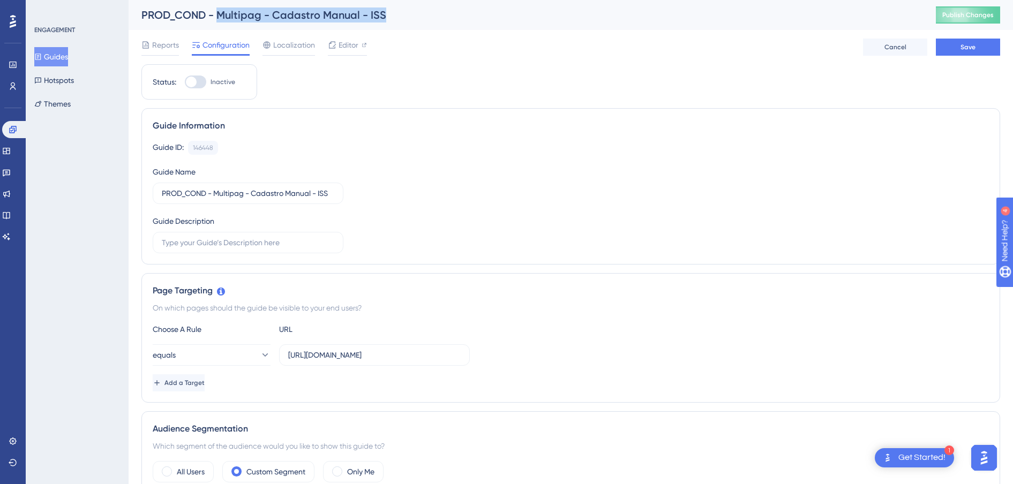
drag, startPoint x: 392, startPoint y: 14, endPoint x: 220, endPoint y: 13, distance: 172.0
click at [220, 13] on div "PROD_COND - Multipag - Cadastro Manual - ISS" at bounding box center [525, 15] width 768 height 15
click at [988, 45] on button "Save" at bounding box center [968, 47] width 64 height 17
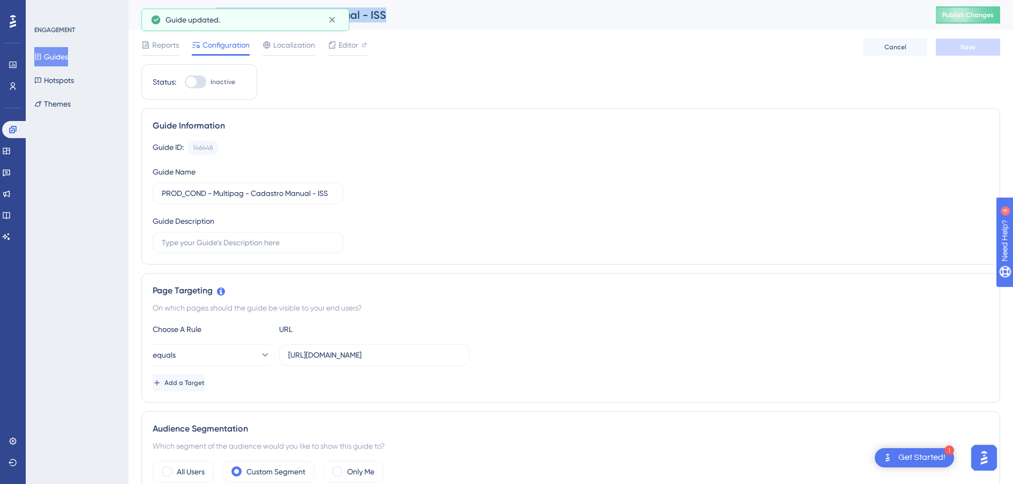
click at [67, 60] on button "Guides" at bounding box center [51, 56] width 34 height 19
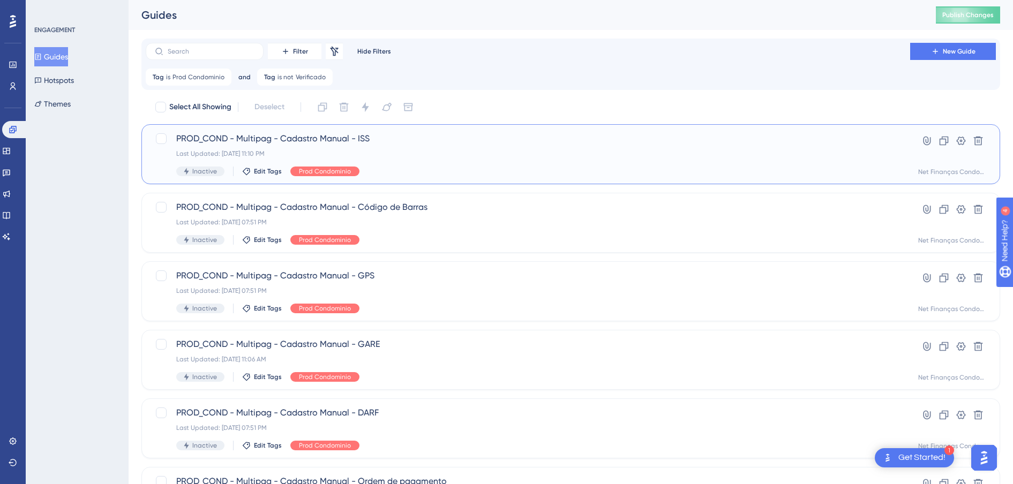
click at [255, 165] on div "PROD_COND - Multipag - Cadastro Manual - ISS Last Updated: [DATE] 11:10 PM Inac…" at bounding box center [528, 154] width 704 height 44
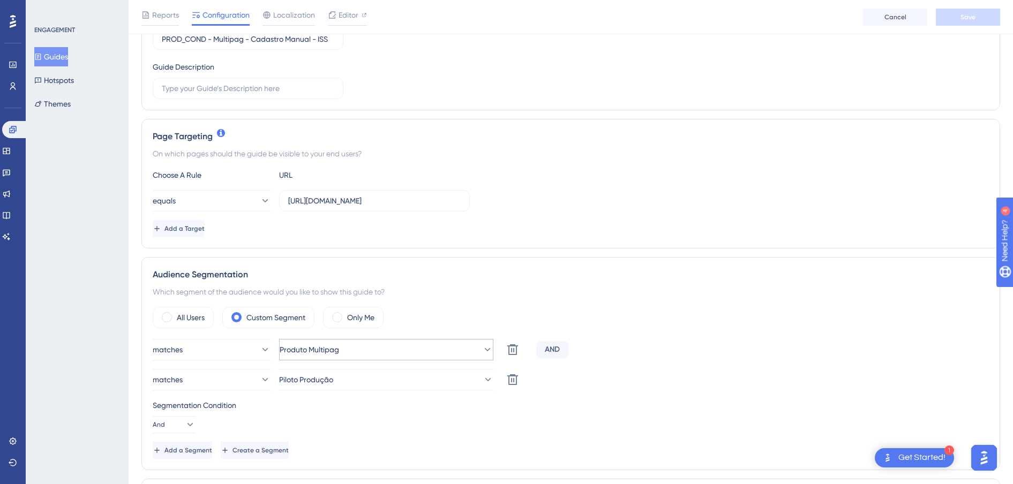
scroll to position [268, 0]
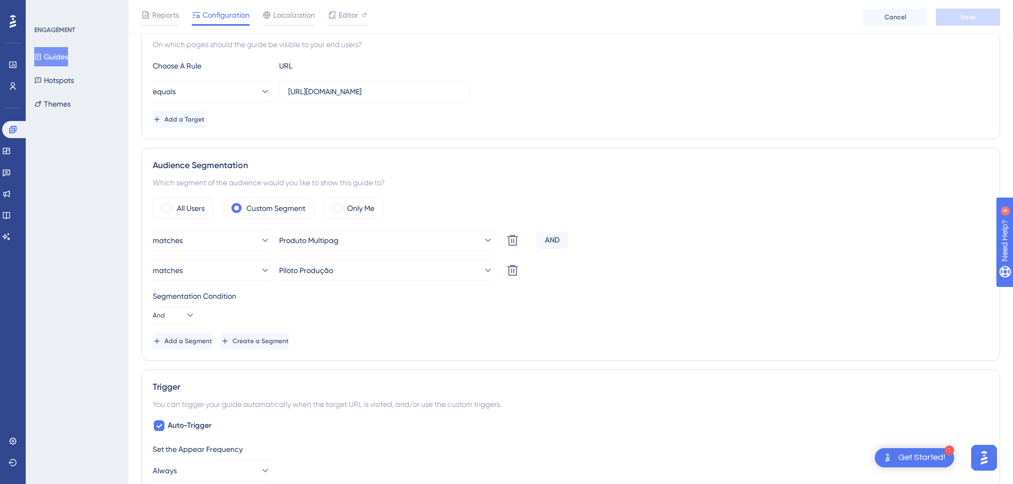
click at [68, 64] on button "Guides" at bounding box center [51, 56] width 34 height 19
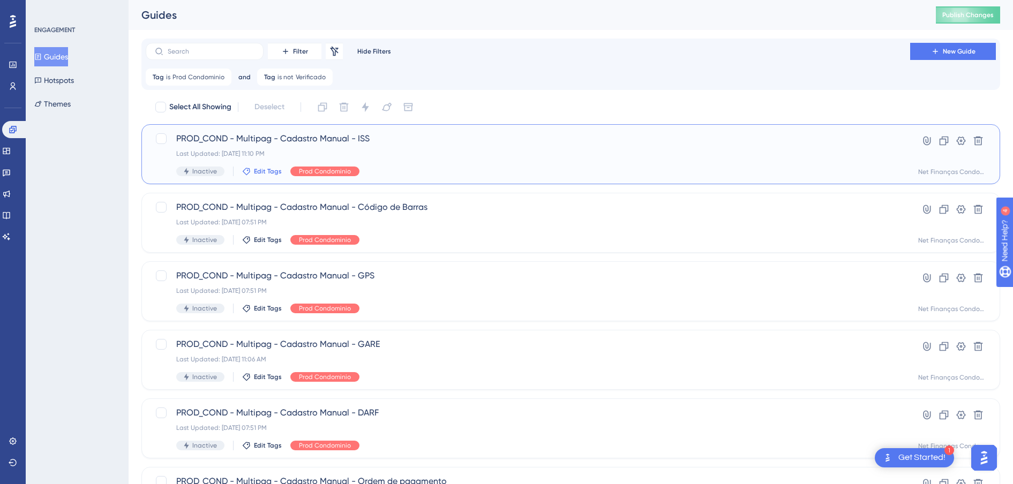
click at [274, 171] on span "Edit Tags" at bounding box center [268, 171] width 28 height 9
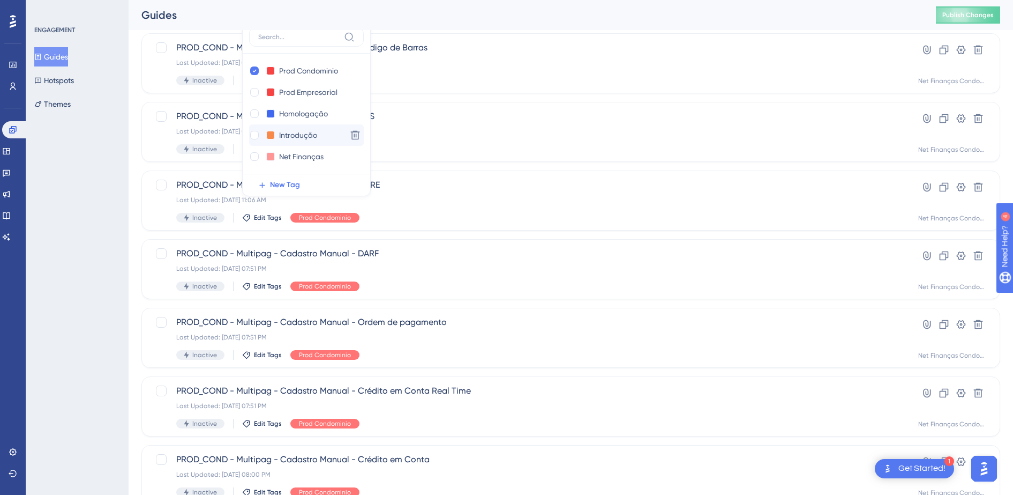
scroll to position [21, 0]
click at [253, 160] on div at bounding box center [254, 156] width 9 height 9
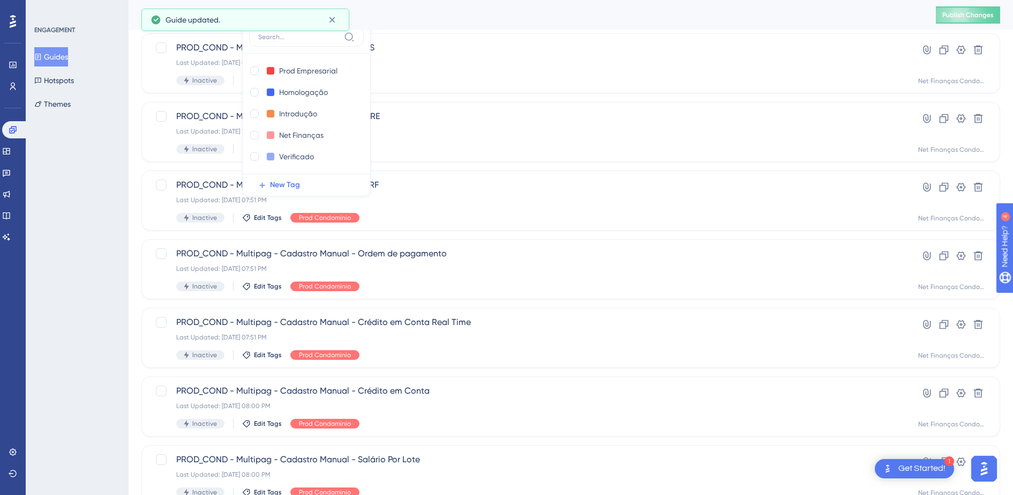
click at [95, 169] on div "ENGAGEMENT Guides Hotspots Themes" at bounding box center [77, 247] width 103 height 495
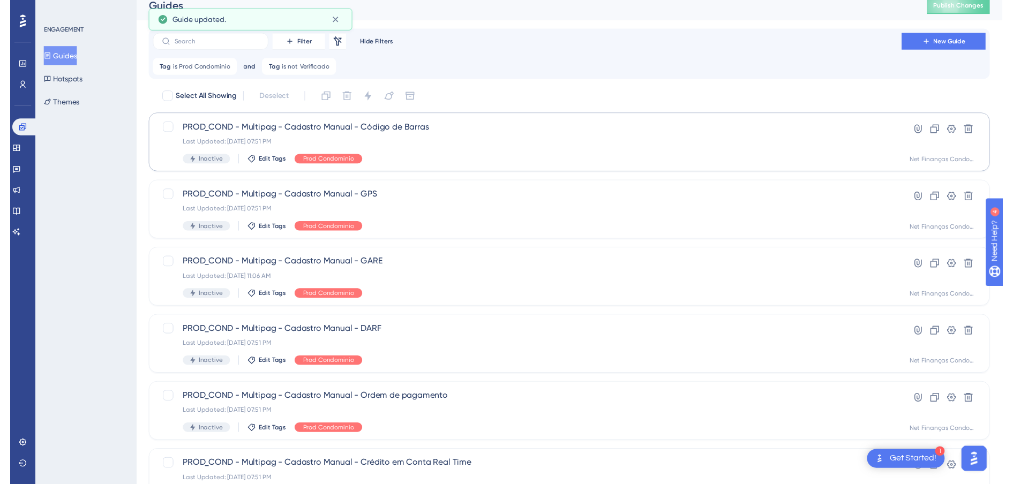
scroll to position [0, 0]
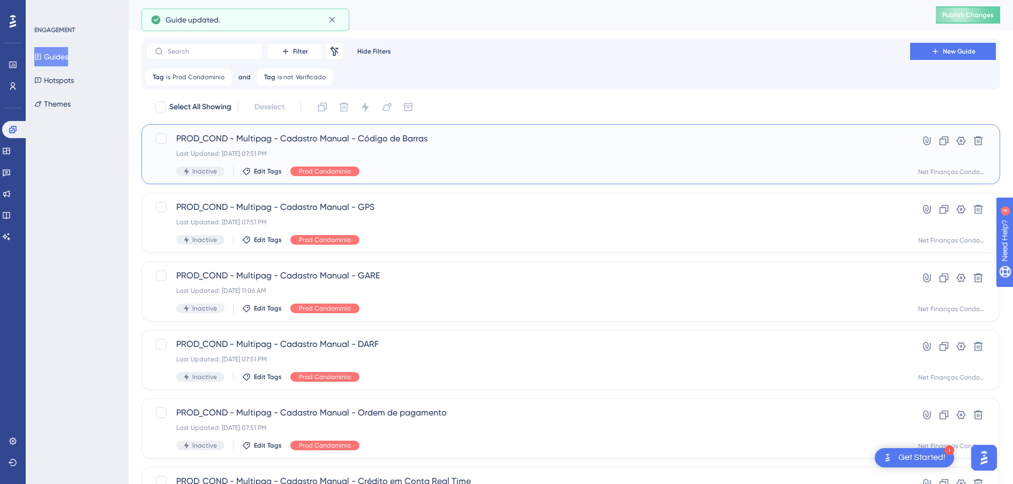
click at [315, 137] on span "PROD_COND - Multipag - Cadastro Manual - Código de Barras" at bounding box center [528, 138] width 704 height 13
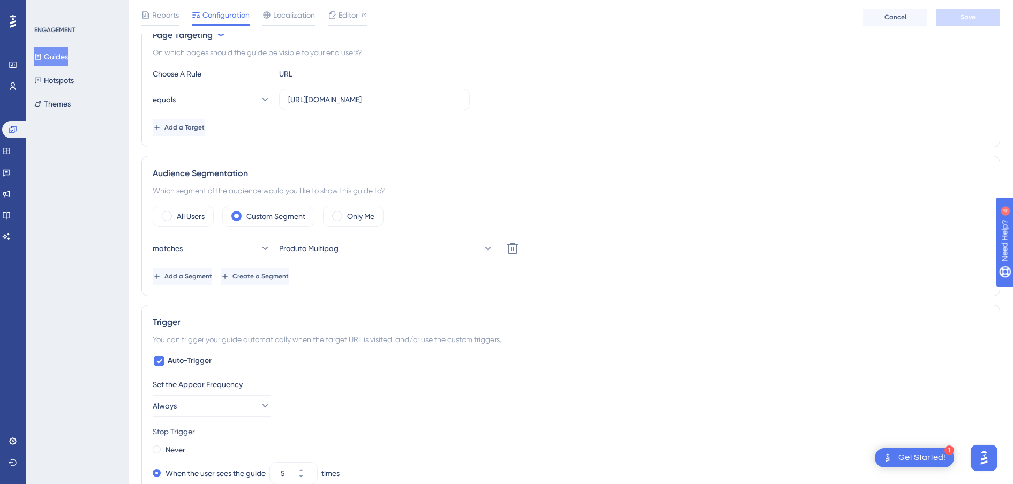
scroll to position [335, 0]
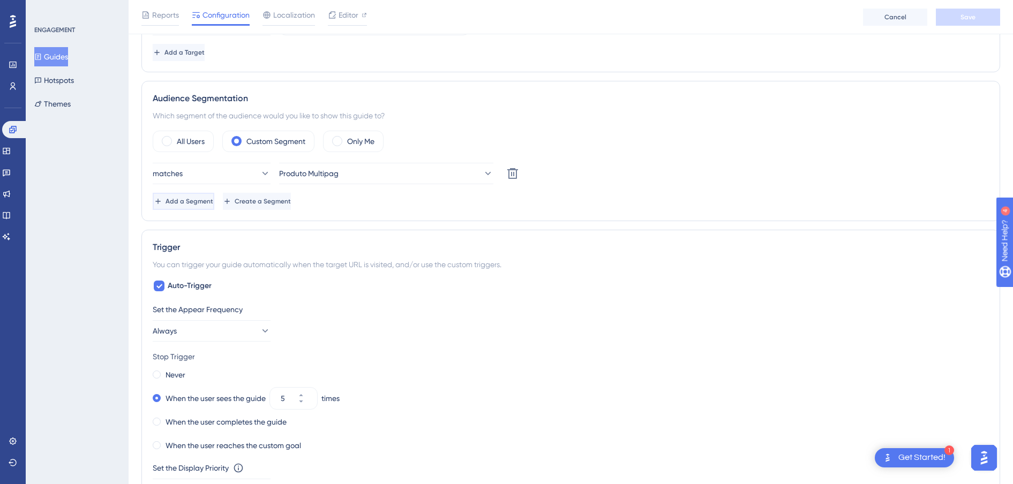
click at [207, 205] on span "Add a Segment" at bounding box center [190, 201] width 48 height 9
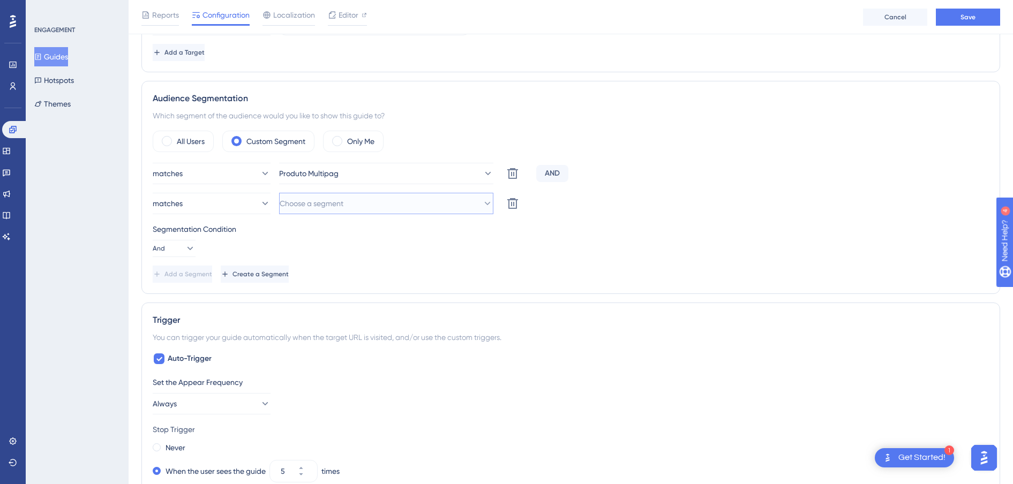
click at [296, 205] on span "Choose a segment" at bounding box center [312, 203] width 64 height 13
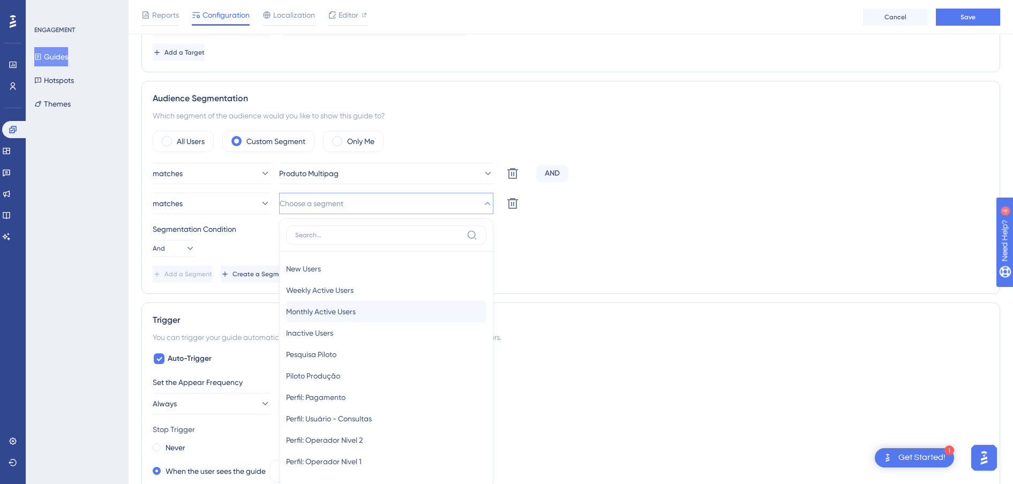
scroll to position [436, 0]
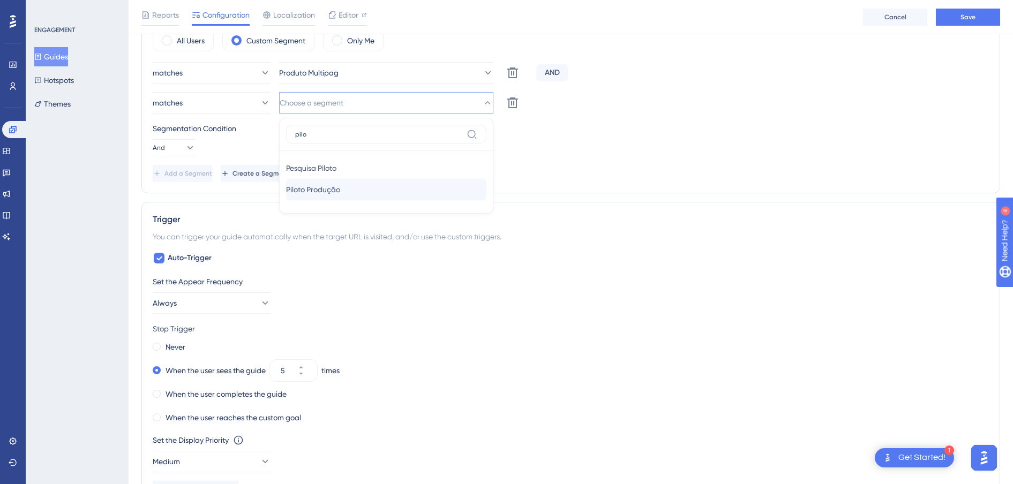
type input "pilo"
click at [347, 198] on div "Piloto Produção Piloto Produção" at bounding box center [386, 189] width 200 height 21
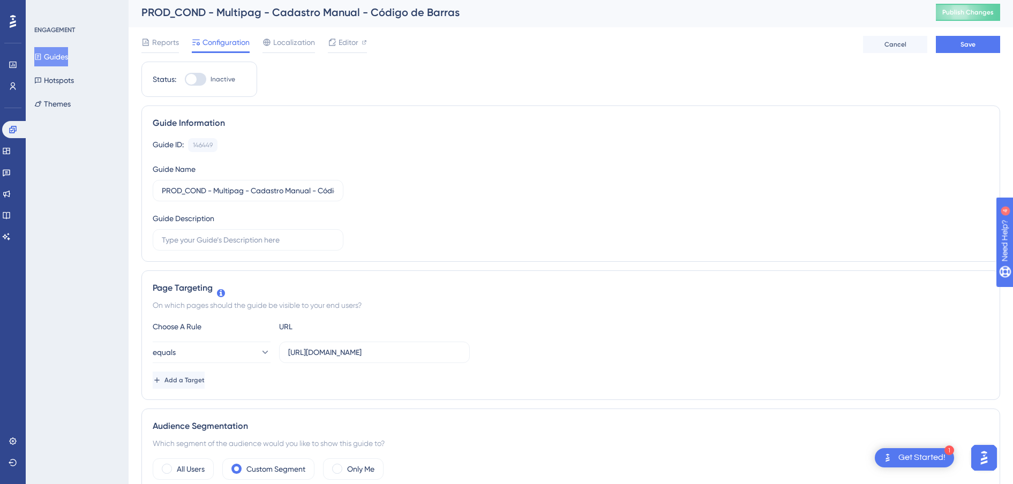
scroll to position [0, 0]
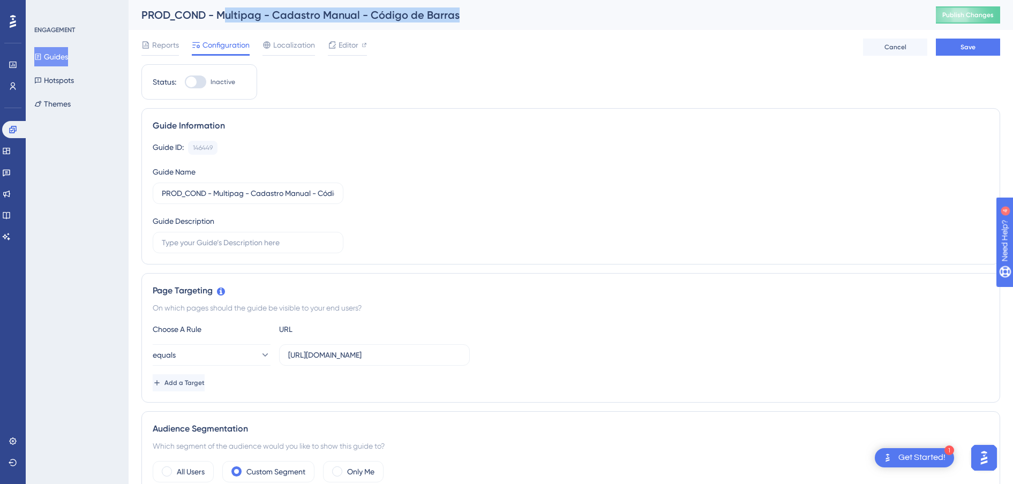
drag, startPoint x: 459, startPoint y: 12, endPoint x: 221, endPoint y: 11, distance: 237.4
click at [221, 11] on div "PROD_COND - Multipag - Cadastro Manual - Código de Barras" at bounding box center [525, 15] width 768 height 15
click at [968, 52] on button "Save" at bounding box center [968, 47] width 64 height 17
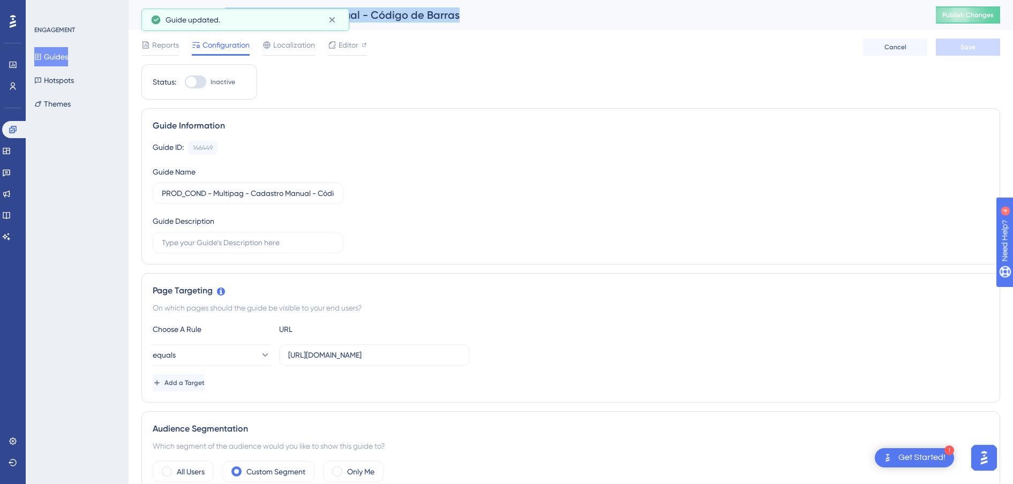
click at [43, 62] on button "Guides" at bounding box center [51, 56] width 34 height 19
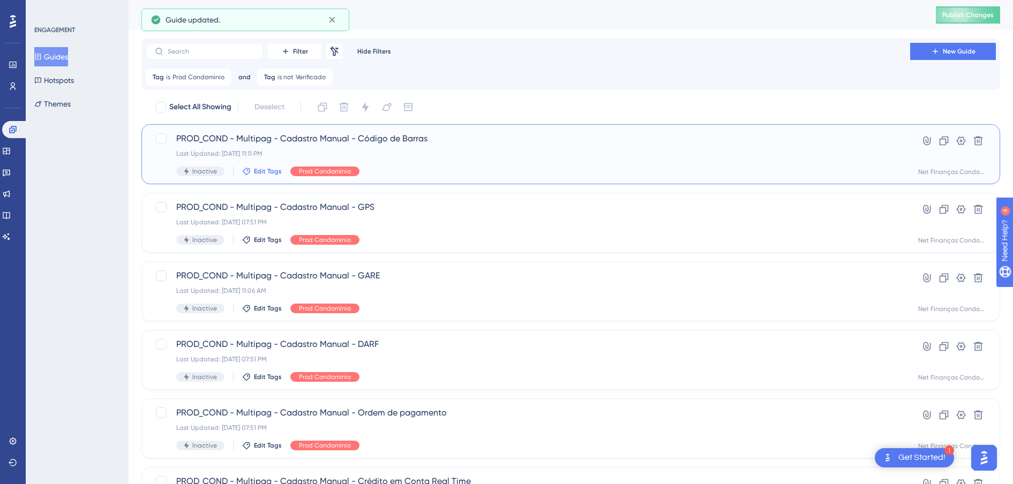
click at [272, 175] on span "Edit Tags" at bounding box center [268, 171] width 28 height 9
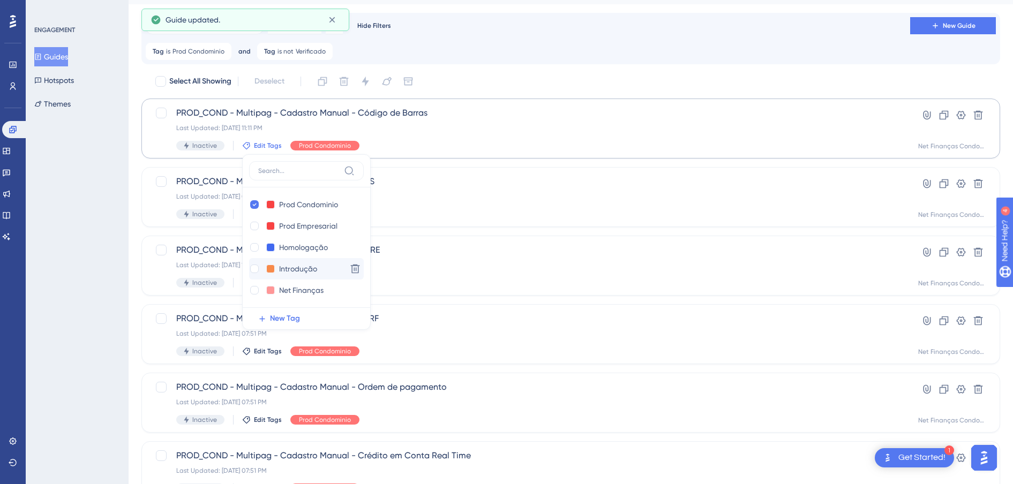
scroll to position [21, 0]
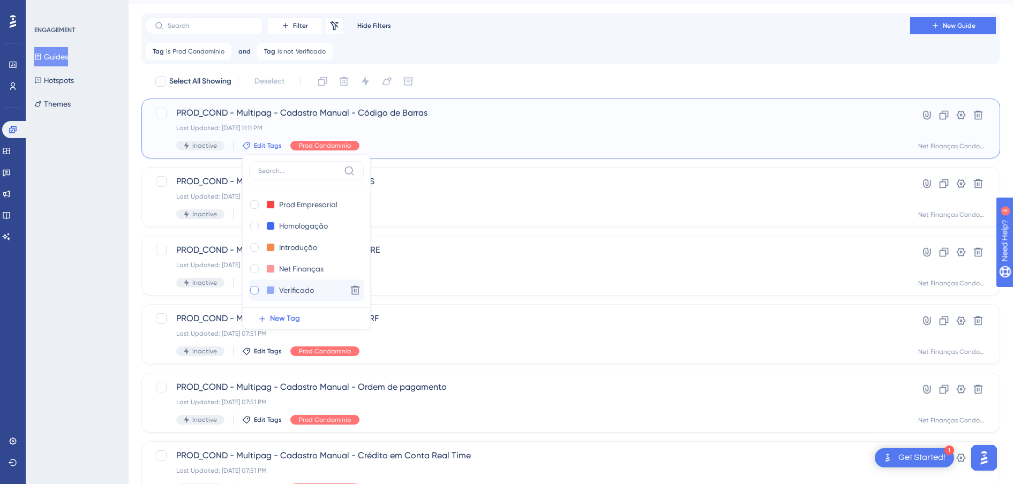
click at [252, 291] on div at bounding box center [254, 290] width 9 height 9
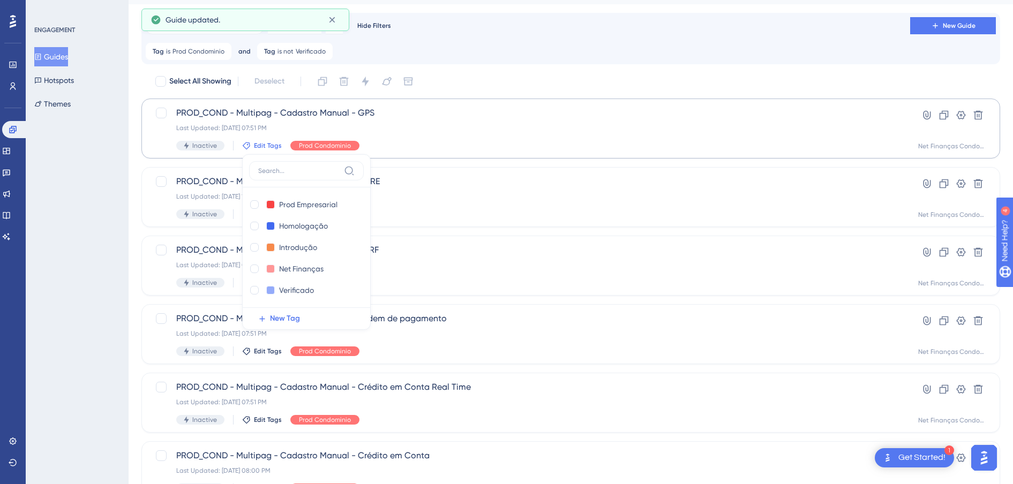
click at [106, 296] on div "ENGAGEMENT Guides Hotspots Themes" at bounding box center [77, 242] width 103 height 484
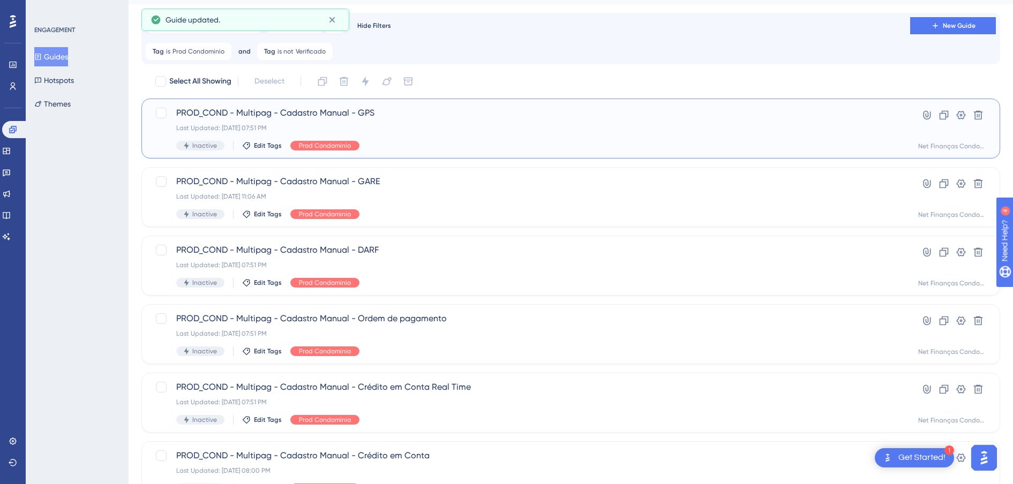
click at [270, 113] on span "PROD_COND - Multipag - Cadastro Manual - GPS" at bounding box center [528, 113] width 704 height 13
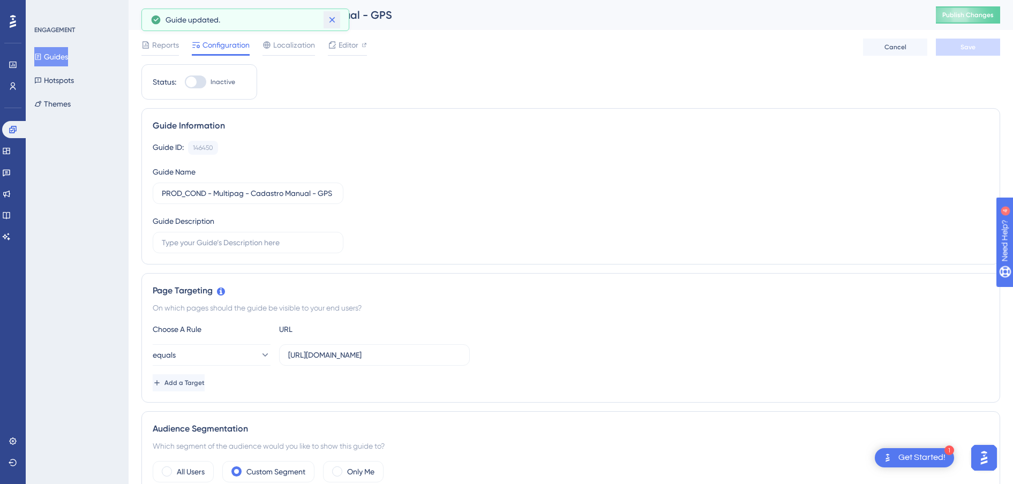
click at [337, 18] on icon at bounding box center [332, 19] width 11 height 11
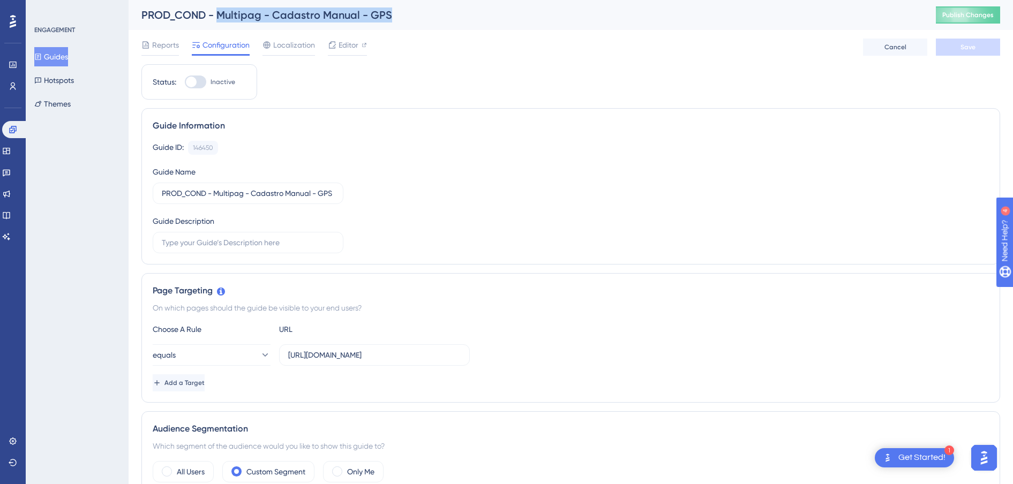
drag, startPoint x: 407, startPoint y: 14, endPoint x: 218, endPoint y: 14, distance: 189.2
click at [218, 14] on div "PROD_COND - Multipag - Cadastro Manual - GPS" at bounding box center [525, 15] width 768 height 15
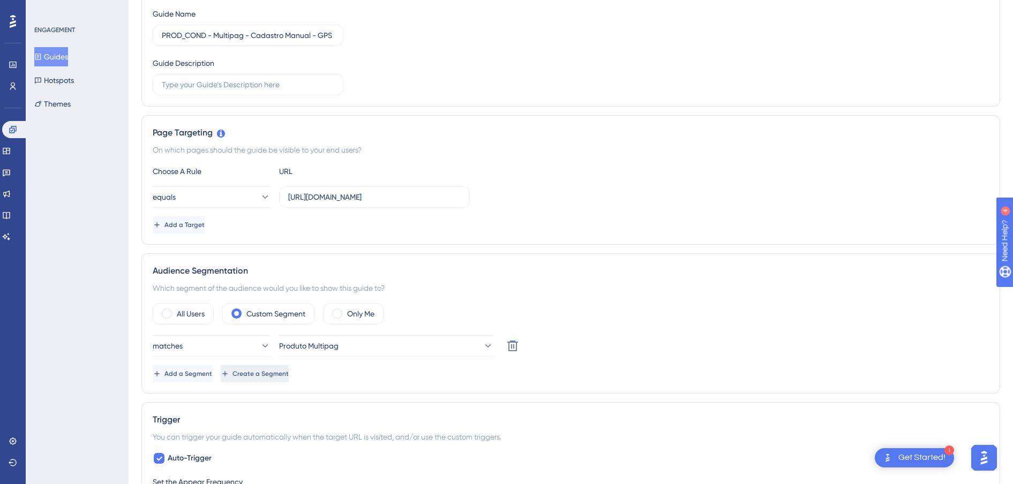
scroll to position [268, 0]
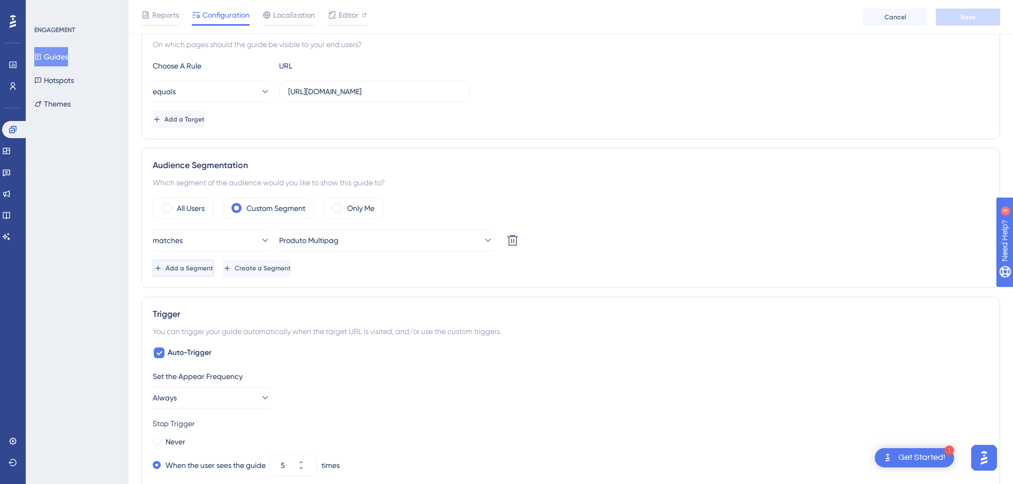
click at [206, 270] on span "Add a Segment" at bounding box center [190, 268] width 48 height 9
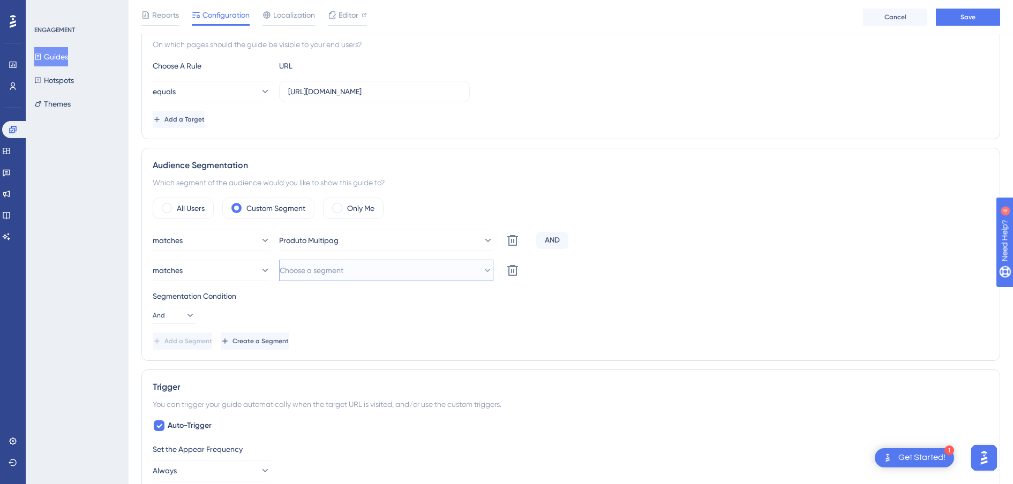
click at [308, 269] on span "Choose a segment" at bounding box center [312, 270] width 64 height 13
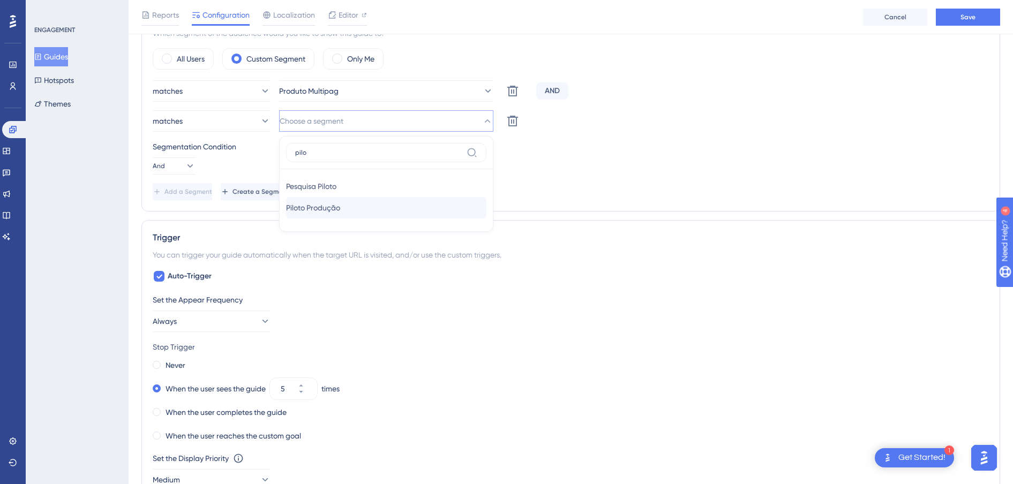
type input "pilo"
click at [350, 214] on div "Piloto Produção Piloto Produção" at bounding box center [386, 207] width 200 height 21
click at [985, 18] on button "Save" at bounding box center [968, 17] width 64 height 17
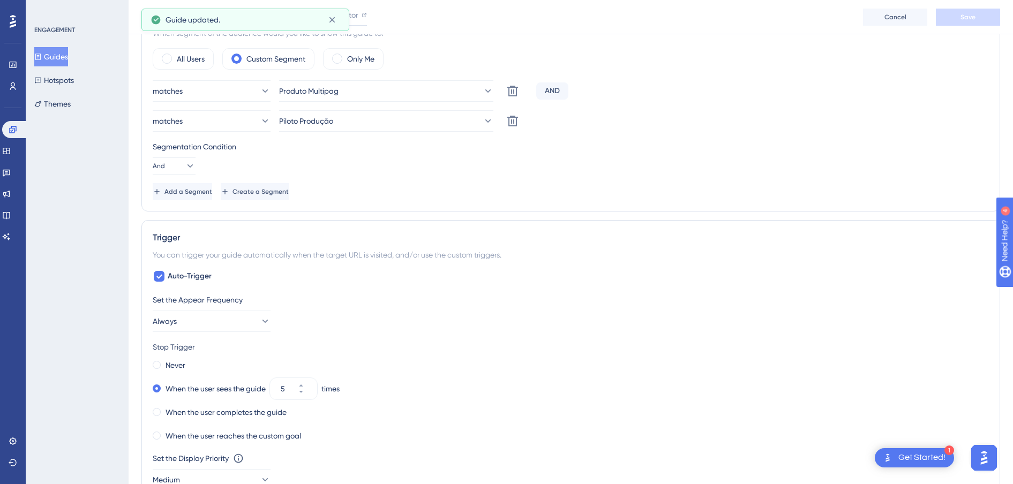
click at [55, 62] on button "Guides" at bounding box center [51, 56] width 34 height 19
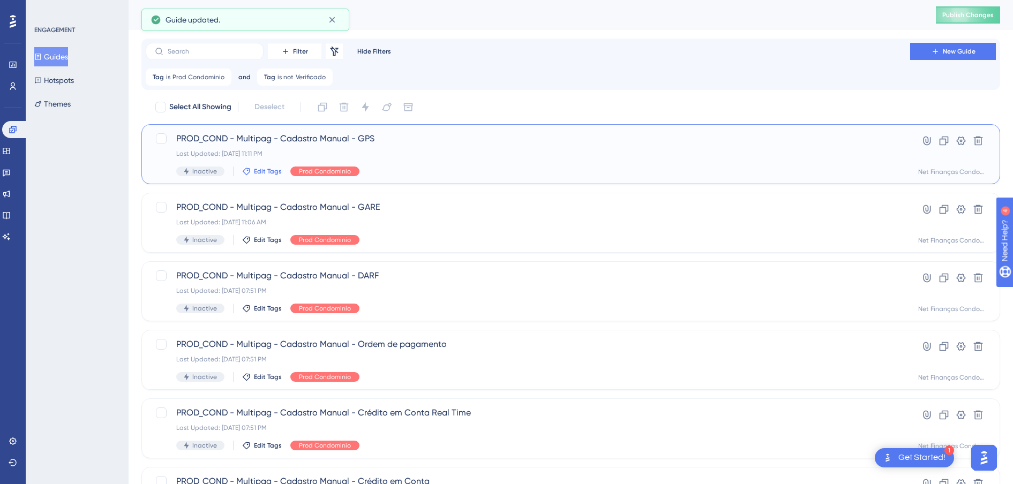
click at [254, 173] on span "Edit Tags" at bounding box center [268, 171] width 28 height 9
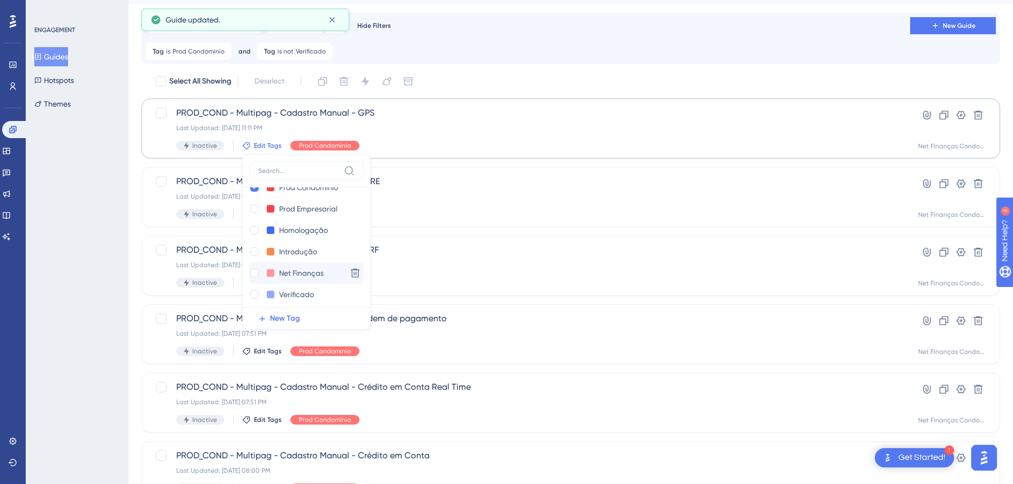
scroll to position [21, 0]
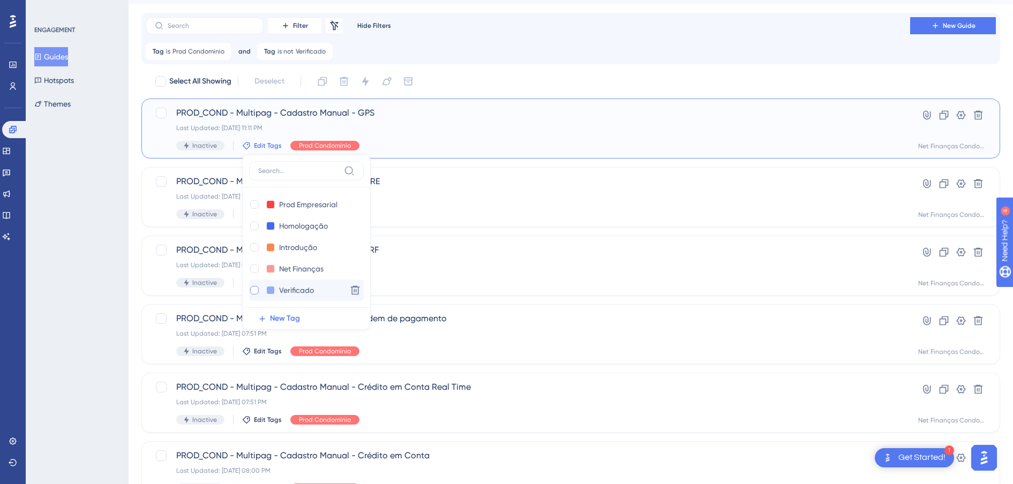
click at [257, 289] on div at bounding box center [254, 290] width 9 height 9
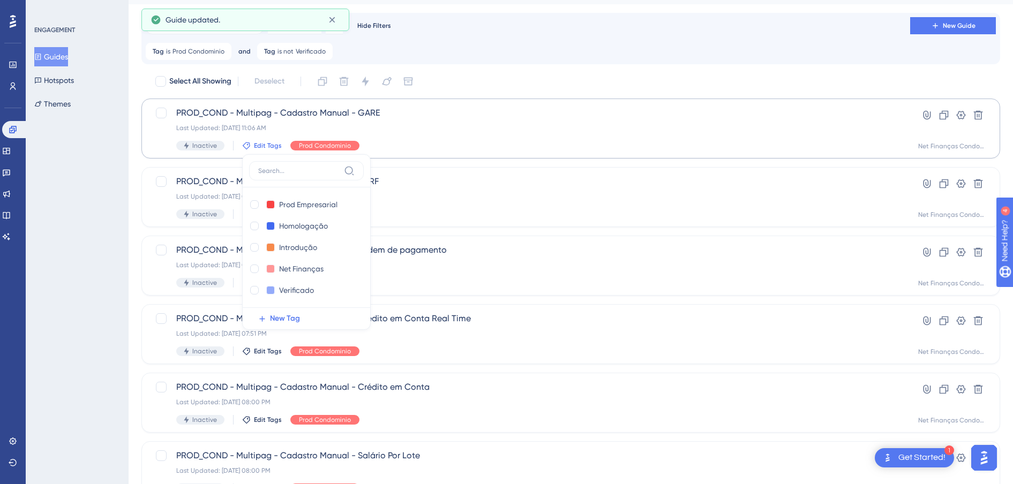
click at [62, 283] on div "ENGAGEMENT Guides Hotspots Themes" at bounding box center [77, 242] width 103 height 484
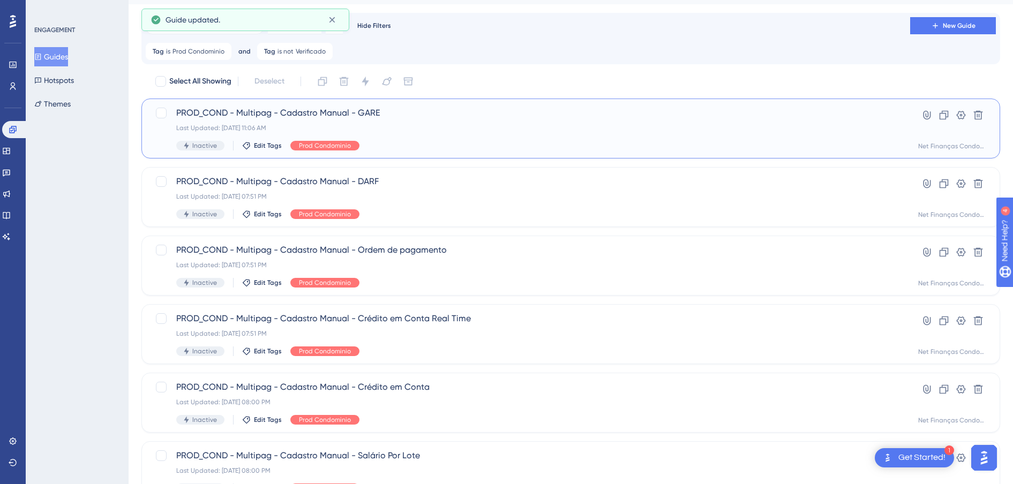
click at [276, 110] on span "PROD_COND - Multipag - Cadastro Manual - GARE" at bounding box center [528, 113] width 704 height 13
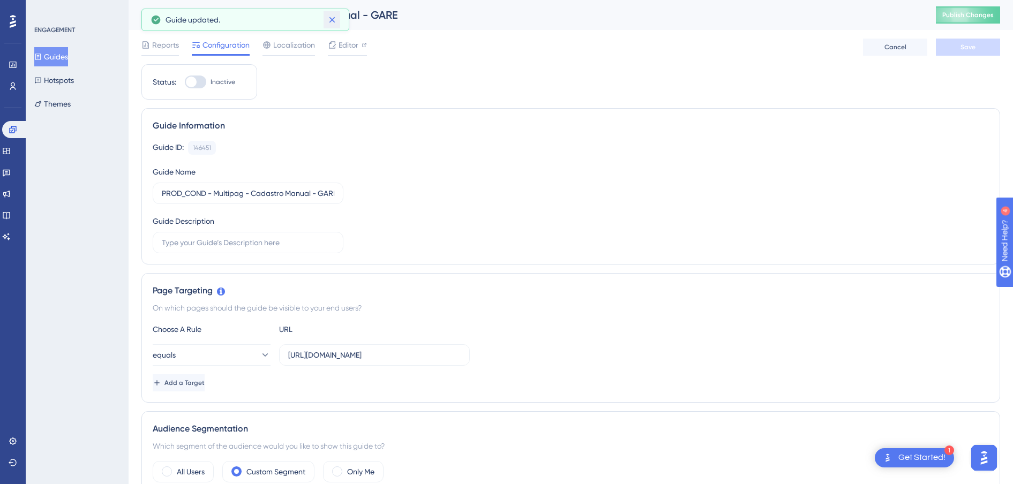
click at [332, 15] on icon at bounding box center [332, 19] width 11 height 11
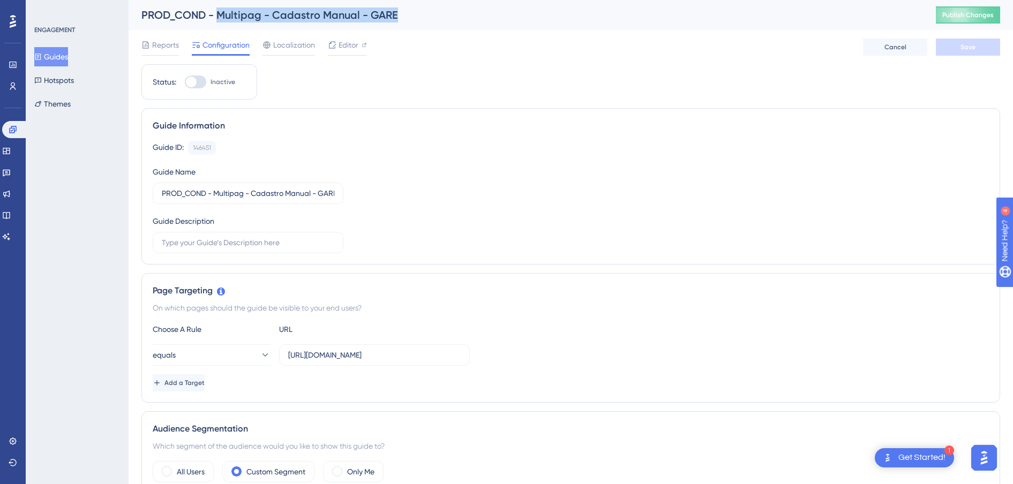
drag, startPoint x: 425, startPoint y: 11, endPoint x: 220, endPoint y: 14, distance: 204.7
click at [220, 14] on div "PROD_COND - Multipag - Cadastro Manual - GARE" at bounding box center [525, 15] width 768 height 15
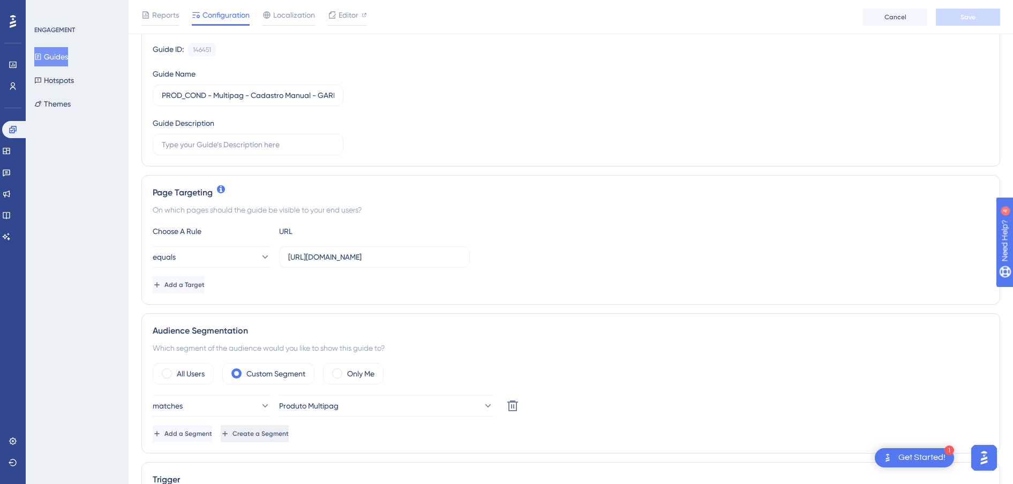
scroll to position [268, 0]
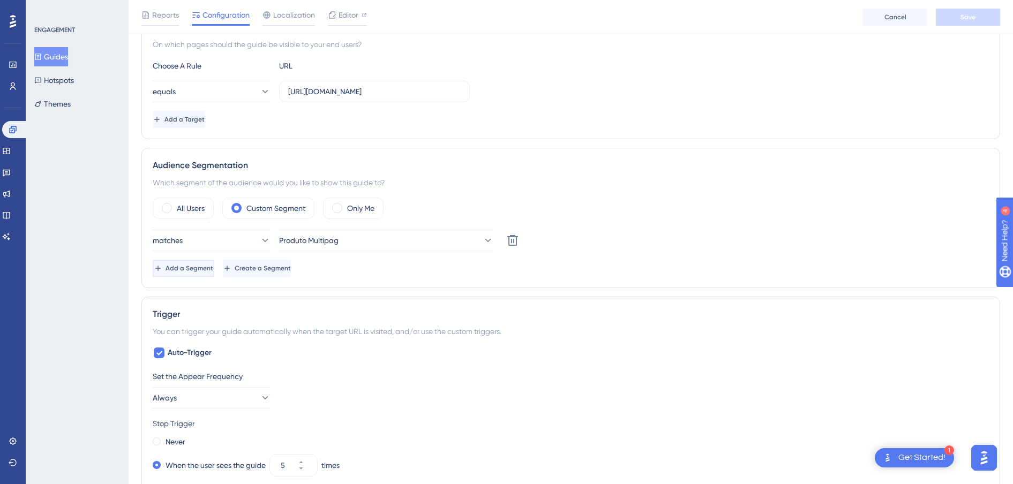
click at [204, 273] on button "Add a Segment" at bounding box center [184, 268] width 62 height 17
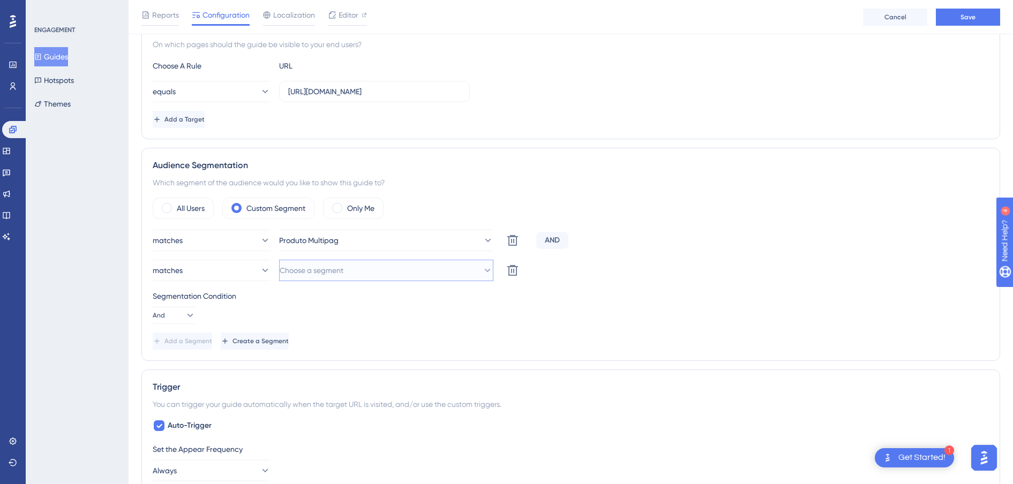
click at [325, 267] on span "Choose a segment" at bounding box center [312, 270] width 64 height 13
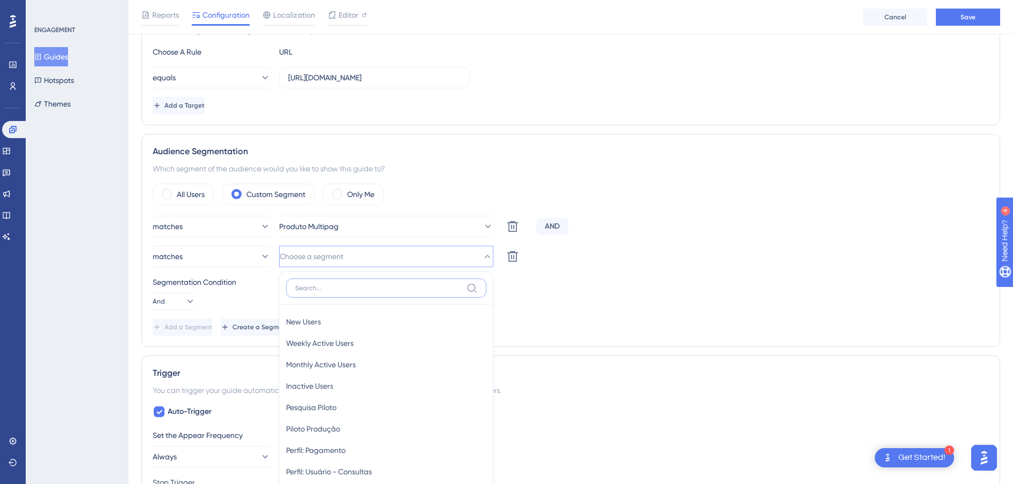
scroll to position [419, 0]
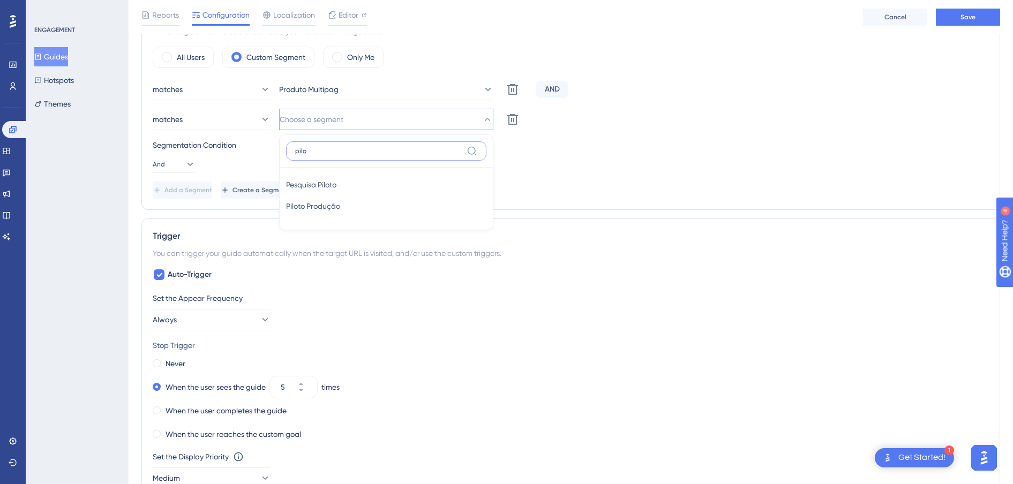
type input "pilo"
click at [322, 206] on span "Piloto Produção" at bounding box center [313, 206] width 54 height 13
click at [989, 24] on button "Save" at bounding box center [968, 17] width 64 height 17
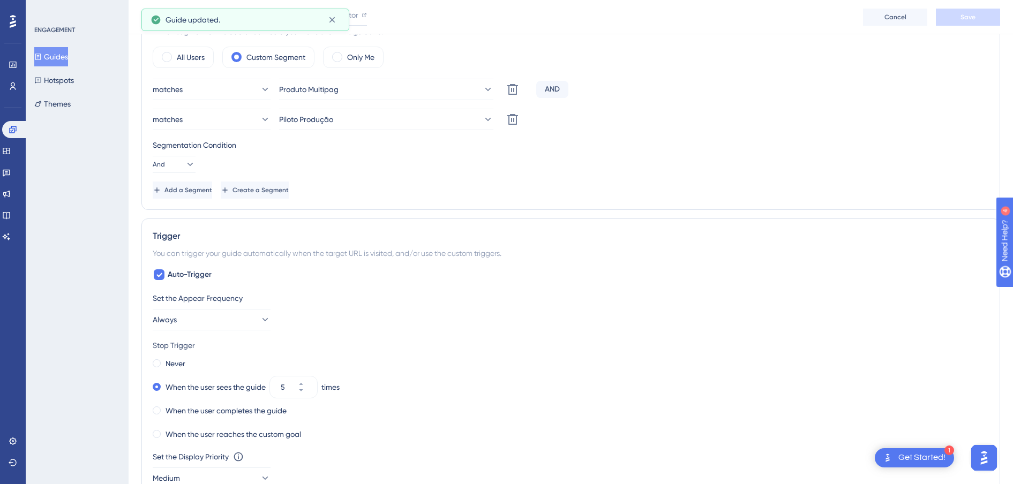
click at [55, 56] on button "Guides" at bounding box center [51, 56] width 34 height 19
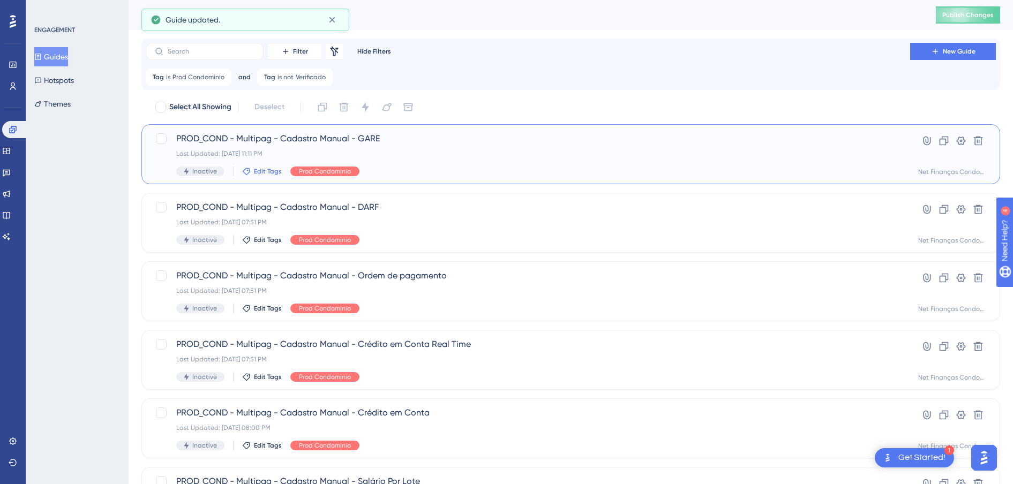
click at [258, 169] on span "Edit Tags" at bounding box center [268, 171] width 28 height 9
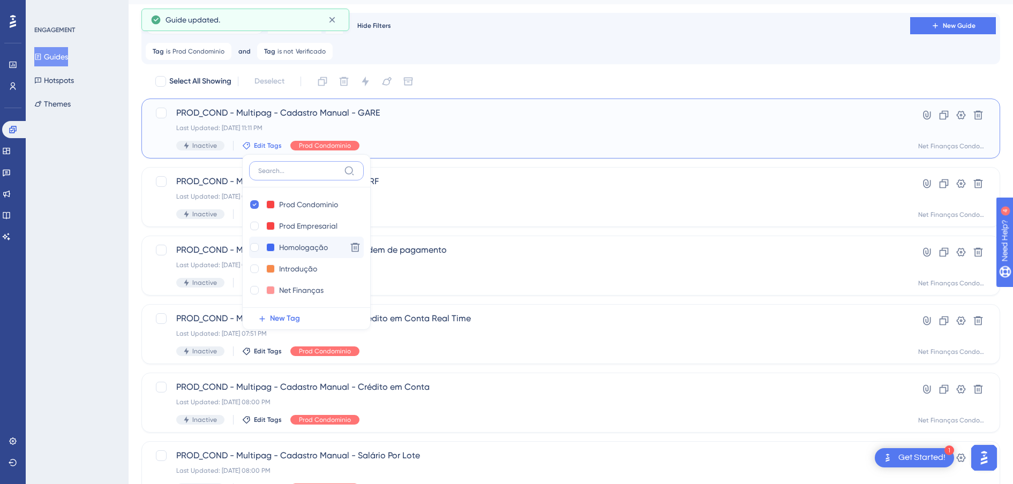
scroll to position [21, 0]
click at [254, 290] on div at bounding box center [254, 290] width 9 height 9
drag, startPoint x: 38, startPoint y: 270, endPoint x: 88, endPoint y: 234, distance: 61.9
click at [38, 270] on div "ENGAGEMENT Guides Hotspots Themes" at bounding box center [77, 242] width 103 height 484
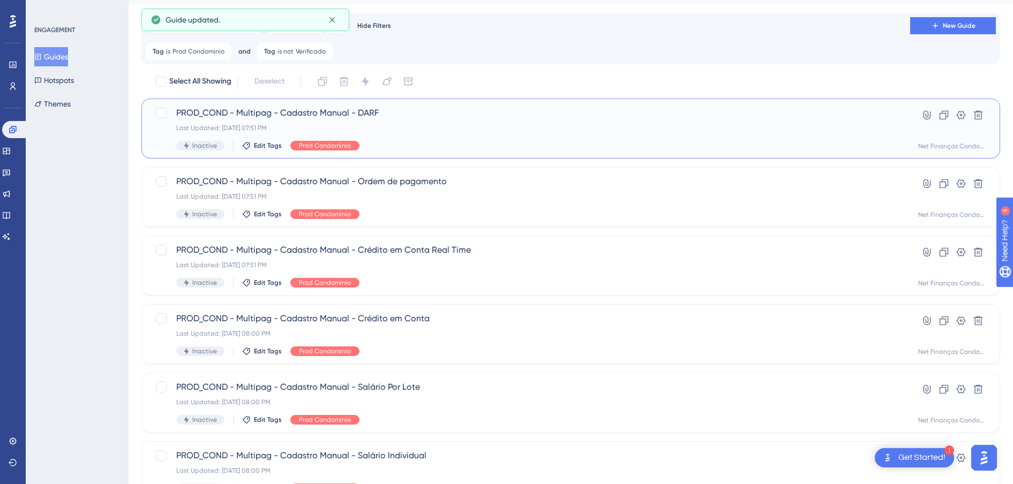
click at [304, 114] on span "PROD_COND - Multipag - Cadastro Manual - DARF" at bounding box center [528, 113] width 704 height 13
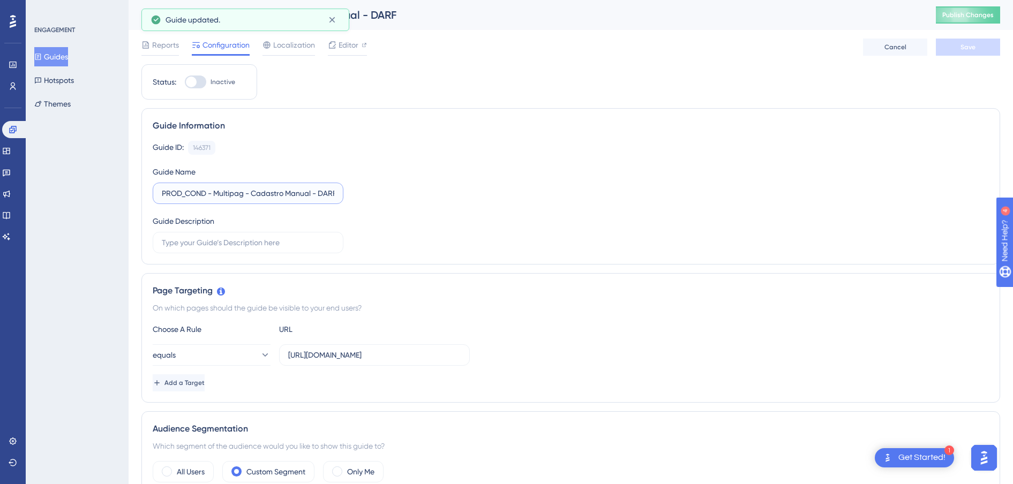
scroll to position [0, 5]
drag, startPoint x: 219, startPoint y: 195, endPoint x: 365, endPoint y: 189, distance: 145.9
click at [365, 189] on div "Guide ID: 146371 Copy Guide Name PROD_COND - Multipag - Cadastro Manual - DARF …" at bounding box center [571, 197] width 837 height 113
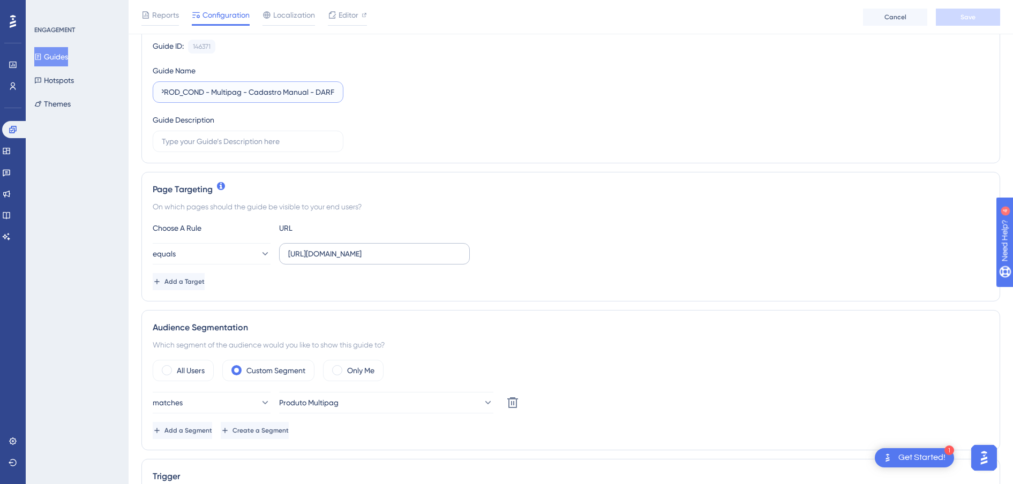
scroll to position [201, 0]
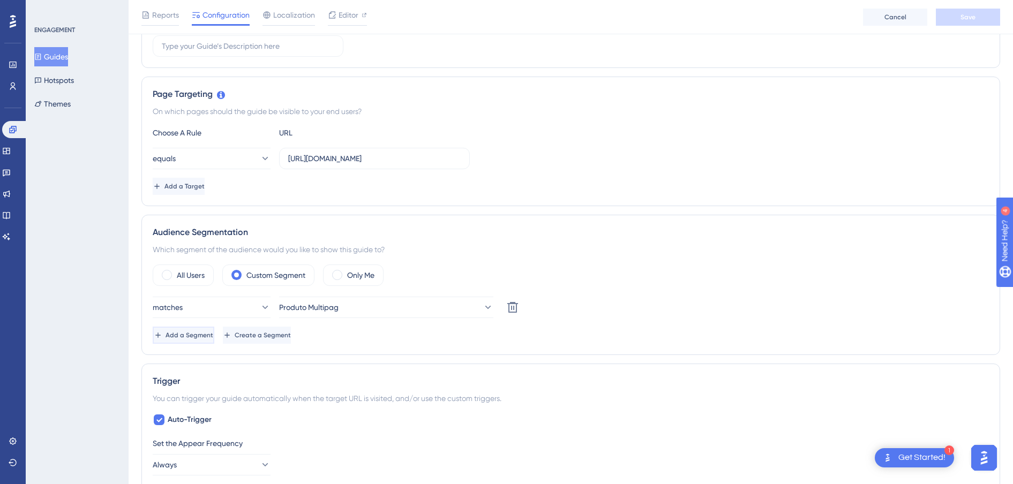
click at [214, 328] on button "Add a Segment" at bounding box center [184, 335] width 62 height 17
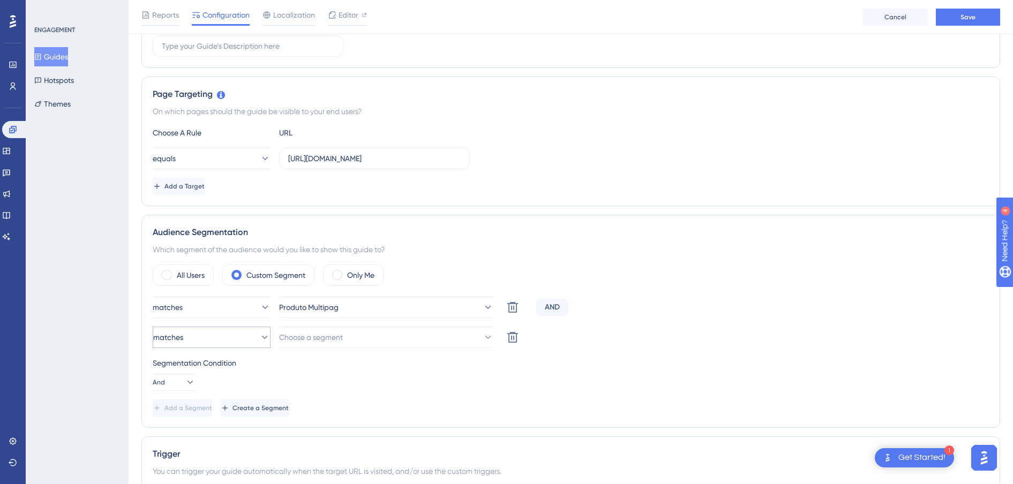
scroll to position [0, 0]
click at [317, 329] on button "Choose a segment" at bounding box center [386, 337] width 214 height 21
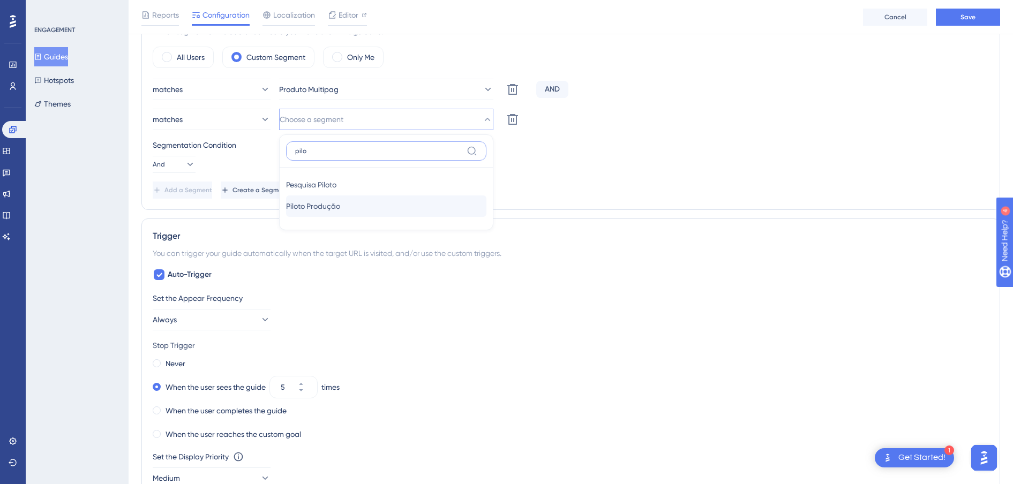
type input "pilo"
click at [340, 206] on span "Piloto Produção" at bounding box center [313, 206] width 54 height 13
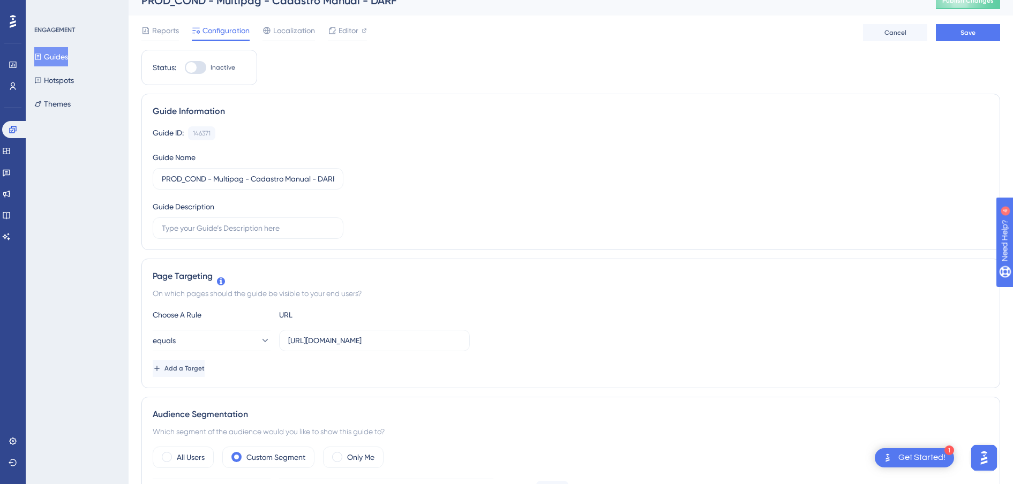
scroll to position [0, 0]
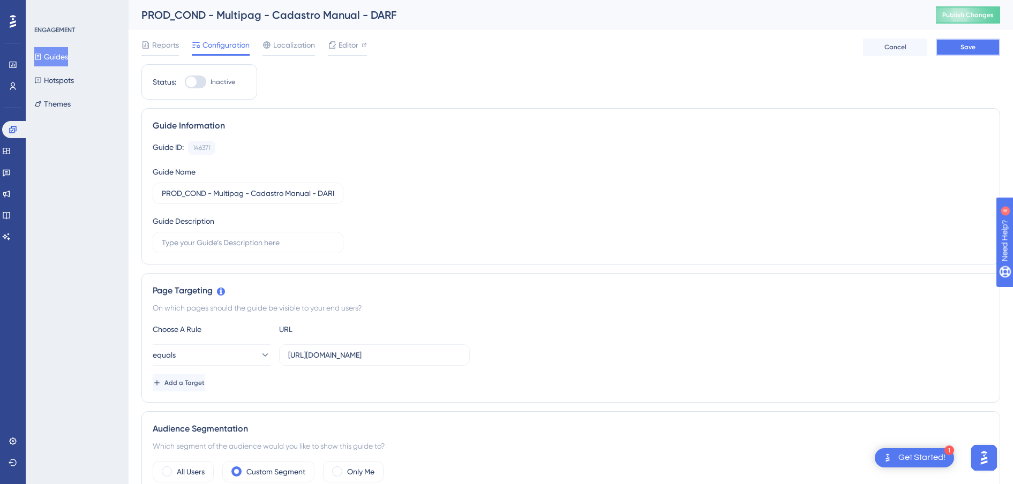
click at [974, 51] on button "Save" at bounding box center [968, 47] width 64 height 17
click at [68, 61] on button "Guides" at bounding box center [51, 56] width 34 height 19
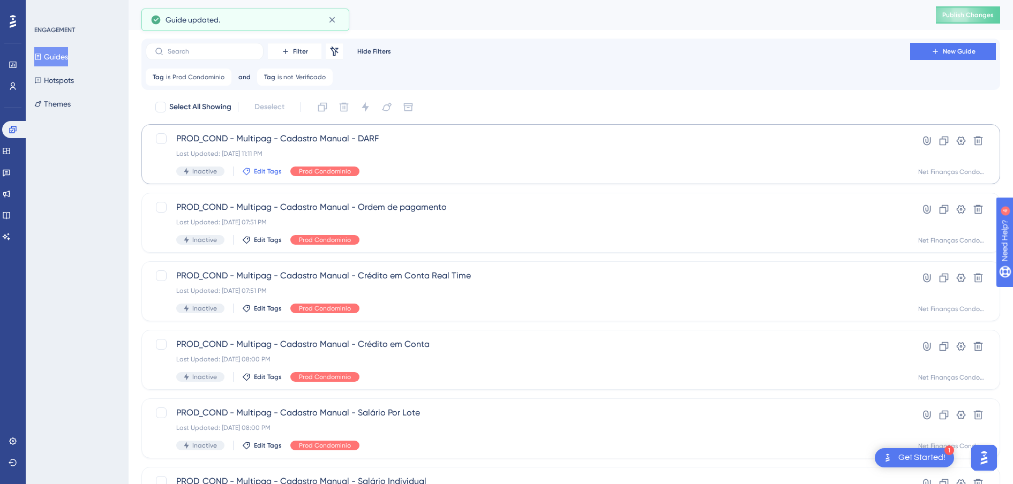
click at [265, 168] on span "Edit Tags" at bounding box center [268, 171] width 28 height 9
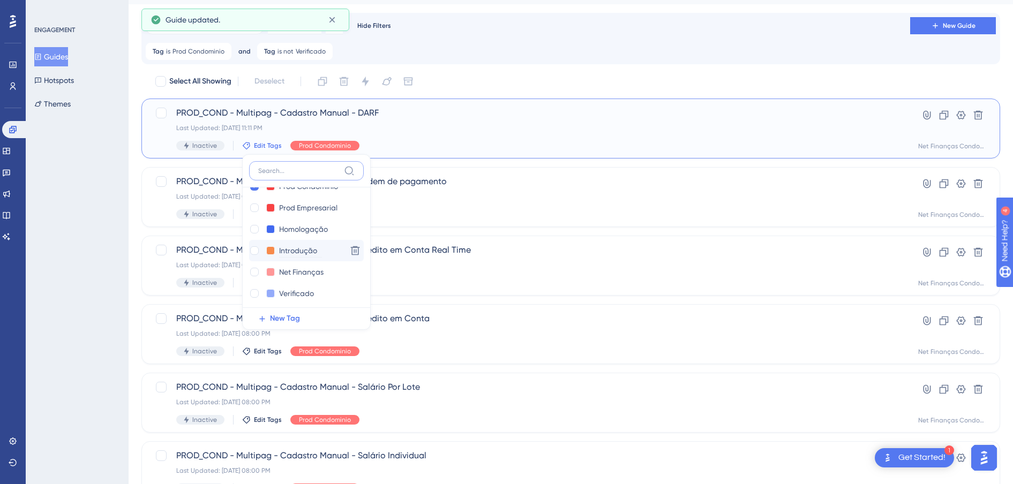
scroll to position [21, 0]
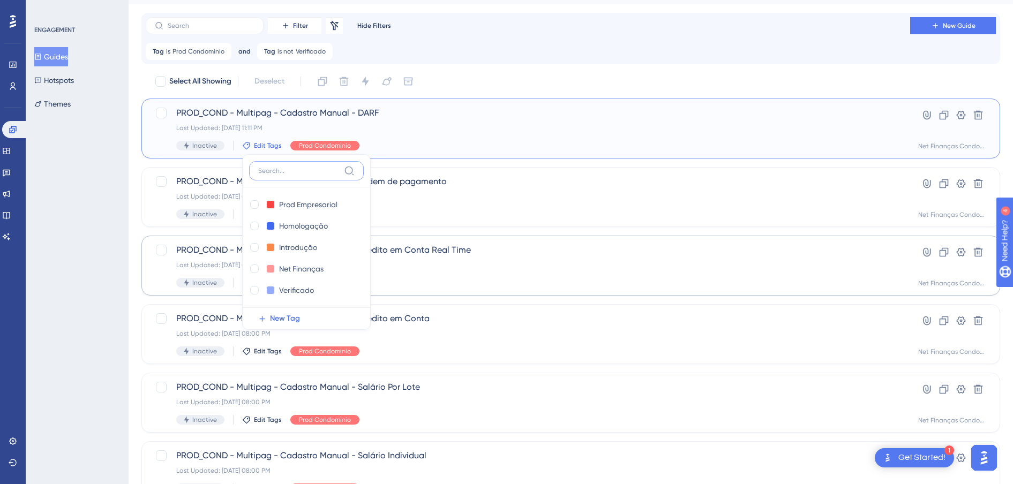
click at [252, 293] on div at bounding box center [254, 290] width 9 height 9
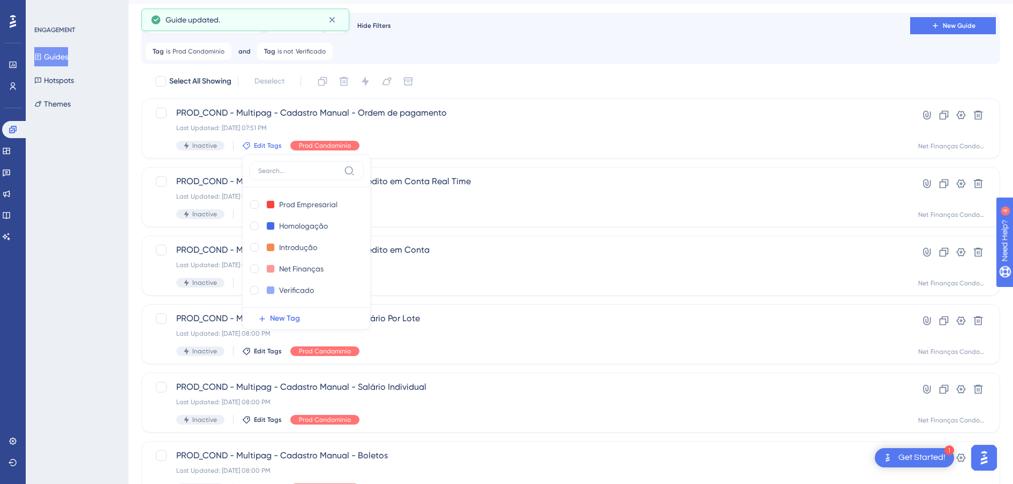
click at [74, 253] on div "ENGAGEMENT Guides Hotspots Themes" at bounding box center [77, 242] width 103 height 484
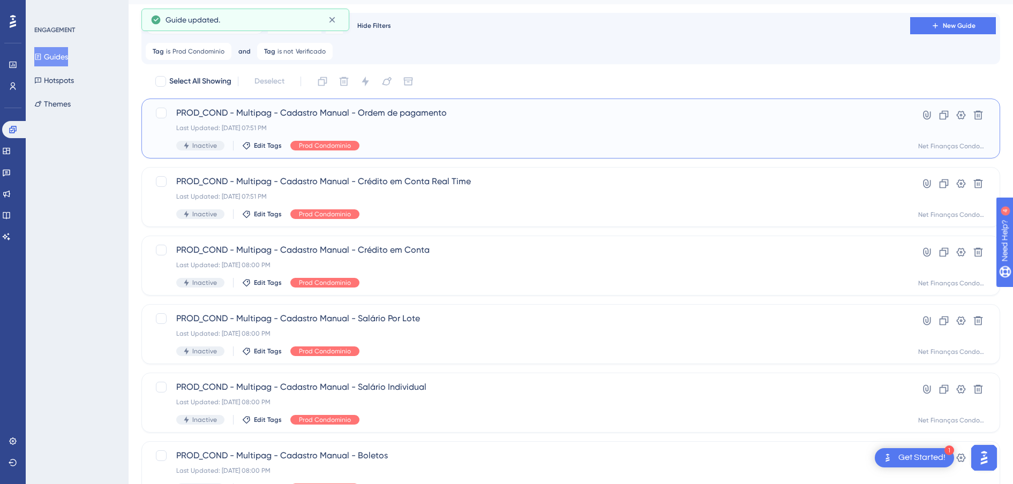
click at [331, 116] on span "PROD_COND - Multipag - Cadastro Manual - Ordem de pagamento" at bounding box center [528, 113] width 704 height 13
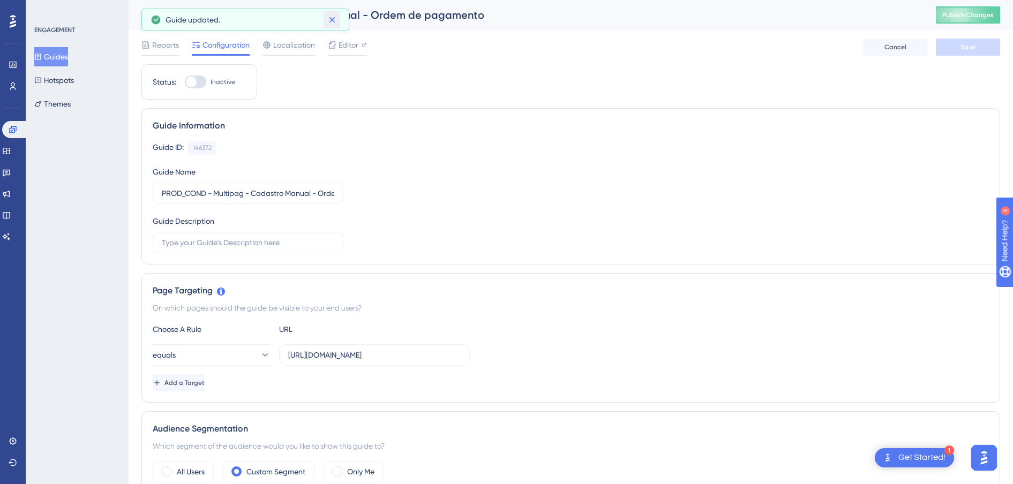
click at [331, 20] on icon at bounding box center [332, 20] width 6 height 6
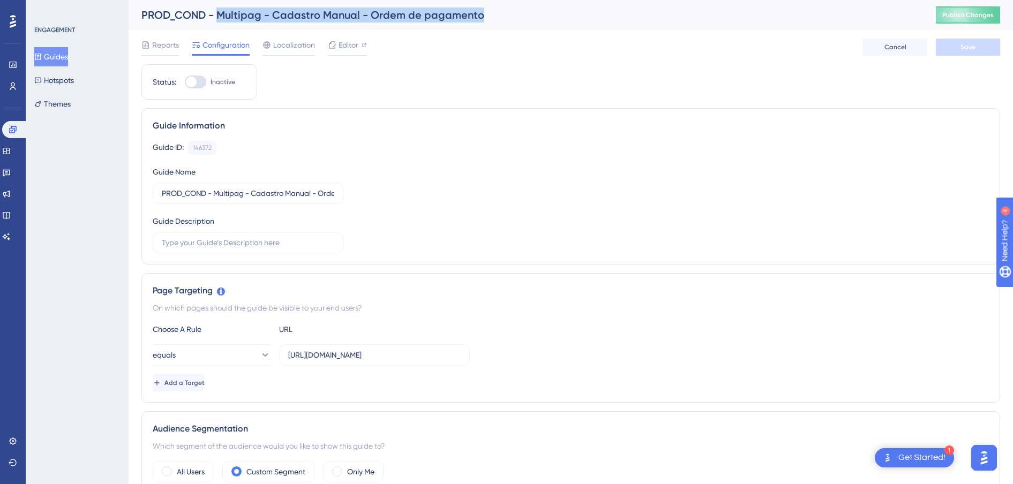
drag, startPoint x: 235, startPoint y: 16, endPoint x: 217, endPoint y: 15, distance: 18.2
click at [217, 15] on div "PROD_COND - Multipag - Cadastro Manual - Ordem de pagamento" at bounding box center [525, 15] width 768 height 15
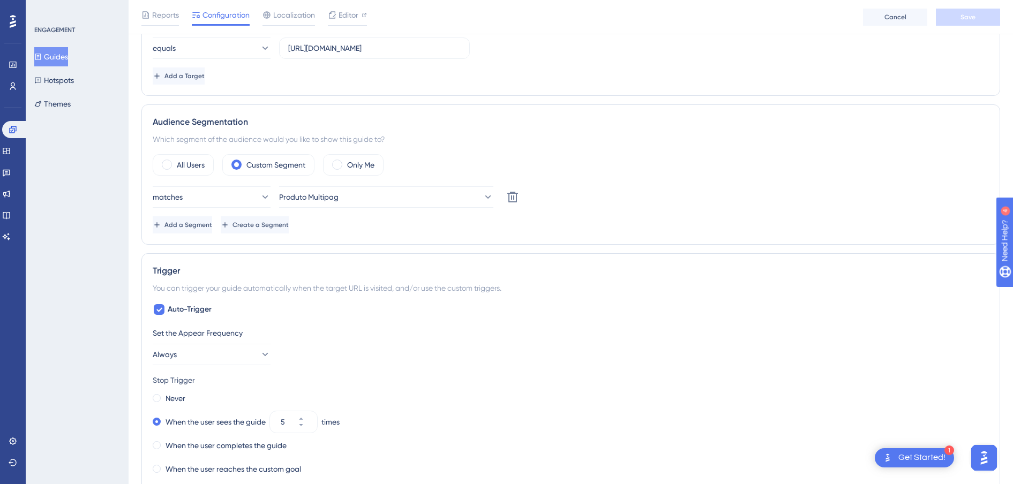
scroll to position [335, 0]
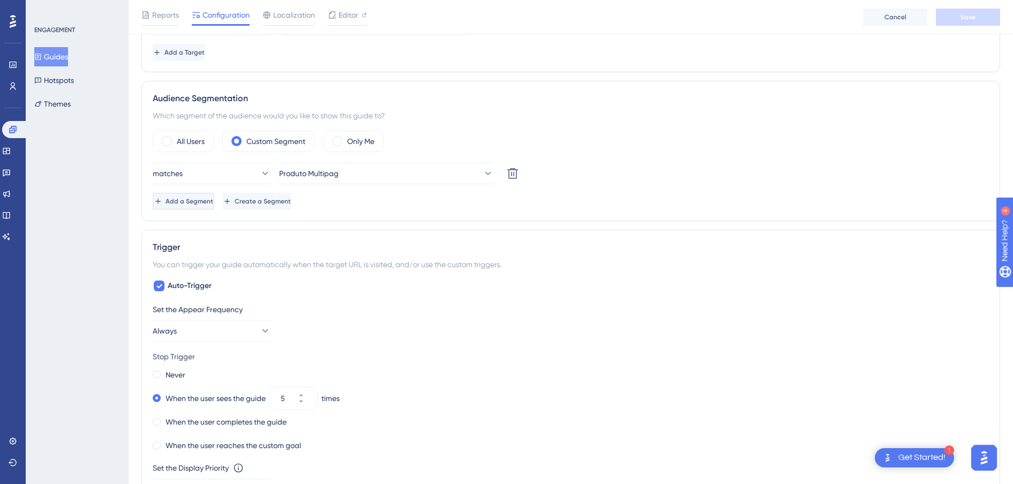
click at [202, 202] on span "Add a Segment" at bounding box center [190, 201] width 48 height 9
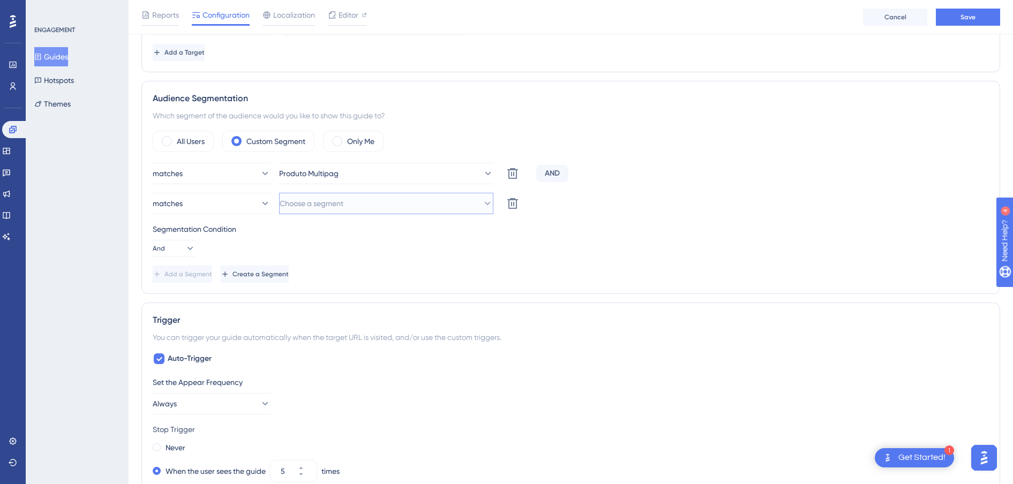
click at [317, 202] on span "Choose a segment" at bounding box center [312, 203] width 64 height 13
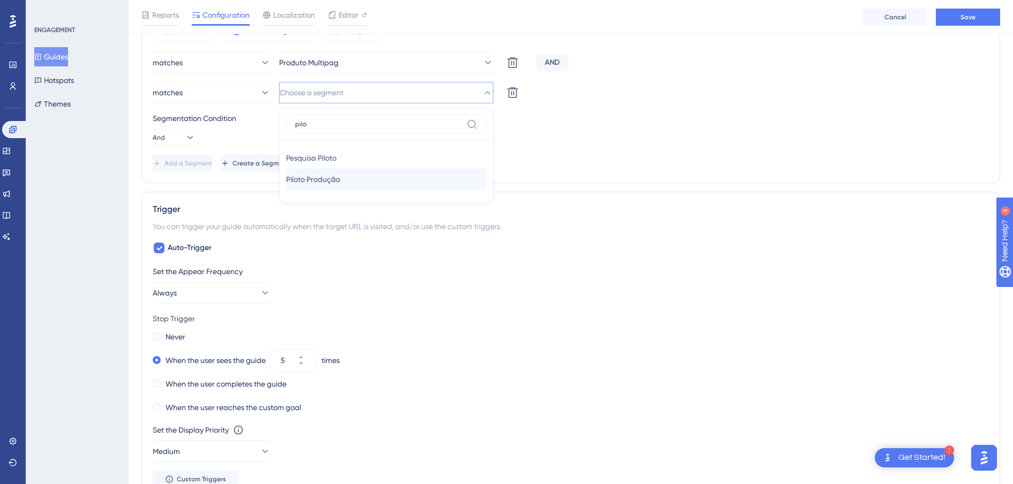
type input "pilo"
click at [340, 182] on span "Piloto Produção" at bounding box center [313, 179] width 54 height 13
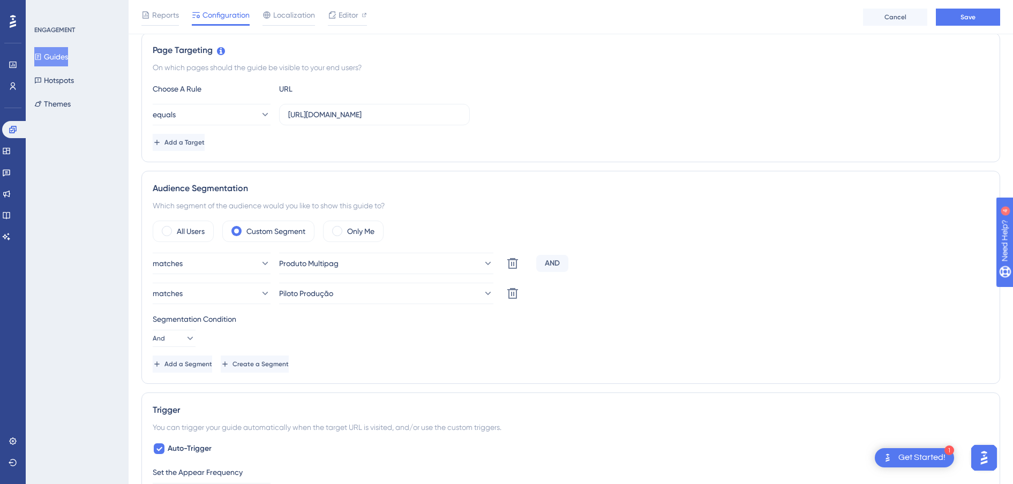
scroll to position [0, 0]
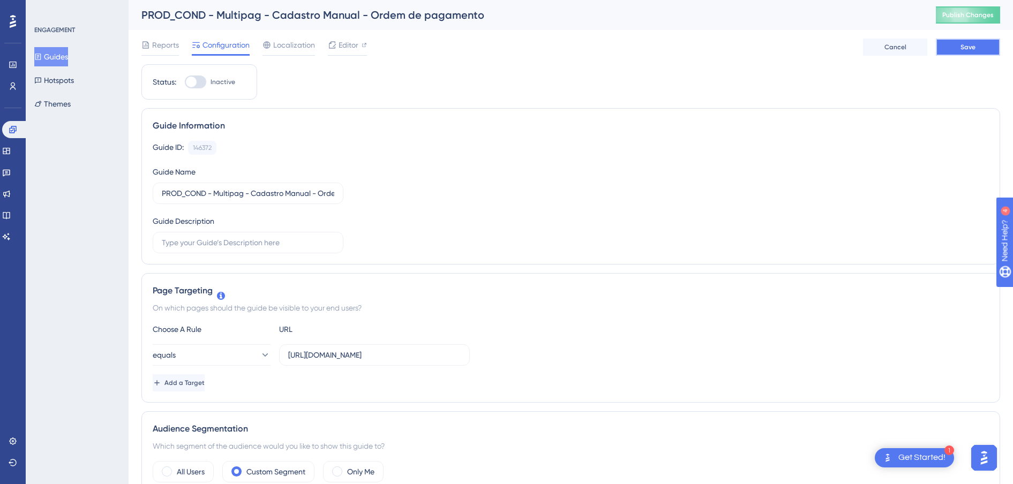
click at [966, 47] on span "Save" at bounding box center [968, 47] width 15 height 9
click at [68, 57] on button "Guides" at bounding box center [51, 56] width 34 height 19
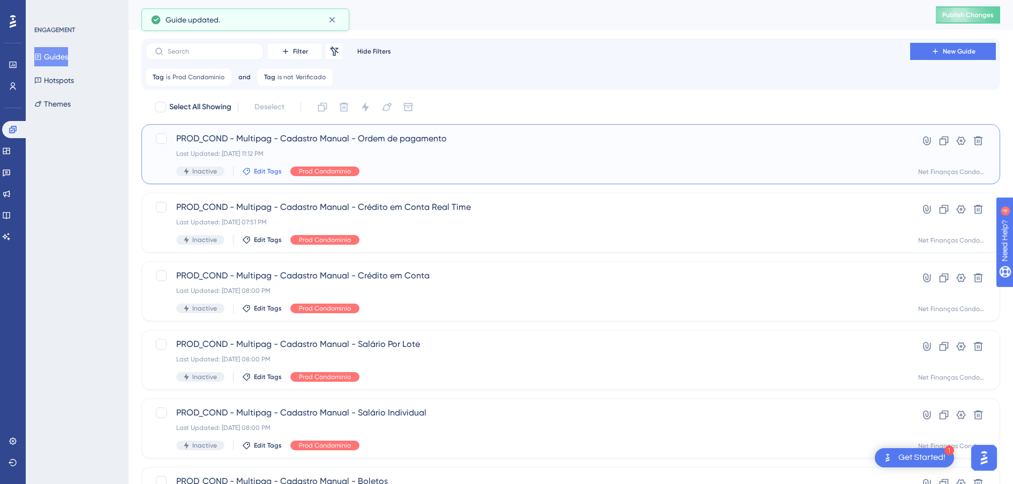
click at [252, 171] on button "Edit Tags" at bounding box center [262, 171] width 40 height 9
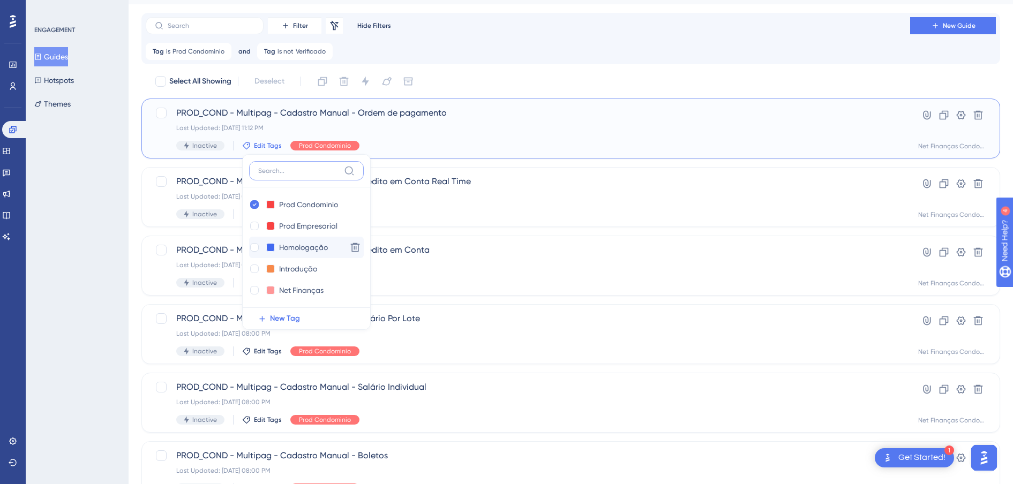
scroll to position [21, 0]
click at [252, 293] on div at bounding box center [254, 290] width 9 height 9
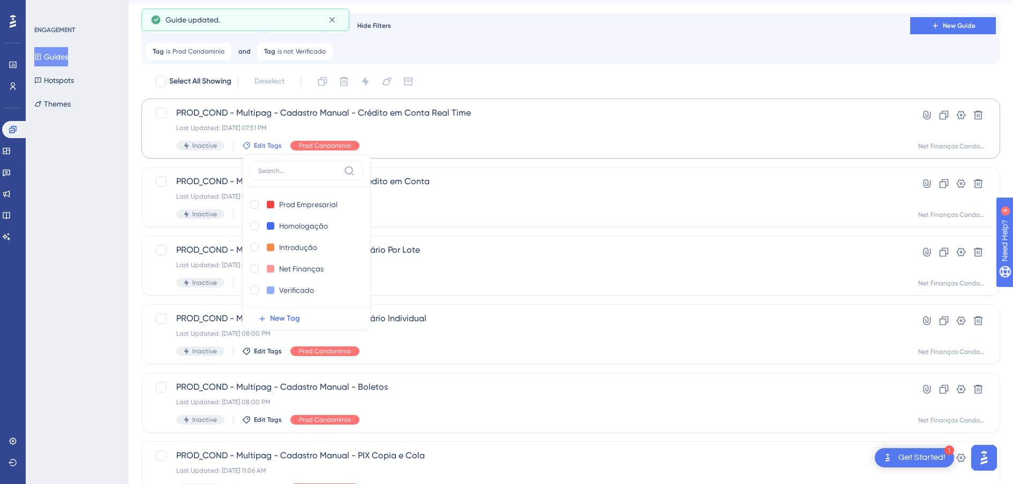
click at [90, 241] on div "ENGAGEMENT Guides Hotspots Themes" at bounding box center [77, 242] width 103 height 484
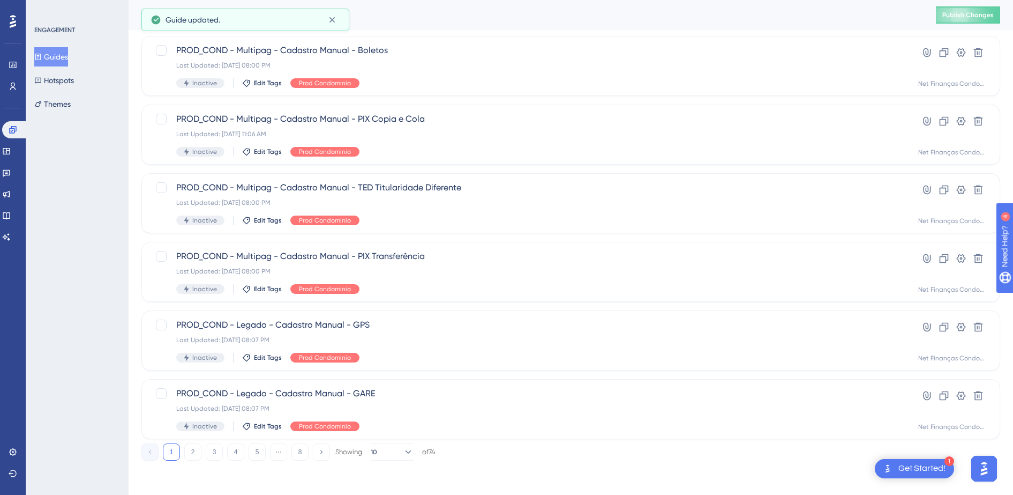
scroll to position [162, 0]
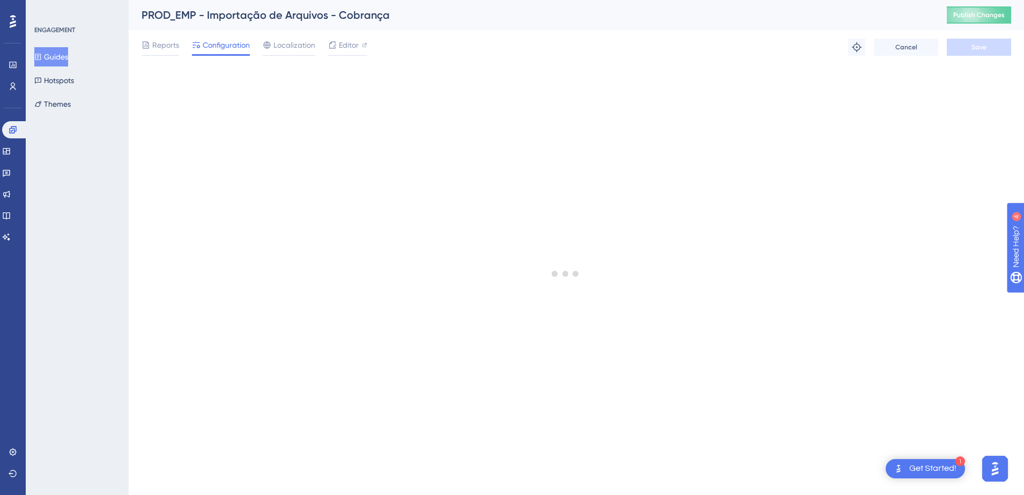
click at [61, 59] on button "Guides" at bounding box center [51, 56] width 34 height 19
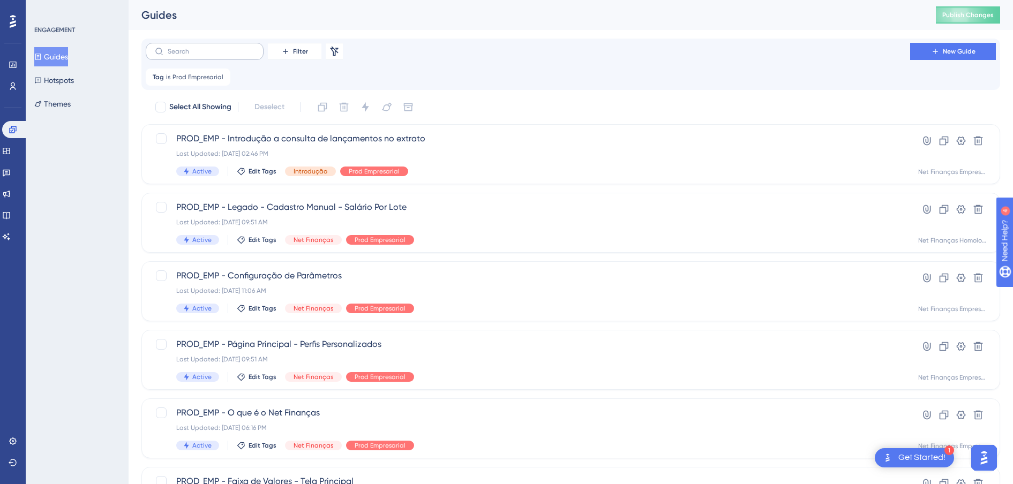
click at [215, 56] on label at bounding box center [205, 51] width 118 height 17
click at [215, 55] on input "text" at bounding box center [211, 52] width 87 height 8
paste input "Legado - Introdução a consulta de compromisso - Pagamentos"
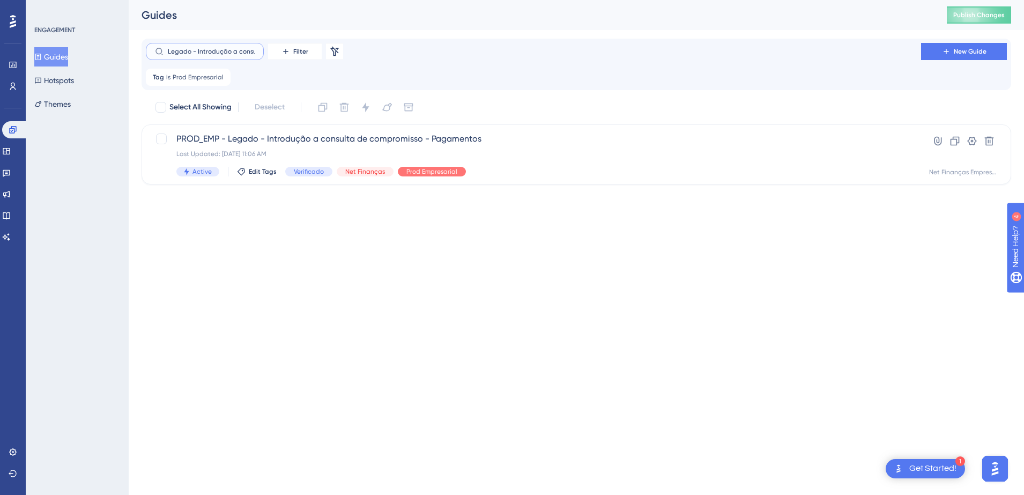
scroll to position [0, 102]
type input "Legado - Introdução a consulta de compromisso - Pagamentos"
click at [366, 136] on span "PROD_EMP - Legado - Introdução a consulta de compromisso - Pagamentos" at bounding box center [533, 138] width 714 height 13
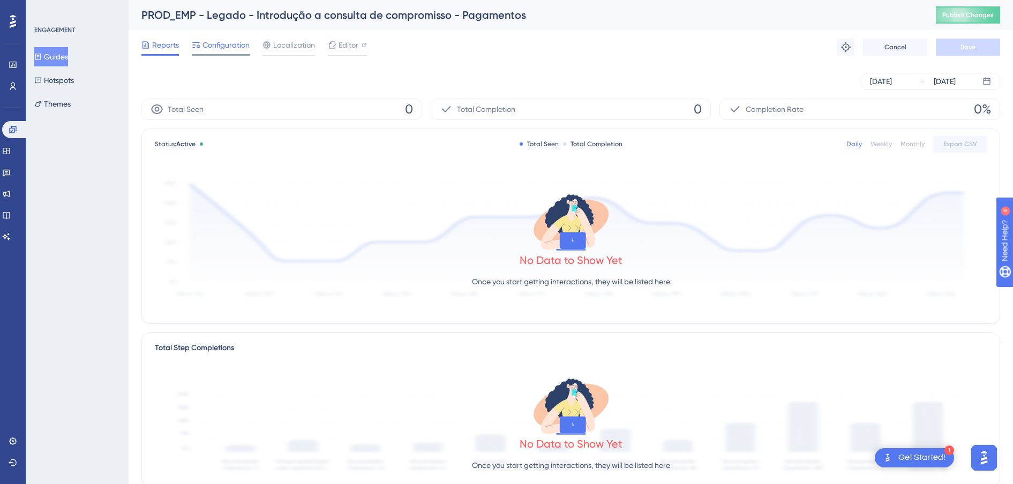
click at [214, 44] on span "Configuration" at bounding box center [226, 45] width 47 height 13
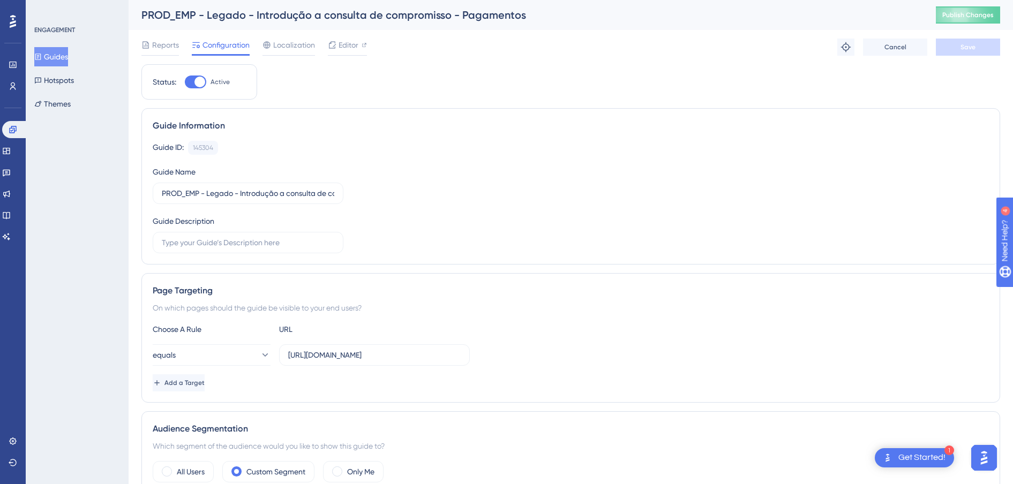
click at [64, 55] on button "Guides" at bounding box center [51, 56] width 34 height 19
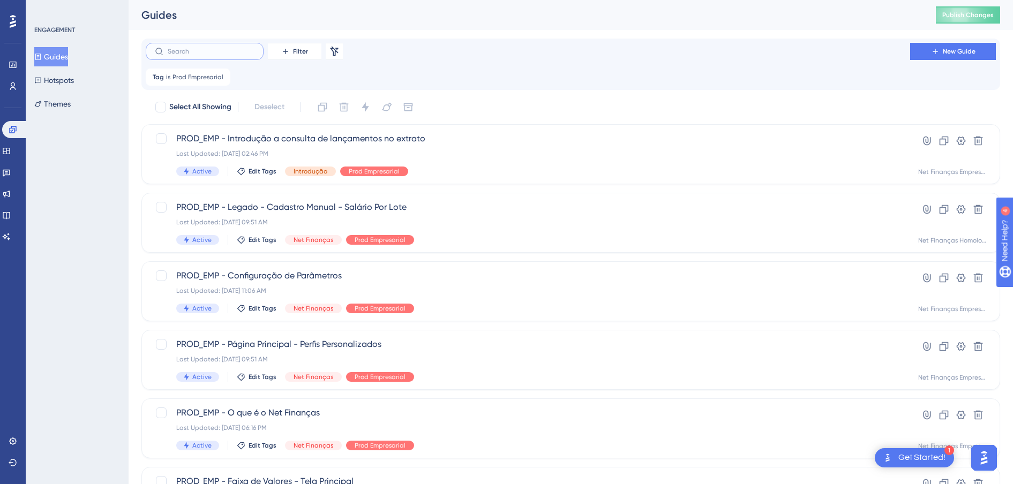
click at [212, 53] on input "text" at bounding box center [211, 52] width 87 height 8
paste input "Introdução a consulta de compromisso - Cobrança"
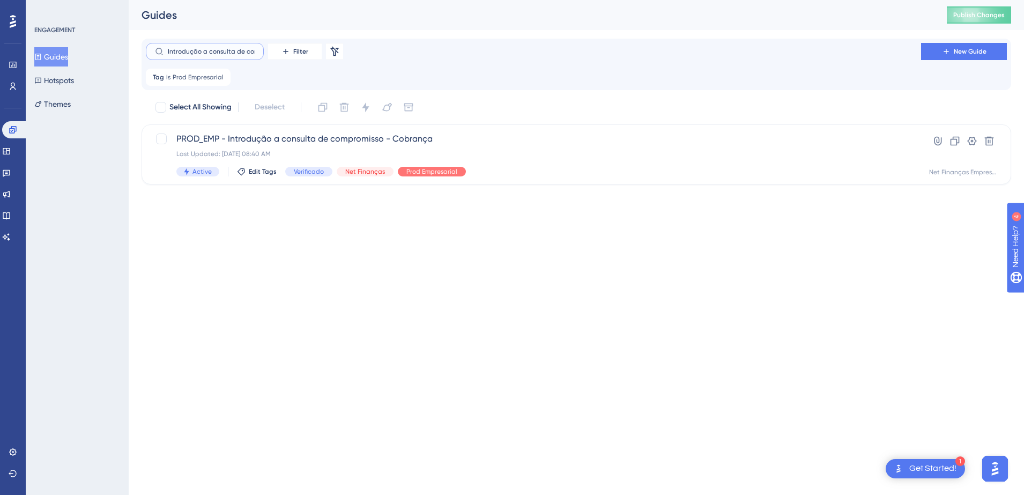
scroll to position [0, 65]
type input "Introdução a consulta de compromisso - Cobrança"
click at [311, 135] on span "PROD_EMP - Introdução a consulta de compromisso - Cobrança" at bounding box center [533, 138] width 714 height 13
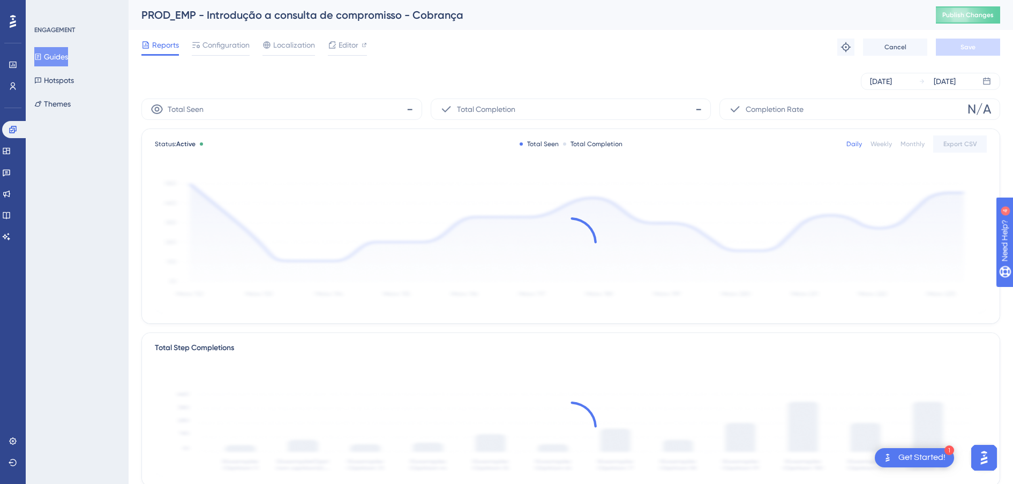
click at [226, 48] on span "Configuration" at bounding box center [226, 45] width 47 height 13
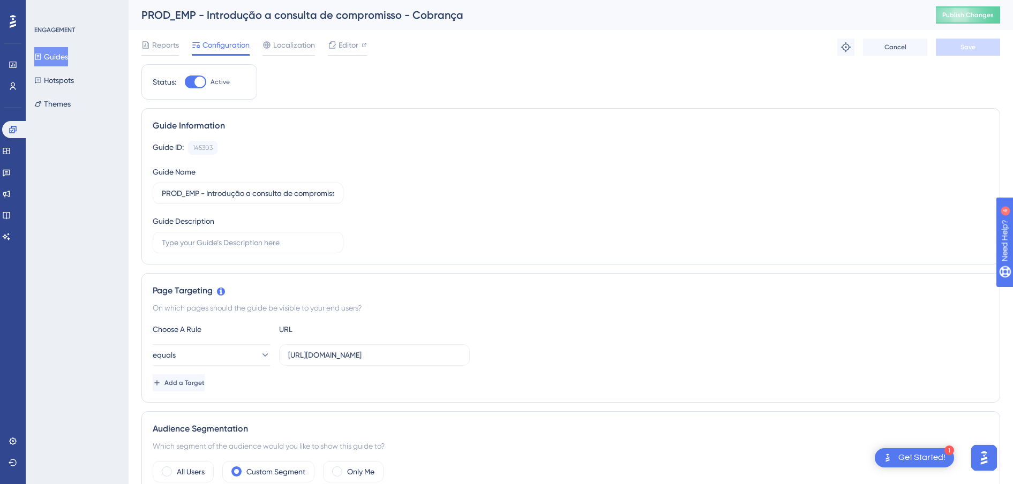
click at [65, 58] on button "Guides" at bounding box center [51, 56] width 34 height 19
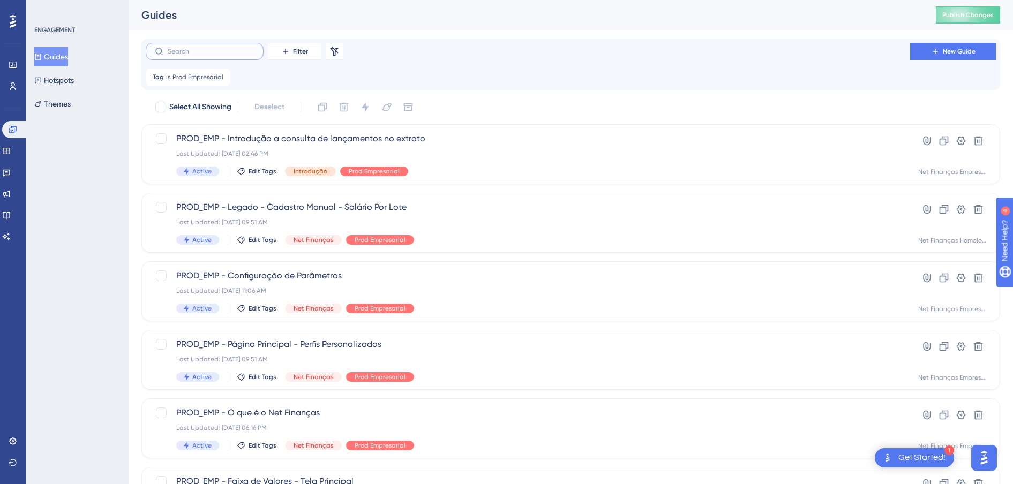
click at [216, 50] on input "text" at bounding box center [211, 52] width 87 height 8
paste input "Introdução a extração de relatórios - Extrato"
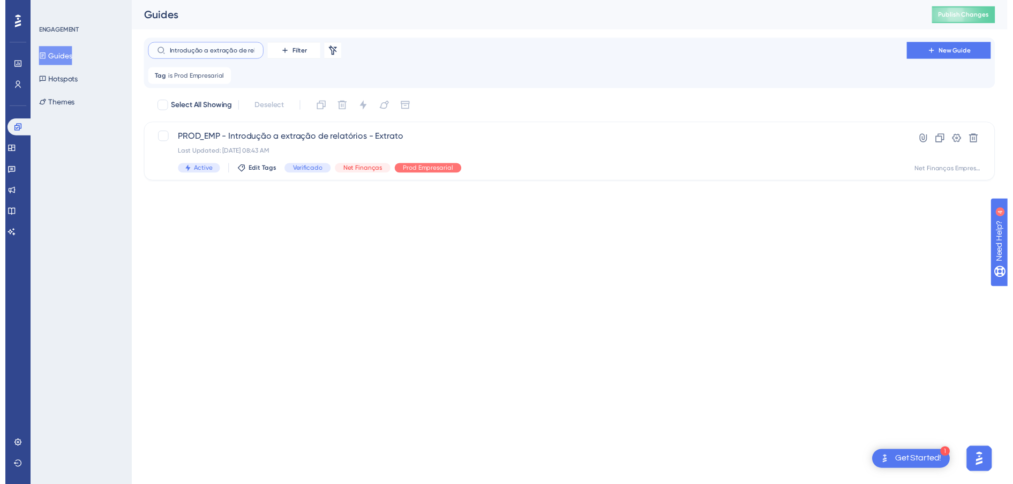
scroll to position [0, 46]
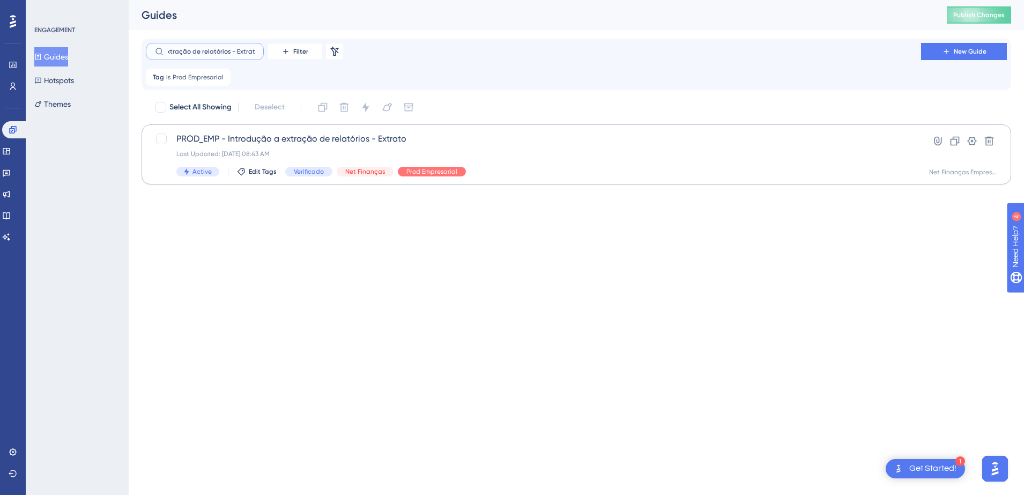
type input "Introdução a extração de relatórios - Extrato"
click at [279, 138] on span "PROD_EMP - Introdução a extração de relatórios - Extrato" at bounding box center [533, 138] width 714 height 13
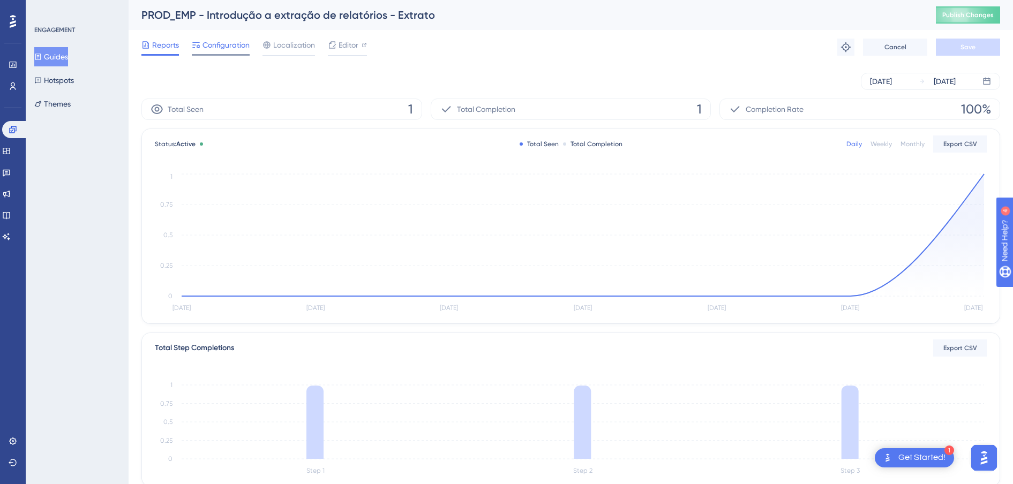
click at [228, 49] on span "Configuration" at bounding box center [226, 45] width 47 height 13
